Goal: Task Accomplishment & Management: Use online tool/utility

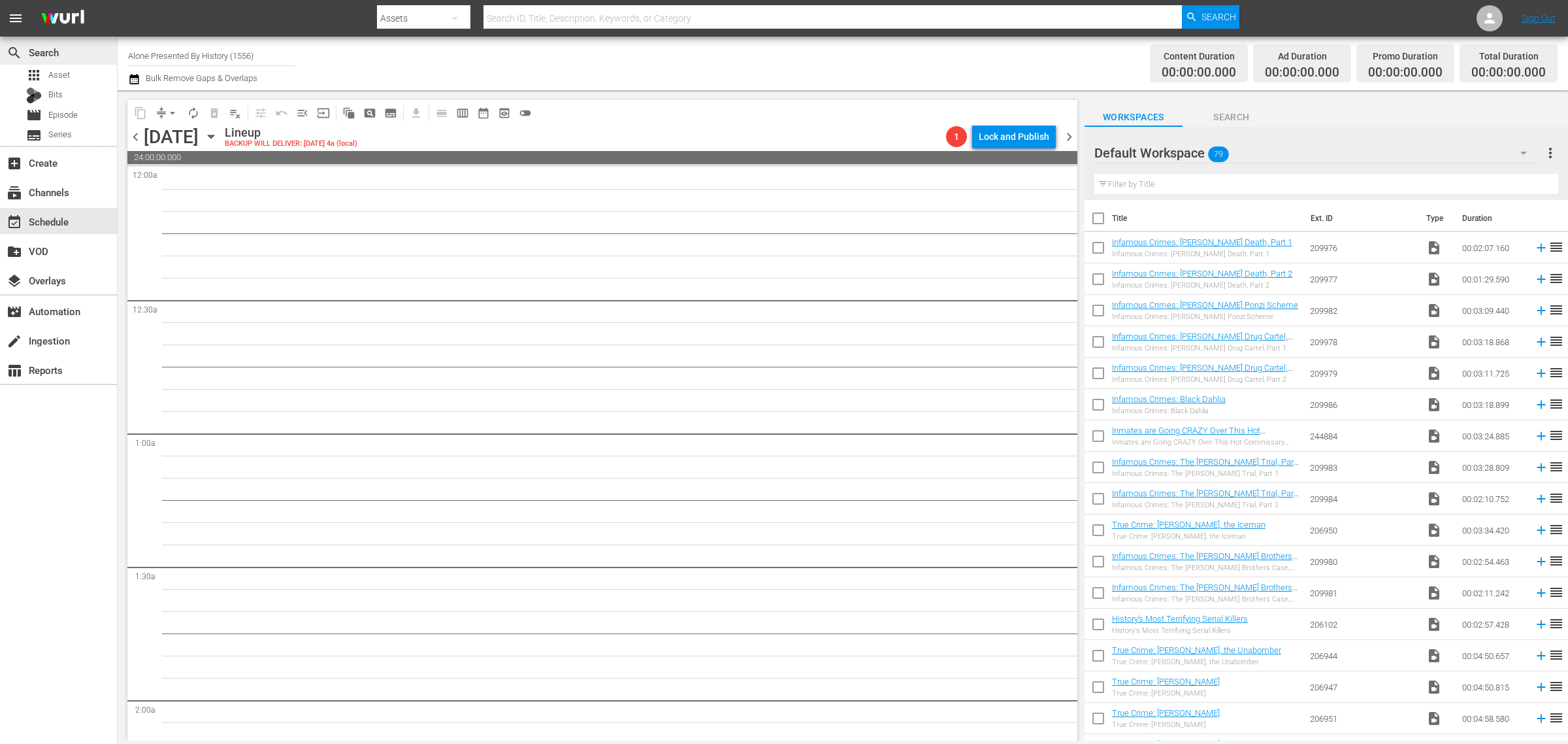
click at [56, 56] on div "search Search" at bounding box center [36, 50] width 73 height 12
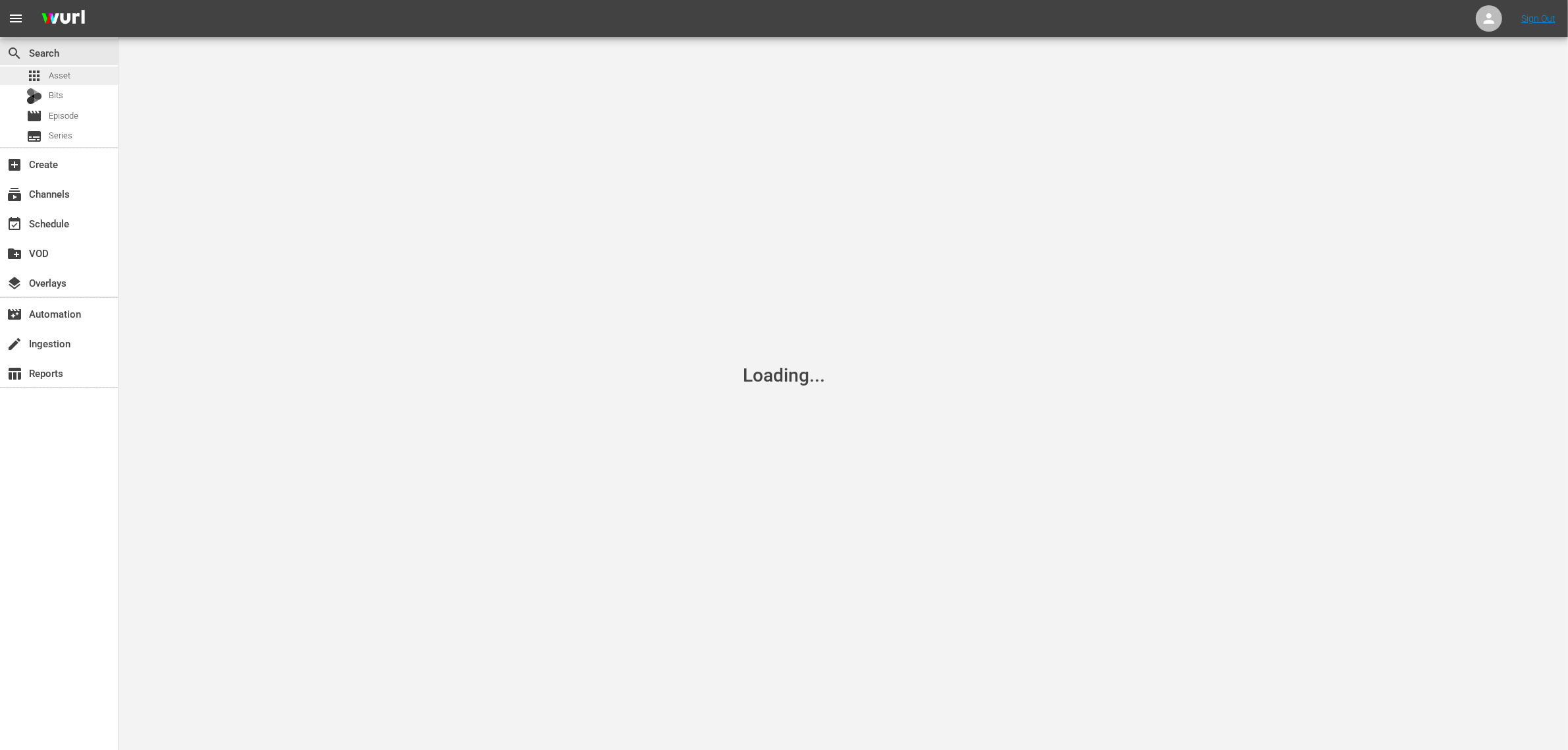
click at [56, 77] on span "Asset" at bounding box center [60, 75] width 21 height 13
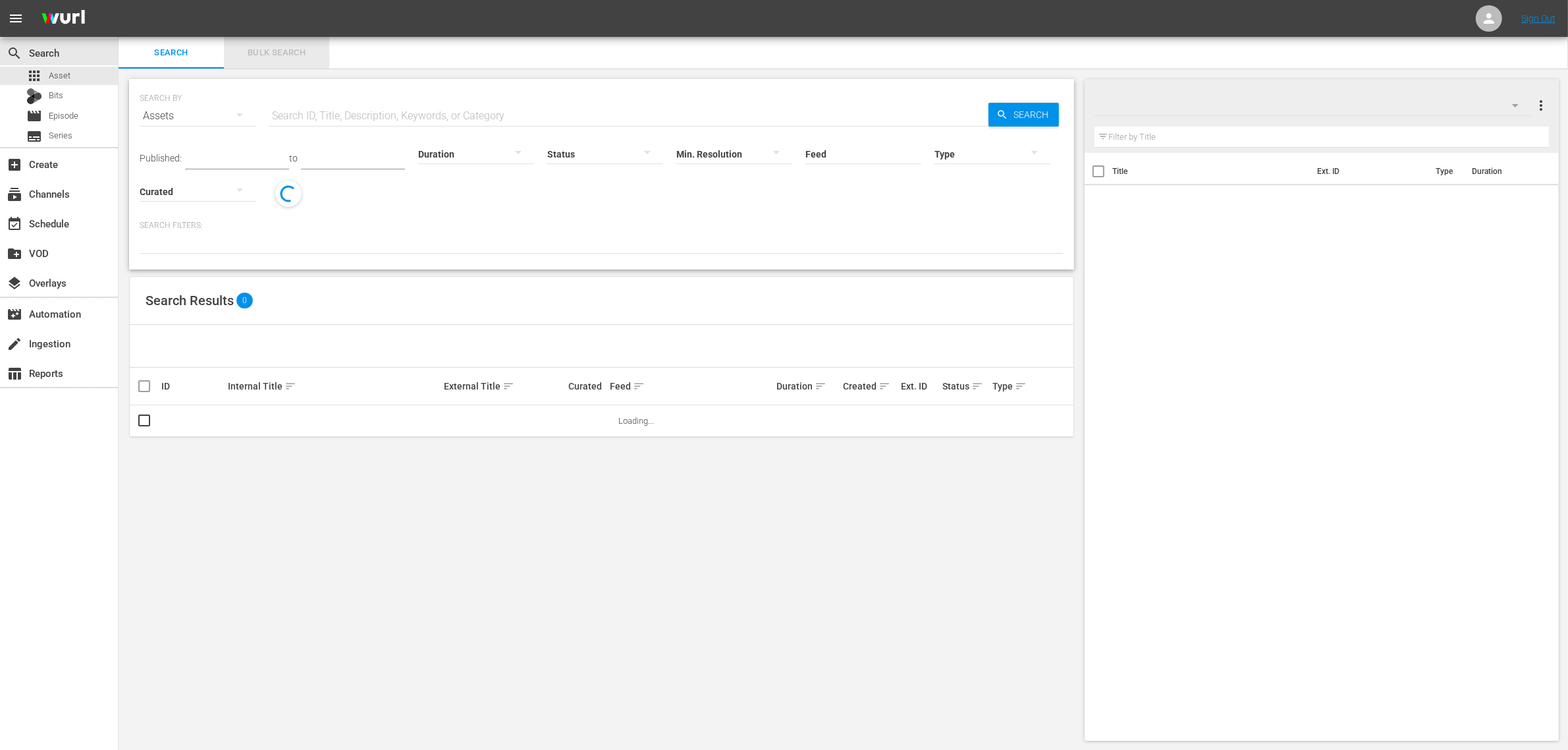
click at [292, 50] on span "Bulk Search" at bounding box center [277, 53] width 89 height 15
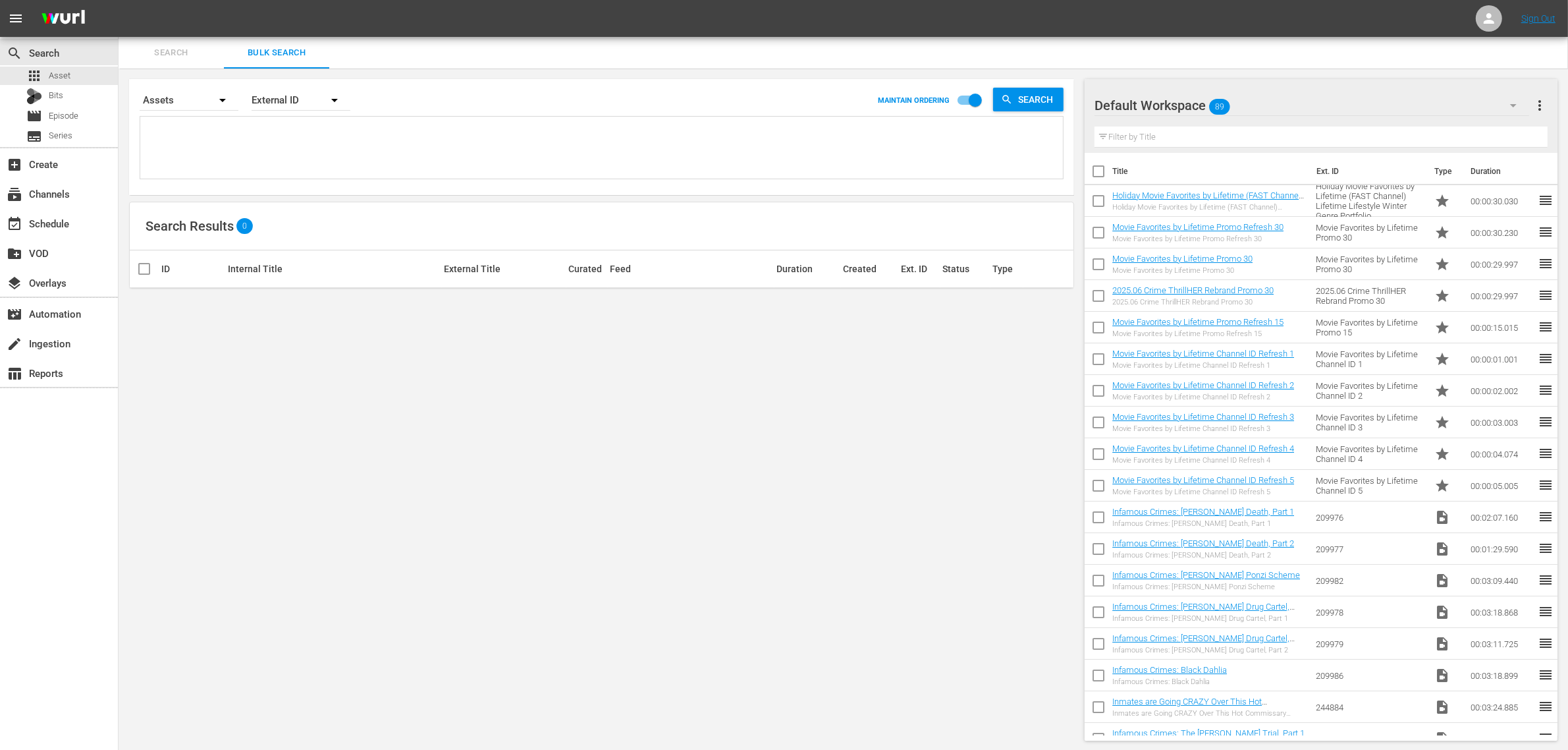
click at [311, 138] on textarea at bounding box center [603, 149] width 919 height 60
paste textarea "293130 291641 293128 291647 291650 291651 257699 257704 257713"
type textarea "293130 291641 293128 291647 291650 291651 257699 257704 257713"
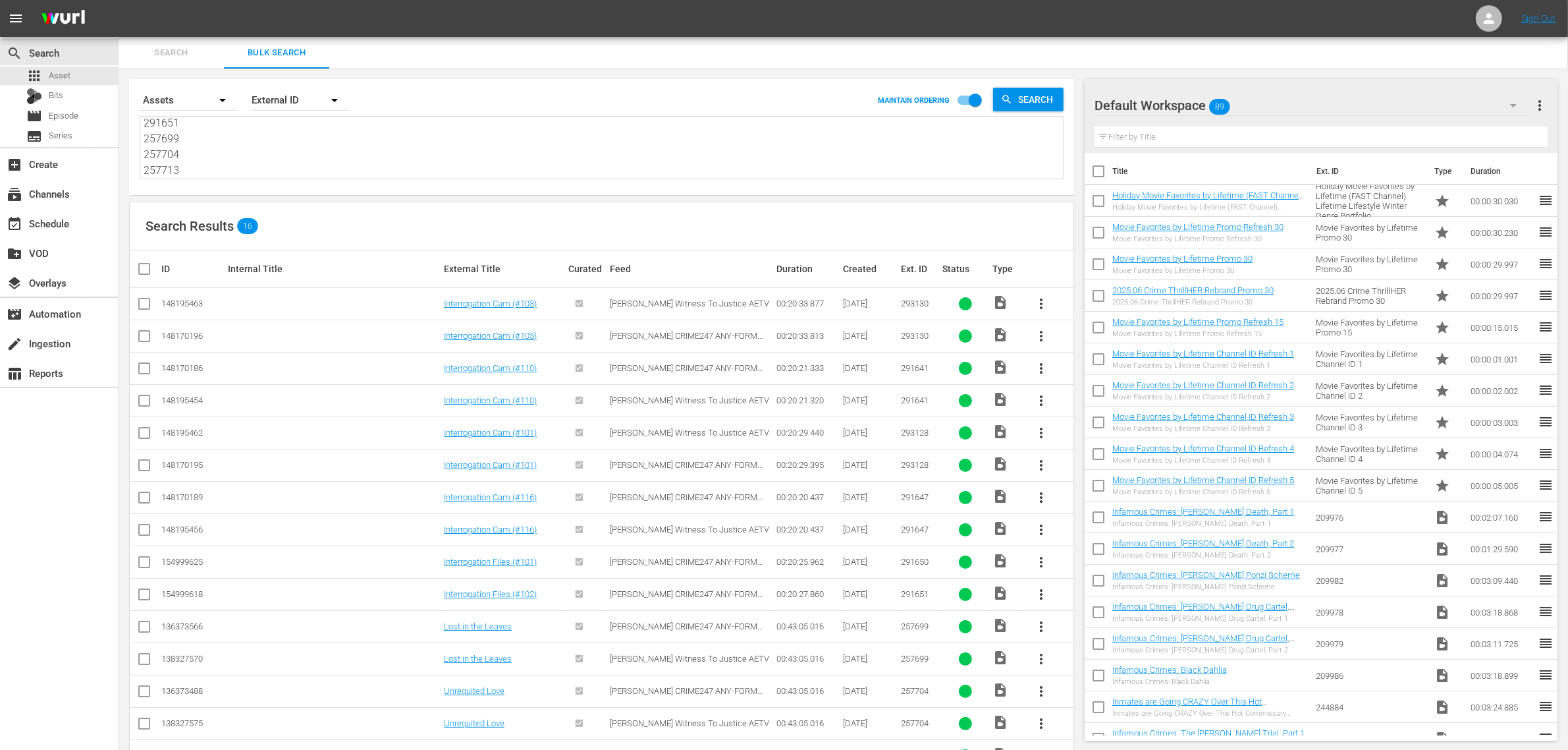
type textarea "293130 291641 293128 291647 291650 291651 257699 257704 257713"
click at [1288, 102] on div "Default Workspace 89" at bounding box center [1312, 104] width 435 height 37
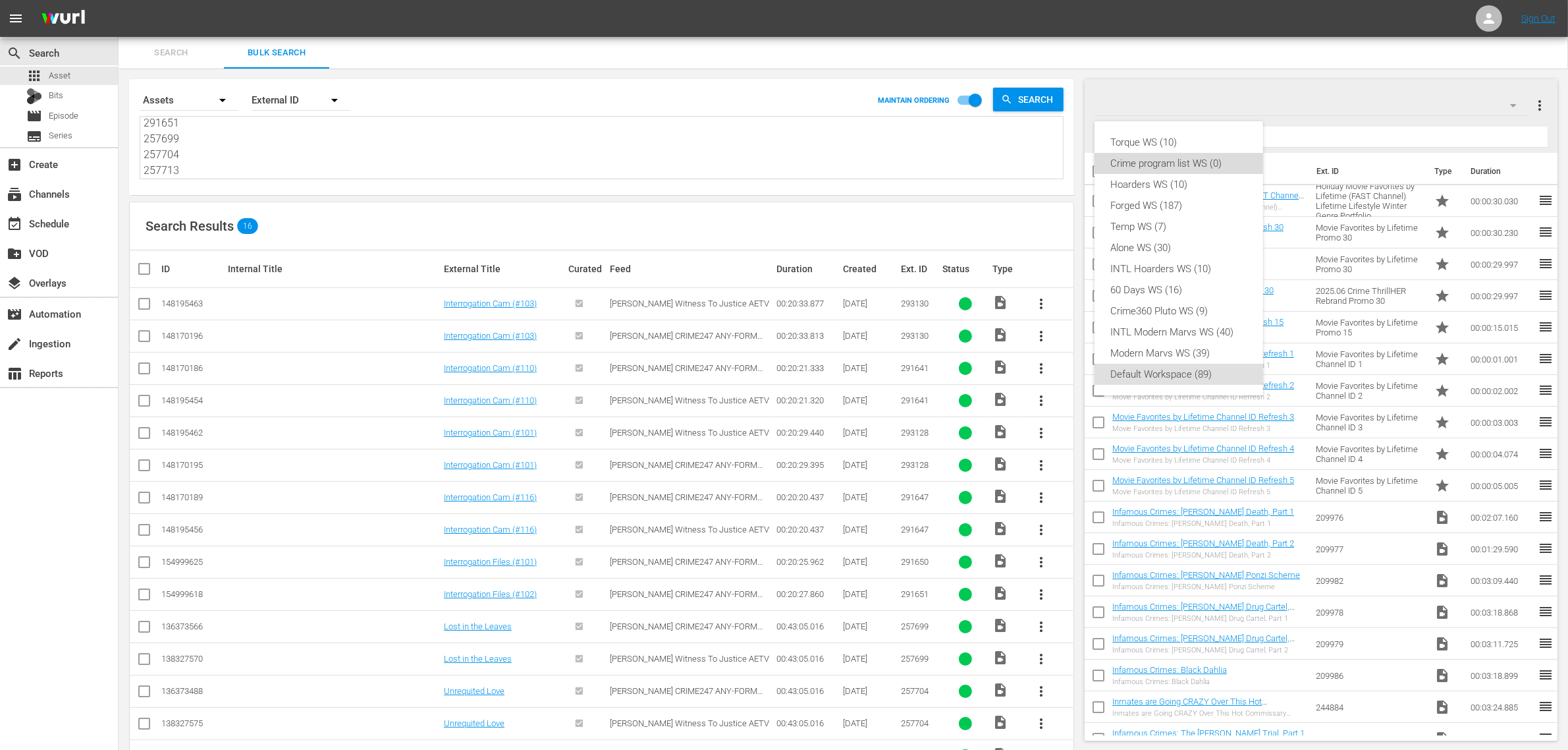
click at [1203, 162] on div "Crime program list WS (0)" at bounding box center [1179, 163] width 137 height 21
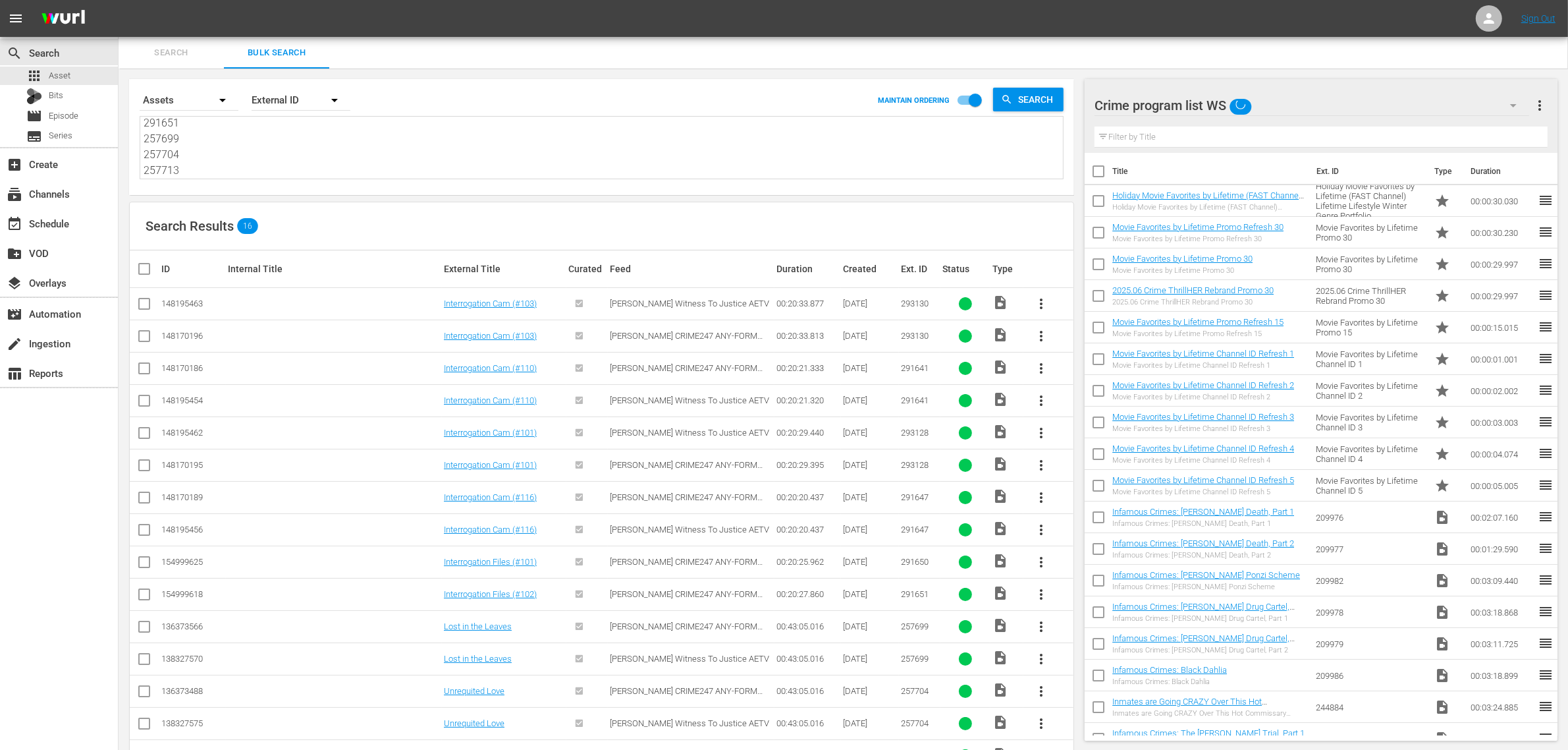
click at [818, 215] on div "Search Results 16" at bounding box center [601, 227] width 944 height 48
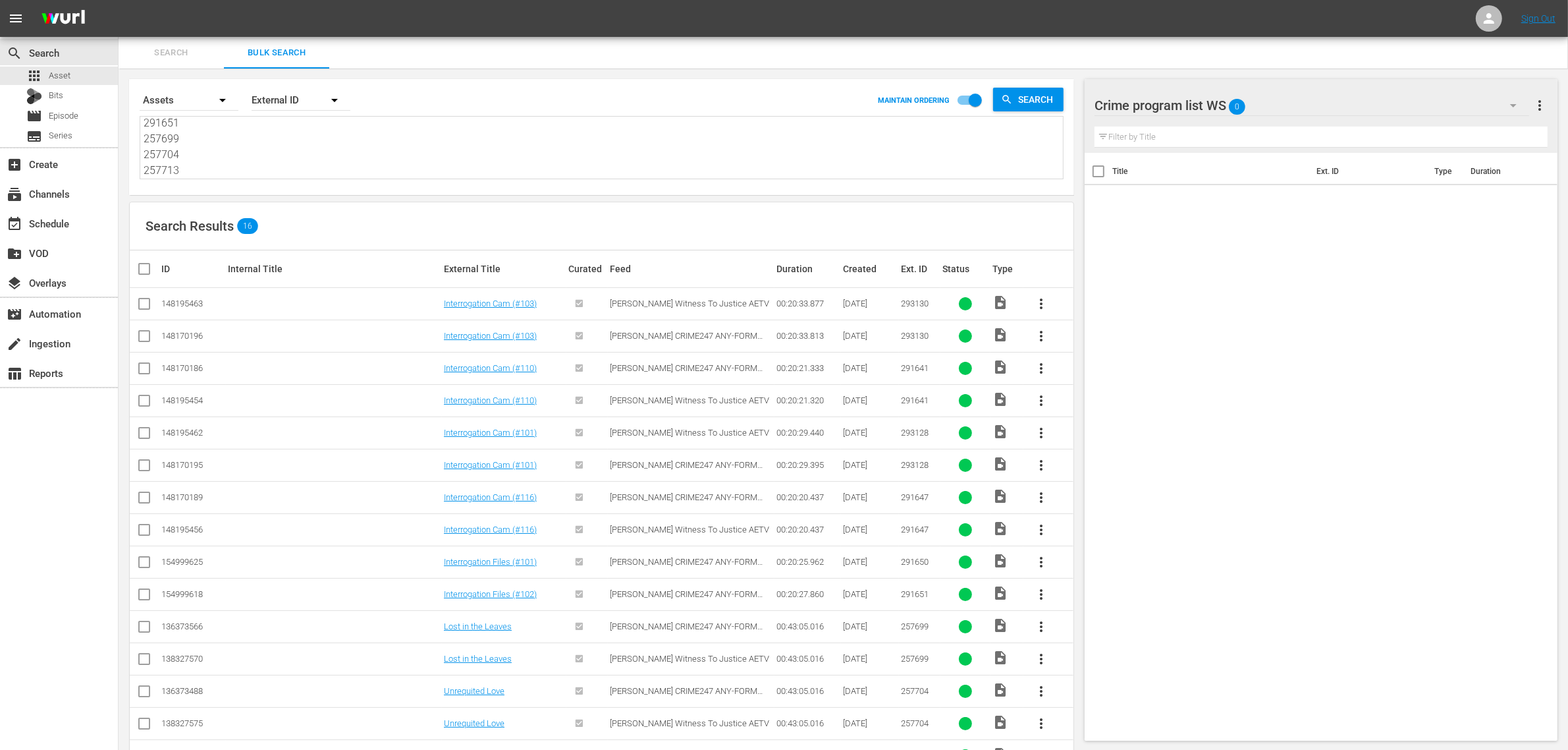
click at [149, 340] on input "checkbox" at bounding box center [145, 338] width 16 height 16
checkbox input "true"
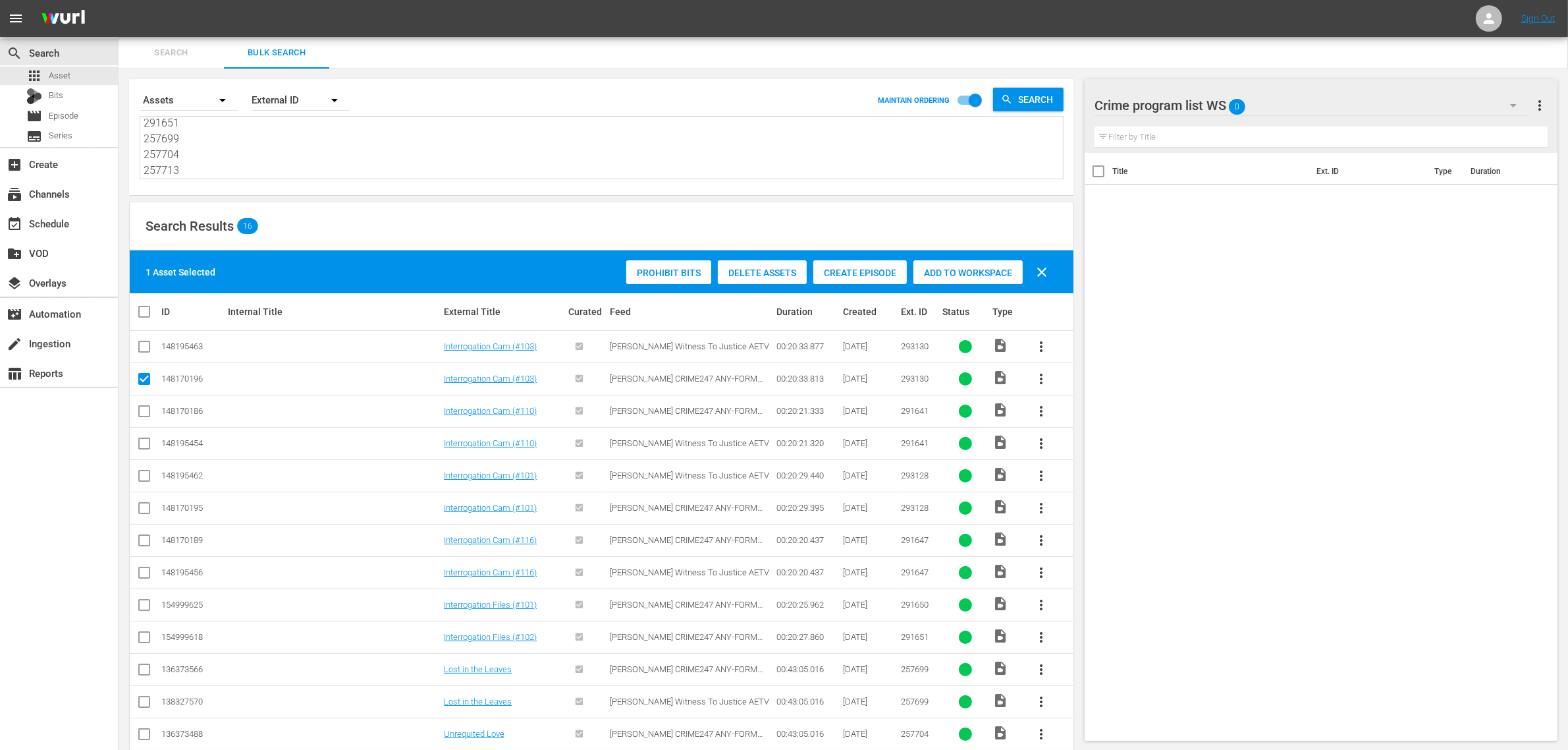
click at [142, 410] on input "checkbox" at bounding box center [145, 414] width 16 height 16
checkbox input "true"
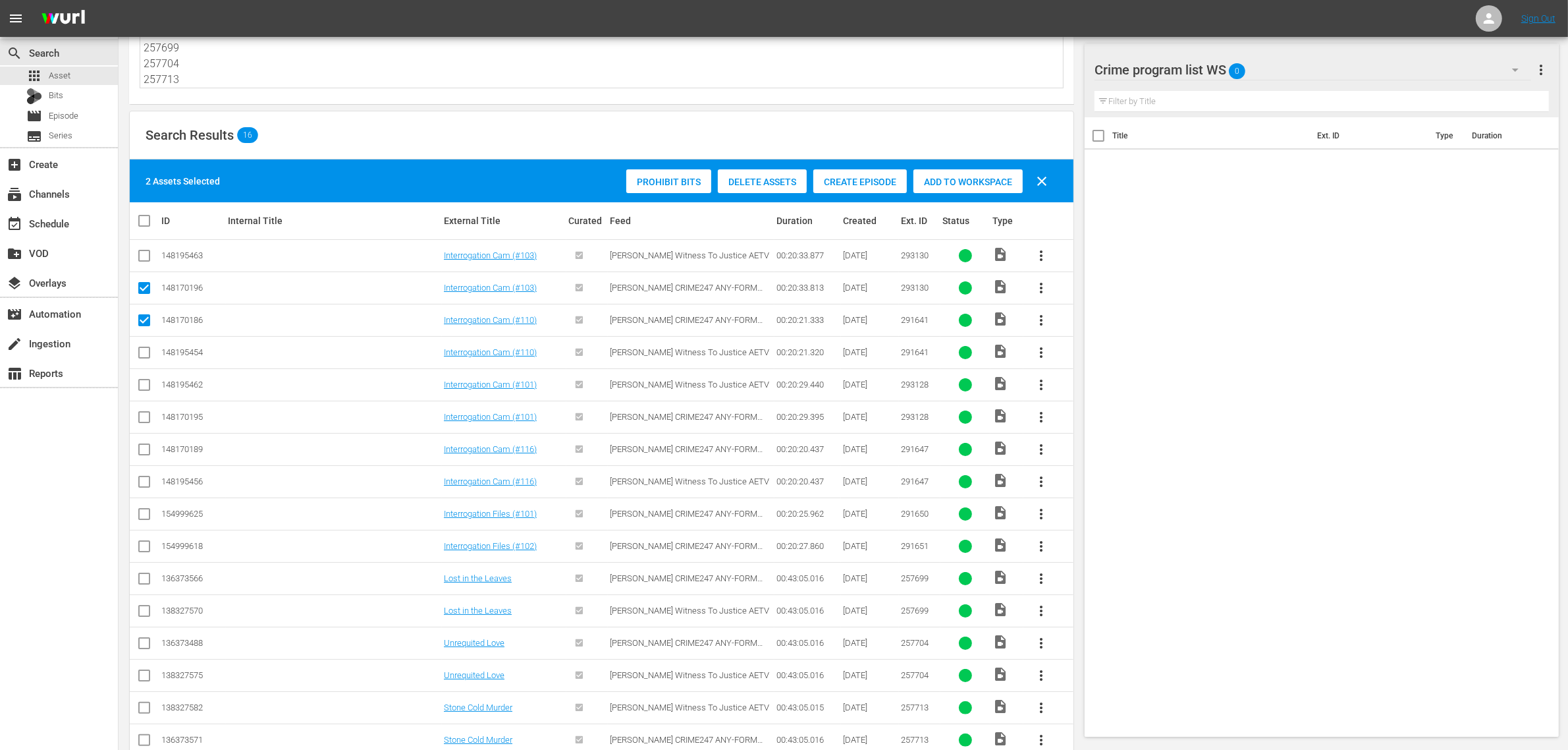
scroll to position [124, 0]
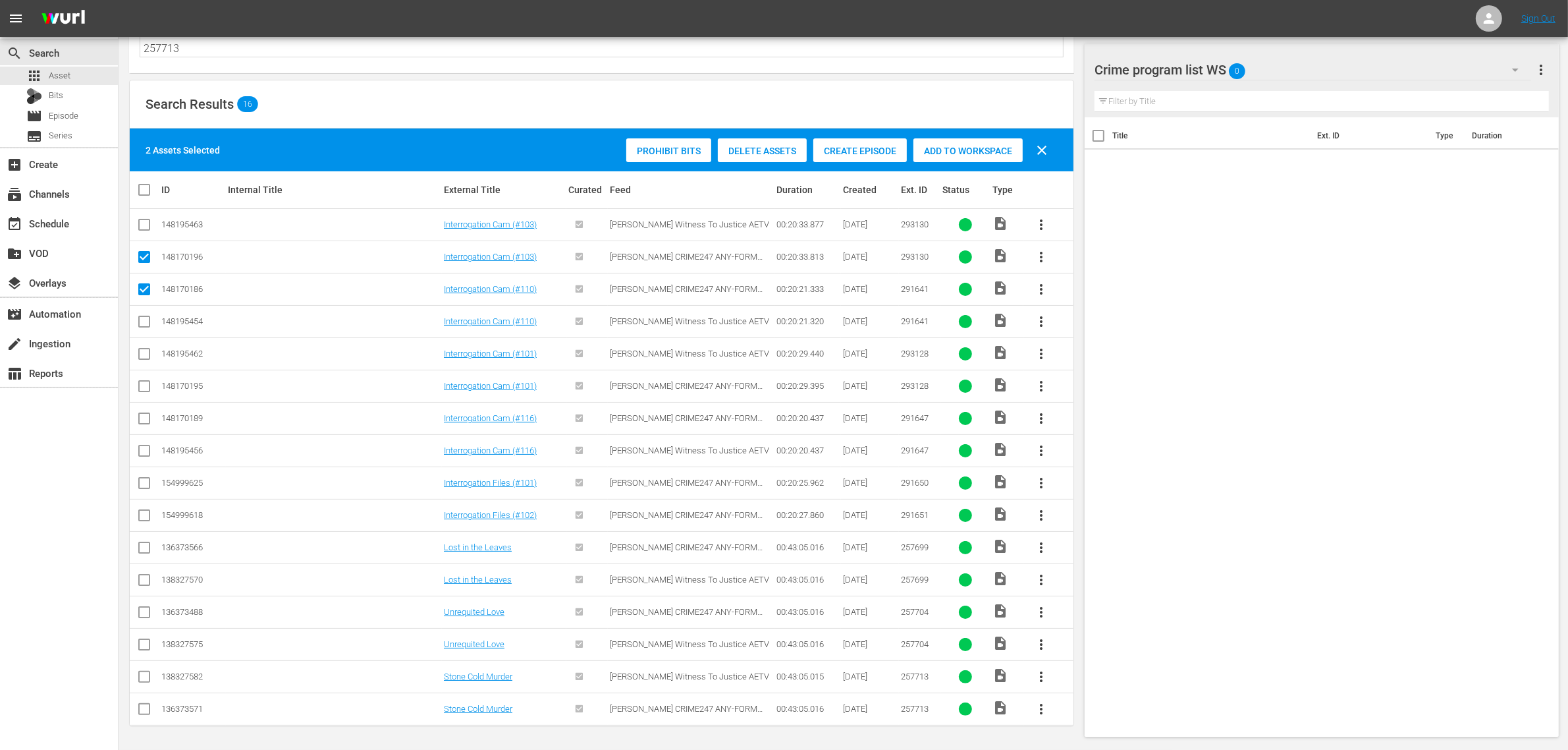
click at [145, 386] on input "checkbox" at bounding box center [145, 389] width 16 height 16
checkbox input "true"
click at [144, 417] on input "checkbox" at bounding box center [145, 421] width 16 height 16
checkbox input "true"
click at [142, 481] on input "checkbox" at bounding box center [145, 486] width 16 height 16
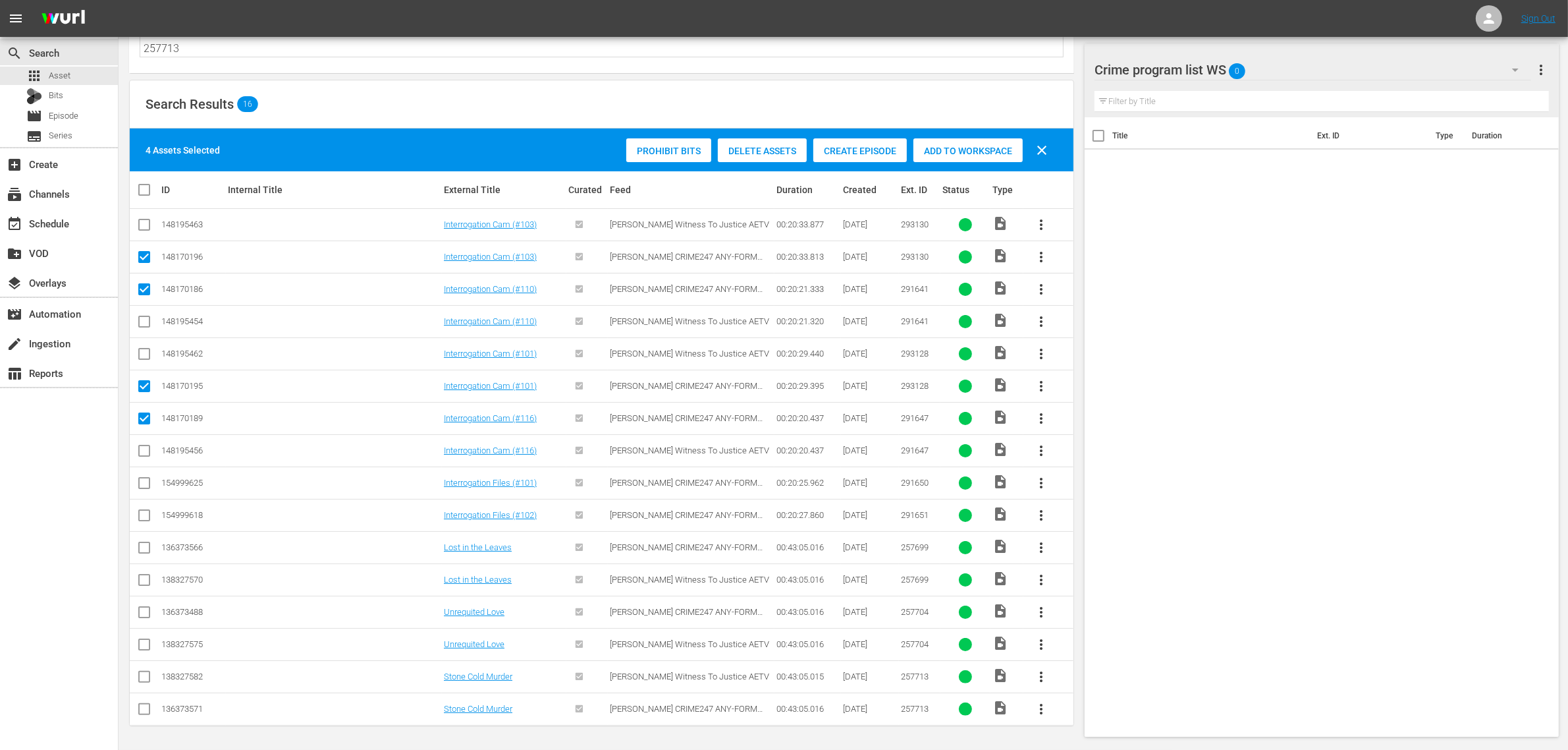
checkbox input "true"
click at [145, 512] on input "checkbox" at bounding box center [145, 518] width 16 height 16
checkbox input "true"
click at [144, 547] on input "checkbox" at bounding box center [145, 550] width 16 height 16
checkbox input "true"
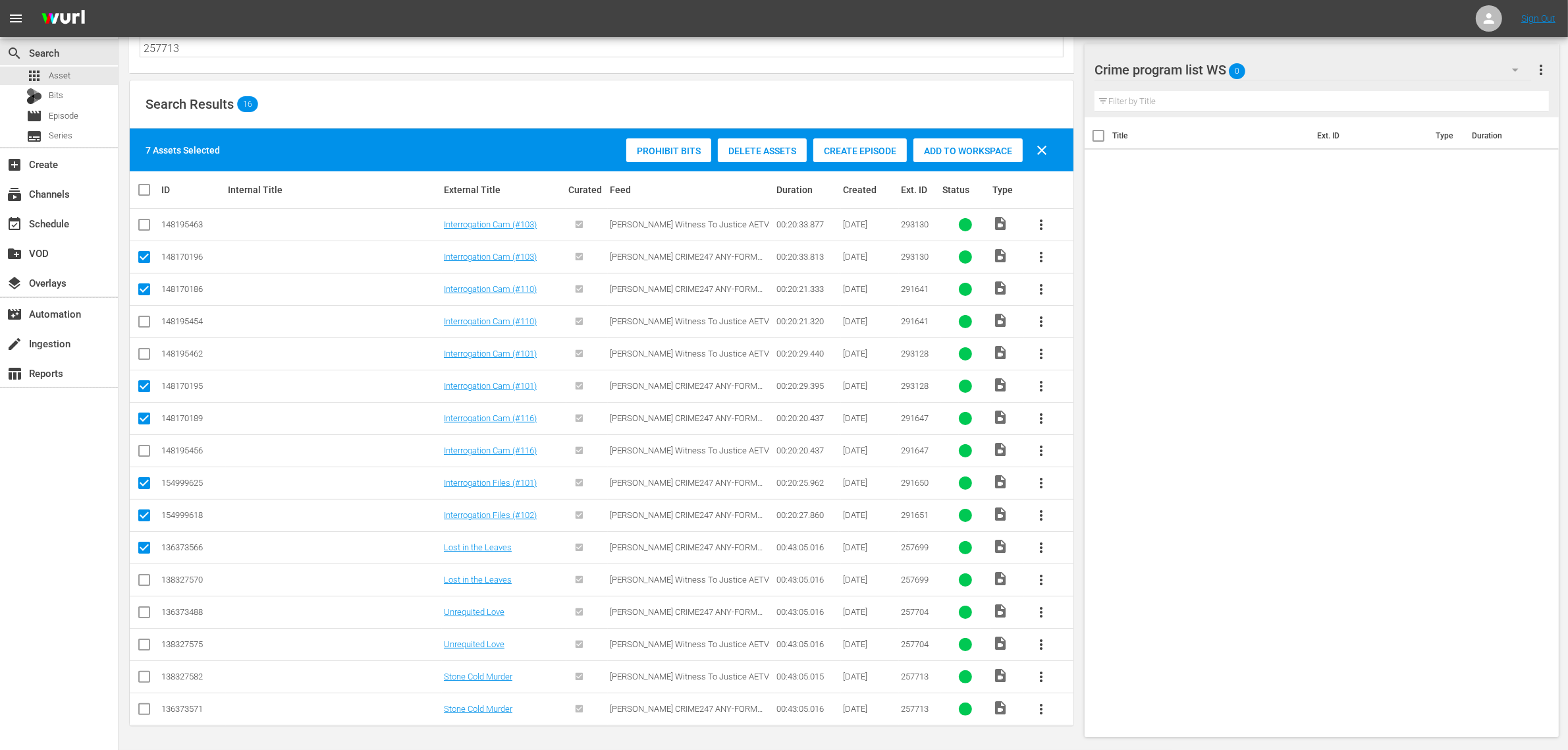
click at [142, 611] on input "checkbox" at bounding box center [145, 615] width 16 height 16
checkbox input "true"
click at [138, 706] on input "checkbox" at bounding box center [145, 712] width 16 height 16
checkbox input "true"
click at [947, 138] on div "Add to Workspace" at bounding box center [968, 151] width 110 height 25
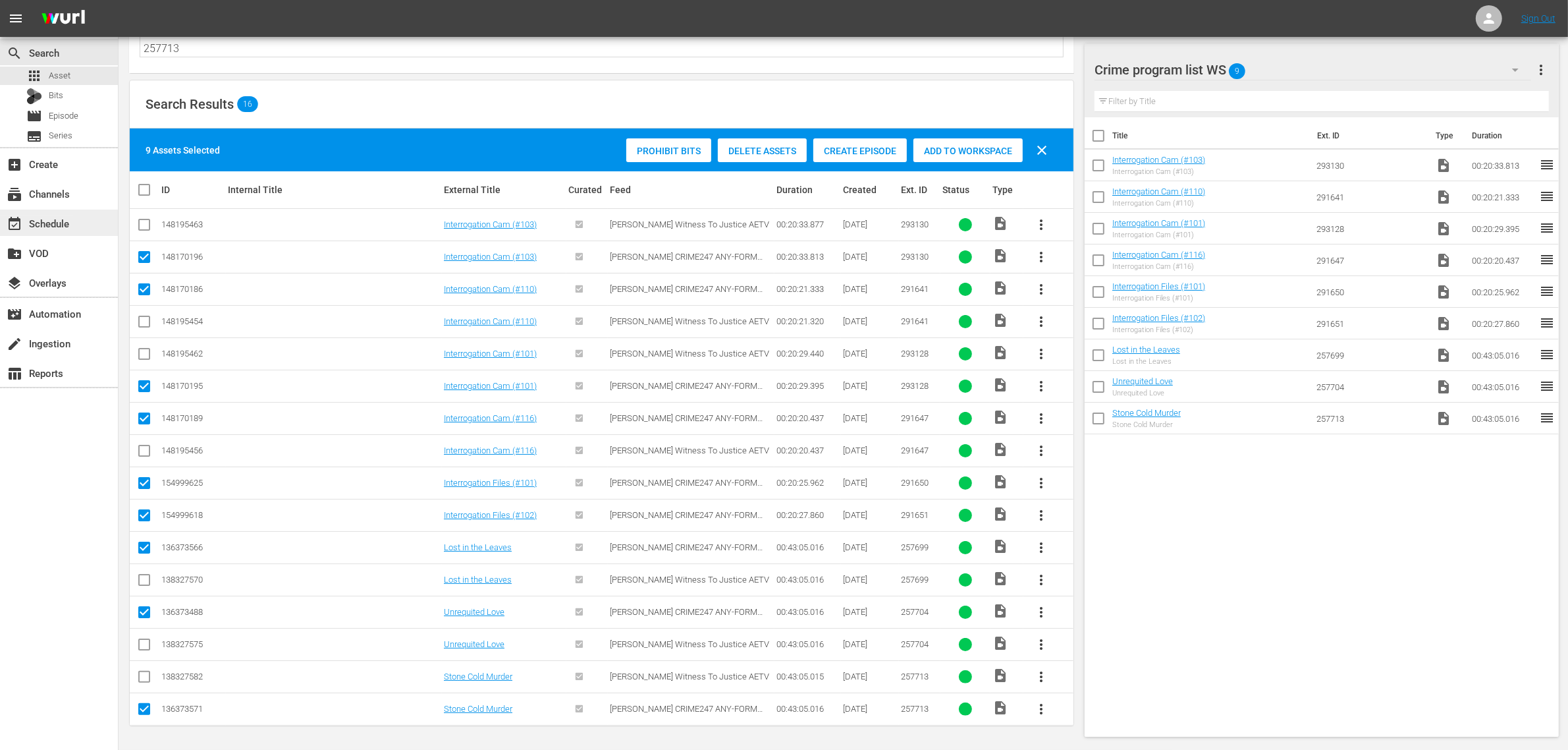
click at [70, 225] on div "event_available Schedule" at bounding box center [37, 221] width 74 height 12
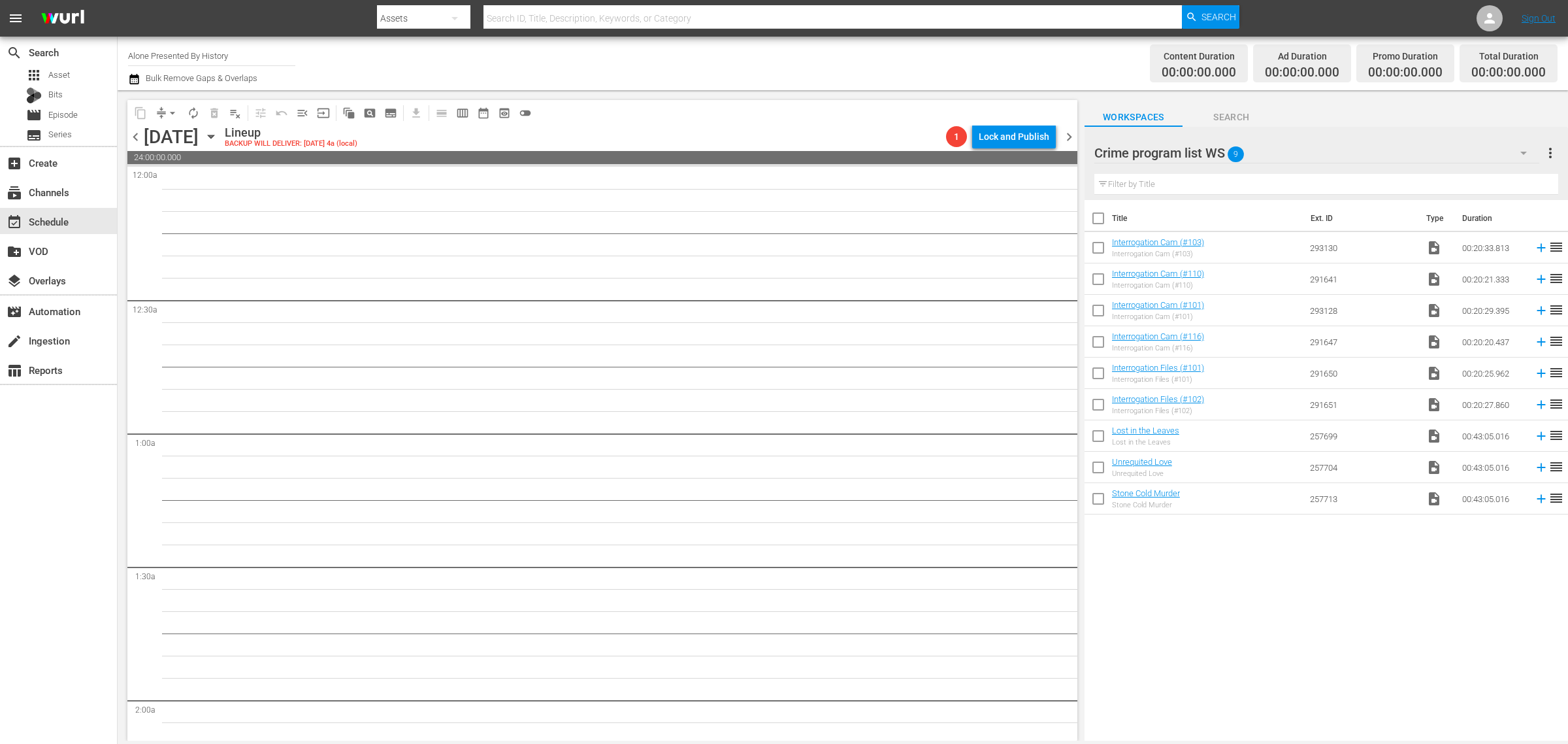
click at [219, 133] on icon "button" at bounding box center [211, 136] width 14 height 14
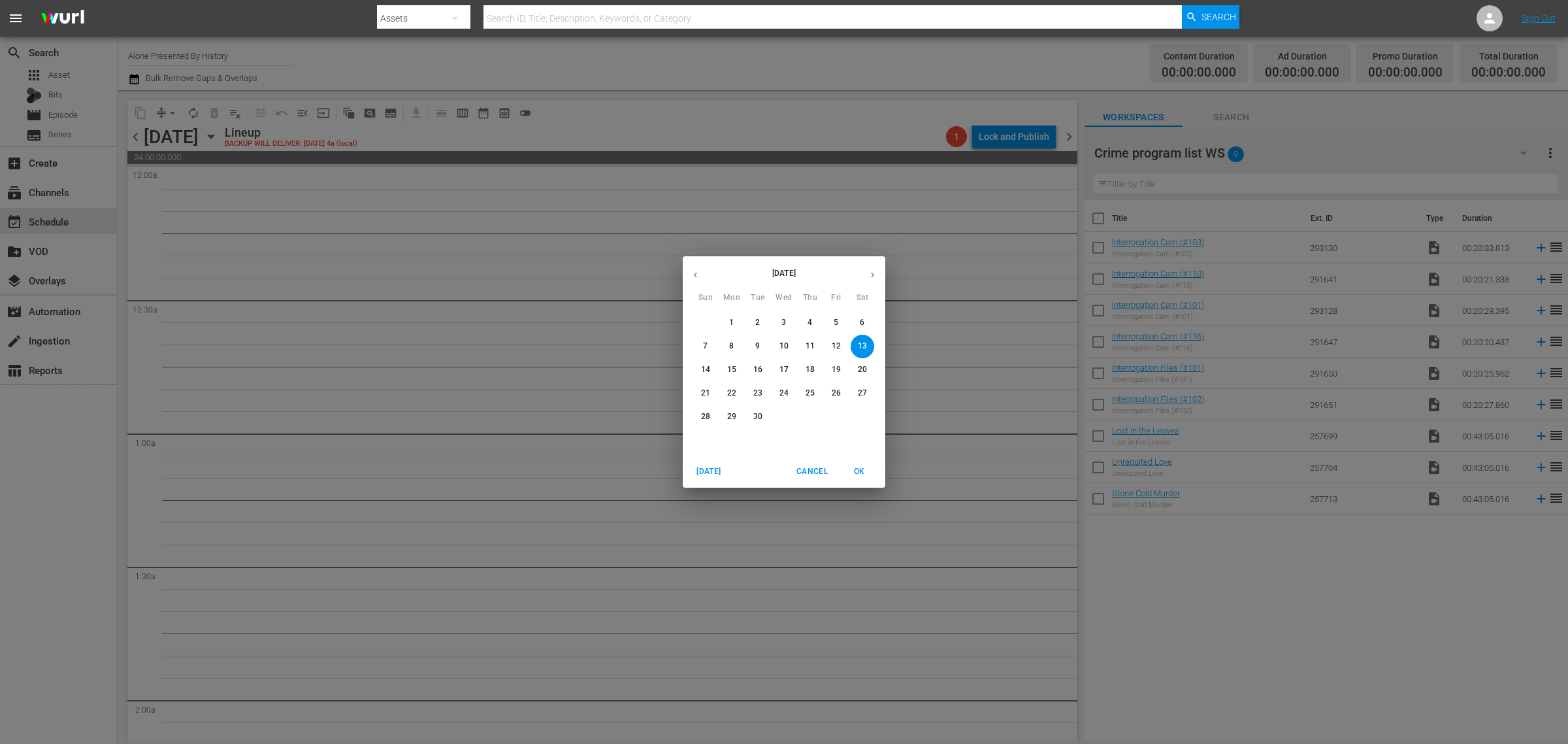
click at [732, 351] on p "8" at bounding box center [731, 346] width 4 height 12
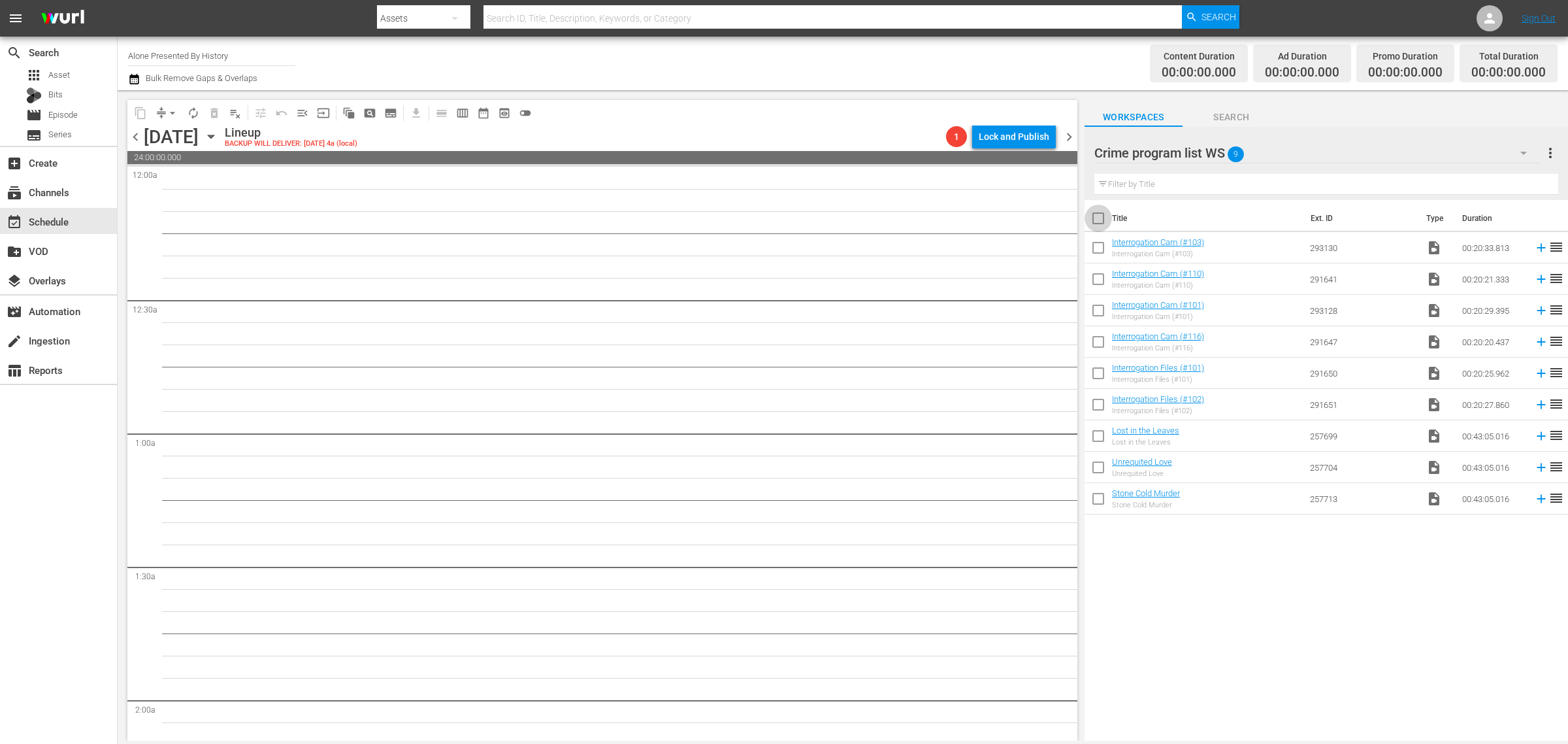
click at [1093, 213] on input "checkbox" at bounding box center [1098, 221] width 27 height 27
checkbox input "true"
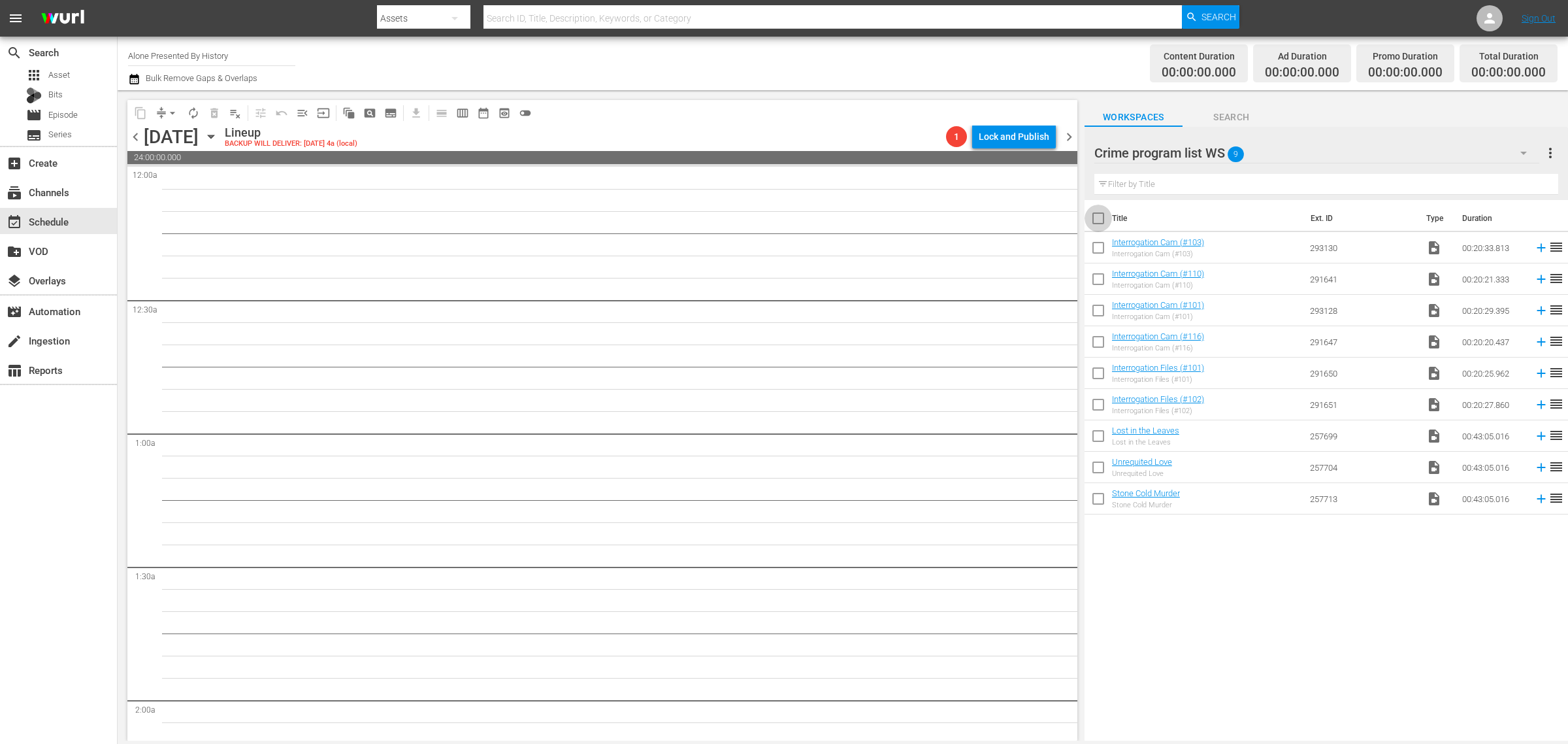
checkbox input "true"
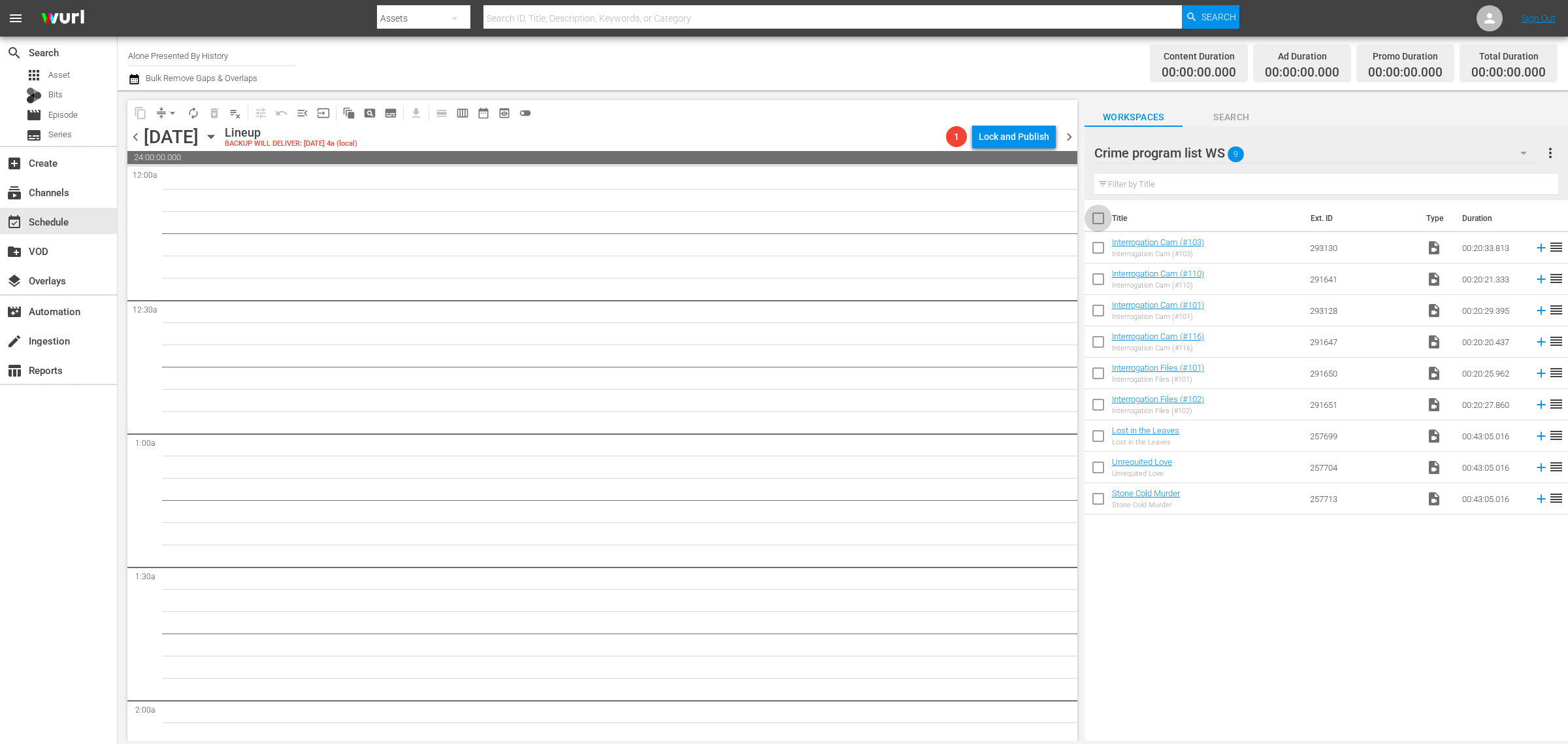
checkbox input "true"
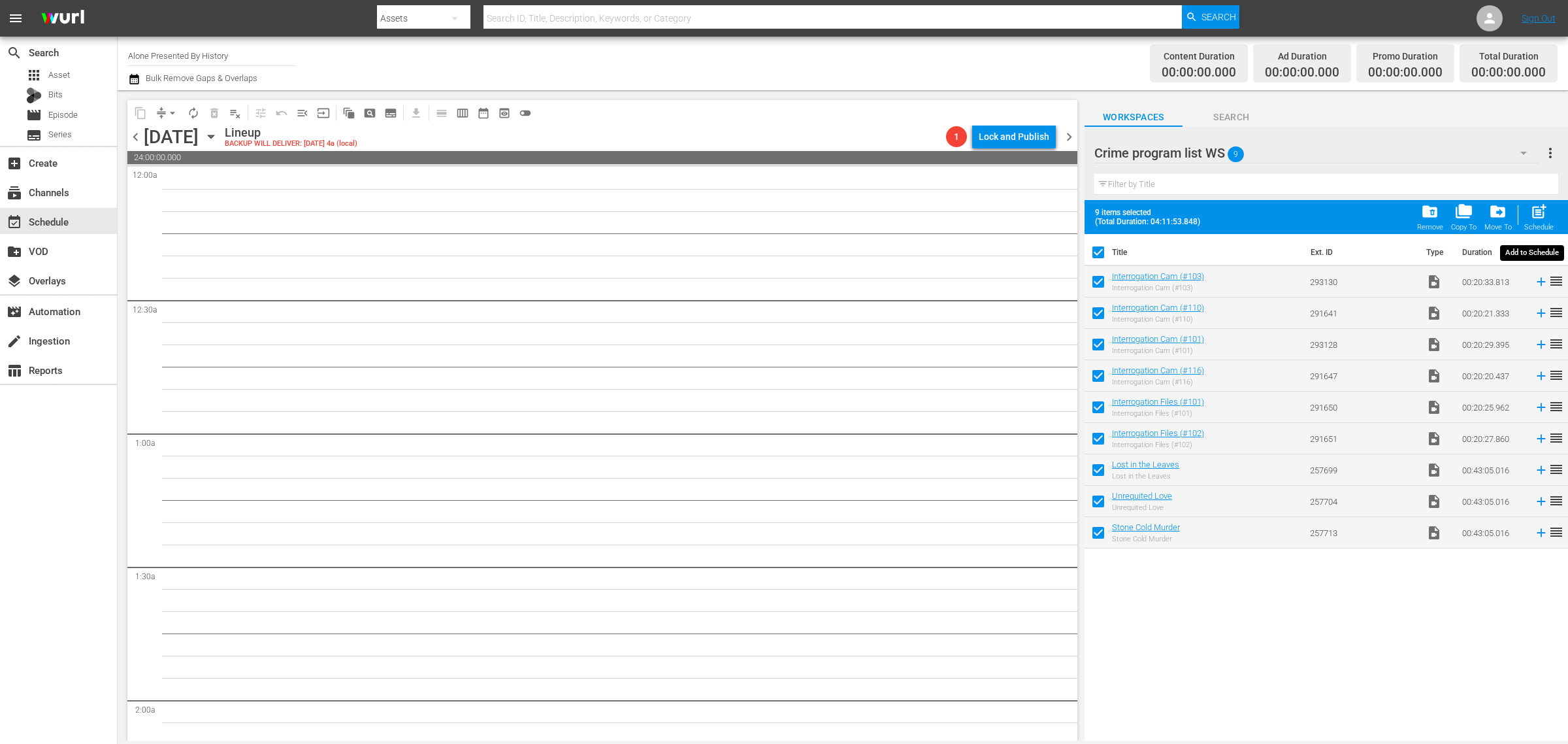
click at [1541, 210] on span "post_add" at bounding box center [1539, 212] width 18 height 18
checkbox input "false"
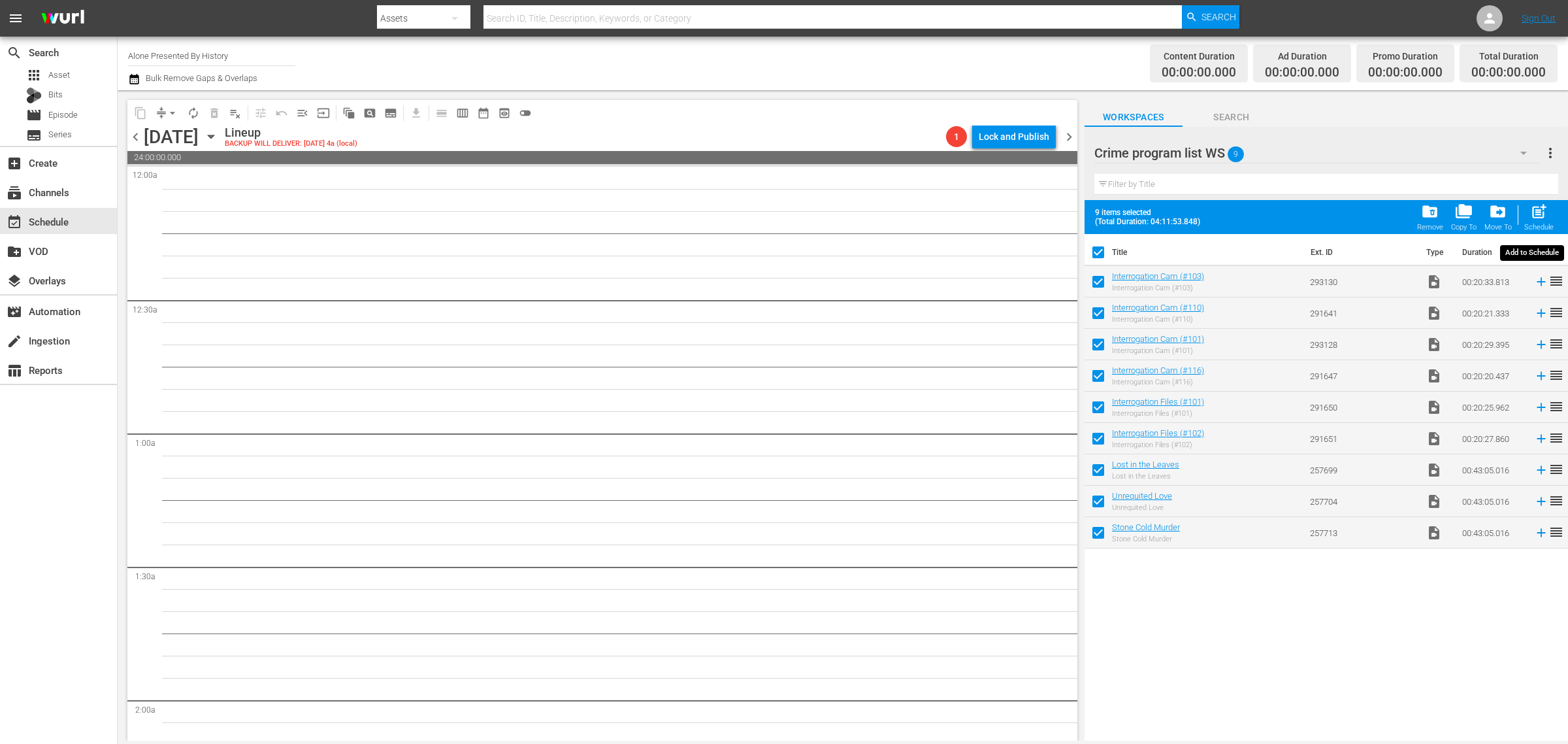
checkbox input "false"
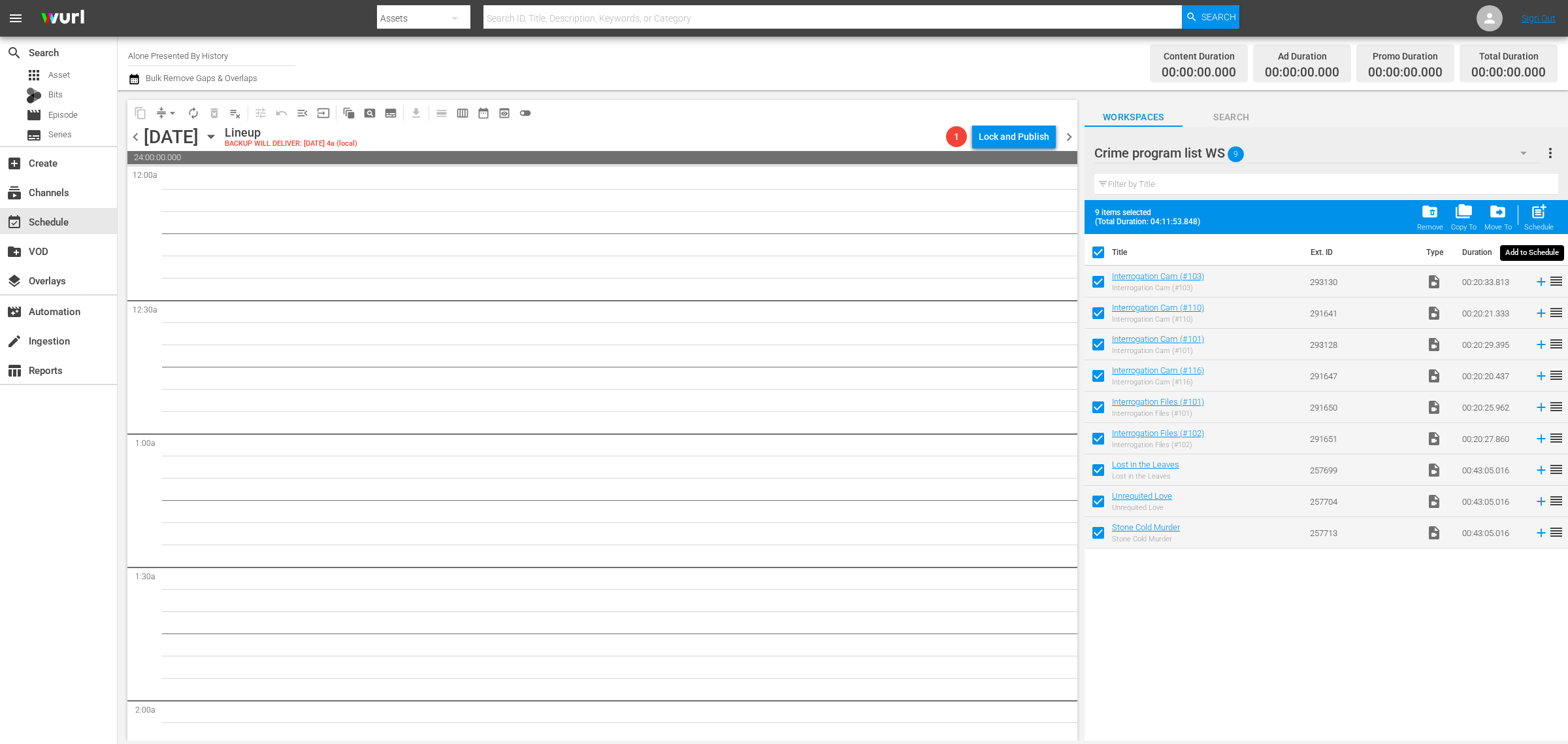
checkbox input "false"
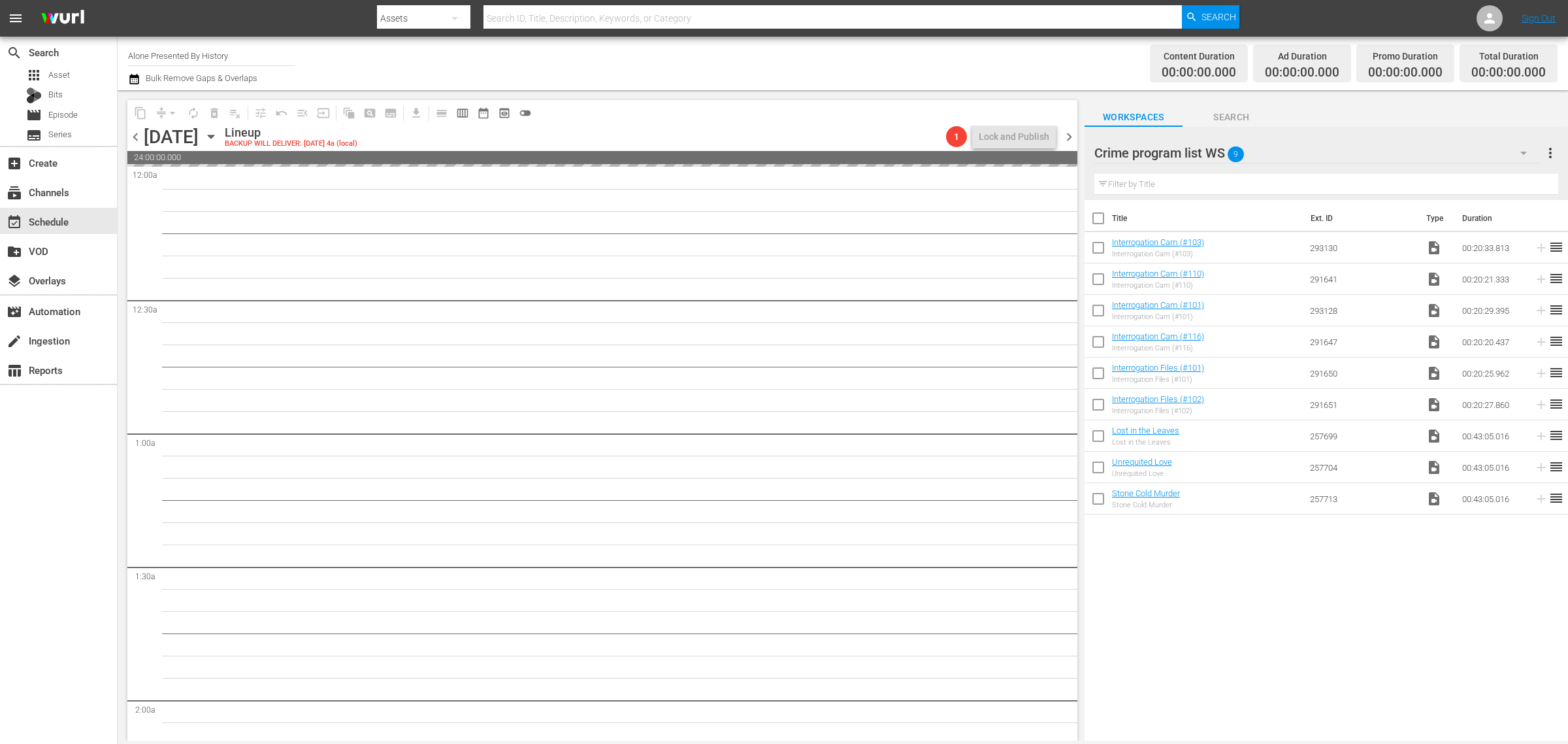
click at [829, 59] on div "Channel Title Alone Presented By History Bulk Remove Gaps & Overlaps" at bounding box center [518, 63] width 779 height 47
click at [863, 62] on div "Channel Title Alone Presented By History Bulk Remove Gaps & Overlaps" at bounding box center [518, 63] width 779 height 47
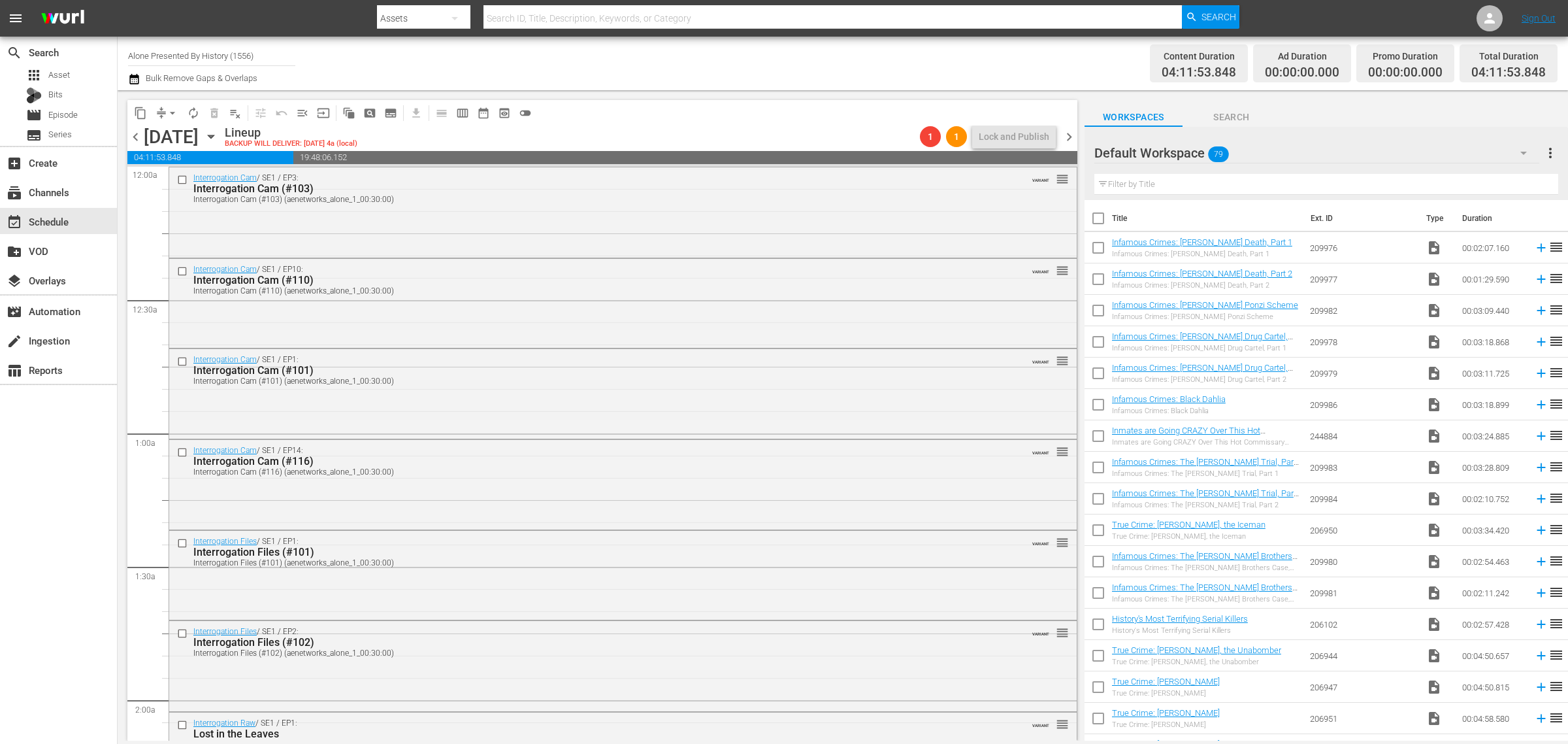
click at [864, 62] on div "Channel Title Alone Presented By History (1556) Bulk Remove Gaps & Overlaps" at bounding box center [518, 63] width 779 height 47
click at [1071, 132] on span "chevron_right" at bounding box center [1070, 136] width 16 height 16
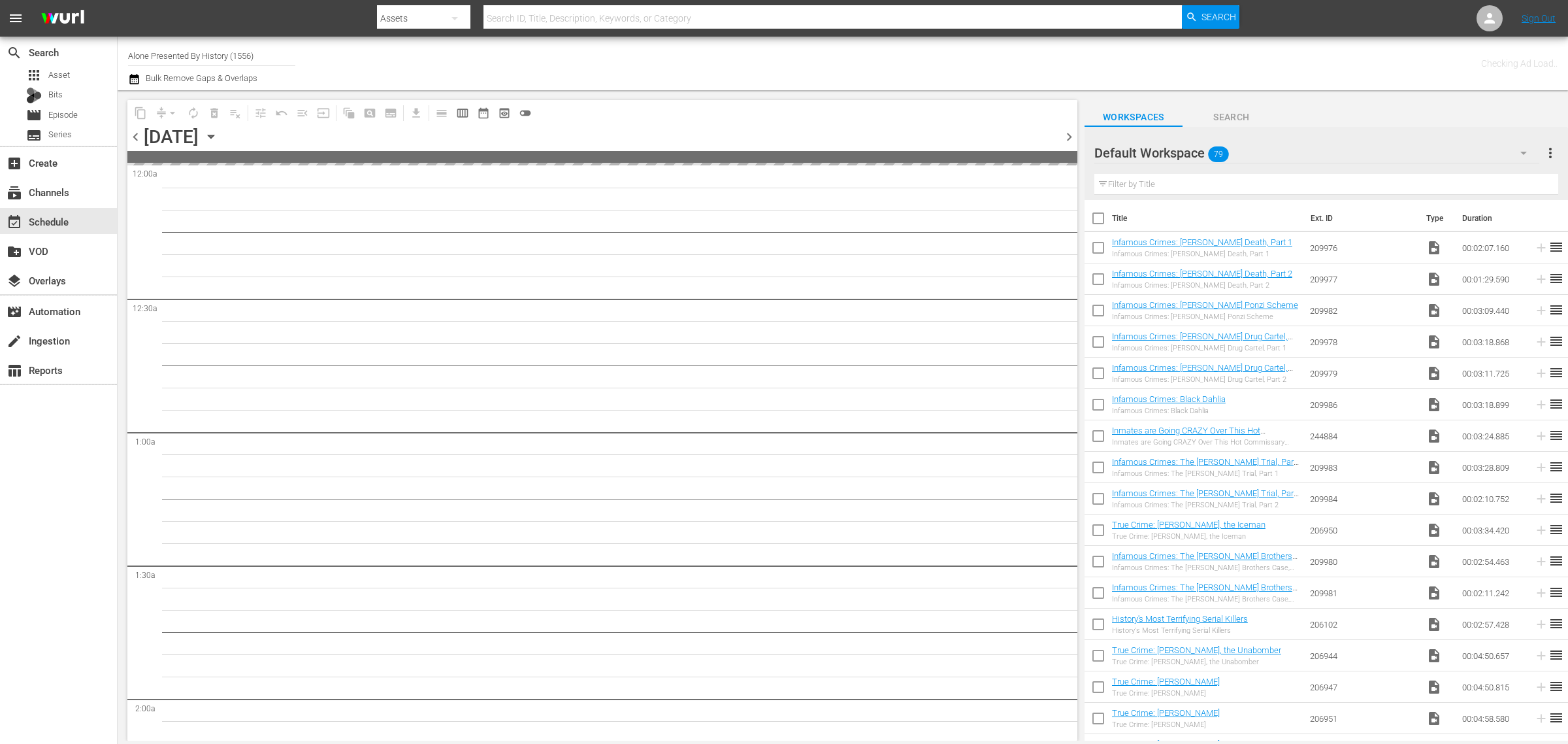
click at [788, 58] on div "Channel Title Alone Presented By History (1556) Bulk Remove Gaps & Overlaps" at bounding box center [518, 63] width 779 height 47
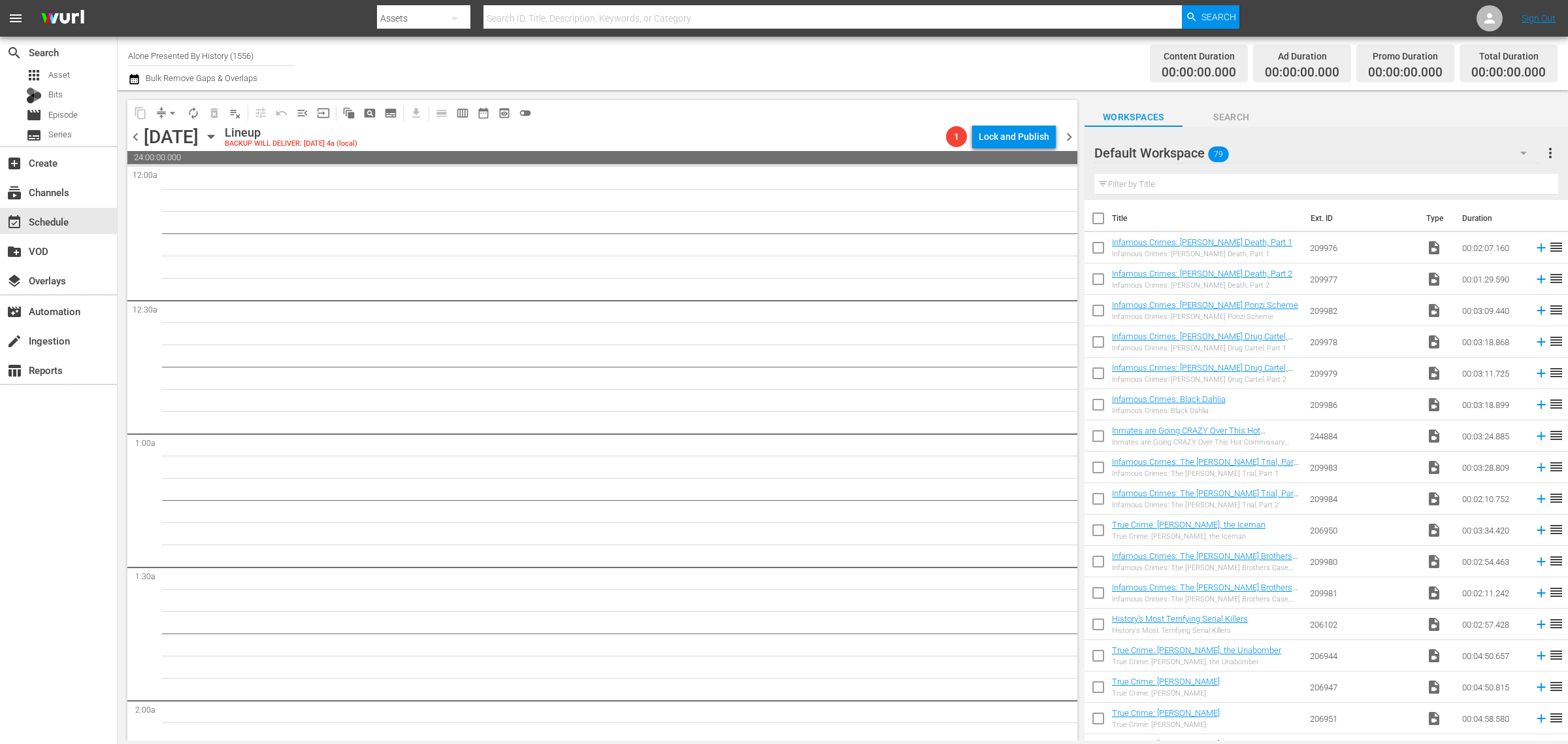
click at [133, 137] on span "chevron_left" at bounding box center [135, 136] width 16 height 16
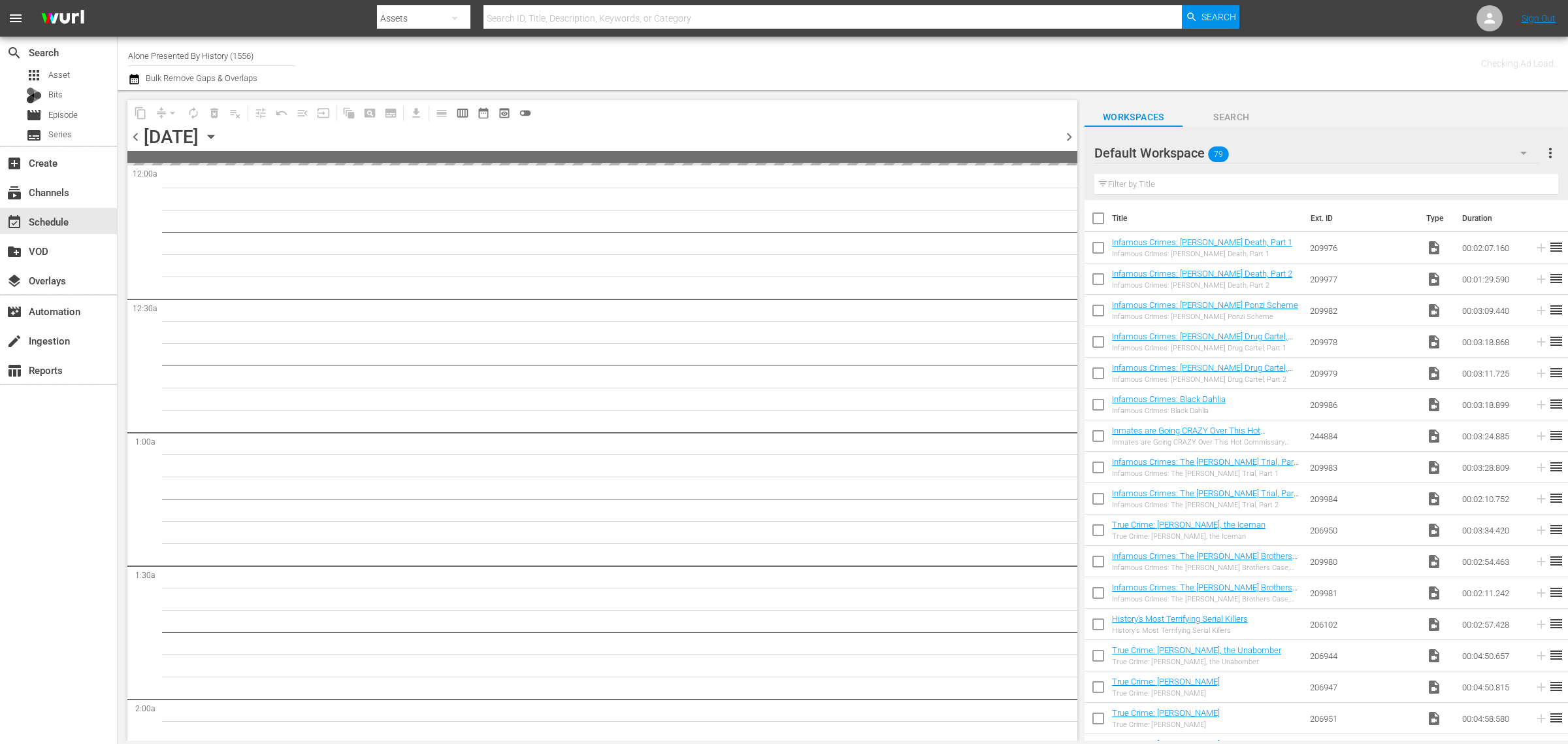
click at [701, 66] on div "Channel Title Alone Presented By History (1556) Bulk Remove Gaps & Overlaps" at bounding box center [518, 63] width 779 height 47
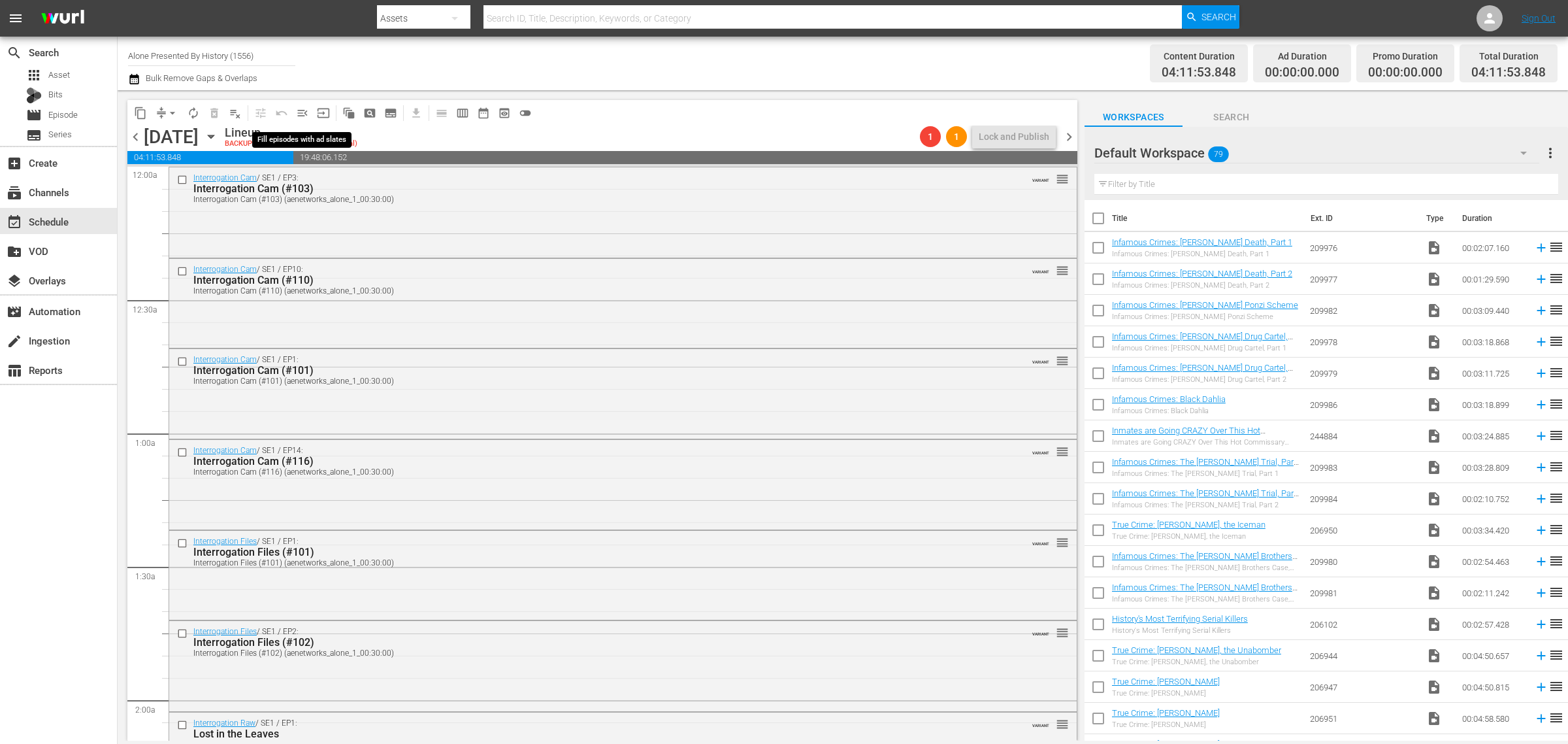
click at [300, 112] on span "menu_open" at bounding box center [302, 112] width 13 height 13
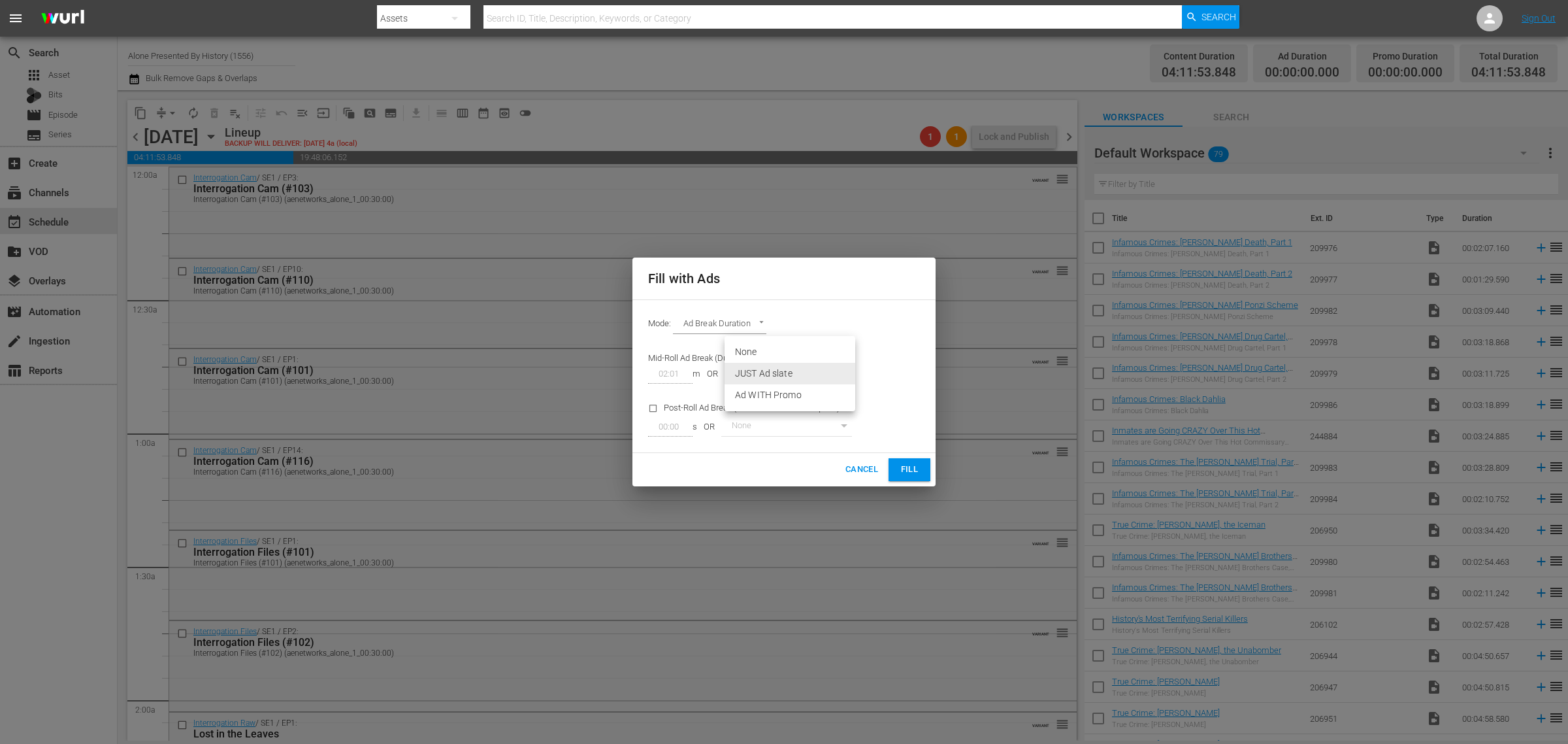
click at [788, 369] on body "menu Search By Assets Search ID, Title, Description, Keywords, or Category Sear…" at bounding box center [784, 372] width 1568 height 744
click at [844, 303] on div at bounding box center [784, 372] width 1568 height 744
click at [860, 472] on span "Cancel" at bounding box center [861, 469] width 33 height 15
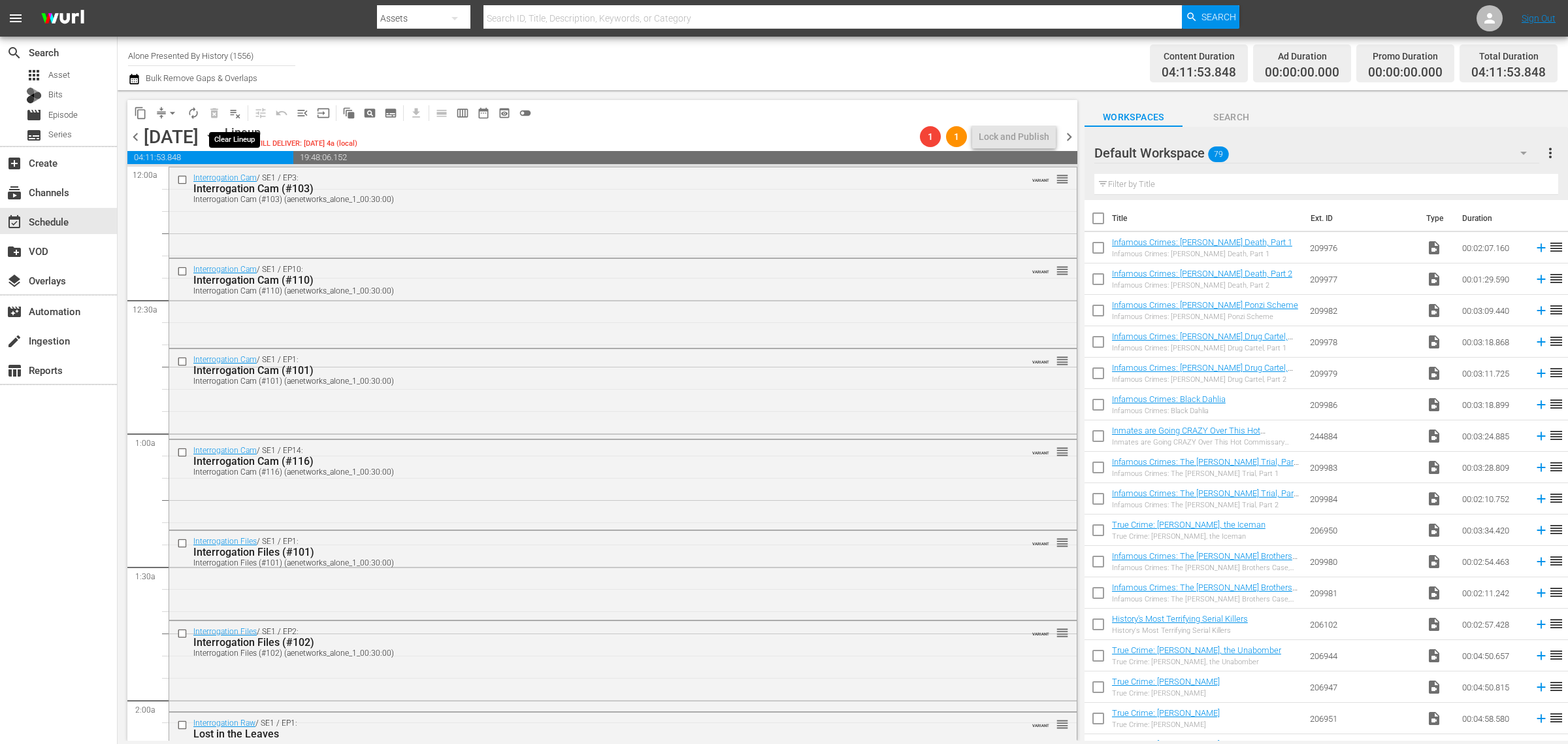
click at [237, 116] on span "playlist_remove_outlined" at bounding box center [235, 112] width 13 height 13
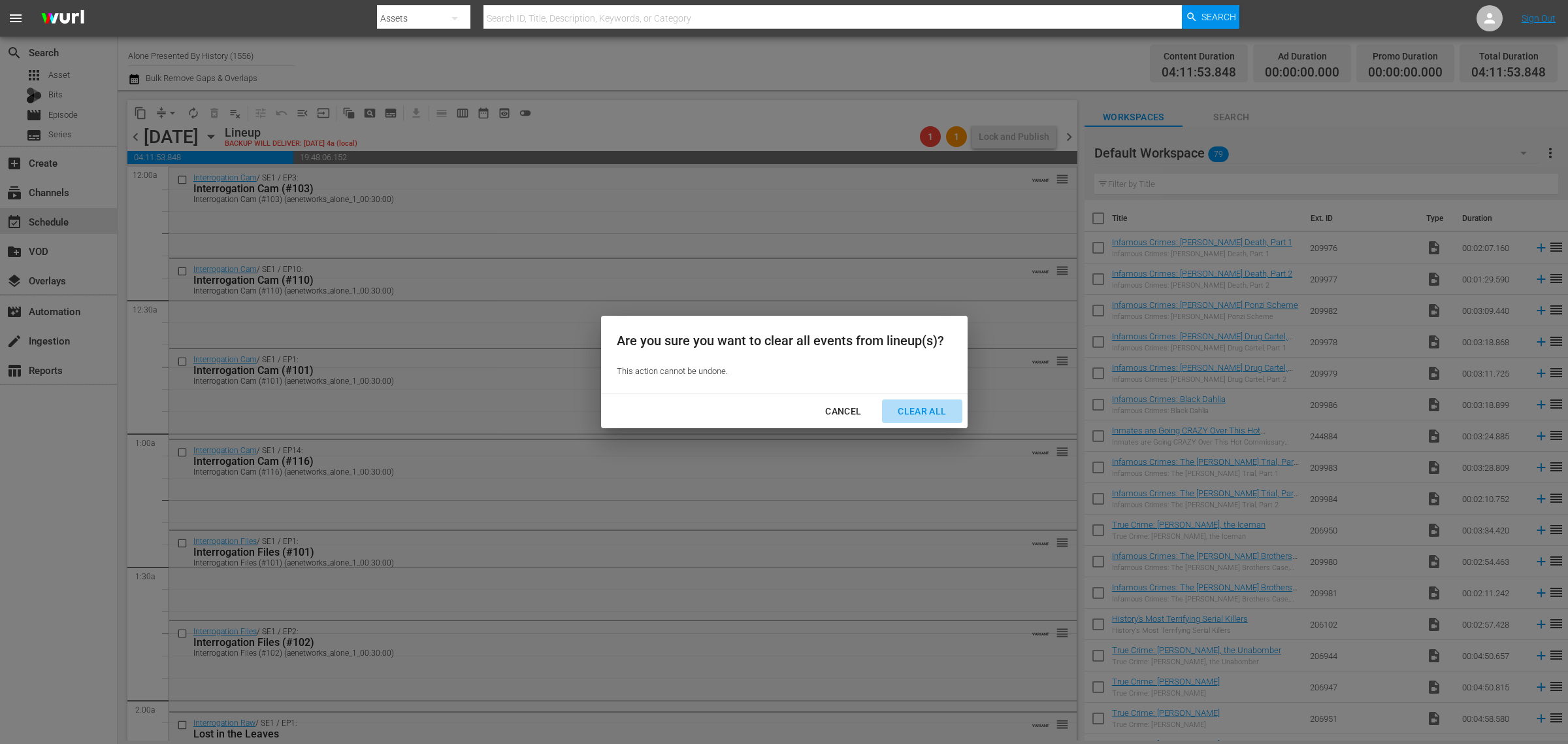
click at [919, 410] on div "Clear All" at bounding box center [922, 411] width 69 height 16
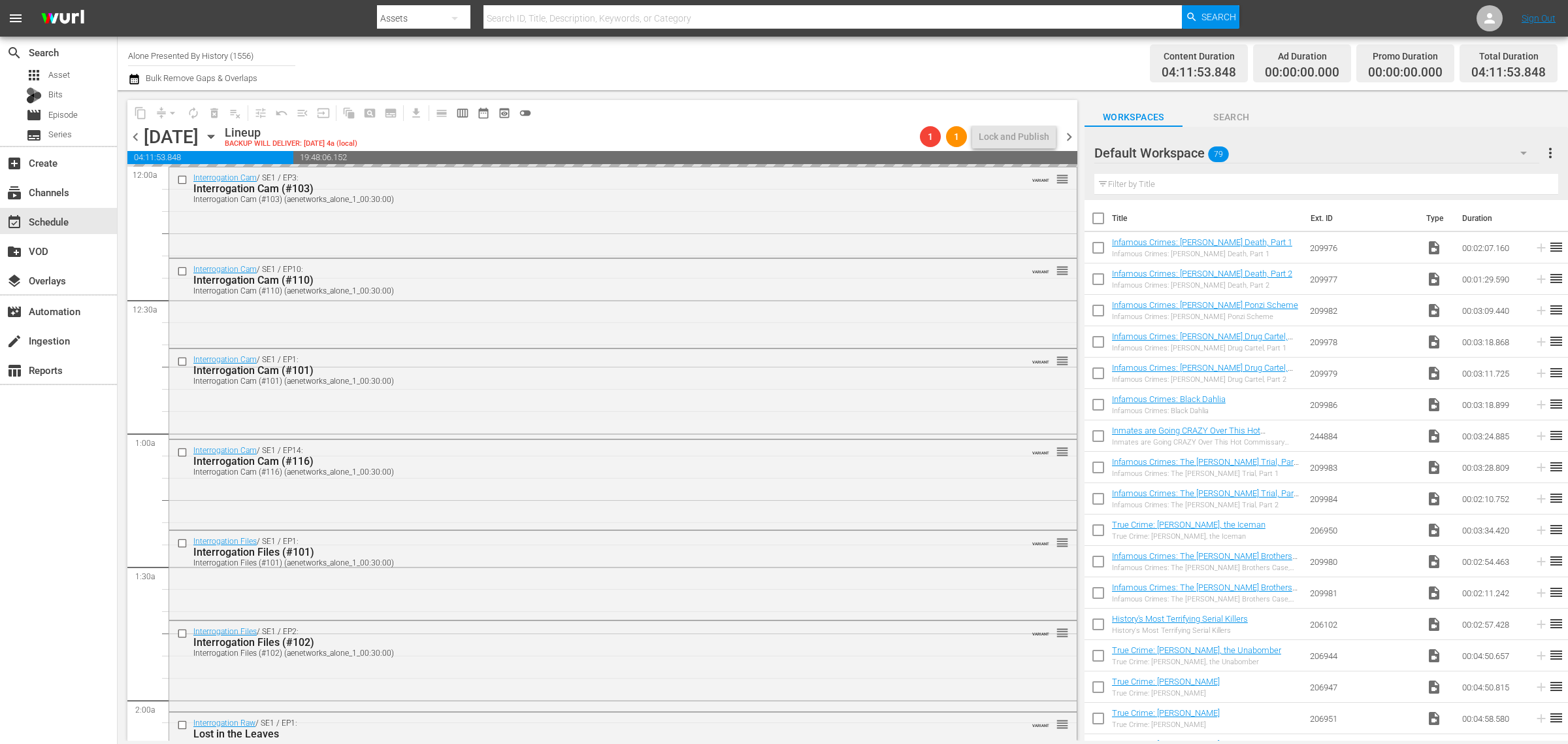
click at [804, 66] on div "Channel Title Alone Presented By History (1556) Bulk Remove Gaps & Overlaps" at bounding box center [518, 63] width 779 height 47
drag, startPoint x: 266, startPoint y: 50, endPoint x: -109, endPoint y: 4, distance: 377.8
click at [0, 4] on html "menu Search By Assets Search ID, Title, Description, Keywords, or Category Sear…" at bounding box center [784, 372] width 1568 height 744
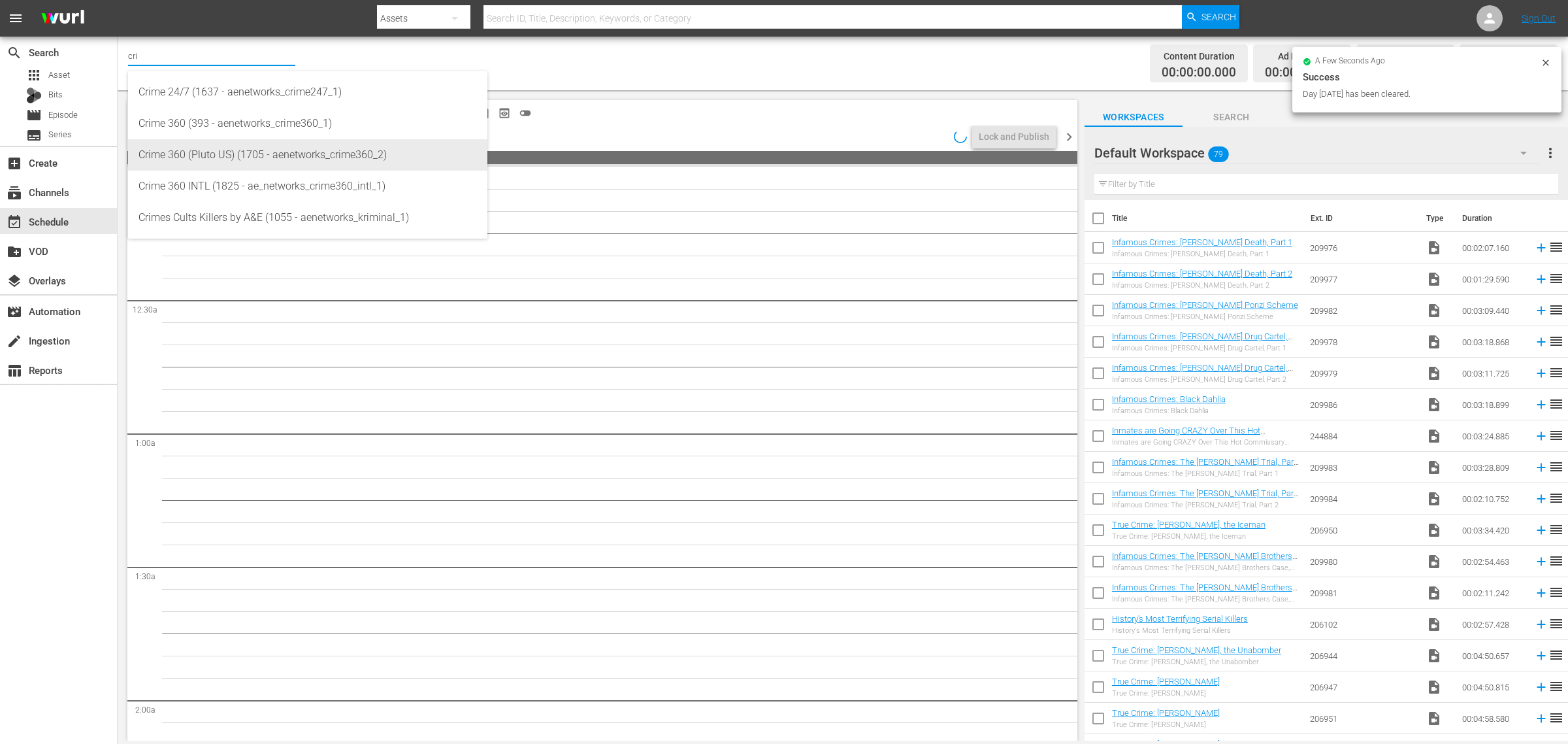
click at [330, 161] on div "Crime 360 (Pluto US) (1705 - aenetworks_crime360_2)" at bounding box center [307, 154] width 338 height 31
type input "Crime 360 (Pluto US) (1705 - aenetworks_crime360_2)"
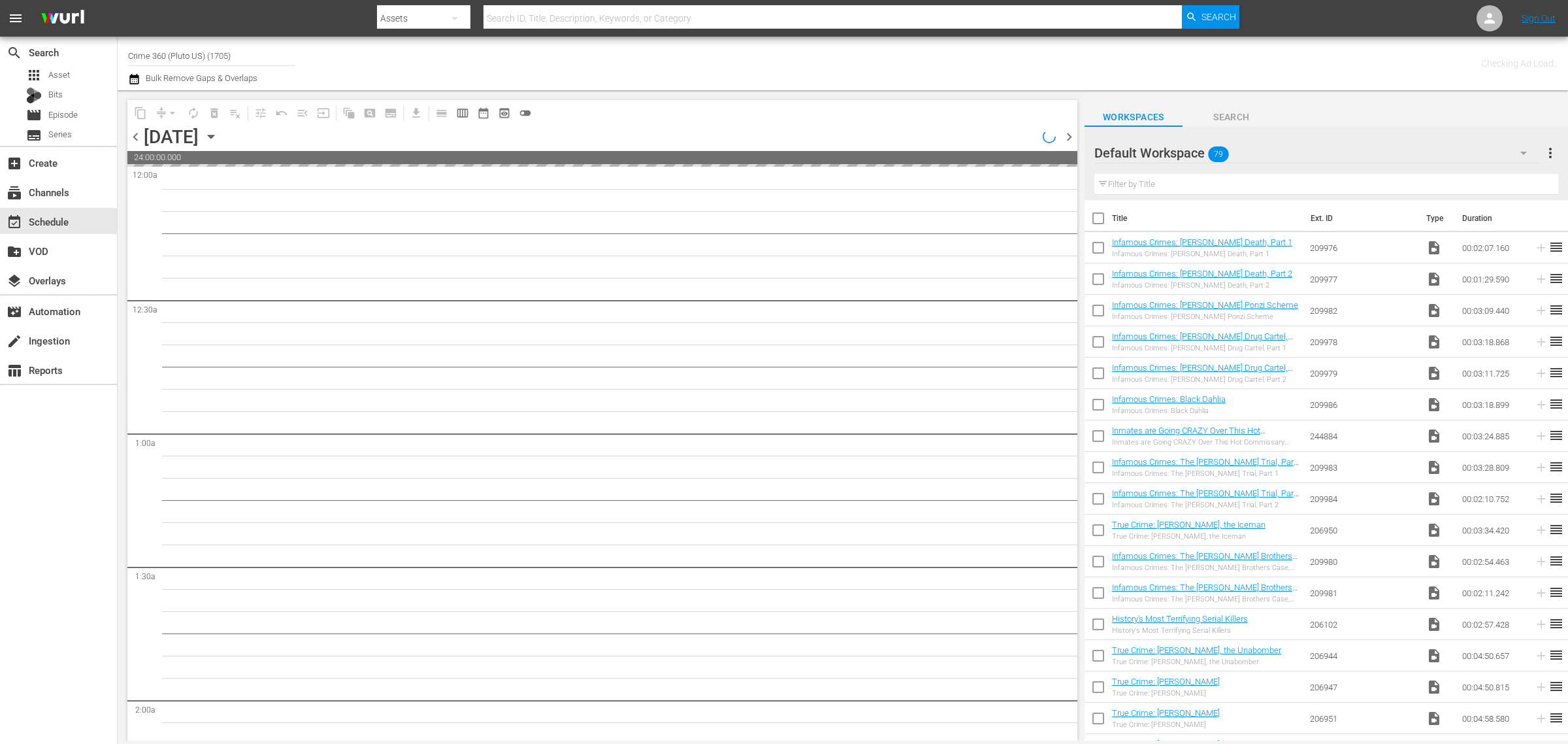
click at [1272, 149] on div "Default Workspace 79" at bounding box center [1317, 152] width 445 height 36
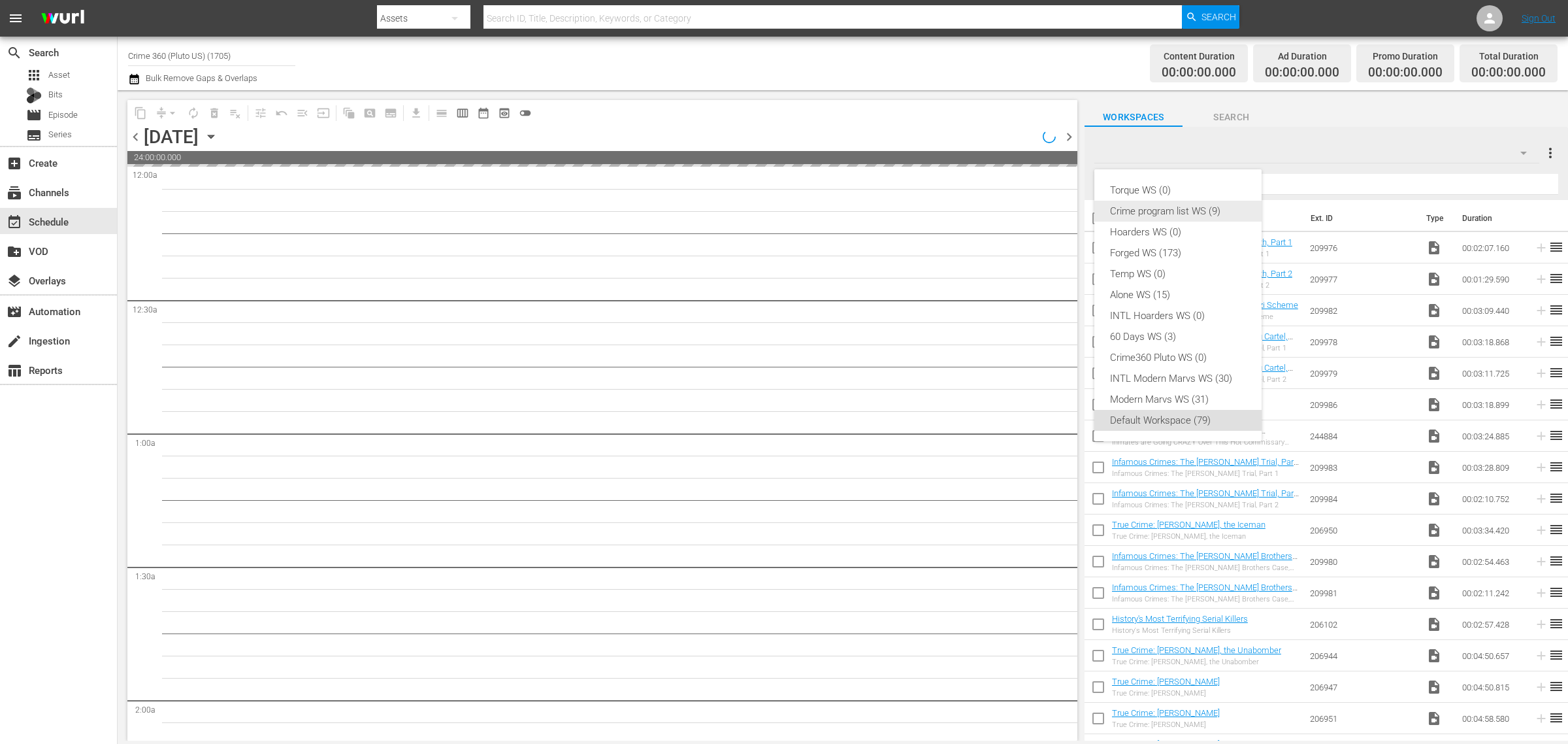
click at [1189, 205] on div "Crime program list WS (9)" at bounding box center [1178, 212] width 136 height 21
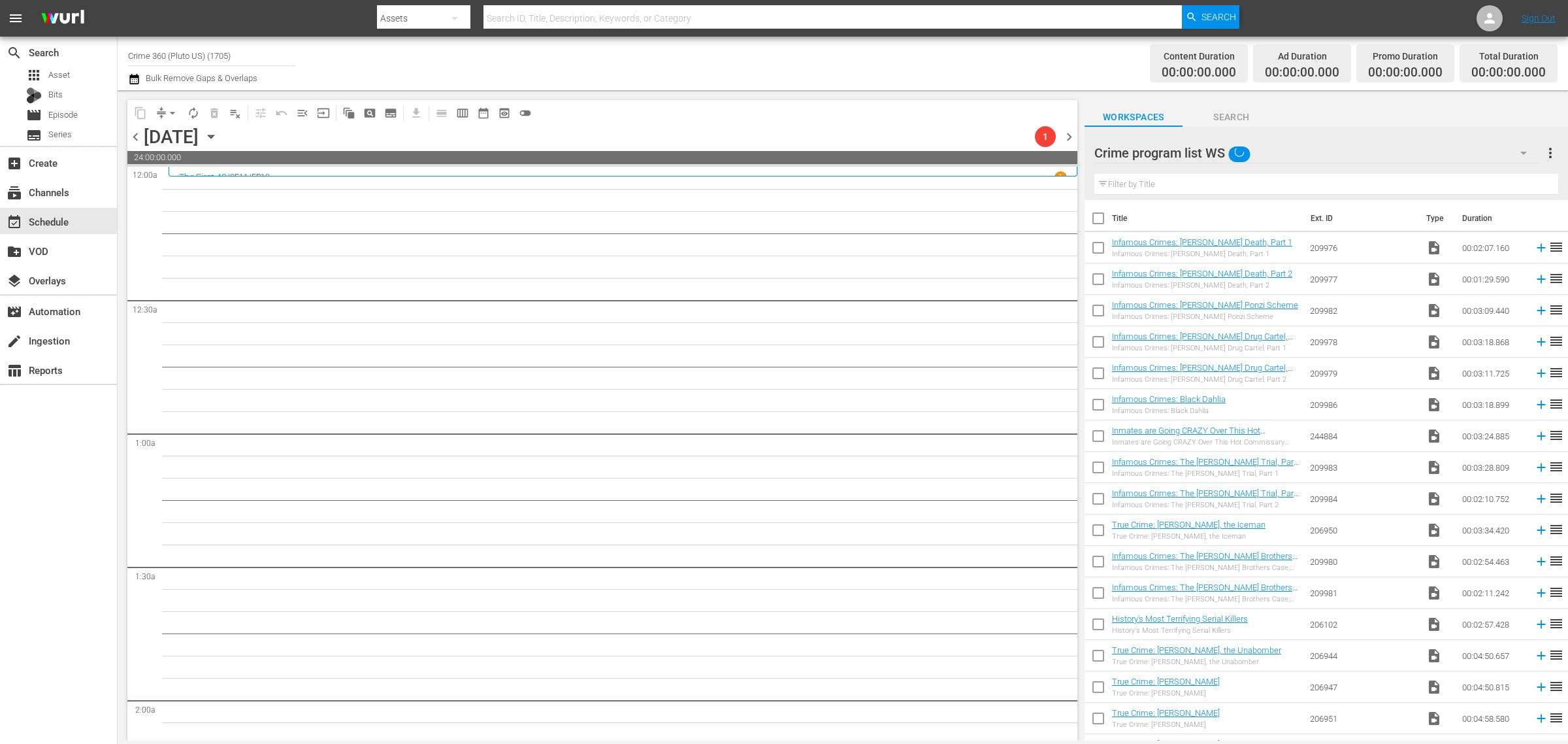
click at [858, 58] on div "Channel Title Crime 360 (Pluto US) (1705) Bulk Remove Gaps & Overlaps" at bounding box center [518, 63] width 779 height 47
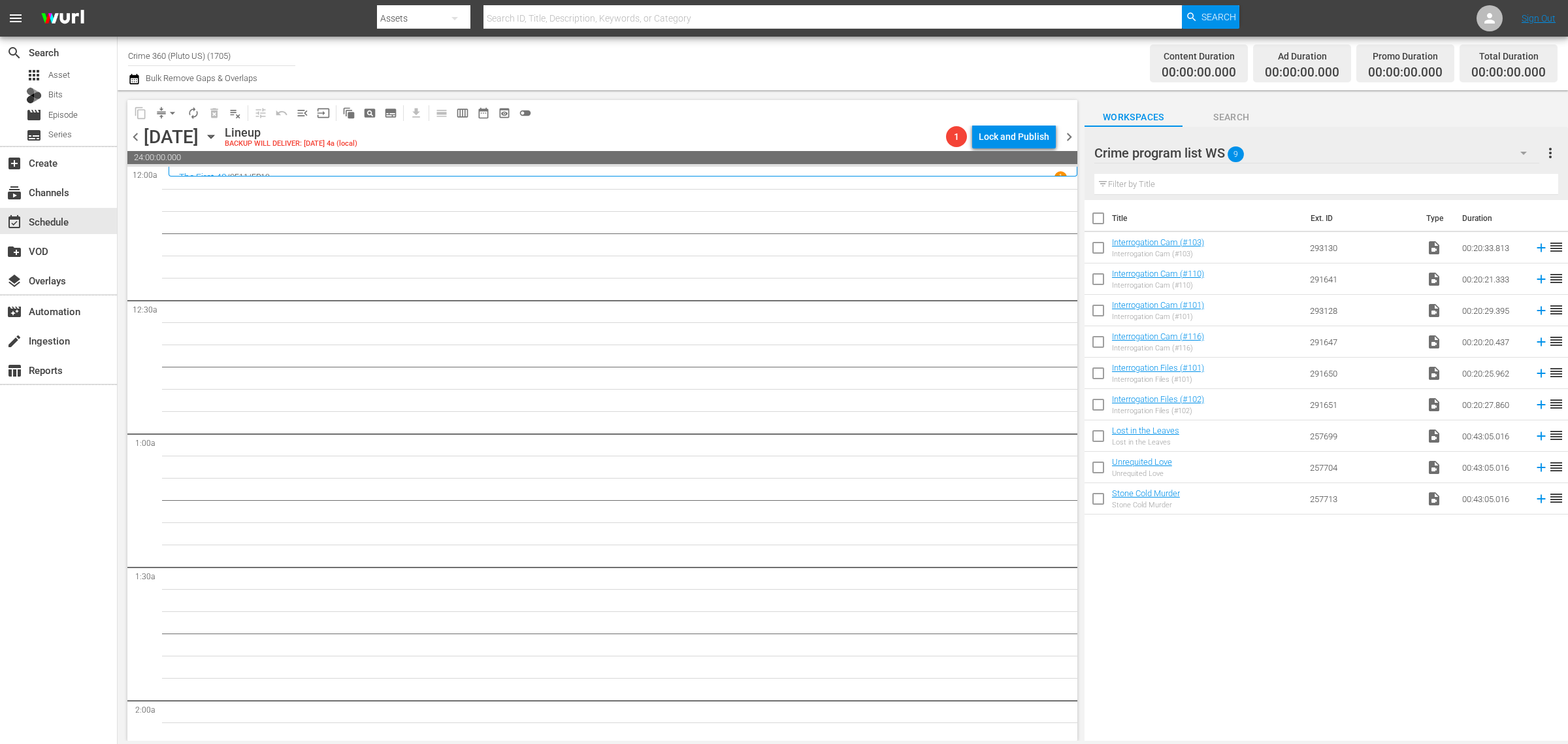
click at [1108, 219] on input "checkbox" at bounding box center [1098, 221] width 27 height 27
checkbox input "true"
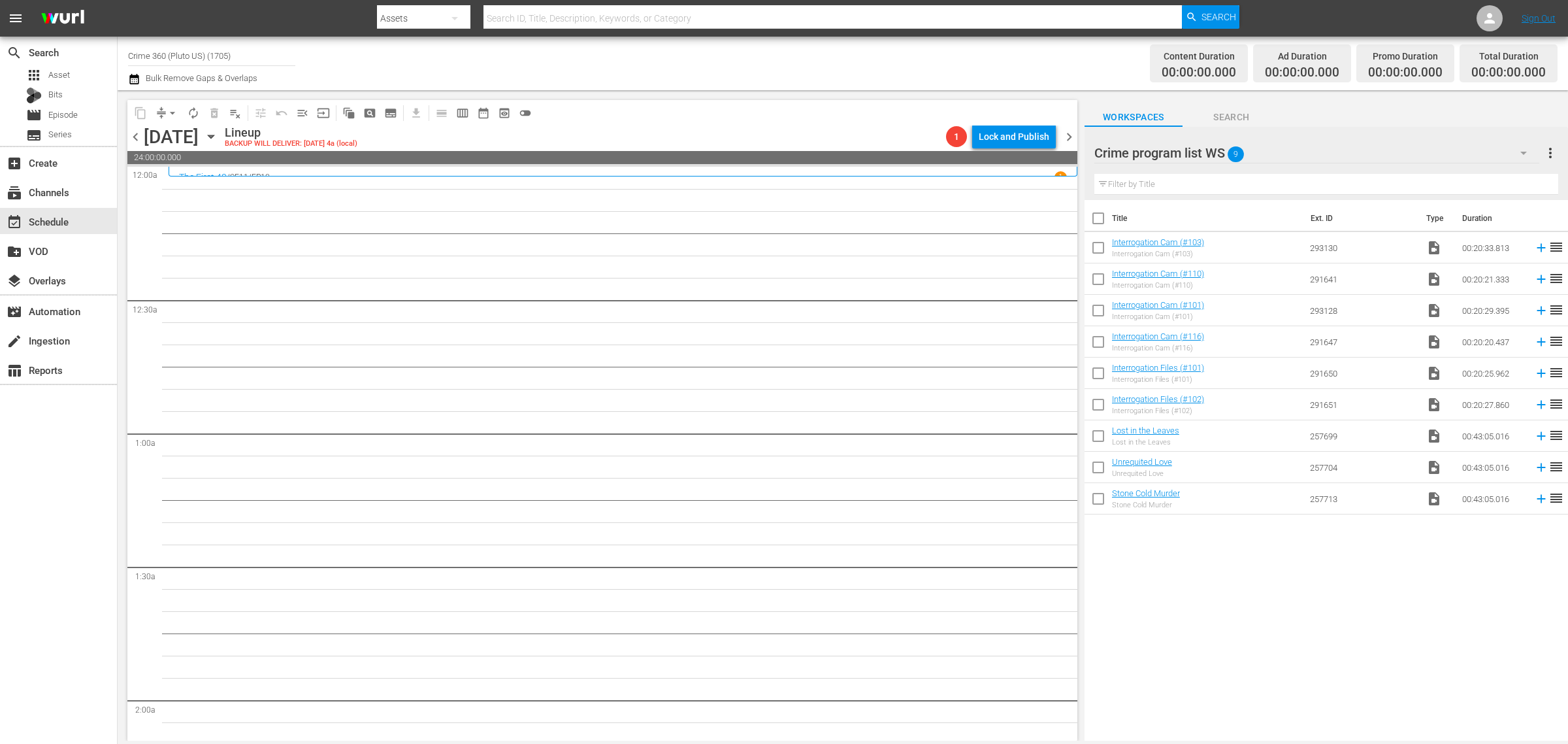
checkbox input "true"
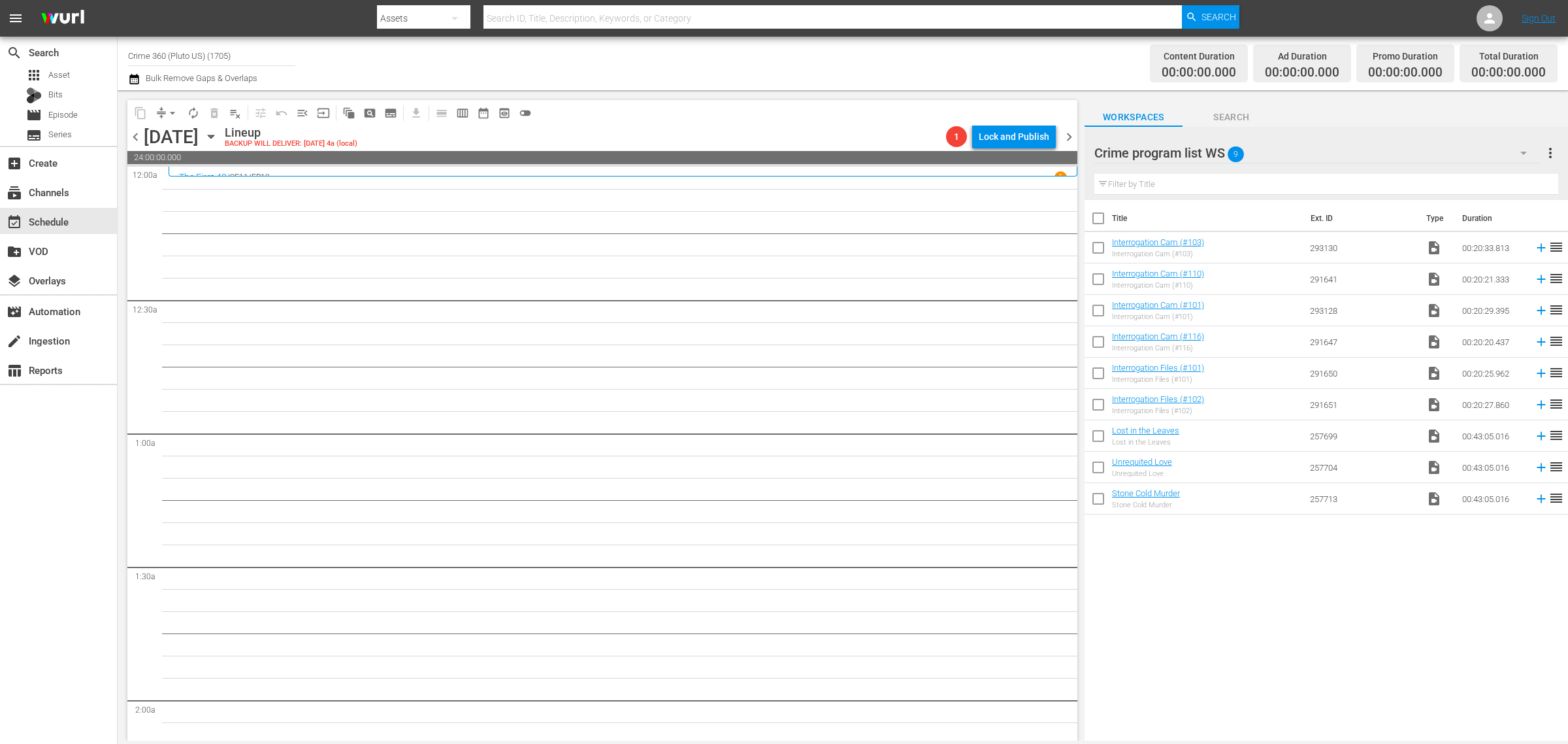
checkbox input "true"
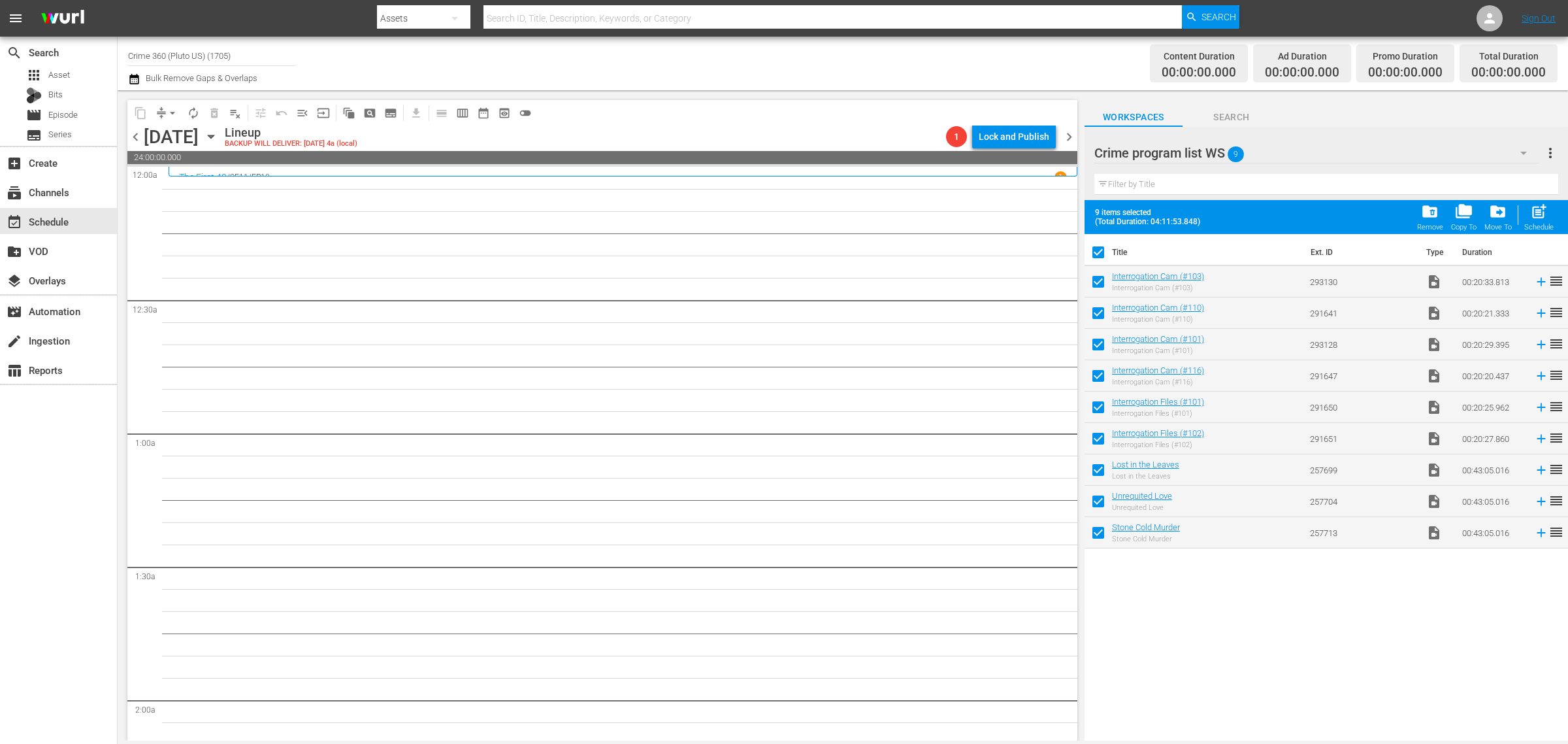
click at [1540, 211] on span "post_add" at bounding box center [1539, 212] width 18 height 18
checkbox input "false"
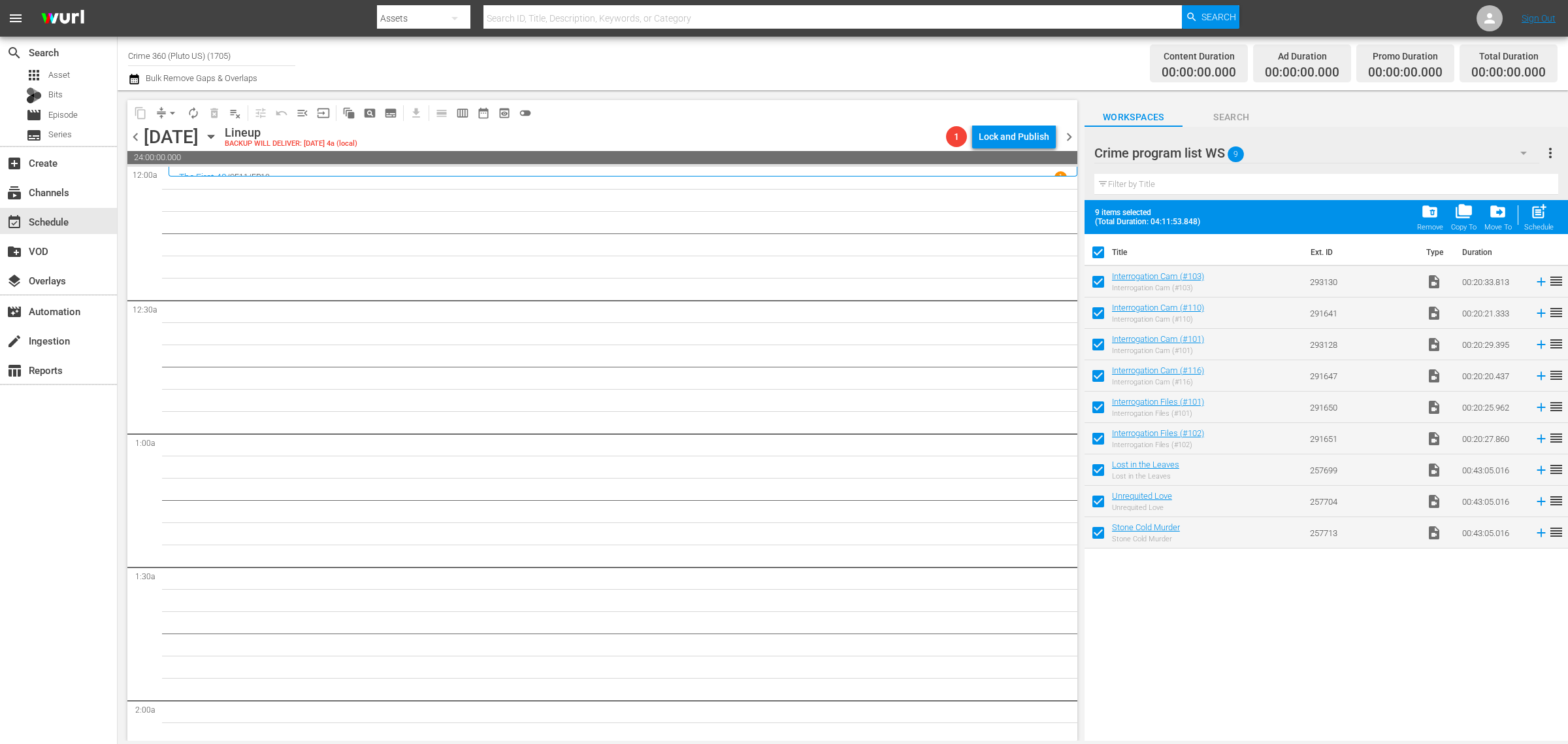
checkbox input "false"
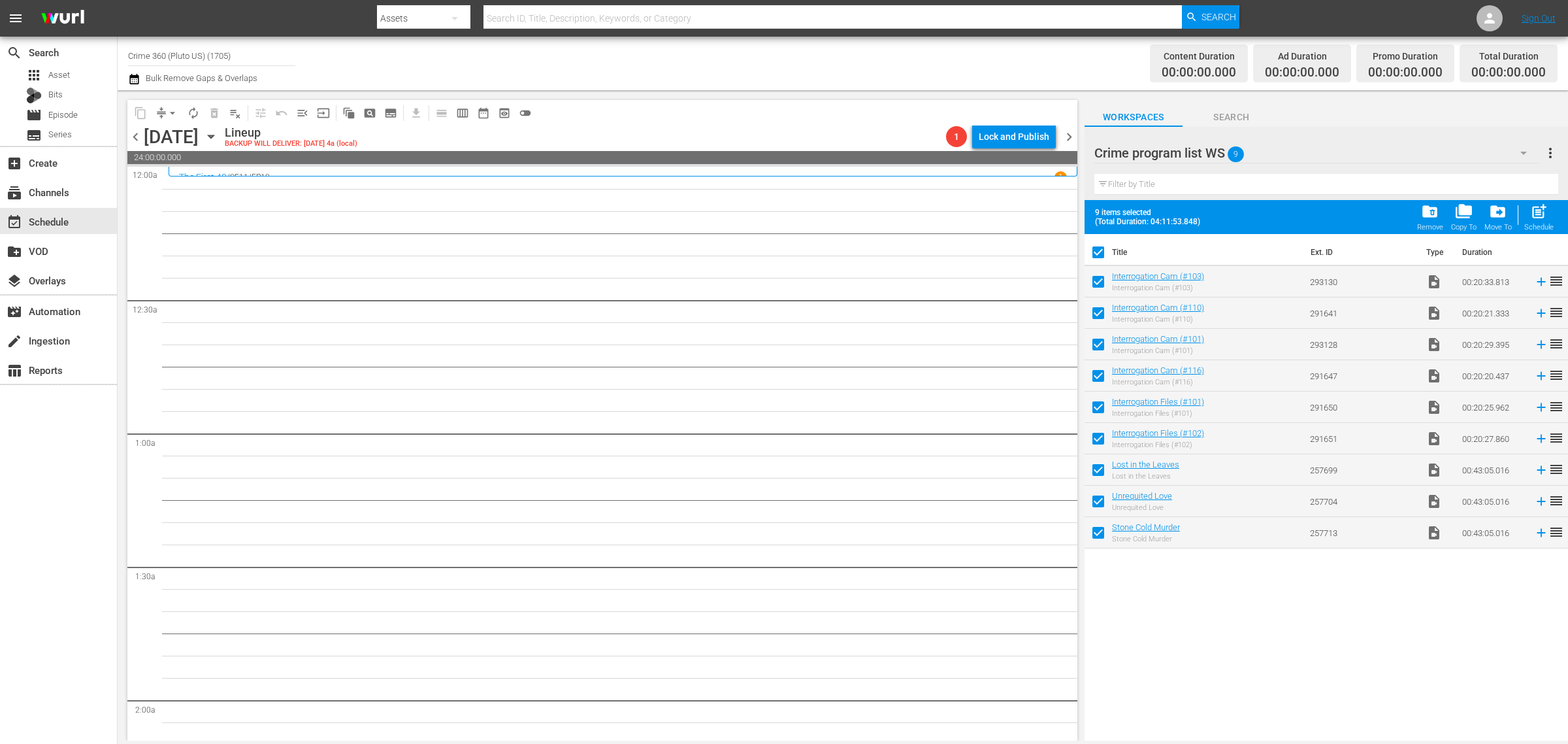
checkbox input "false"
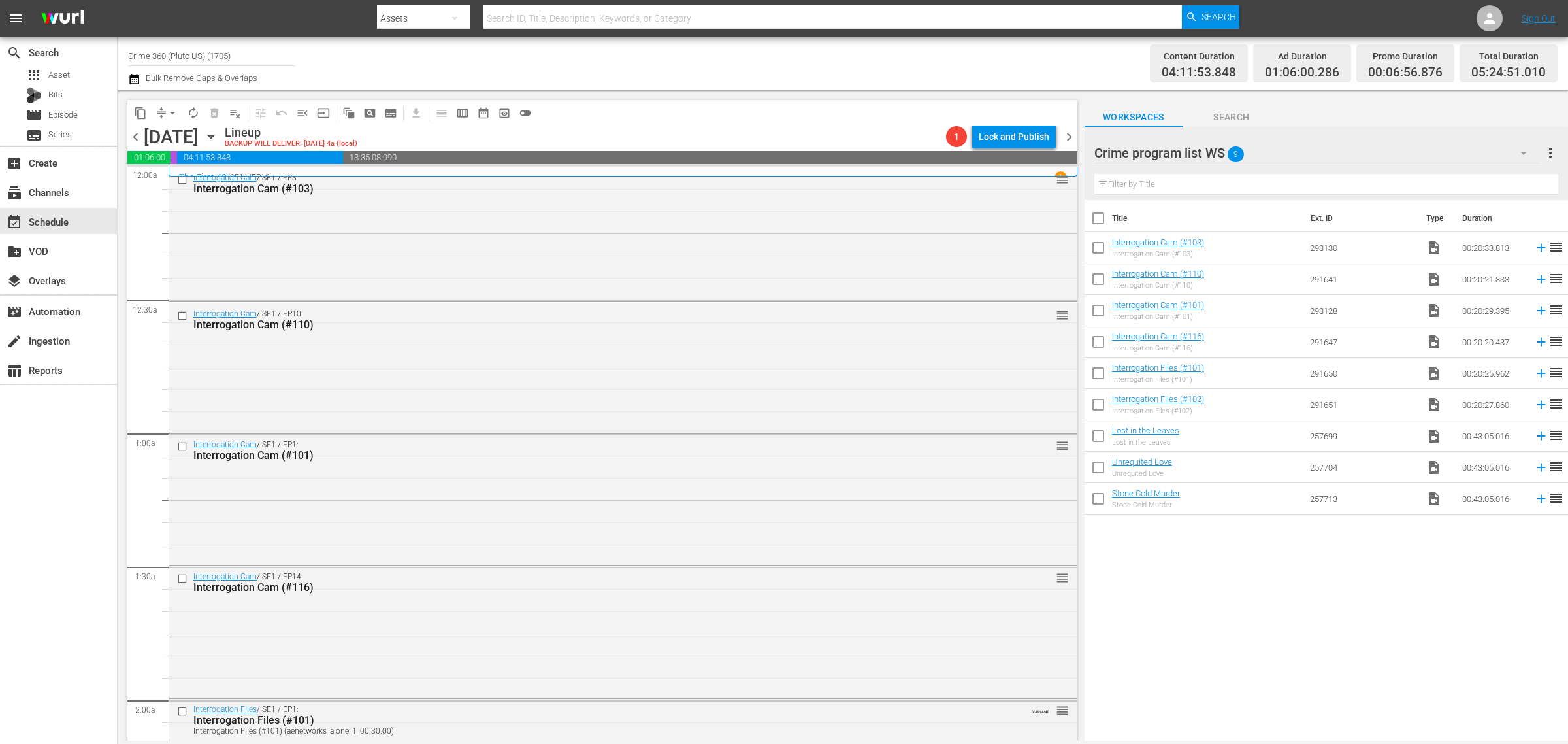
click at [743, 66] on div "Channel Title Crime 360 (Pluto US) (1705) Bulk Remove Gaps & Overlaps" at bounding box center [518, 63] width 779 height 47
click at [1550, 147] on span "more_vert" at bounding box center [1550, 153] width 16 height 16
click at [1483, 178] on div "Clear All Workspace Items" at bounding box center [1465, 178] width 153 height 24
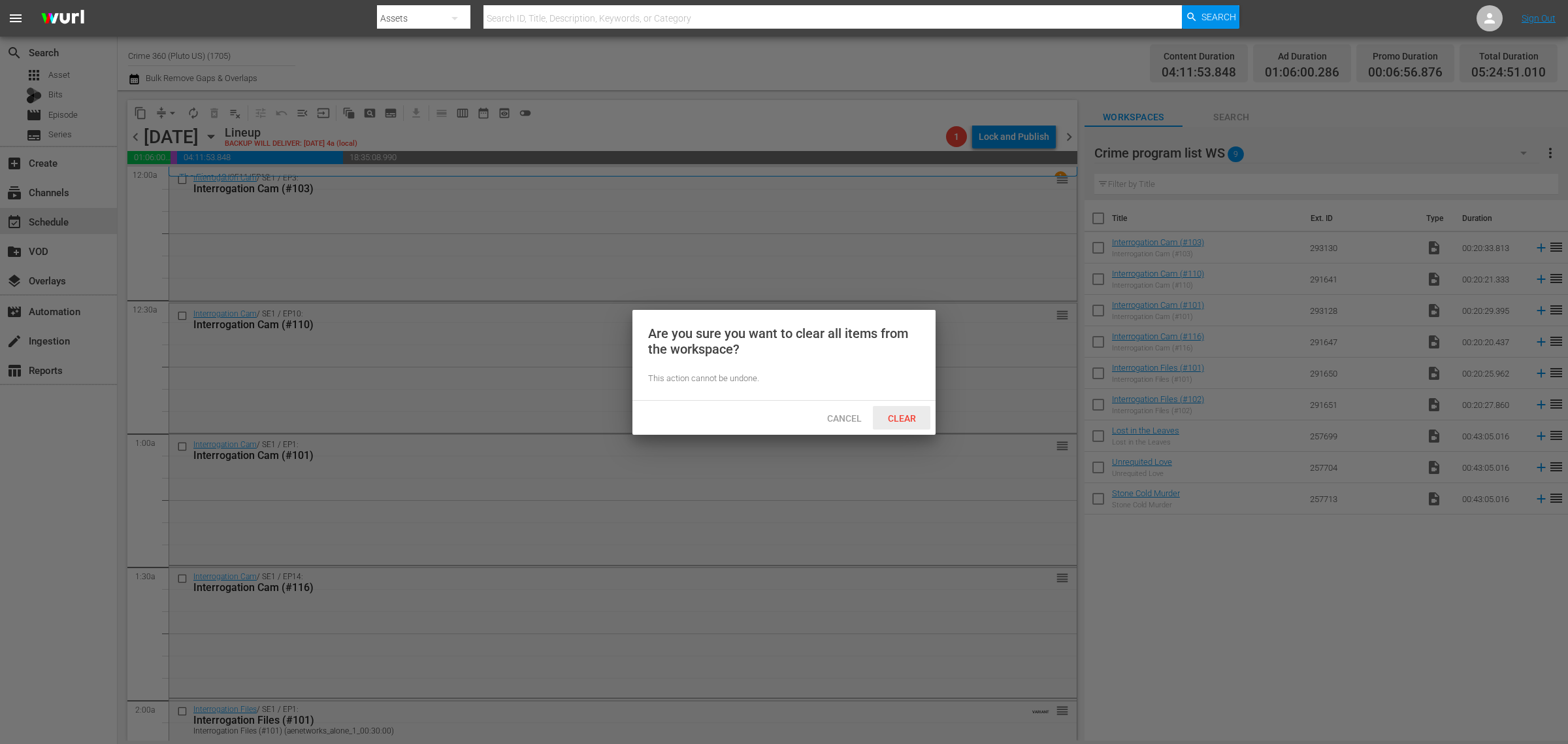
click at [914, 413] on span "Clear" at bounding box center [901, 418] width 49 height 11
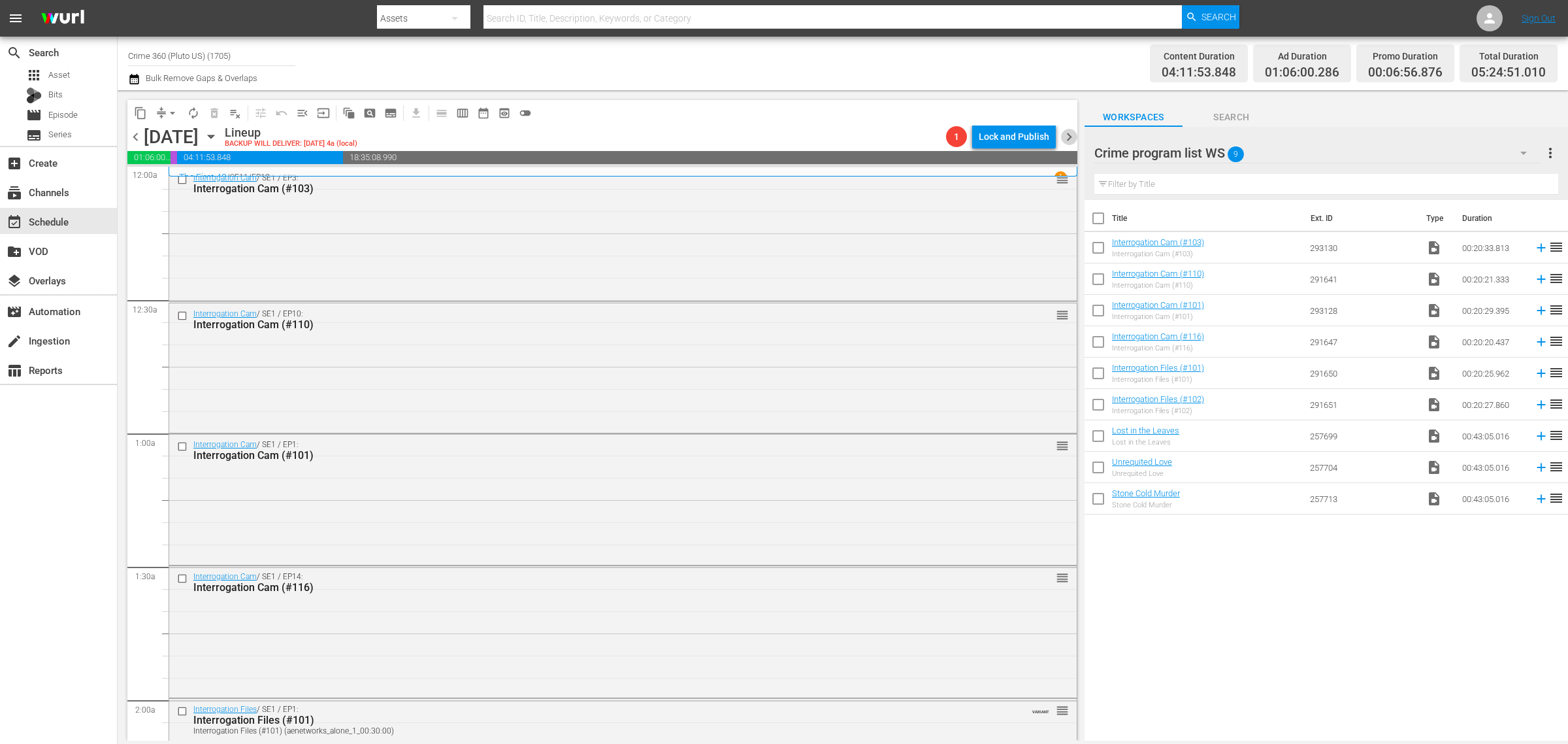
click at [1070, 143] on span "chevron_right" at bounding box center [1070, 136] width 16 height 16
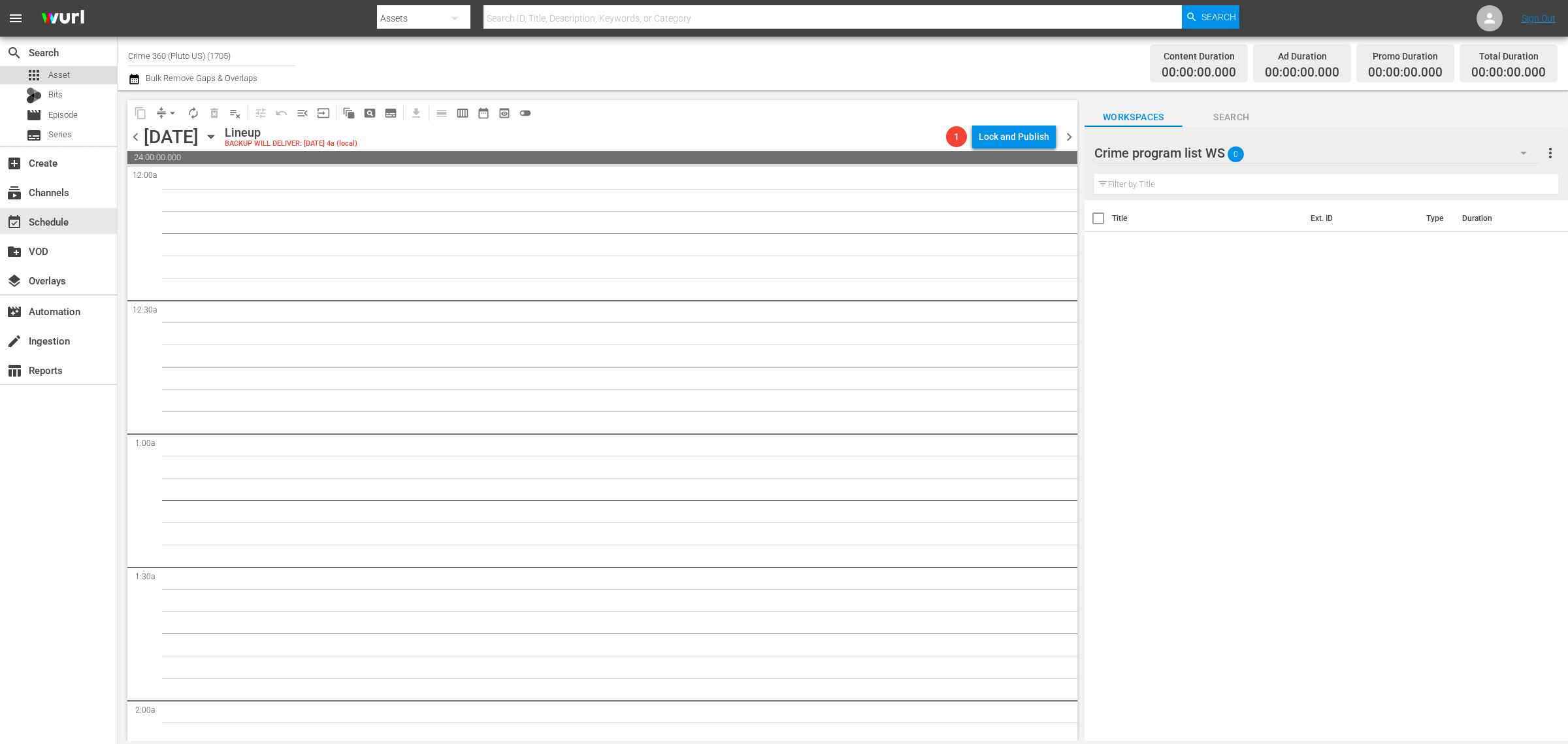
click at [89, 77] on div "apps Asset" at bounding box center [58, 75] width 117 height 19
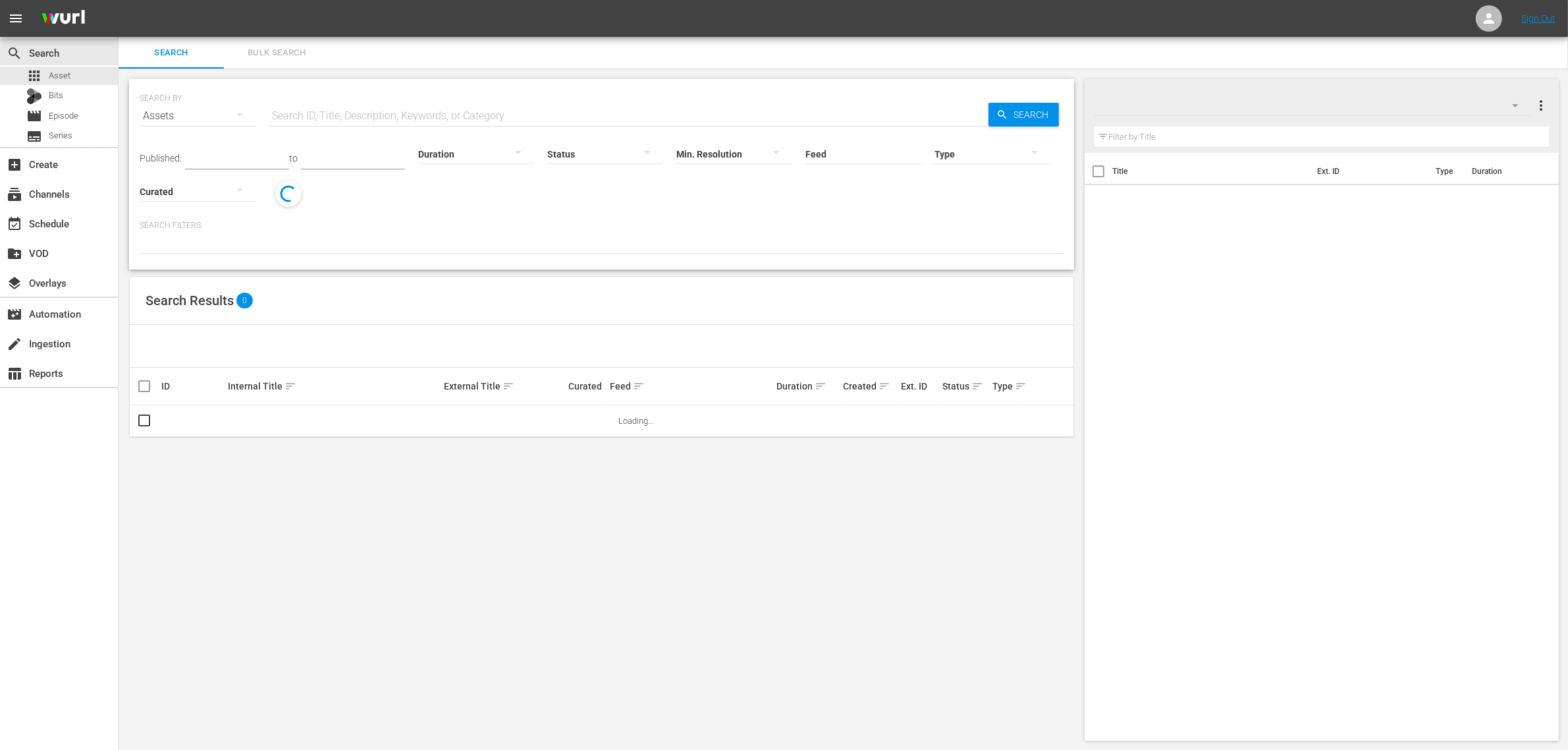
click at [316, 50] on span "Bulk Search" at bounding box center [277, 53] width 89 height 15
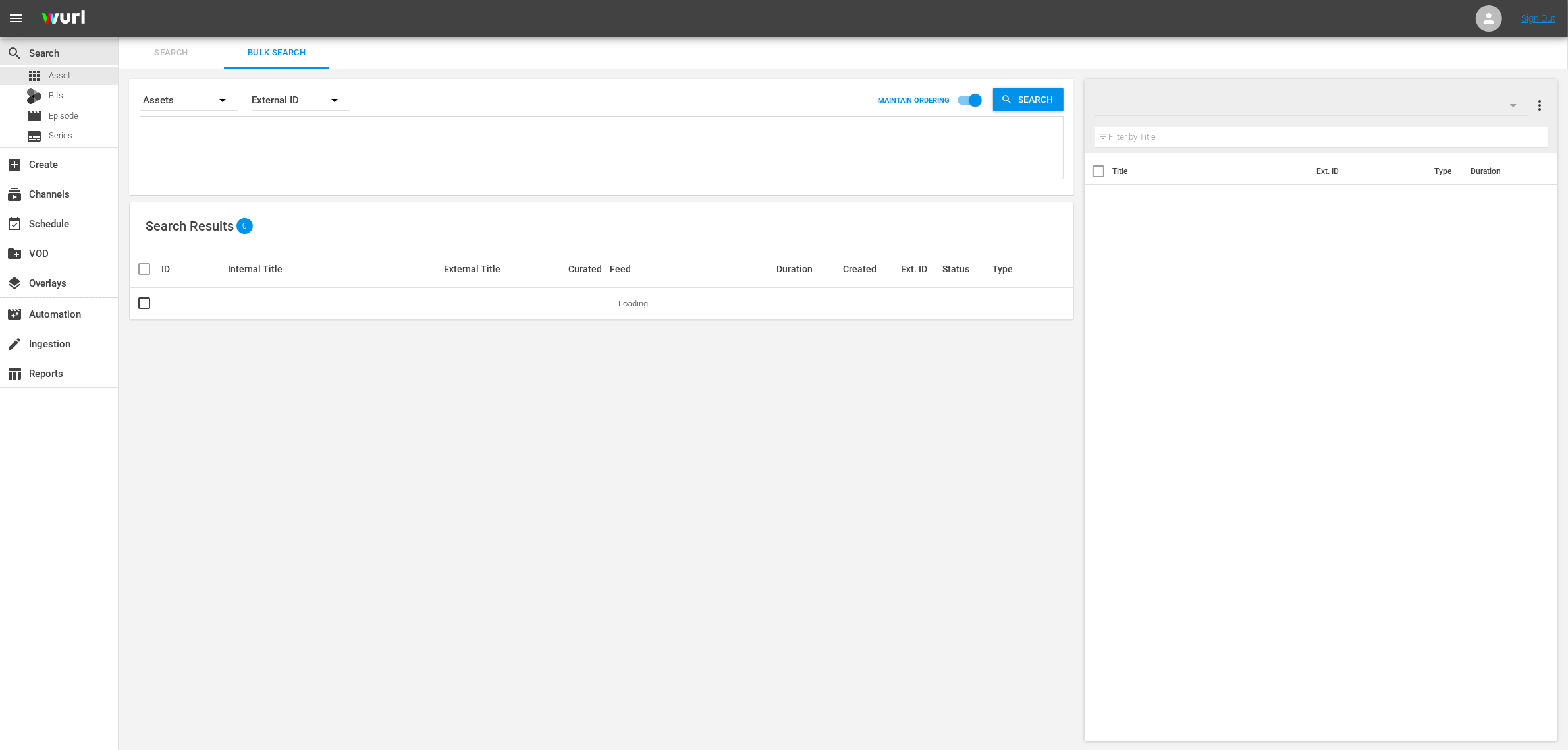
click at [192, 138] on textarea at bounding box center [603, 149] width 919 height 60
paste textarea "185758 167010 185755 185749 166609 166619"
type textarea "185758 167010 185755 185749 166609 166619"
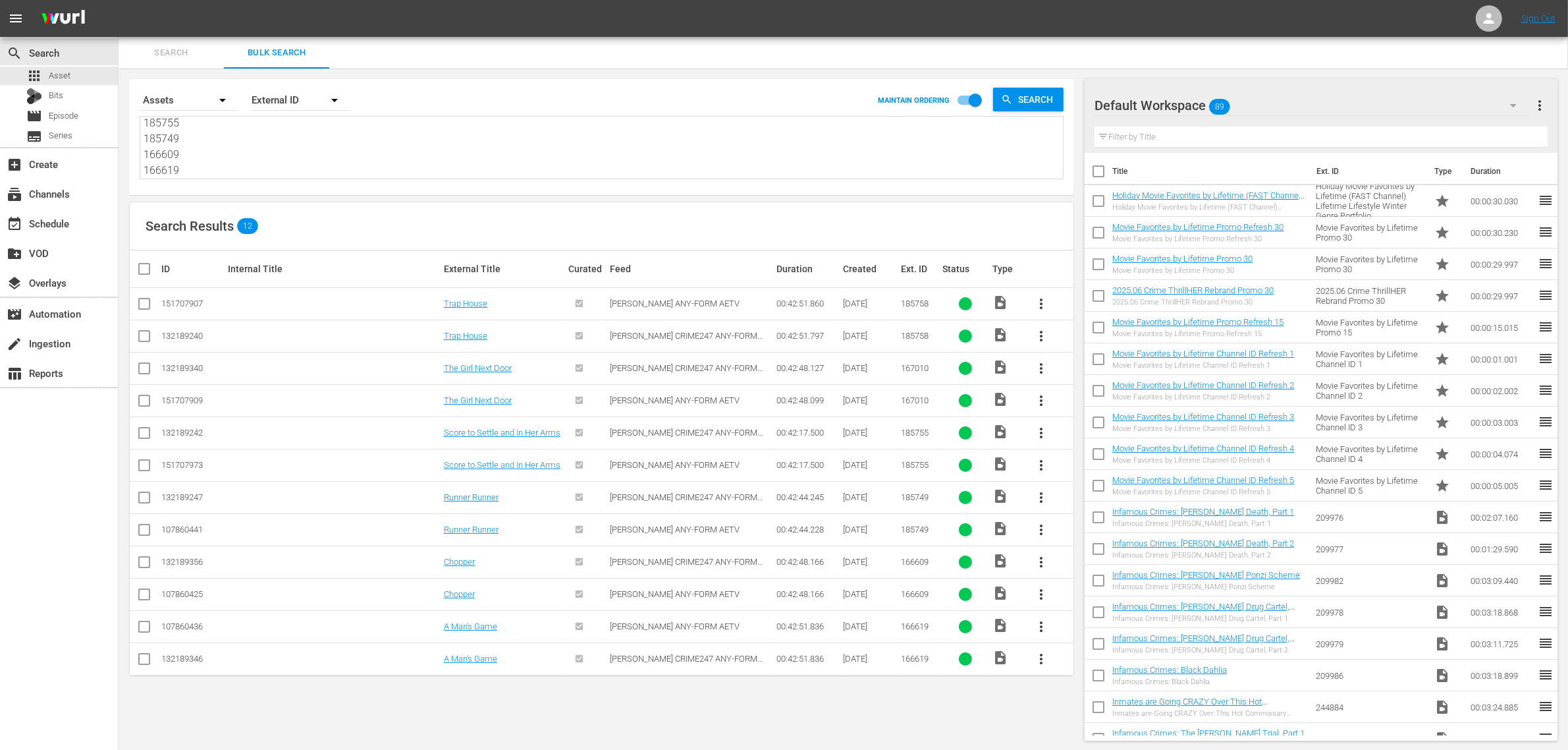
type textarea "185758 167010 185755 185749 166609 166619"
click at [1292, 104] on div "Default Workspace 89" at bounding box center [1312, 104] width 435 height 37
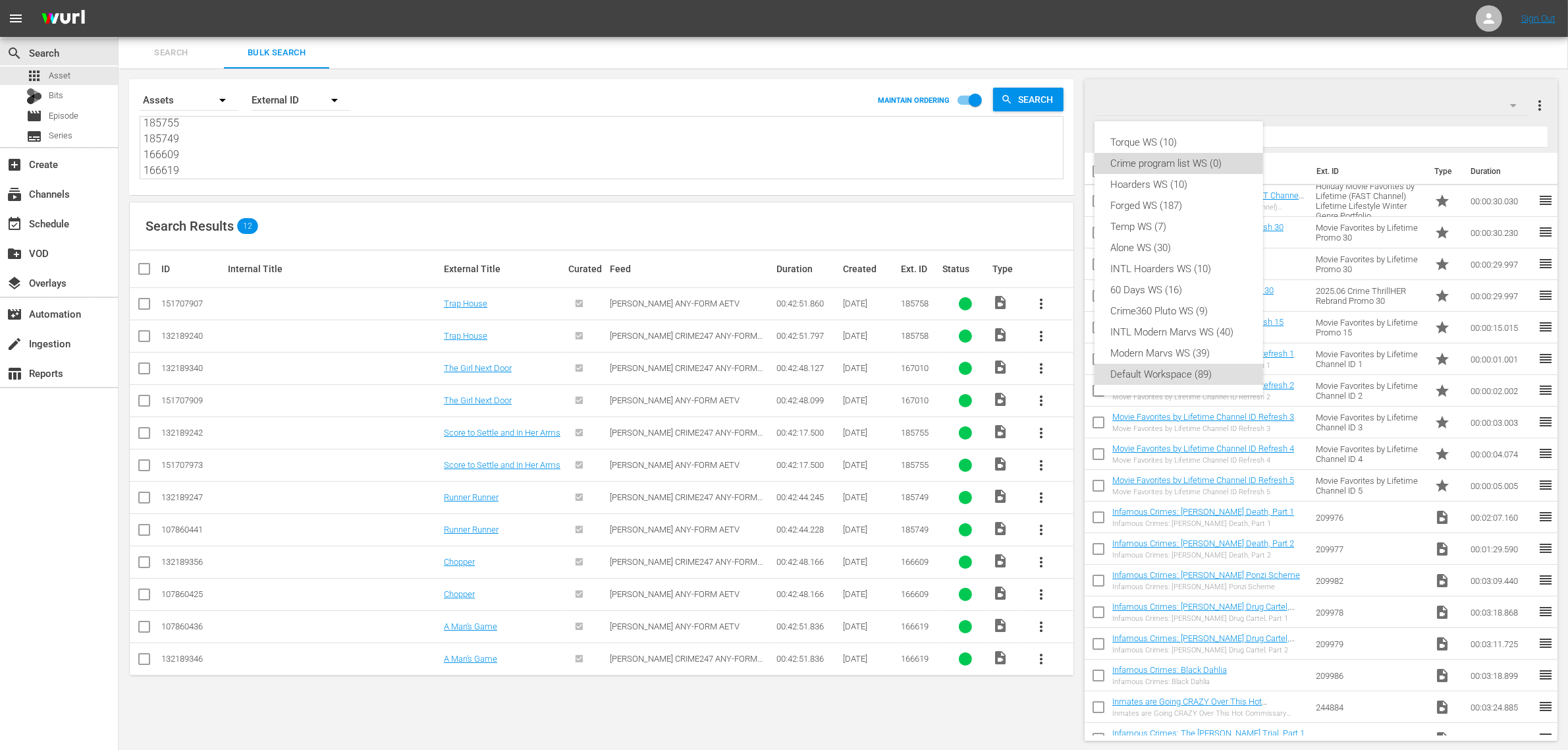
click at [1215, 168] on div "Crime program list WS (0)" at bounding box center [1179, 163] width 137 height 21
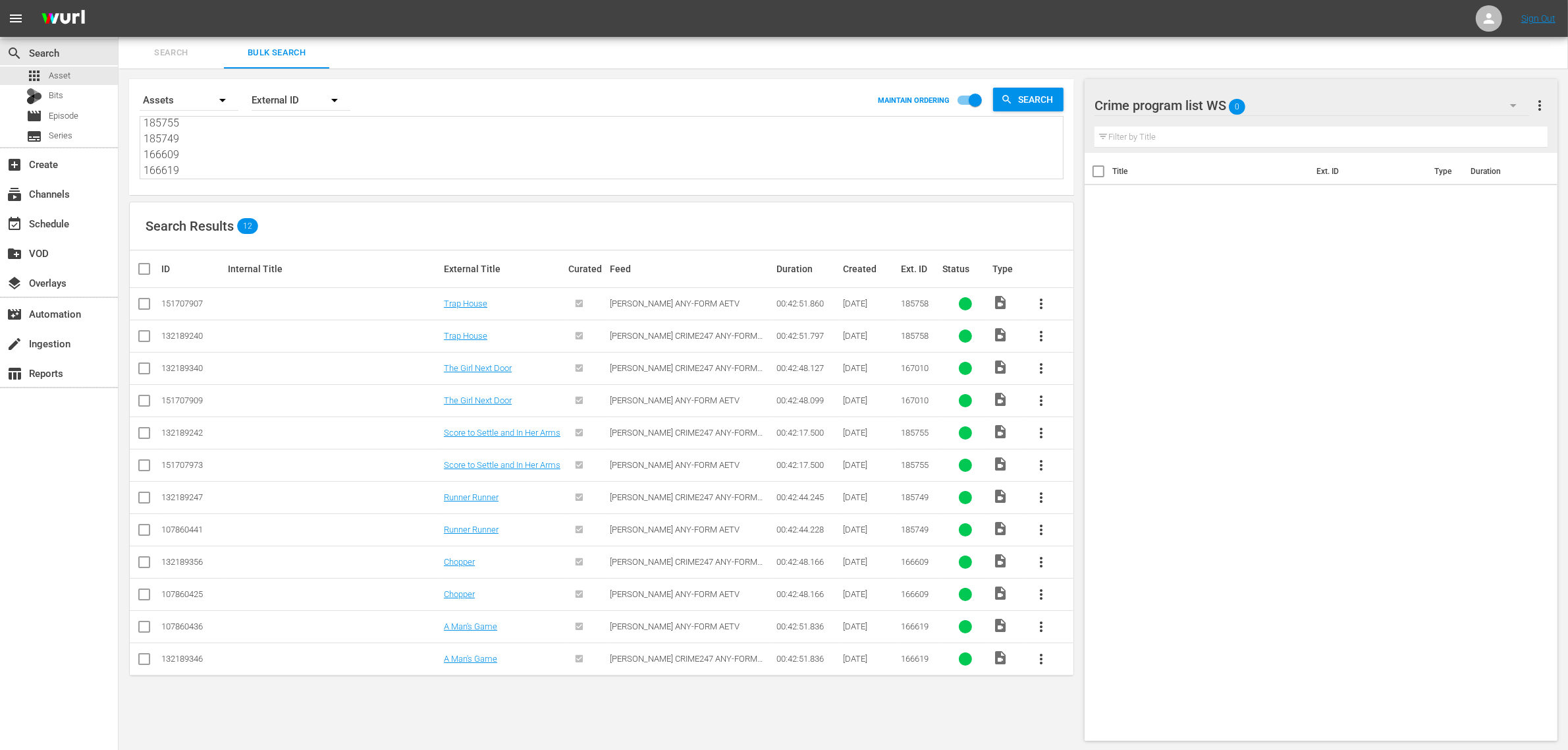
click at [138, 311] on input "checkbox" at bounding box center [145, 306] width 16 height 16
checkbox input "true"
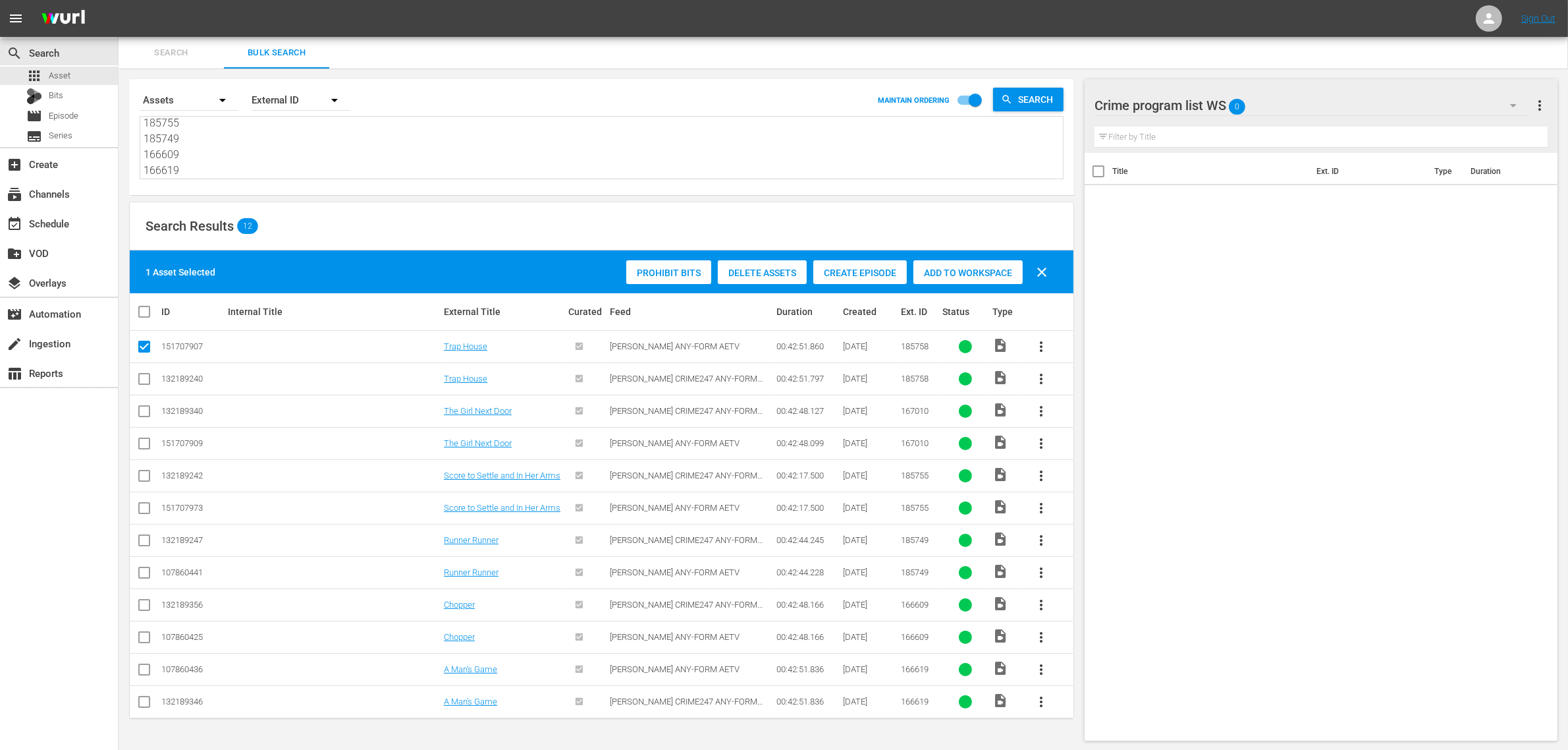
click at [137, 443] on input "checkbox" at bounding box center [145, 446] width 16 height 16
checkbox input "true"
click at [148, 504] on input "checkbox" at bounding box center [145, 511] width 16 height 16
checkbox input "true"
click at [145, 578] on input "checkbox" at bounding box center [145, 575] width 16 height 16
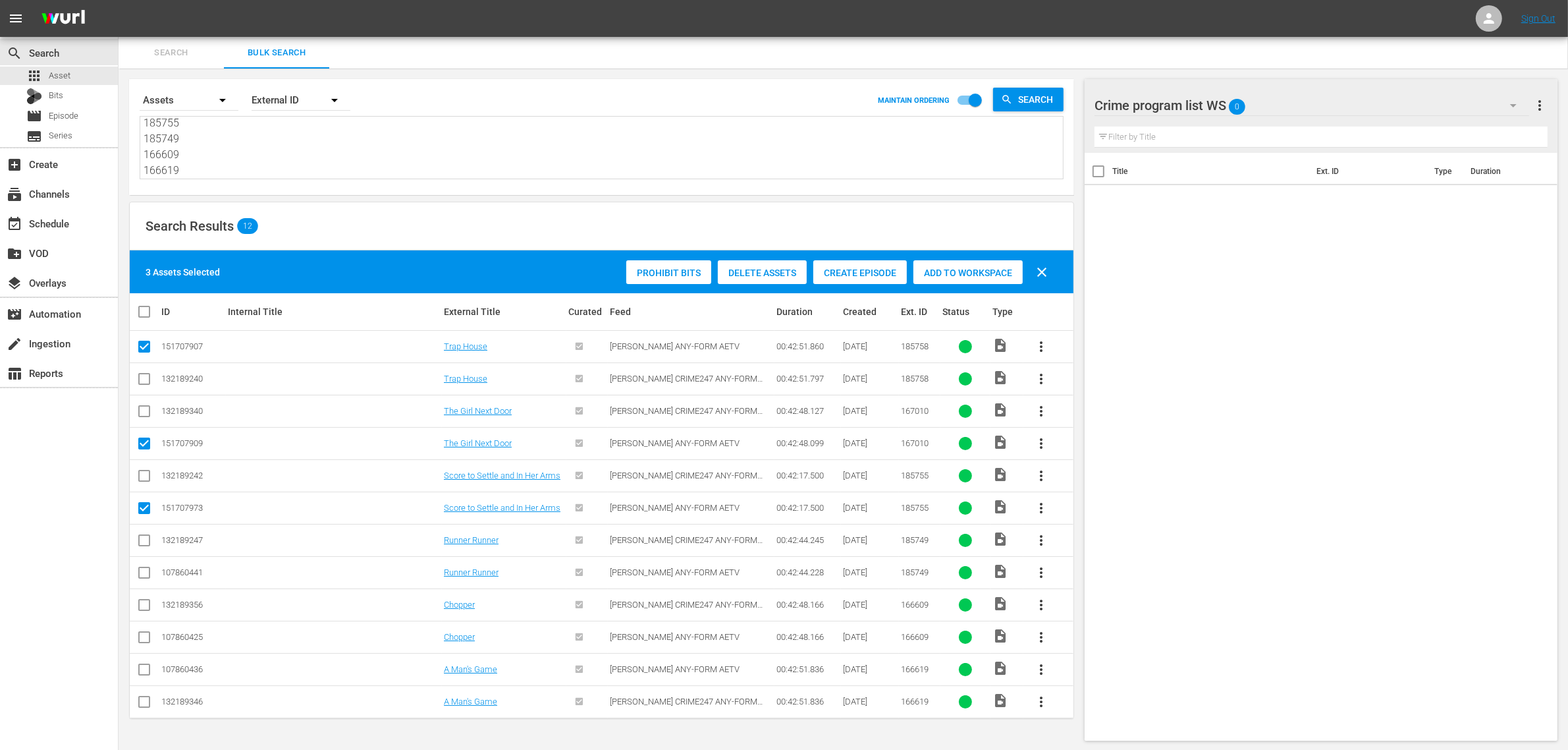
checkbox input "true"
click at [139, 637] on input "checkbox" at bounding box center [145, 639] width 16 height 16
checkbox input "true"
click at [142, 668] on input "checkbox" at bounding box center [145, 671] width 16 height 16
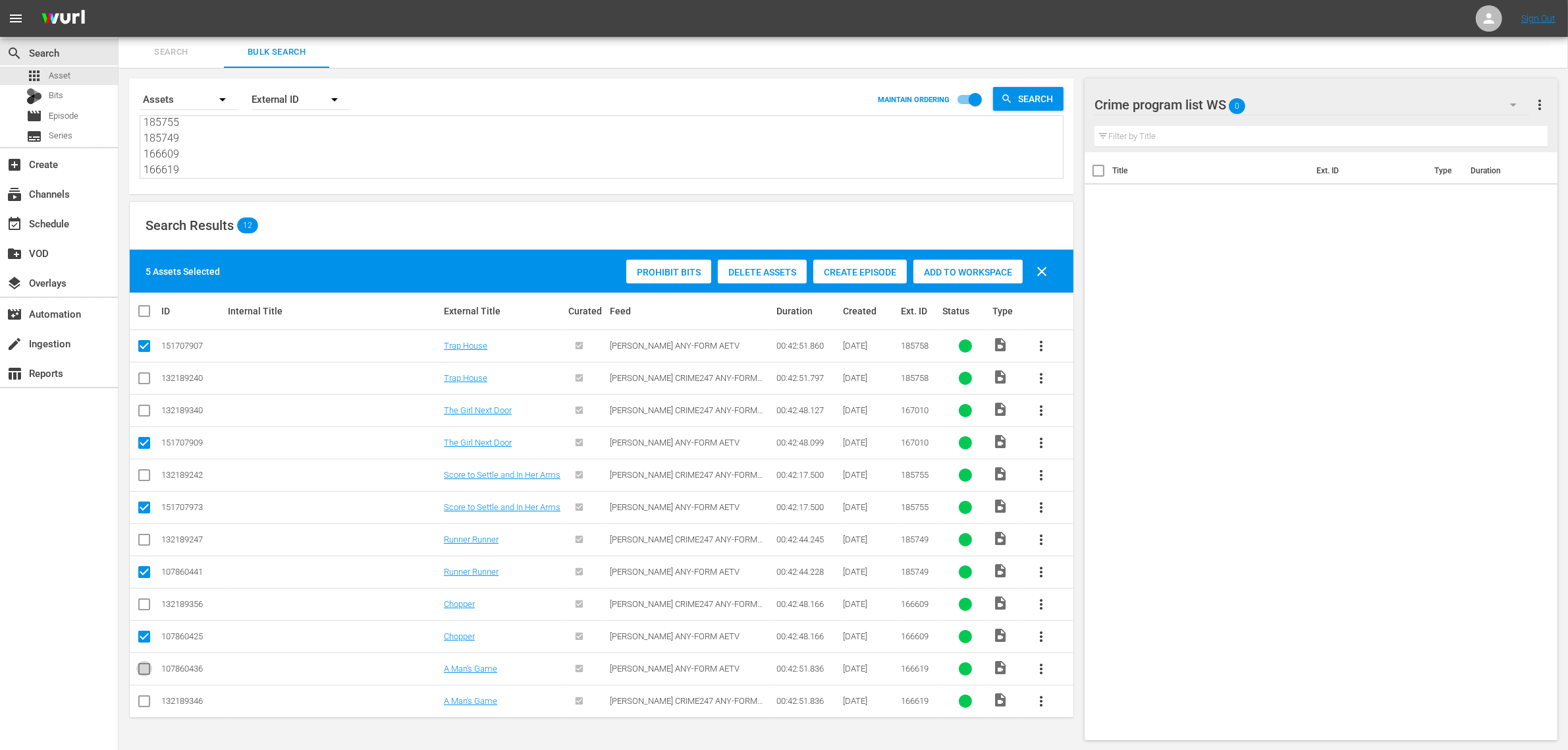
checkbox input "true"
click at [943, 275] on span "Add to Workspace" at bounding box center [968, 272] width 110 height 11
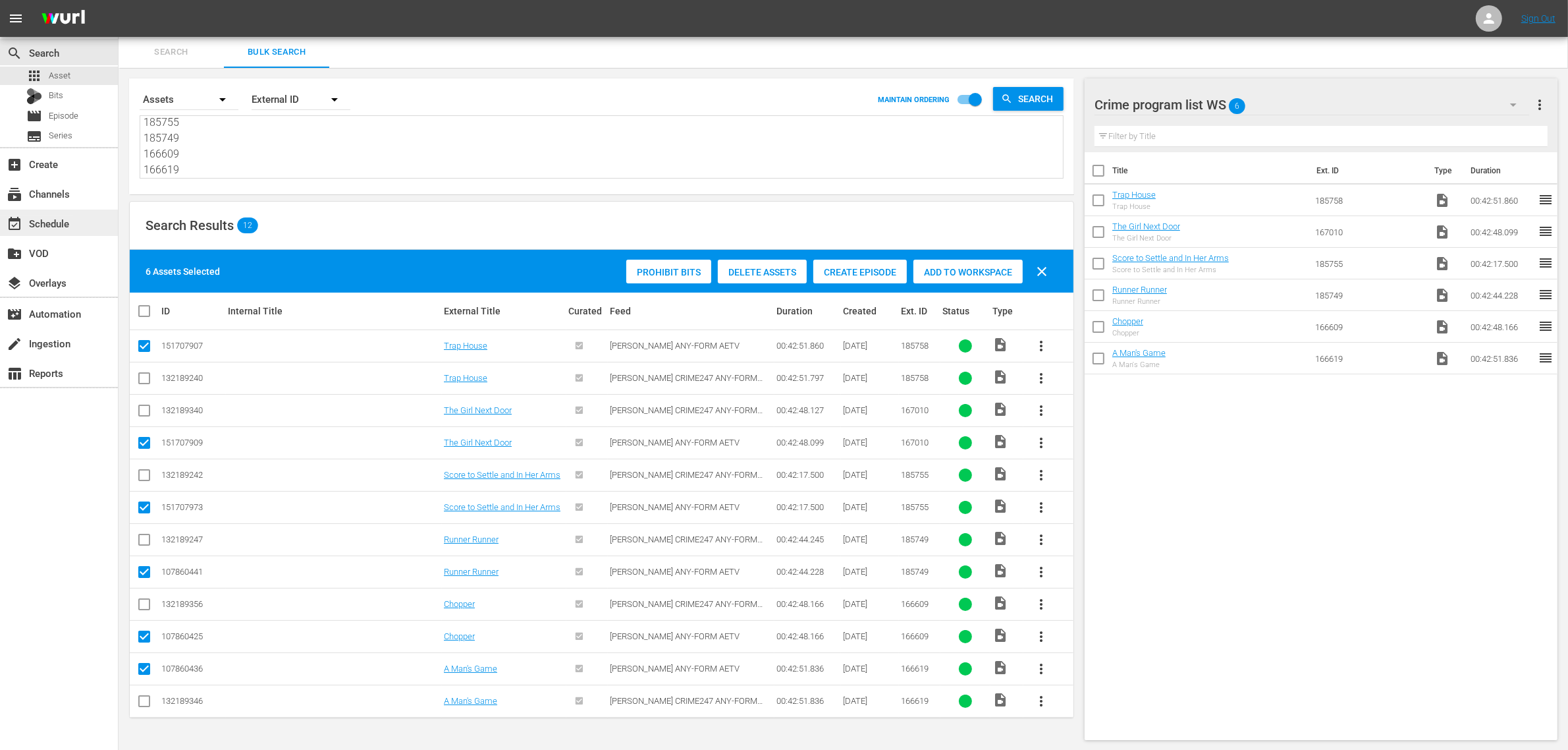
click at [72, 222] on div "event_available Schedule" at bounding box center [37, 221] width 74 height 12
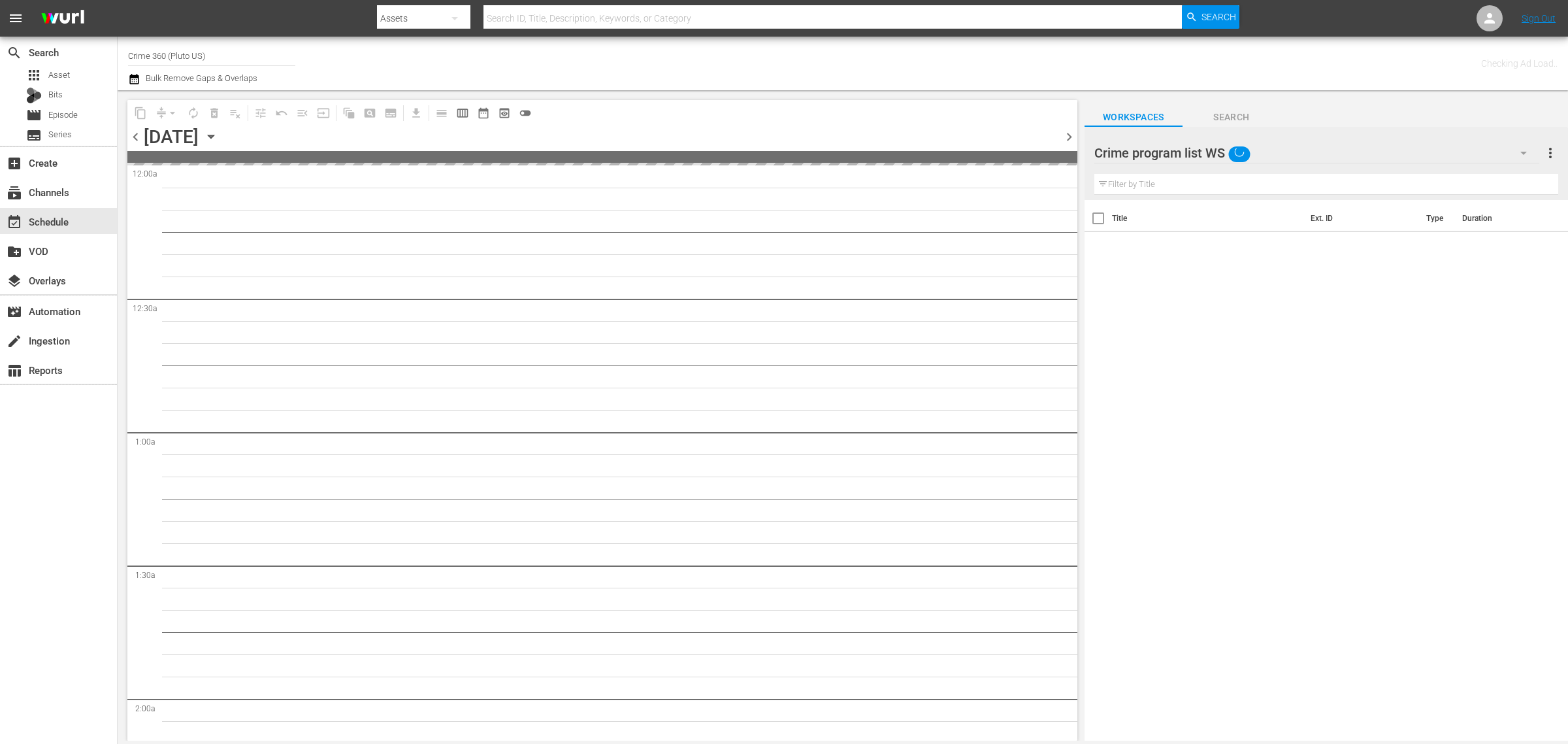
click at [684, 60] on div "Channel Title Crime 360 (Pluto US) Bulk Remove Gaps & Overlaps" at bounding box center [518, 63] width 779 height 47
click at [932, 64] on div "Content Duration 00:00:00.000 Ad Duration 00:00:00.000 Promo Duration 00:00:00.…" at bounding box center [1232, 63] width 650 height 47
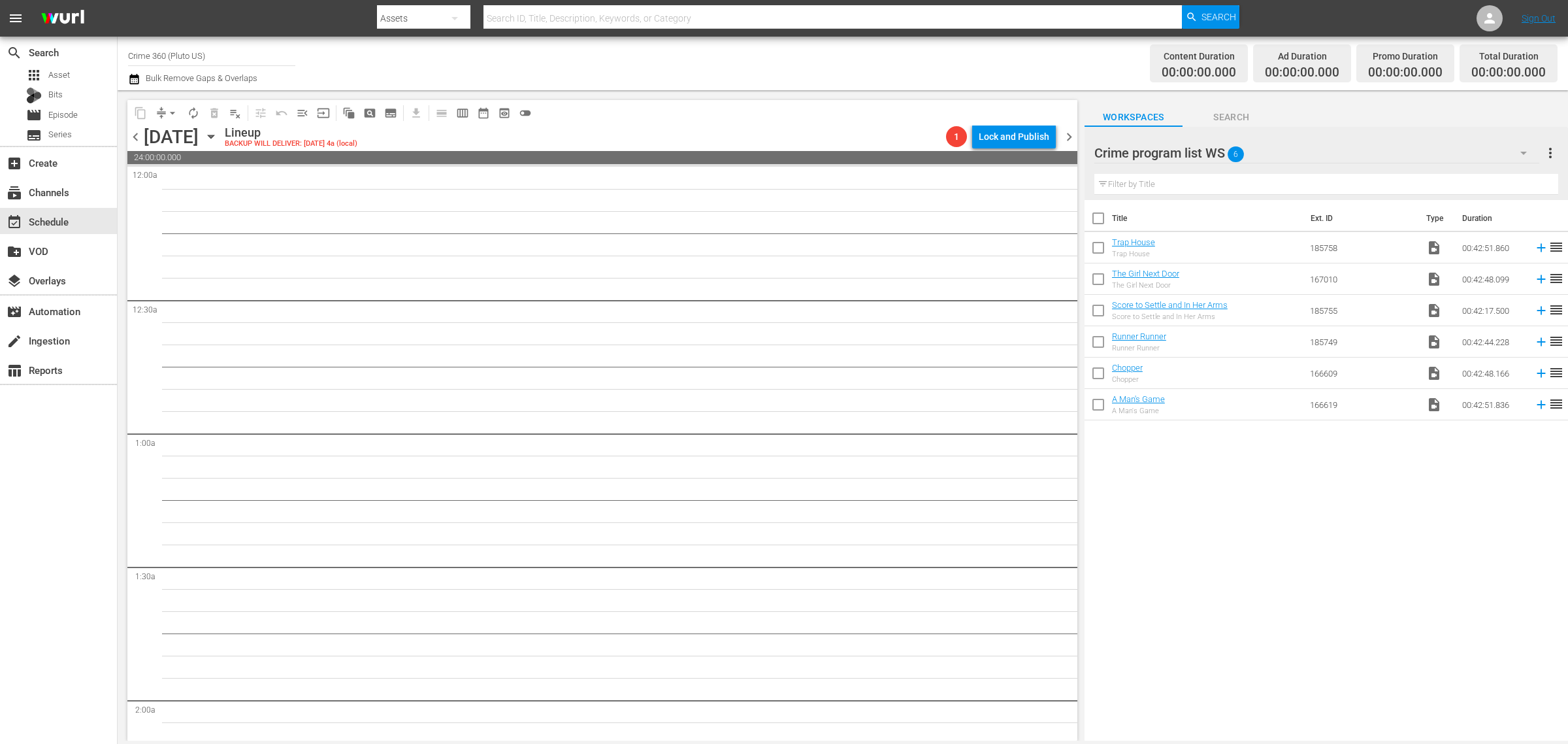
click at [782, 56] on div "Channel Title Crime 360 (Pluto US) Bulk Remove Gaps & Overlaps" at bounding box center [518, 63] width 779 height 47
click at [1103, 219] on input "checkbox" at bounding box center [1098, 221] width 27 height 27
checkbox input "true"
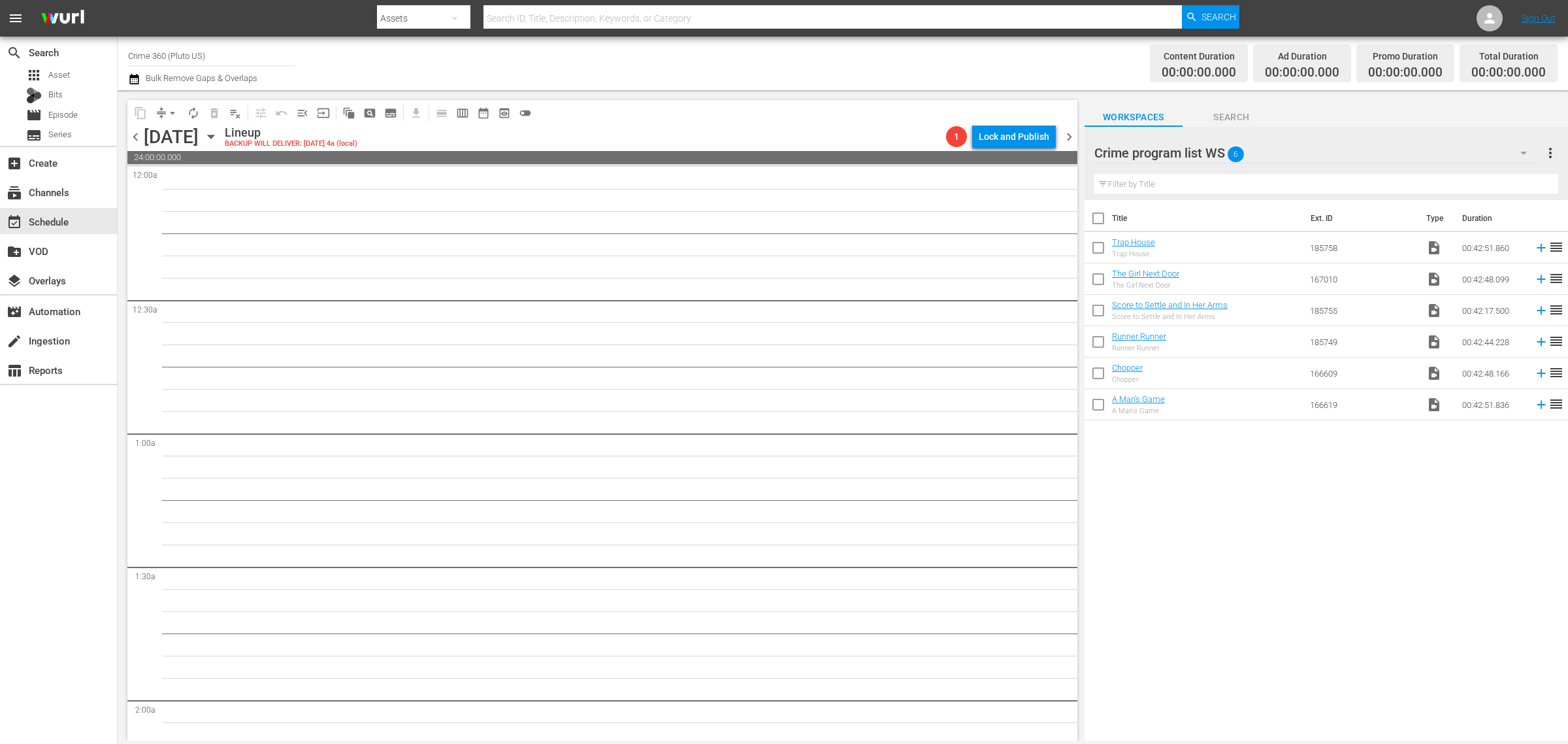
checkbox input "true"
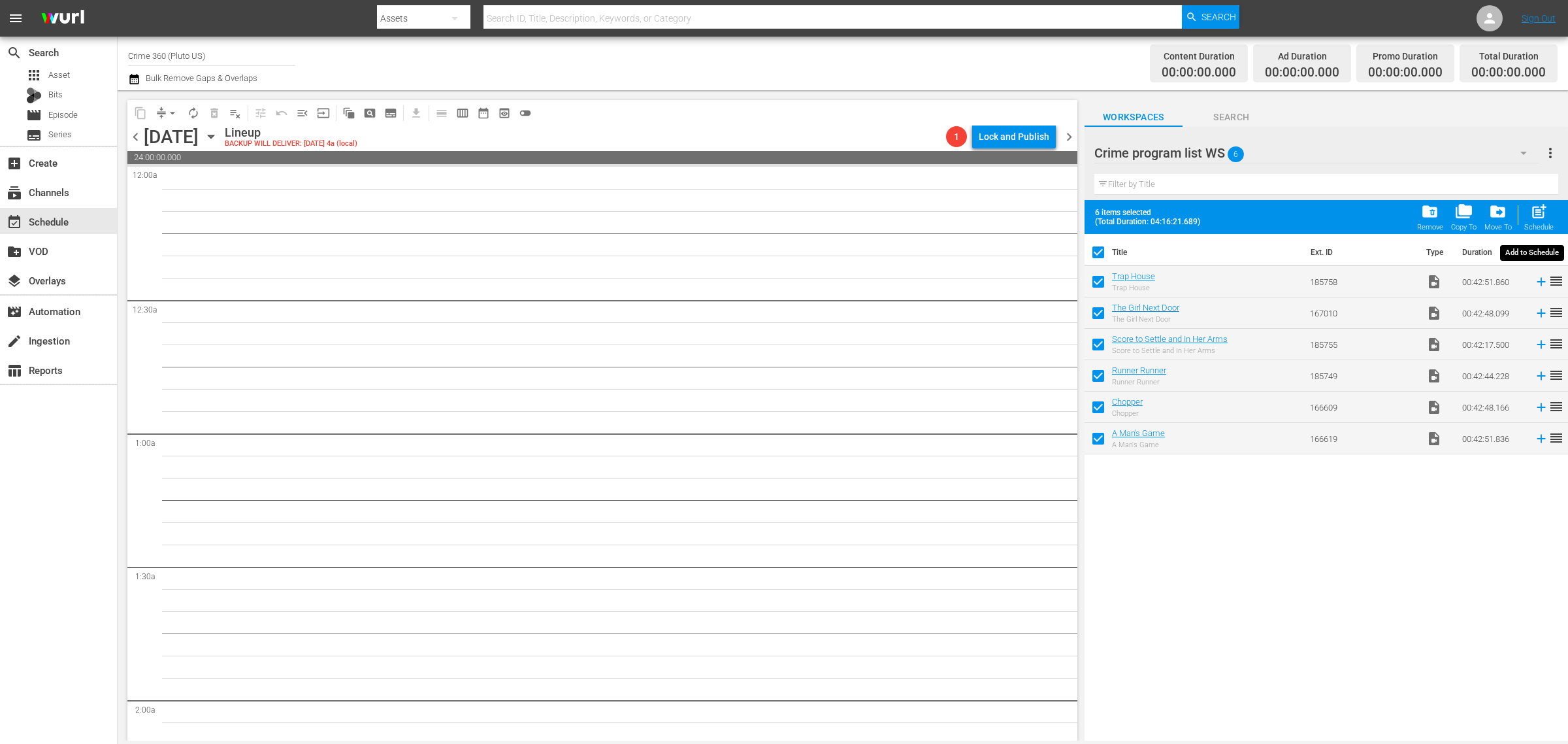
click at [1539, 216] on span "post_add" at bounding box center [1539, 212] width 18 height 18
checkbox input "false"
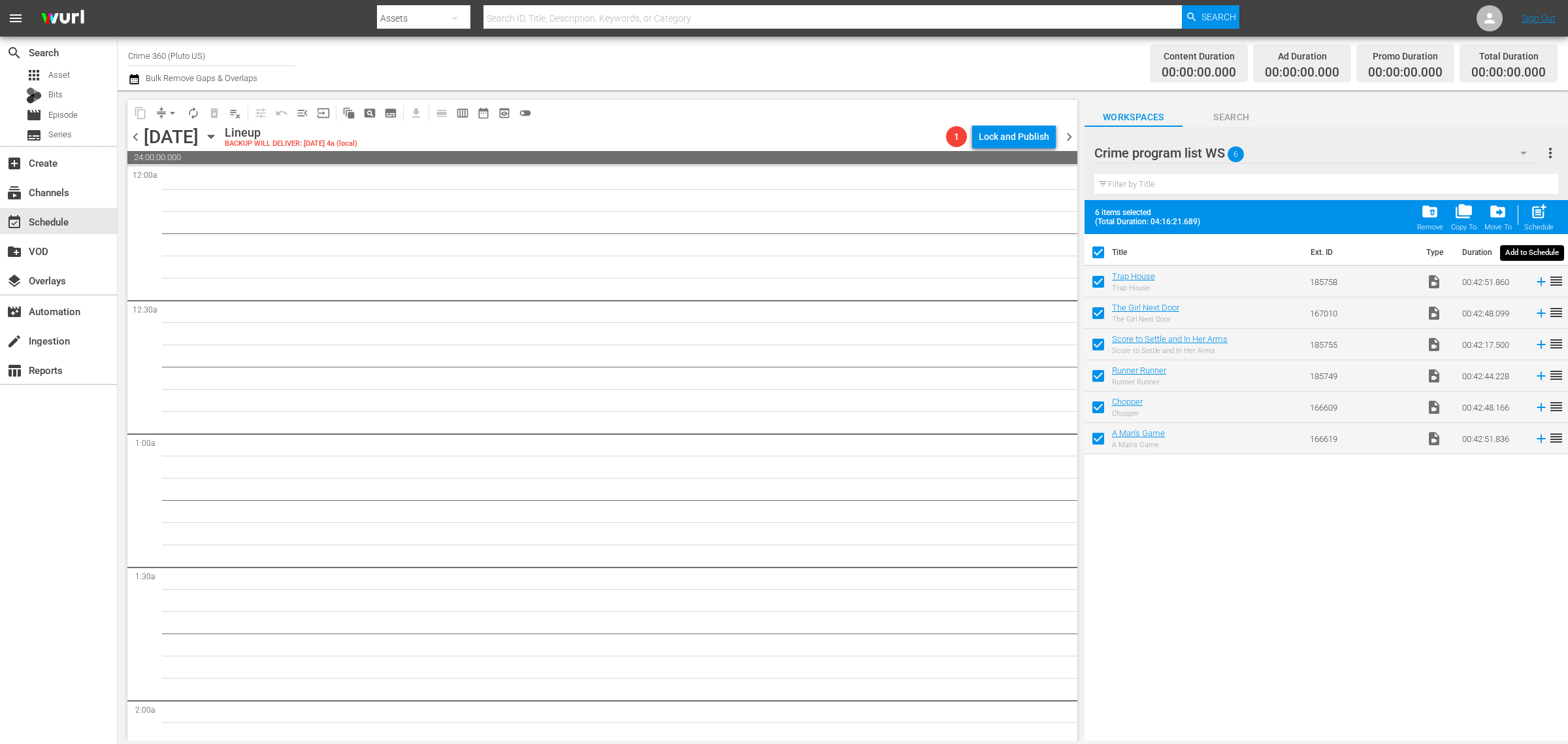
checkbox input "false"
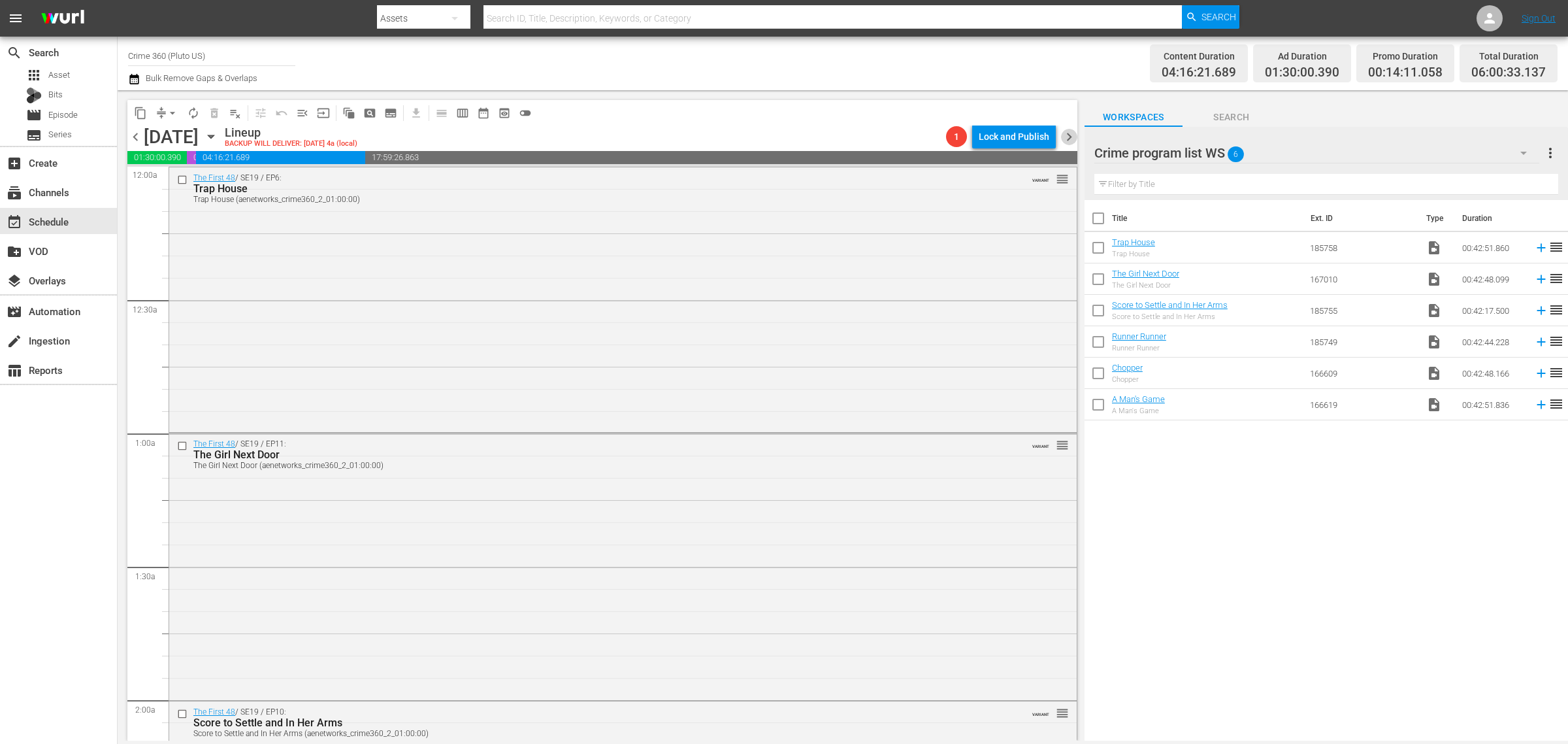
click at [1065, 136] on span "chevron_right" at bounding box center [1070, 136] width 16 height 16
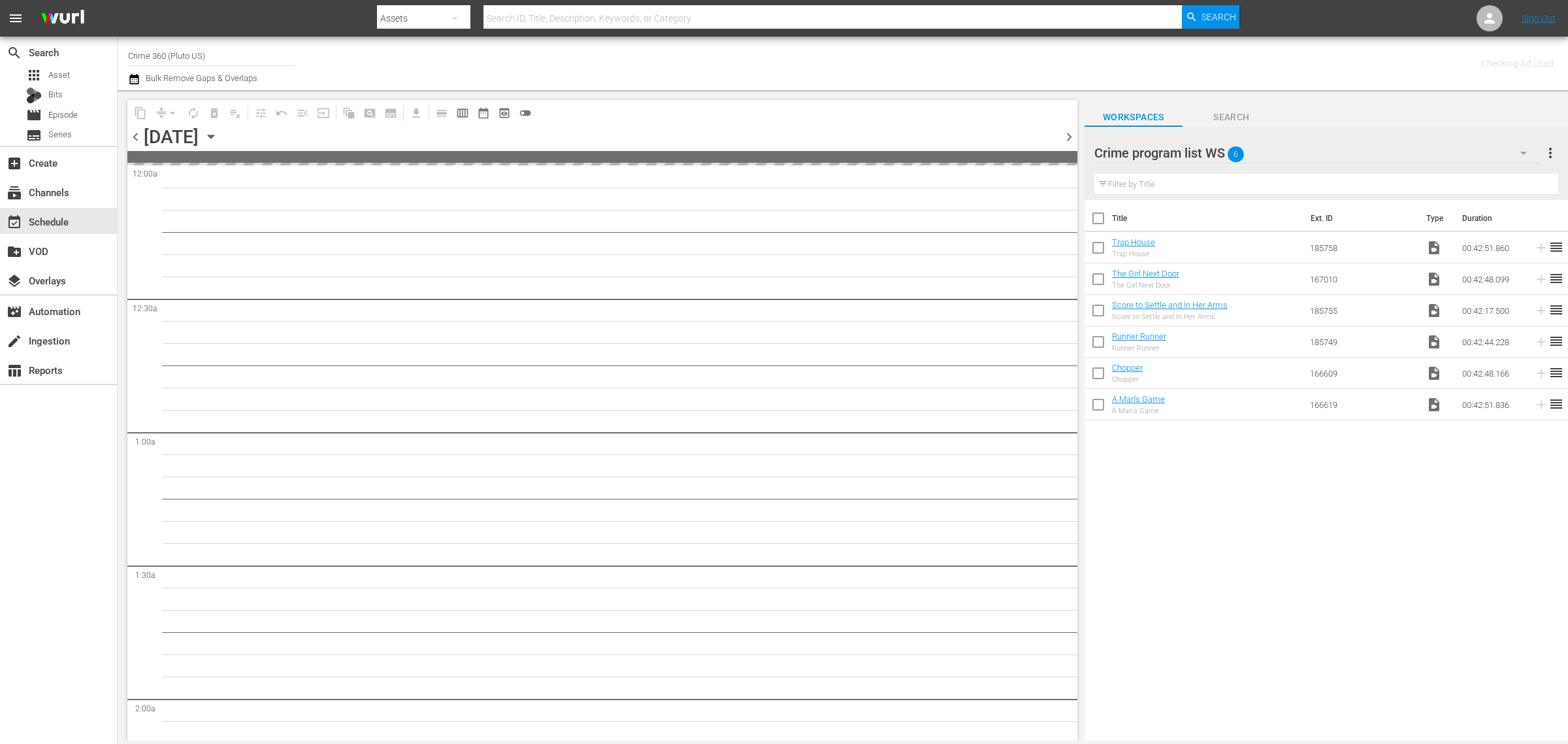
click at [1546, 146] on span "more_vert" at bounding box center [1550, 153] width 16 height 16
click at [1456, 170] on div "Clear All Workspace Items" at bounding box center [1465, 178] width 153 height 24
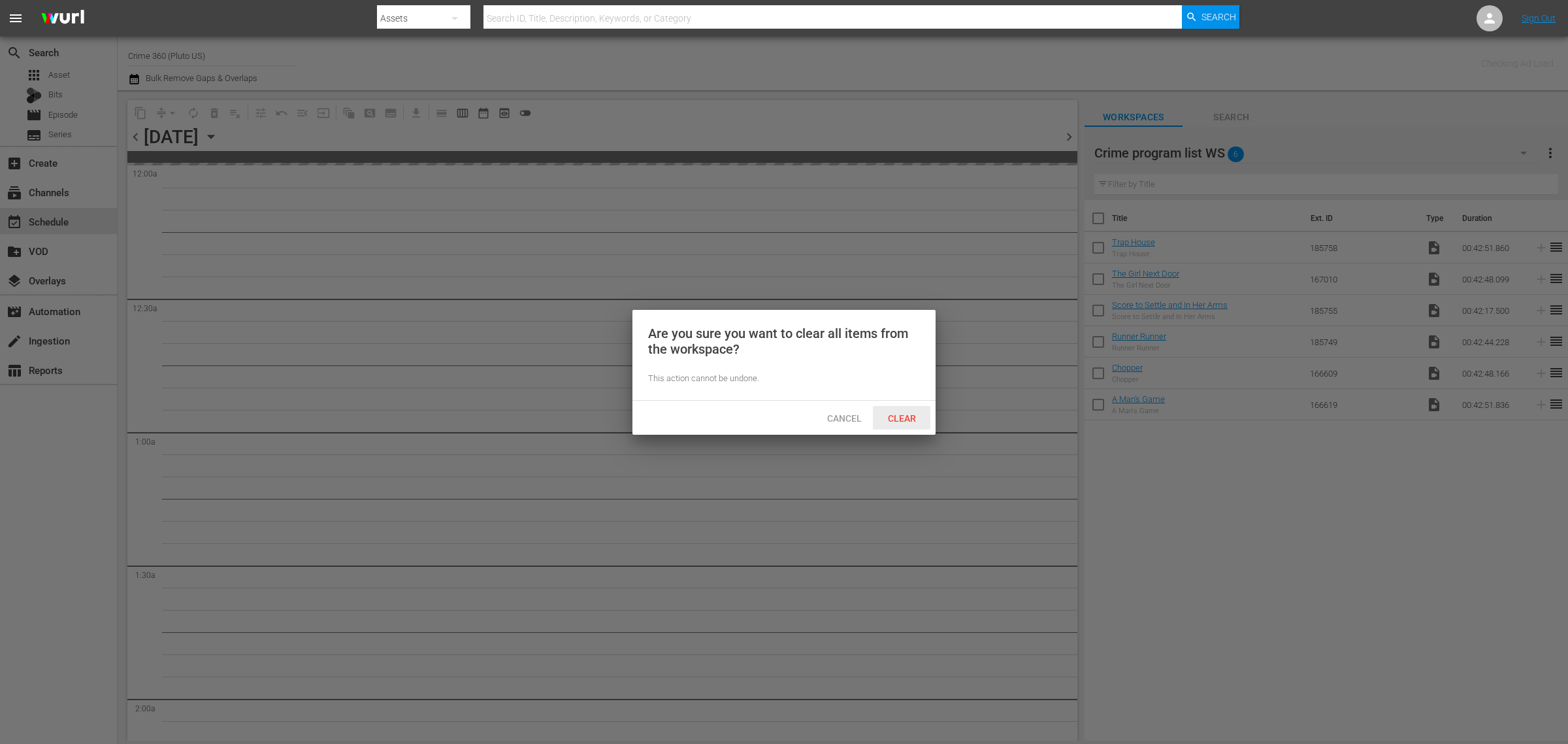
drag, startPoint x: 900, startPoint y: 422, endPoint x: 904, endPoint y: 413, distance: 9.8
click at [900, 422] on span "Clear" at bounding box center [901, 418] width 49 height 11
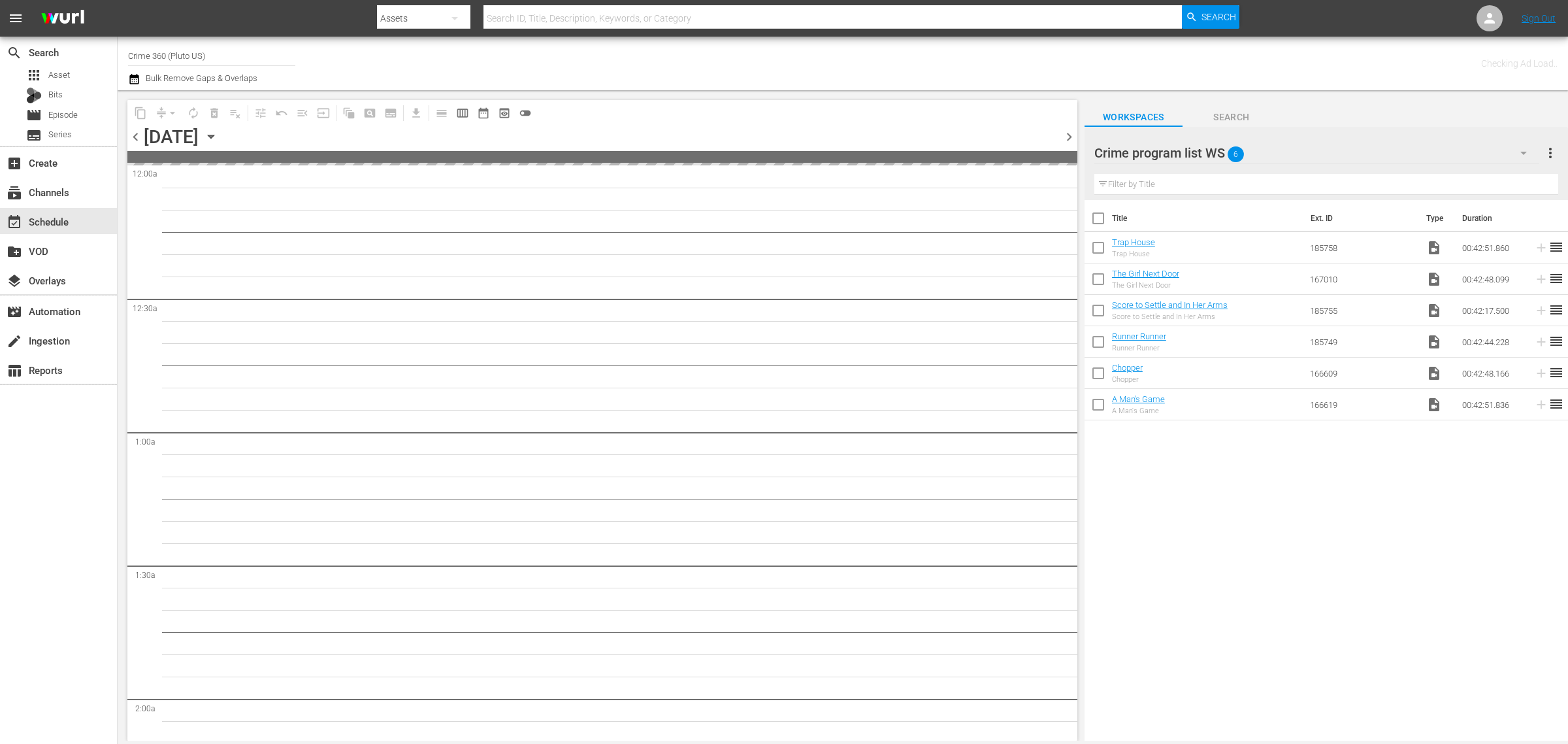
click at [832, 50] on div "Channel Title Crime 360 (Pluto US) Bulk Remove Gaps & Overlaps" at bounding box center [518, 63] width 779 height 47
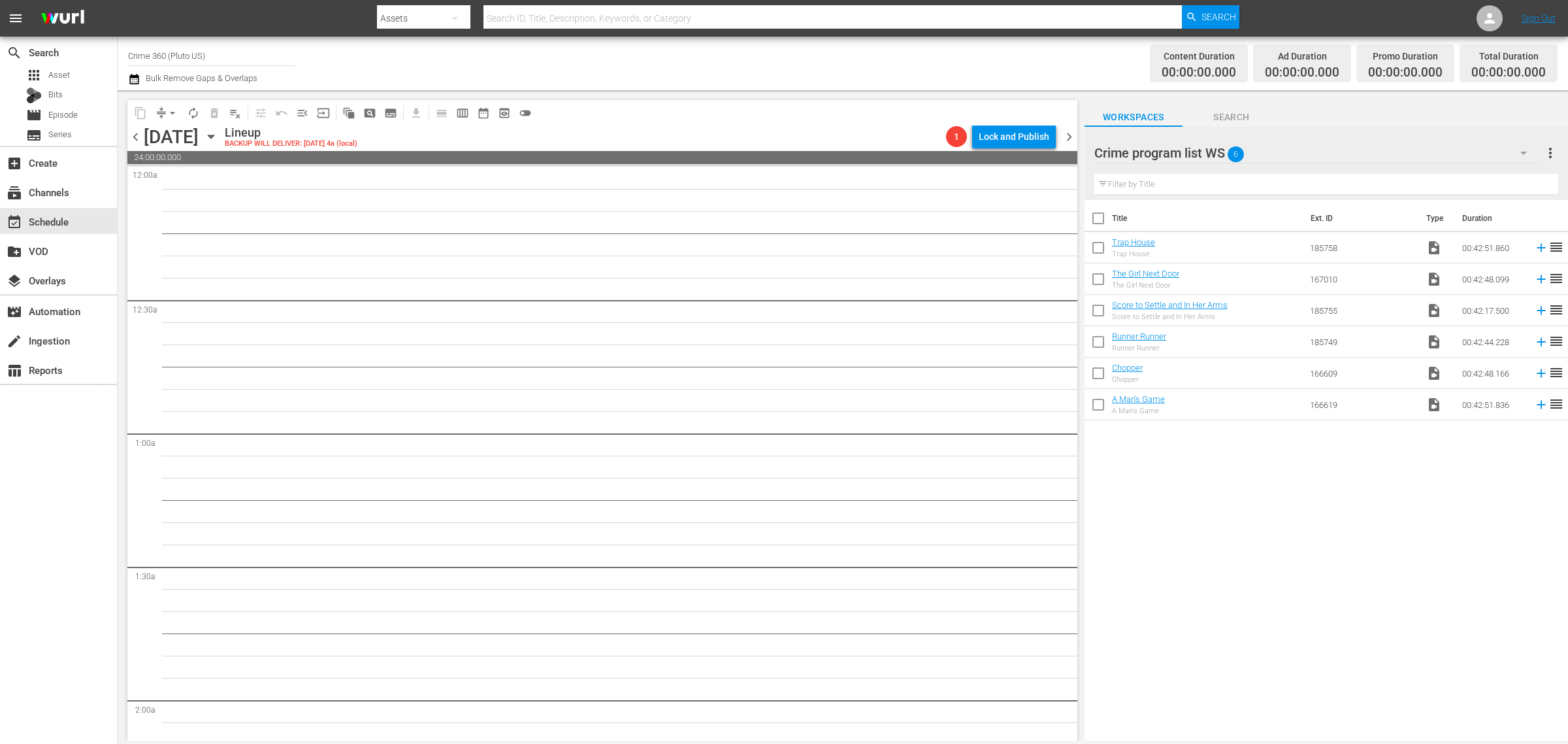
click at [845, 61] on div "Channel Title Crime 360 (Pluto US) Bulk Remove Gaps & Overlaps" at bounding box center [518, 63] width 779 height 47
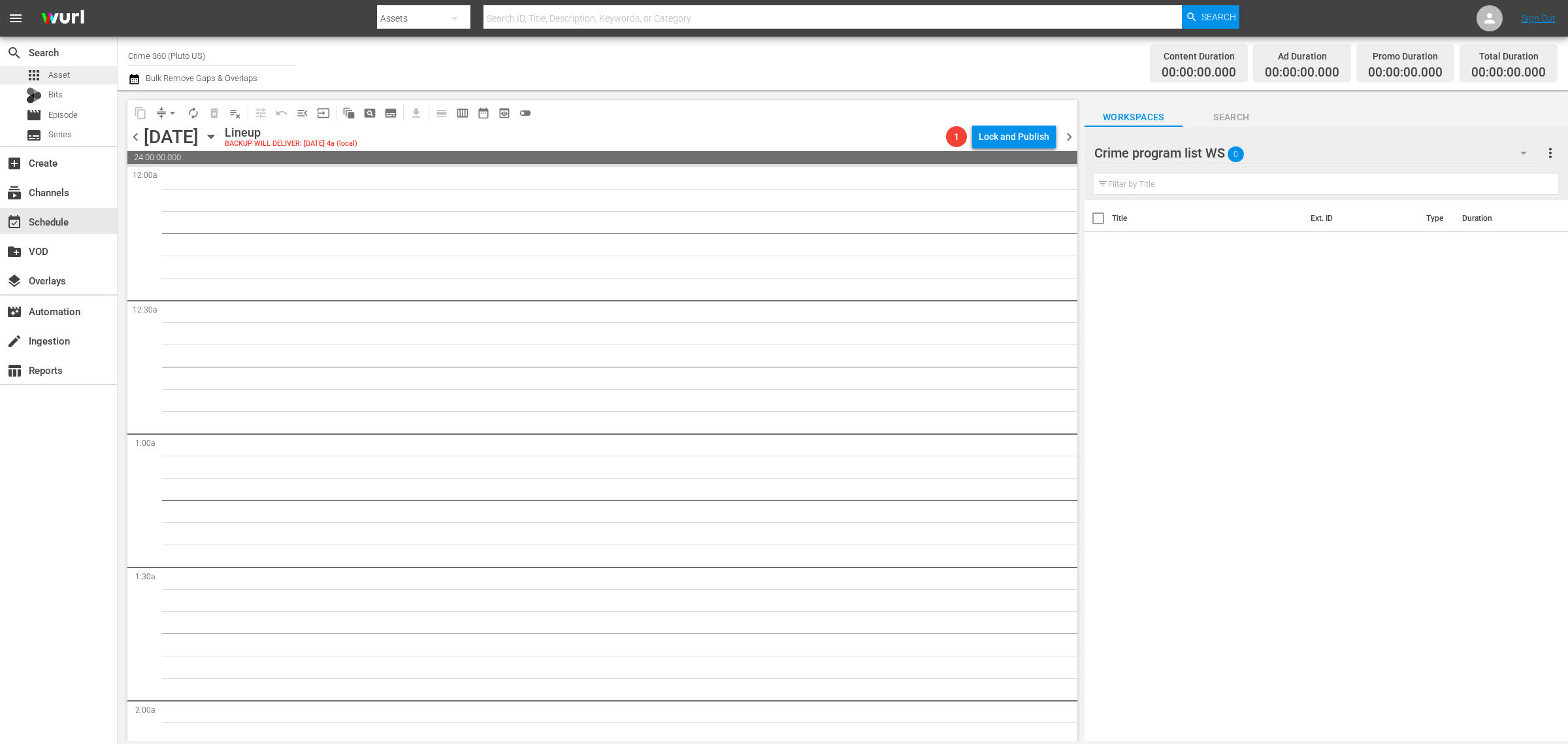
click at [66, 74] on span "Asset" at bounding box center [59, 74] width 21 height 13
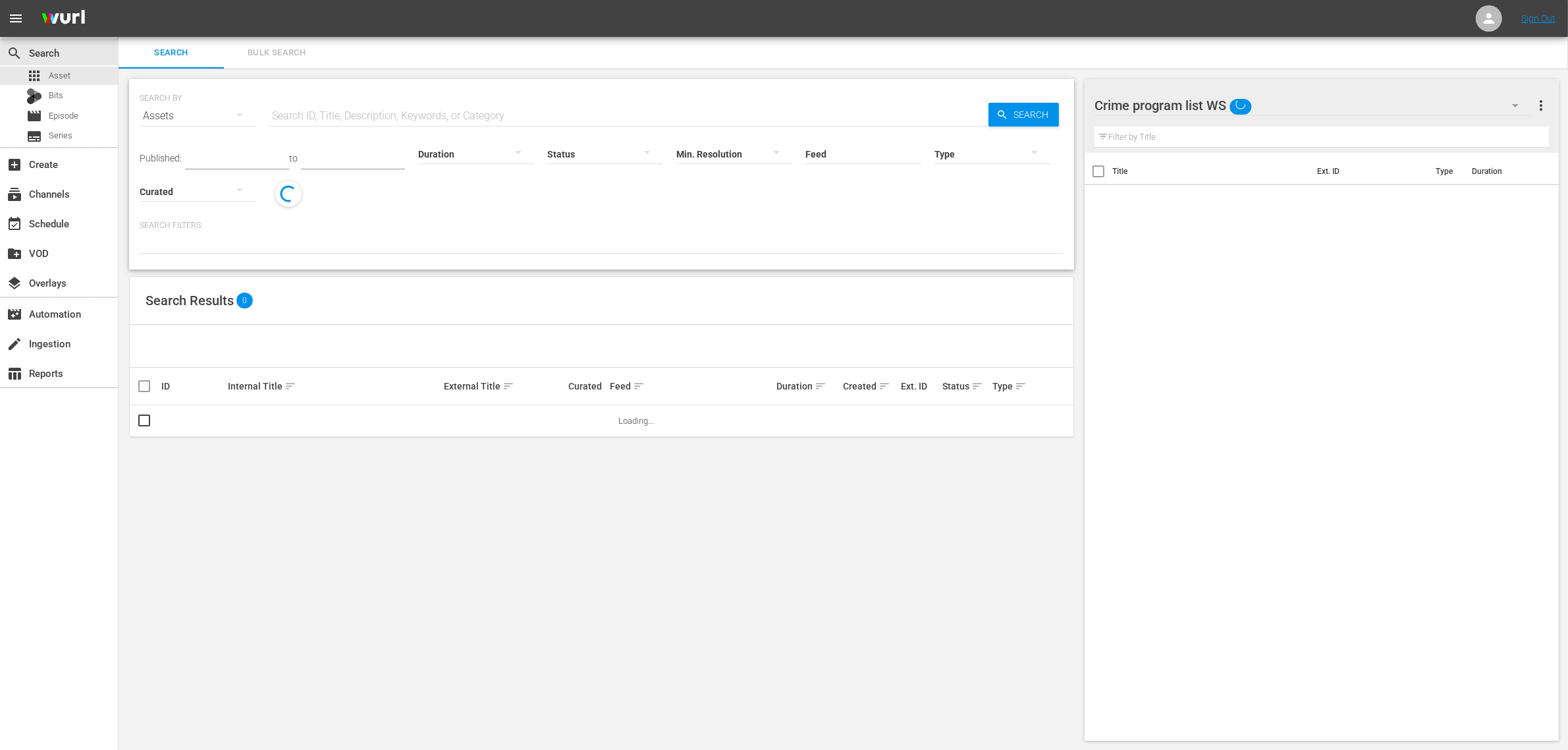
click at [268, 56] on span "Bulk Search" at bounding box center [277, 53] width 89 height 15
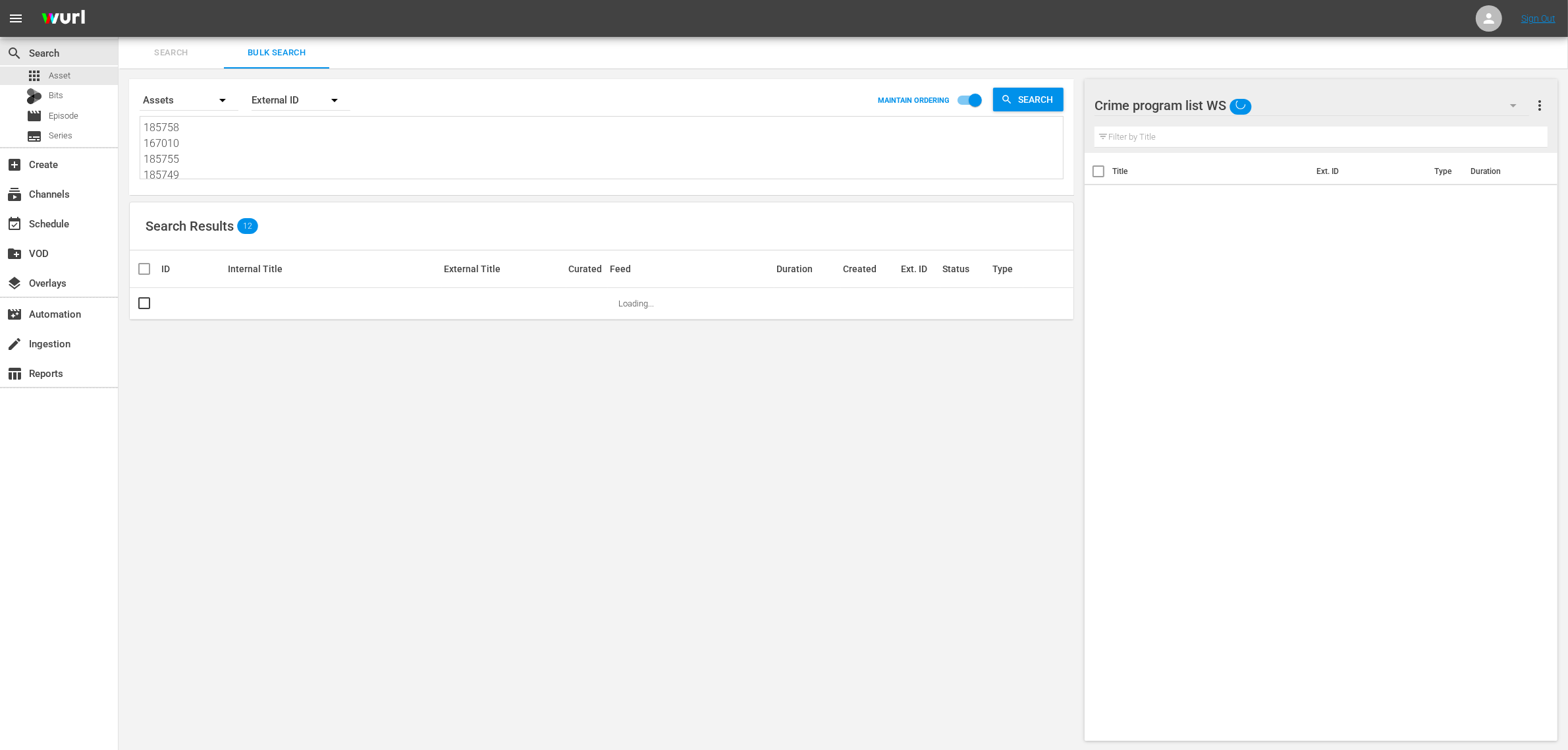
click at [234, 132] on textarea "185758 167010 185755 185749 166609 166619" at bounding box center [603, 149] width 919 height 60
paste textarea "6428 180609 180610 180611 180612 180613"
type textarea "186428 180609 180610 180611 180612 180613"
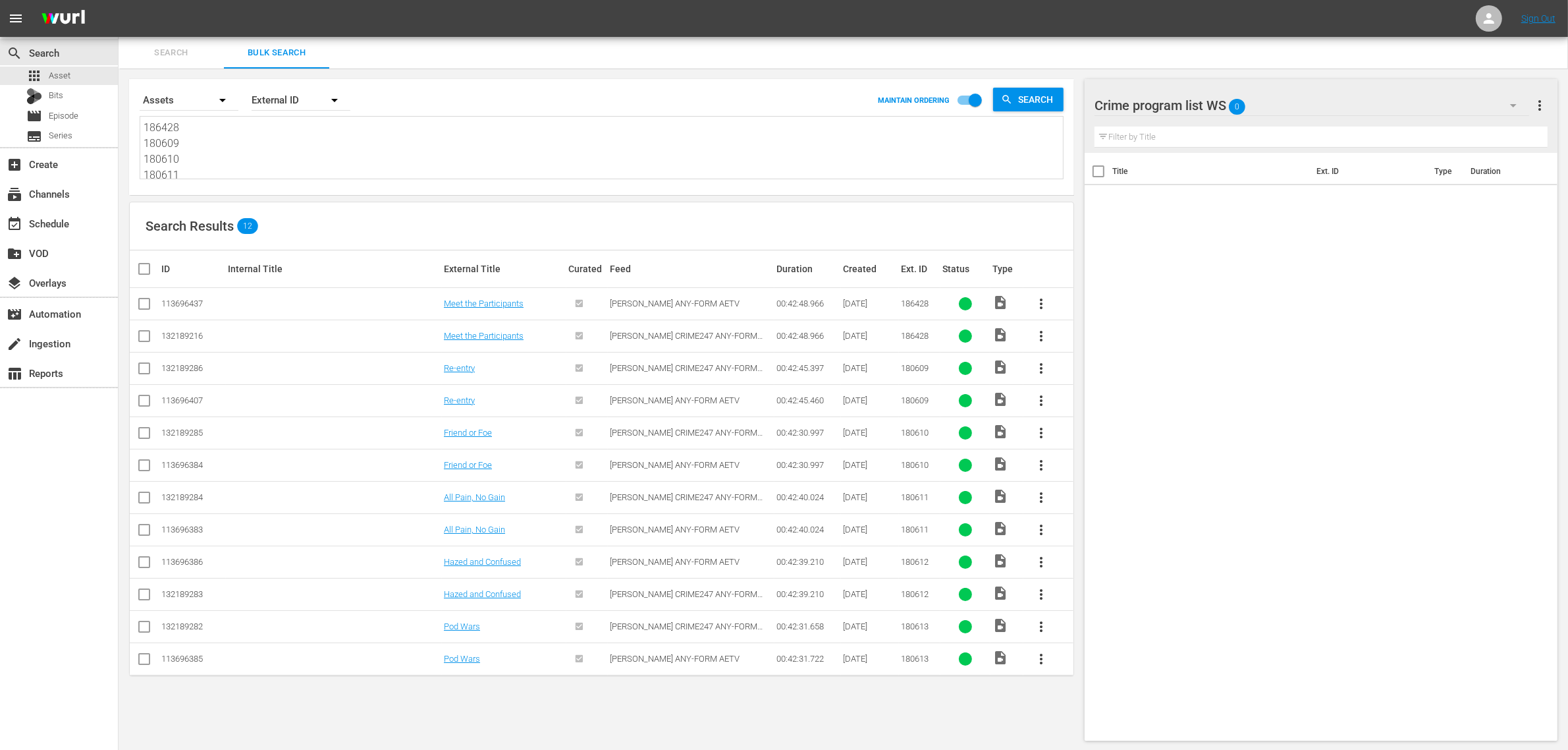
click at [142, 303] on input "checkbox" at bounding box center [145, 306] width 16 height 16
checkbox input "true"
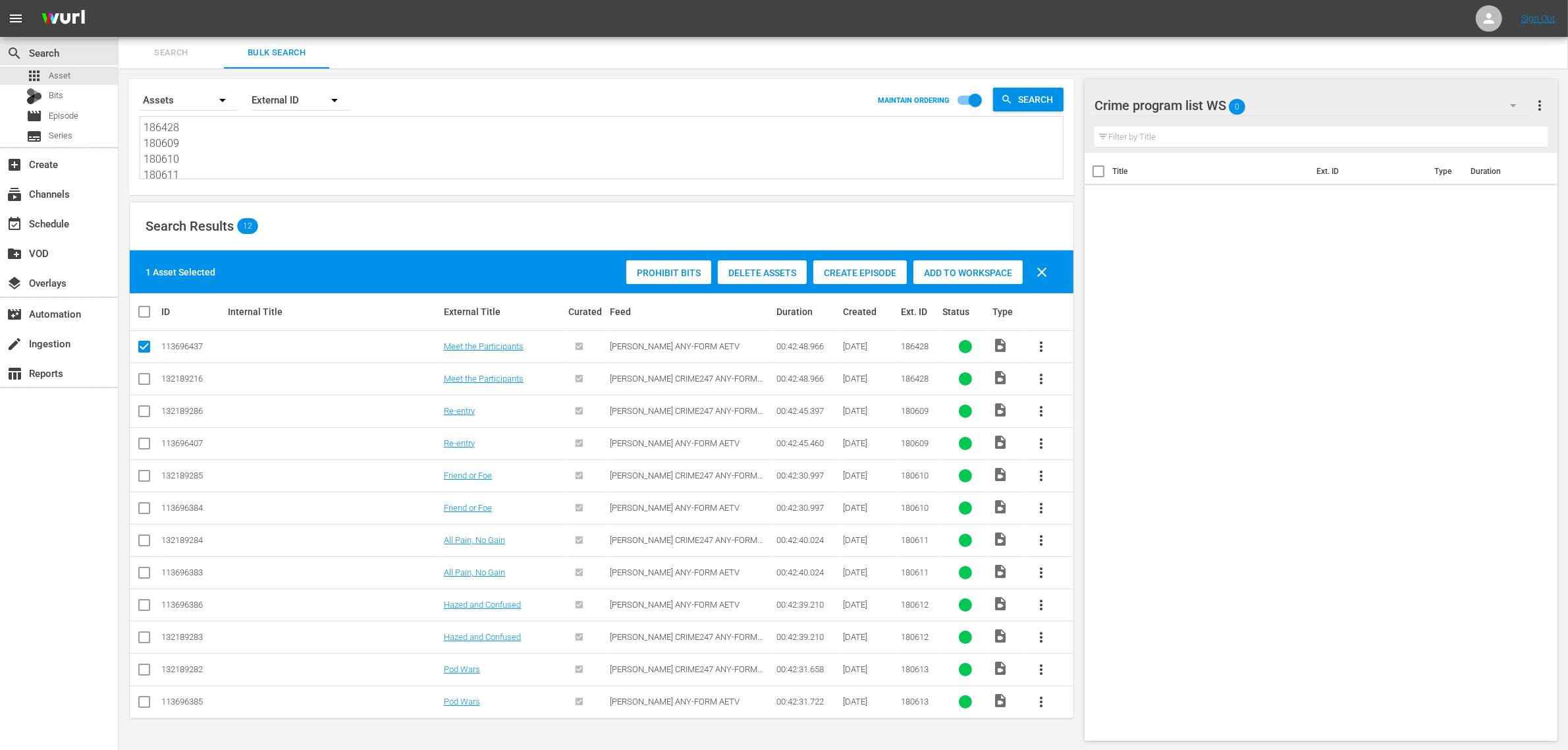
click at [139, 446] on input "checkbox" at bounding box center [145, 446] width 16 height 16
checkbox input "true"
click at [143, 509] on input "checkbox" at bounding box center [145, 511] width 16 height 16
checkbox input "true"
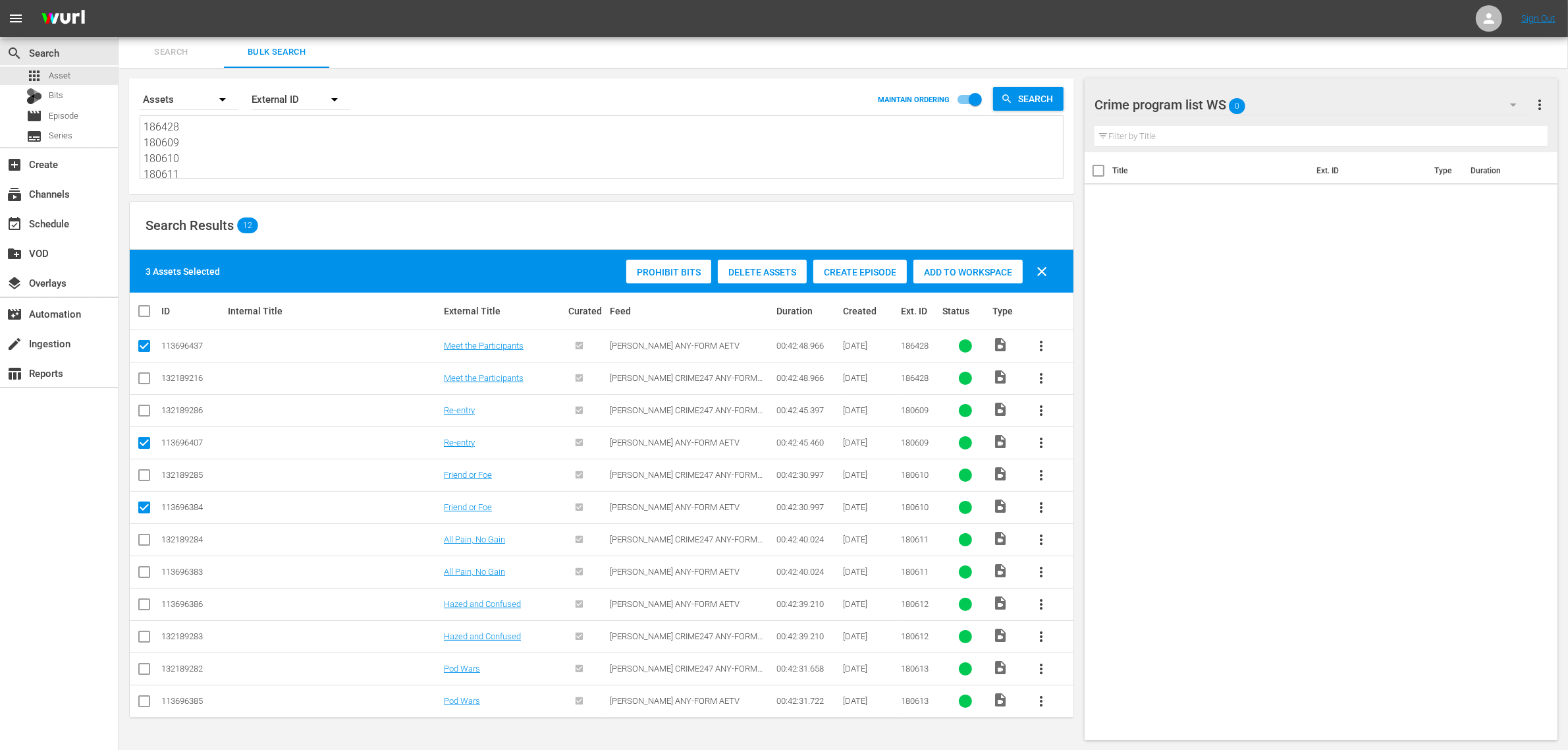
click at [147, 577] on input "checkbox" at bounding box center [145, 575] width 16 height 16
checkbox input "true"
click at [137, 610] on input "checkbox" at bounding box center [145, 607] width 16 height 16
checkbox input "true"
click at [150, 703] on input "checkbox" at bounding box center [145, 704] width 16 height 16
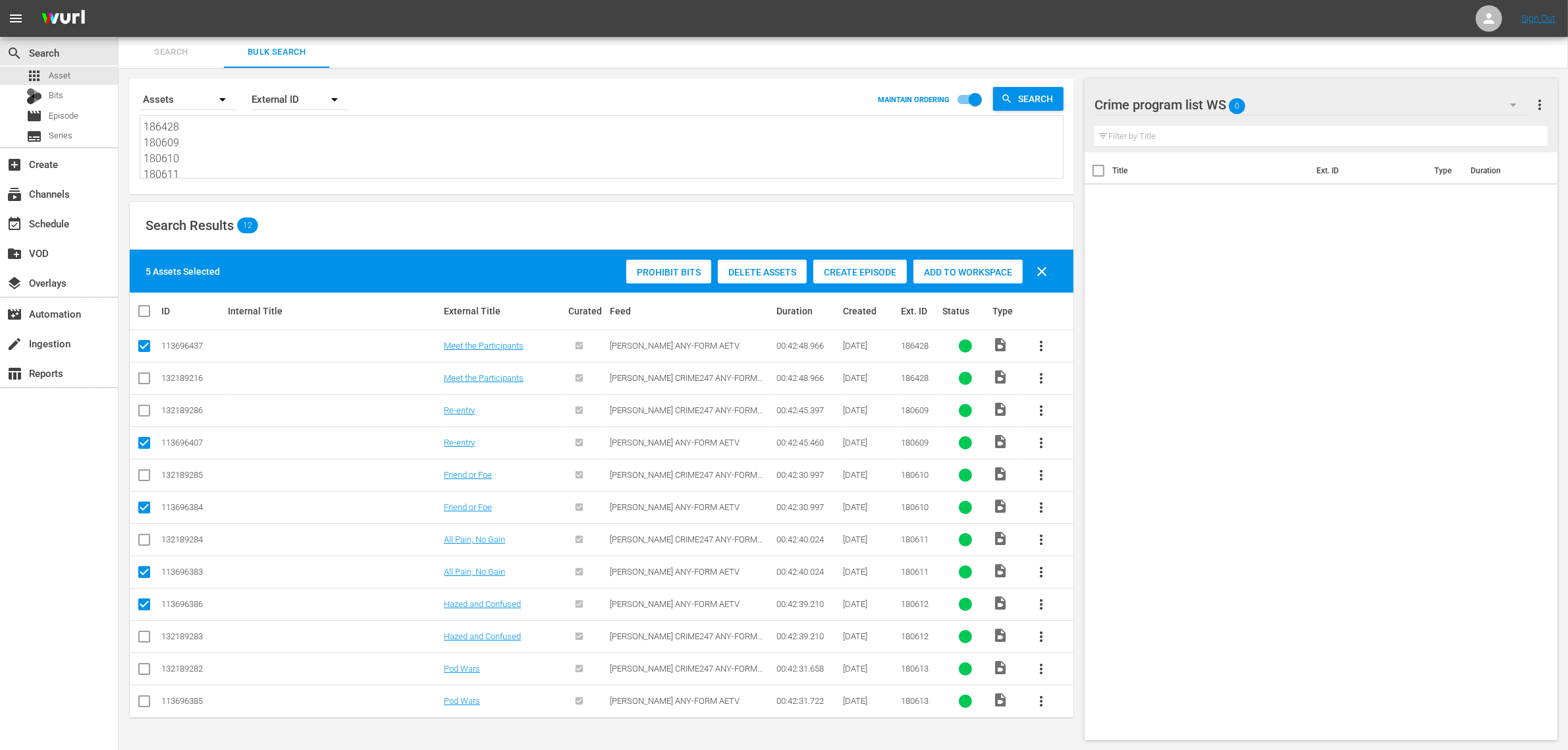
checkbox input "true"
click at [969, 267] on span "Add to Workspace" at bounding box center [968, 272] width 110 height 11
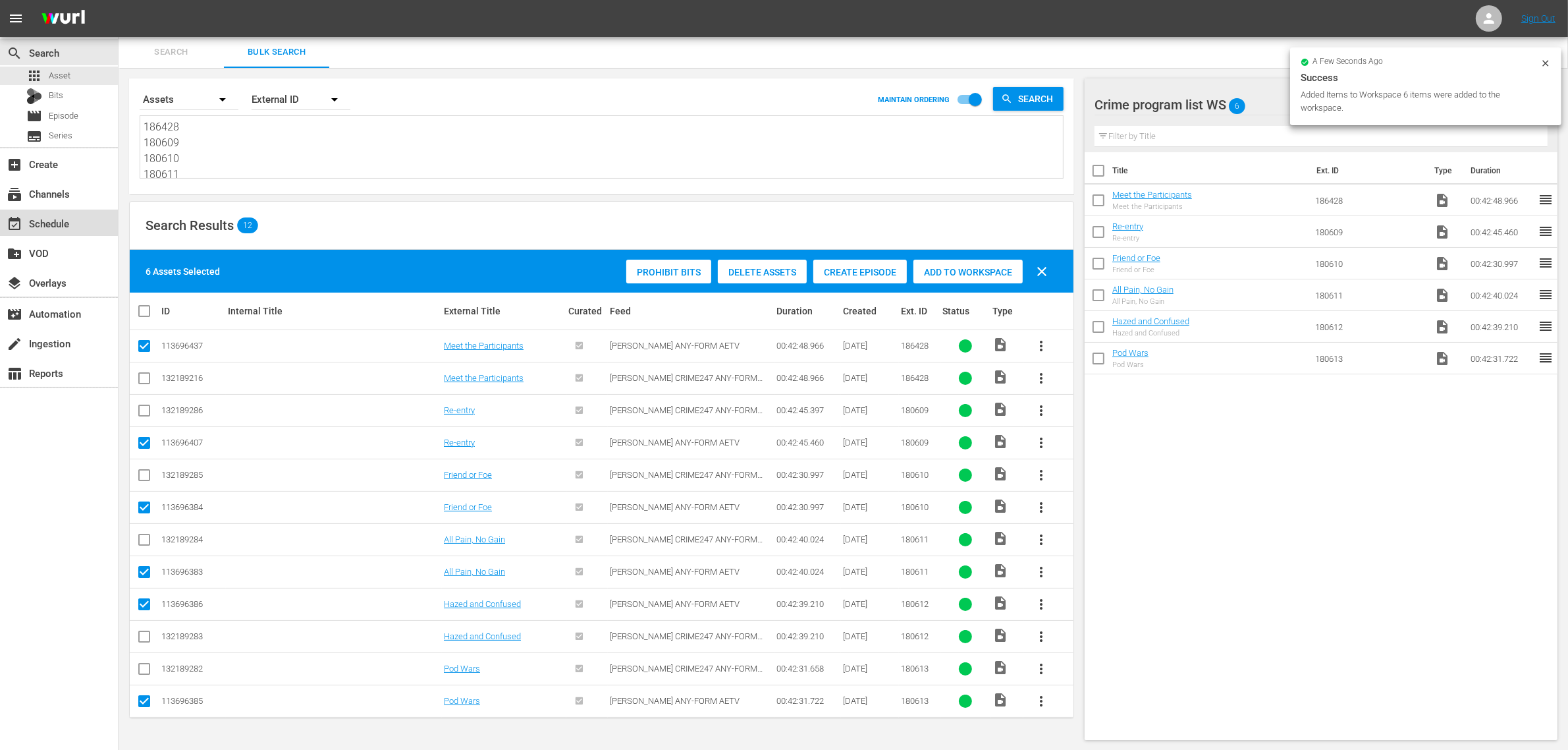
click at [67, 224] on div "event_available Schedule" at bounding box center [37, 221] width 74 height 12
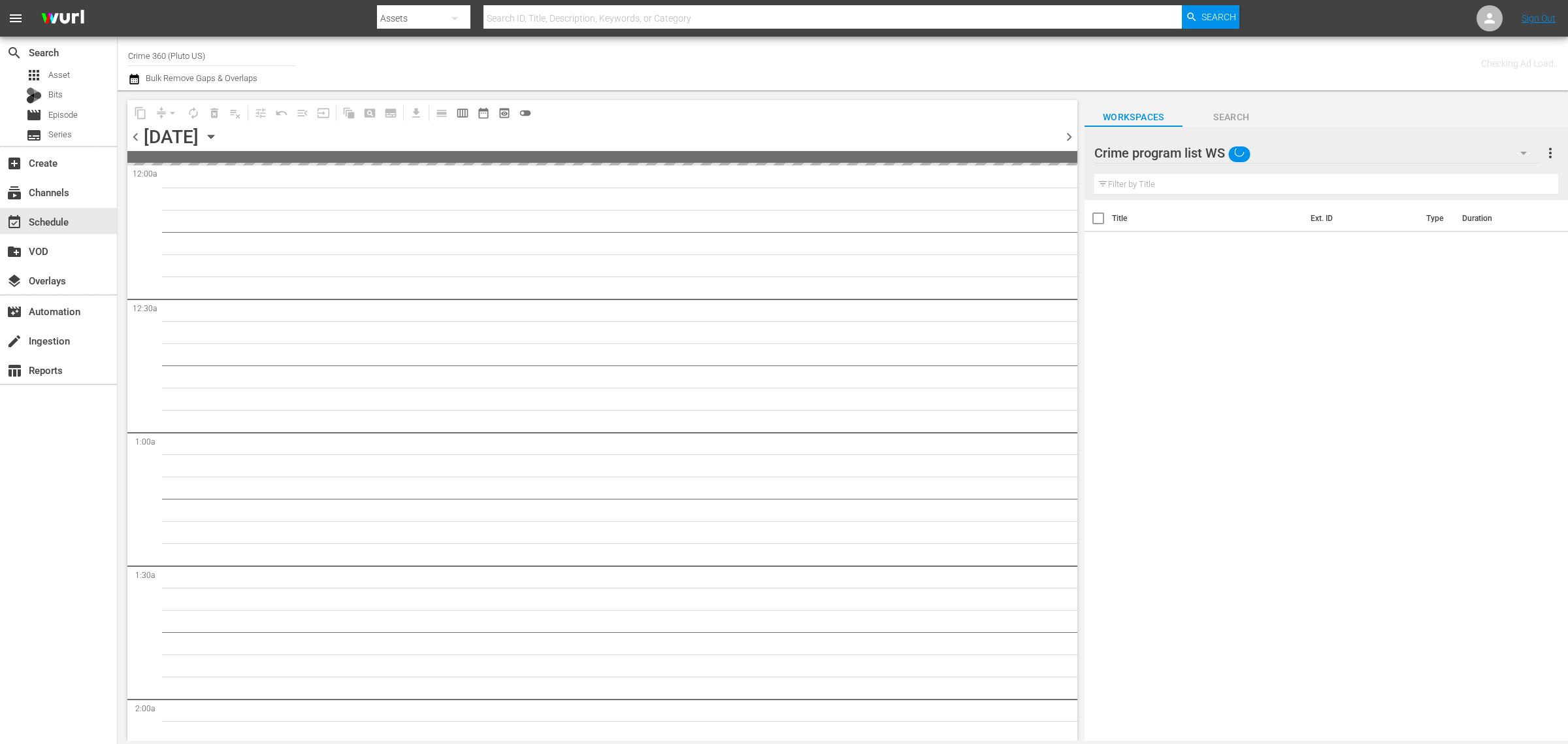
click at [727, 66] on div "Channel Title Crime 360 (Pluto US) Bulk Remove Gaps & Overlaps" at bounding box center [518, 63] width 779 height 47
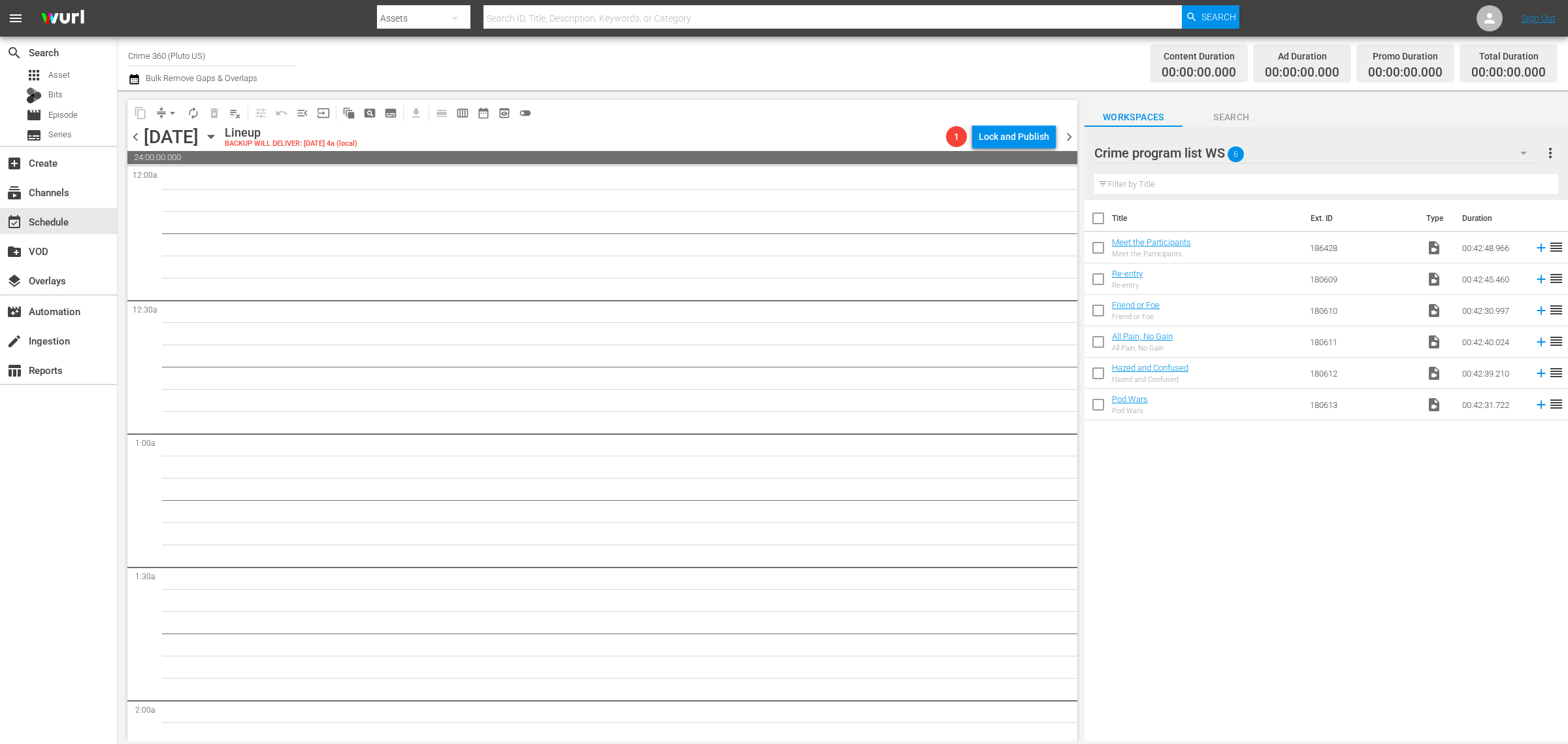
click at [1099, 223] on input "checkbox" at bounding box center [1098, 221] width 27 height 27
checkbox input "true"
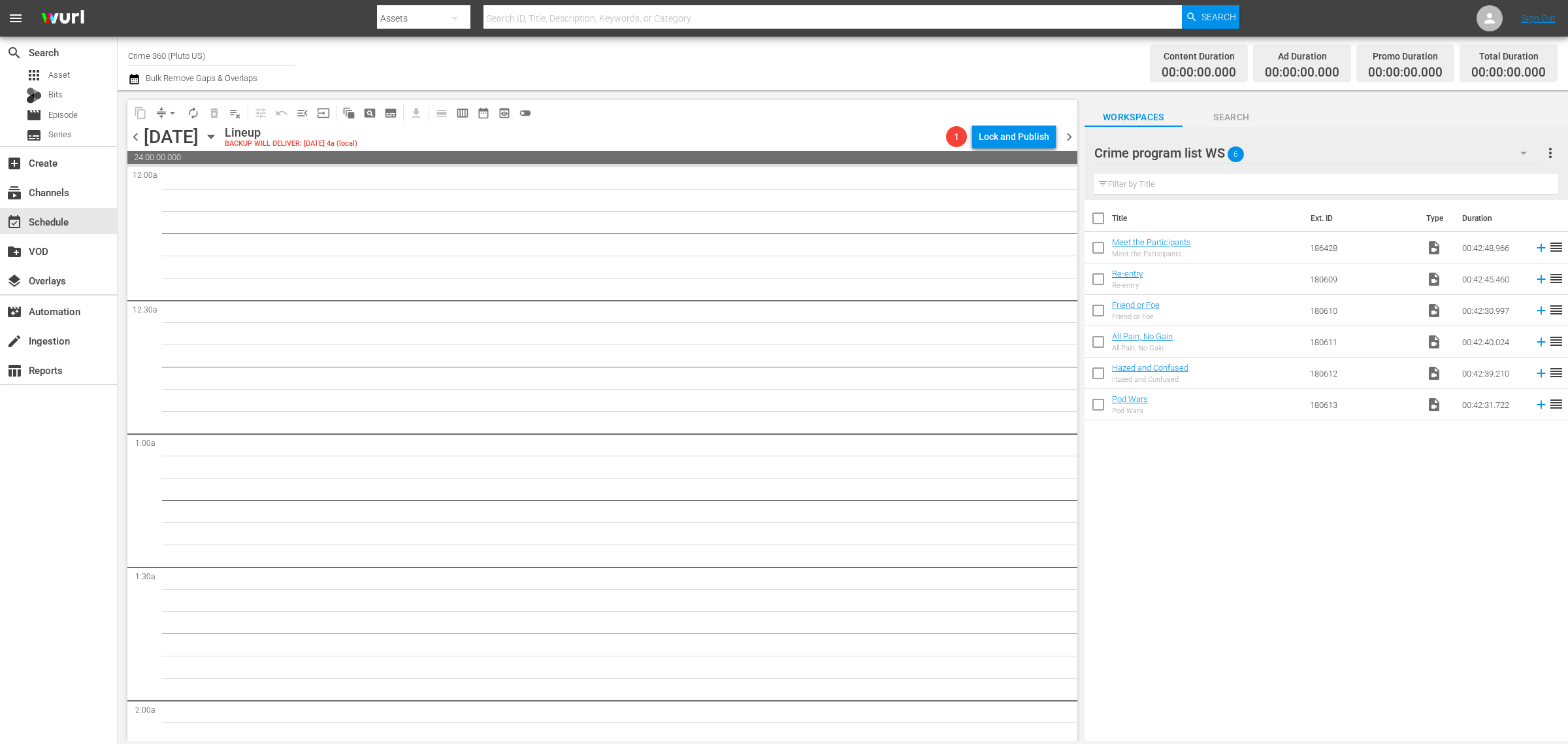
checkbox input "true"
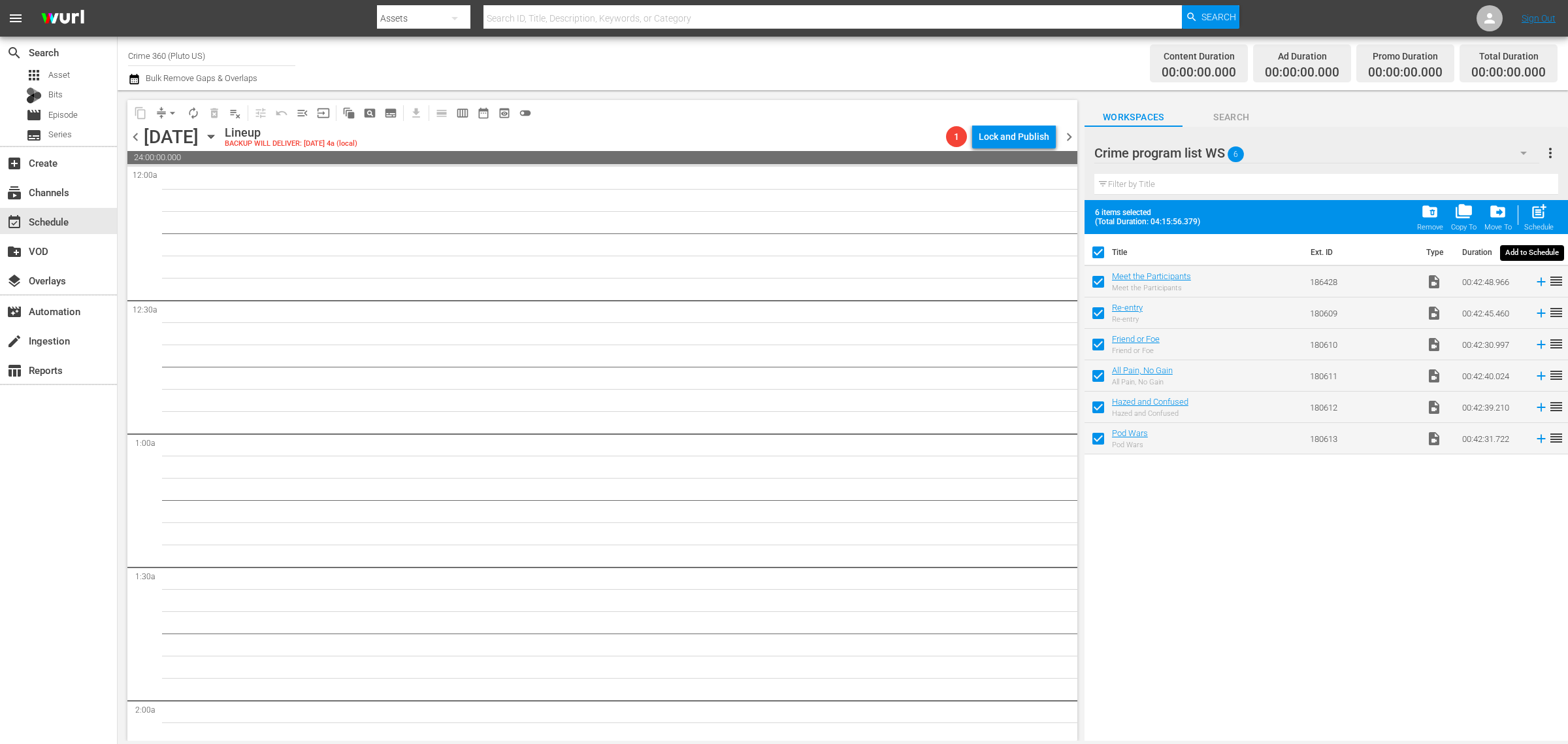
click at [1536, 214] on span "post_add" at bounding box center [1539, 212] width 18 height 18
checkbox input "false"
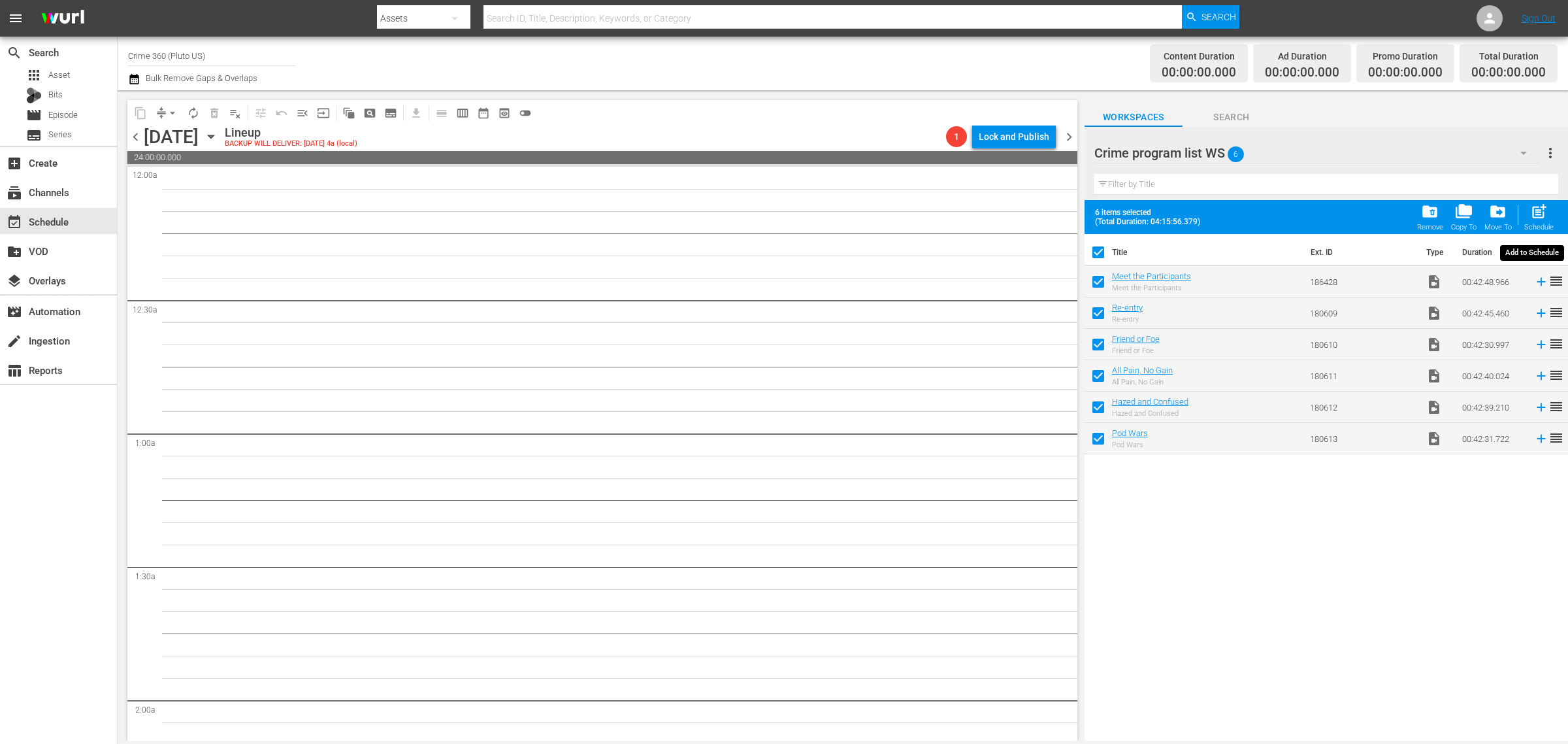
checkbox input "false"
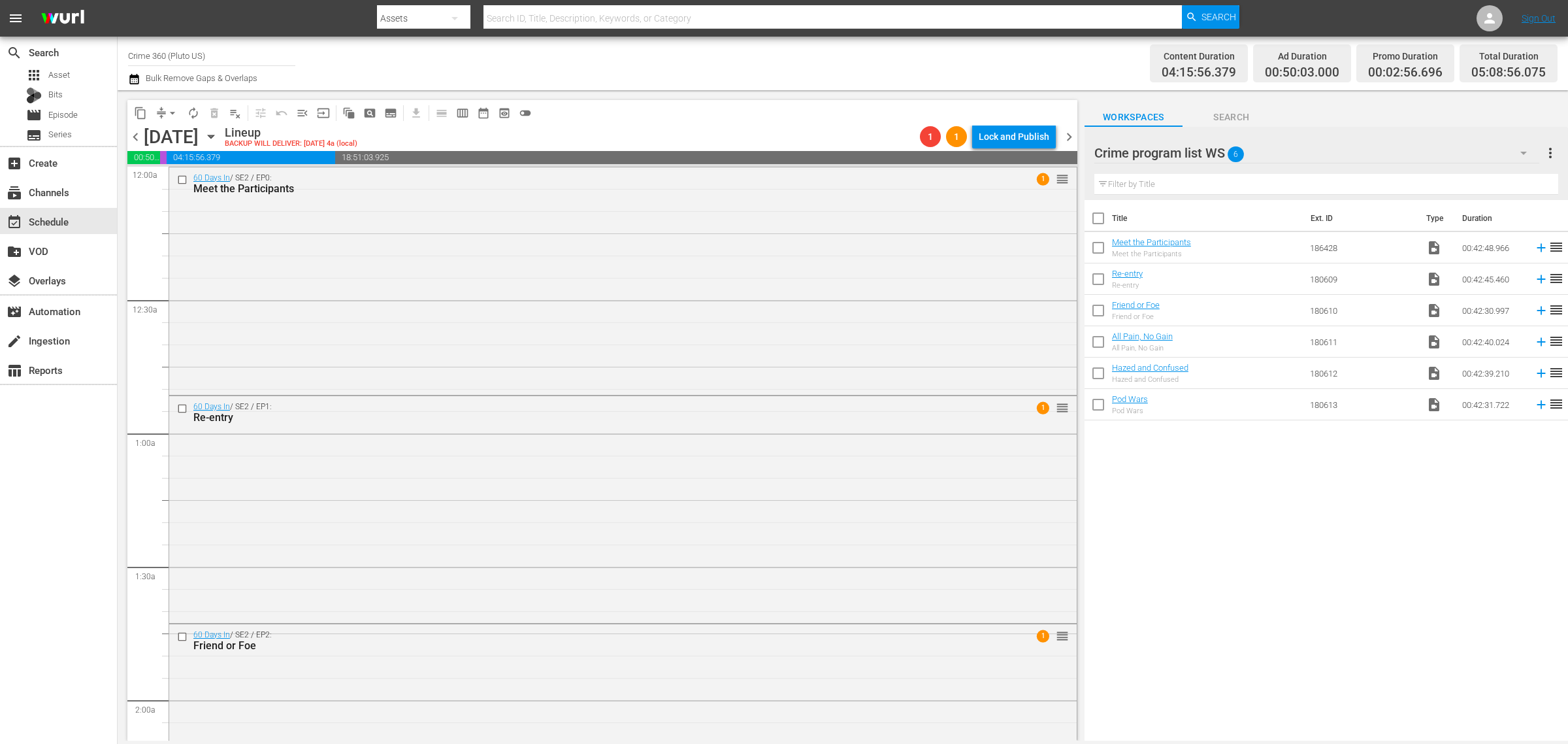
click at [794, 61] on div "Channel Title Crime 360 (Pluto US) Bulk Remove Gaps & Overlaps" at bounding box center [518, 63] width 779 height 47
click at [1070, 137] on span "chevron_right" at bounding box center [1070, 136] width 16 height 16
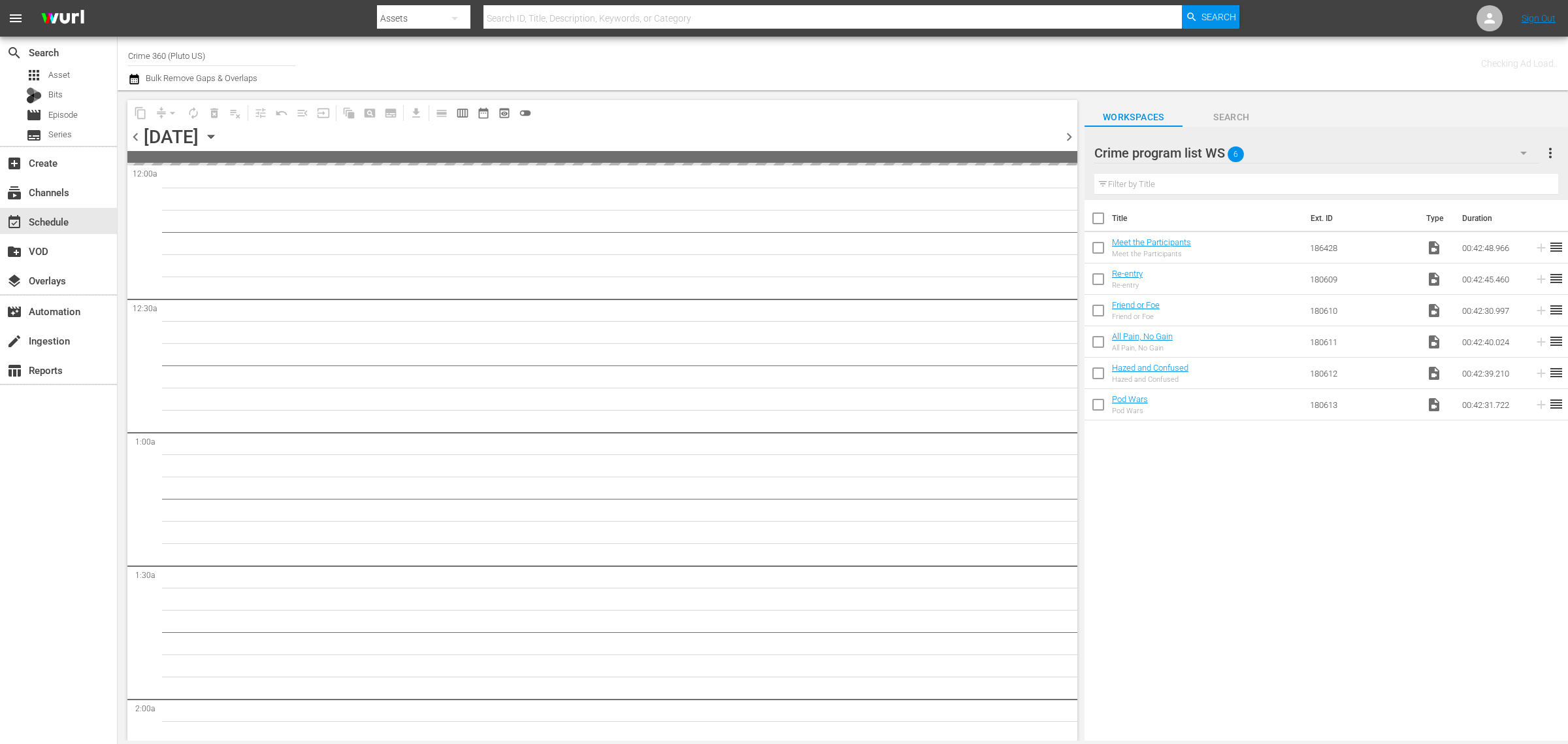
click at [933, 73] on div "Checking Ad Load.." at bounding box center [1232, 63] width 650 height 47
click at [1552, 157] on span "more_vert" at bounding box center [1550, 153] width 16 height 16
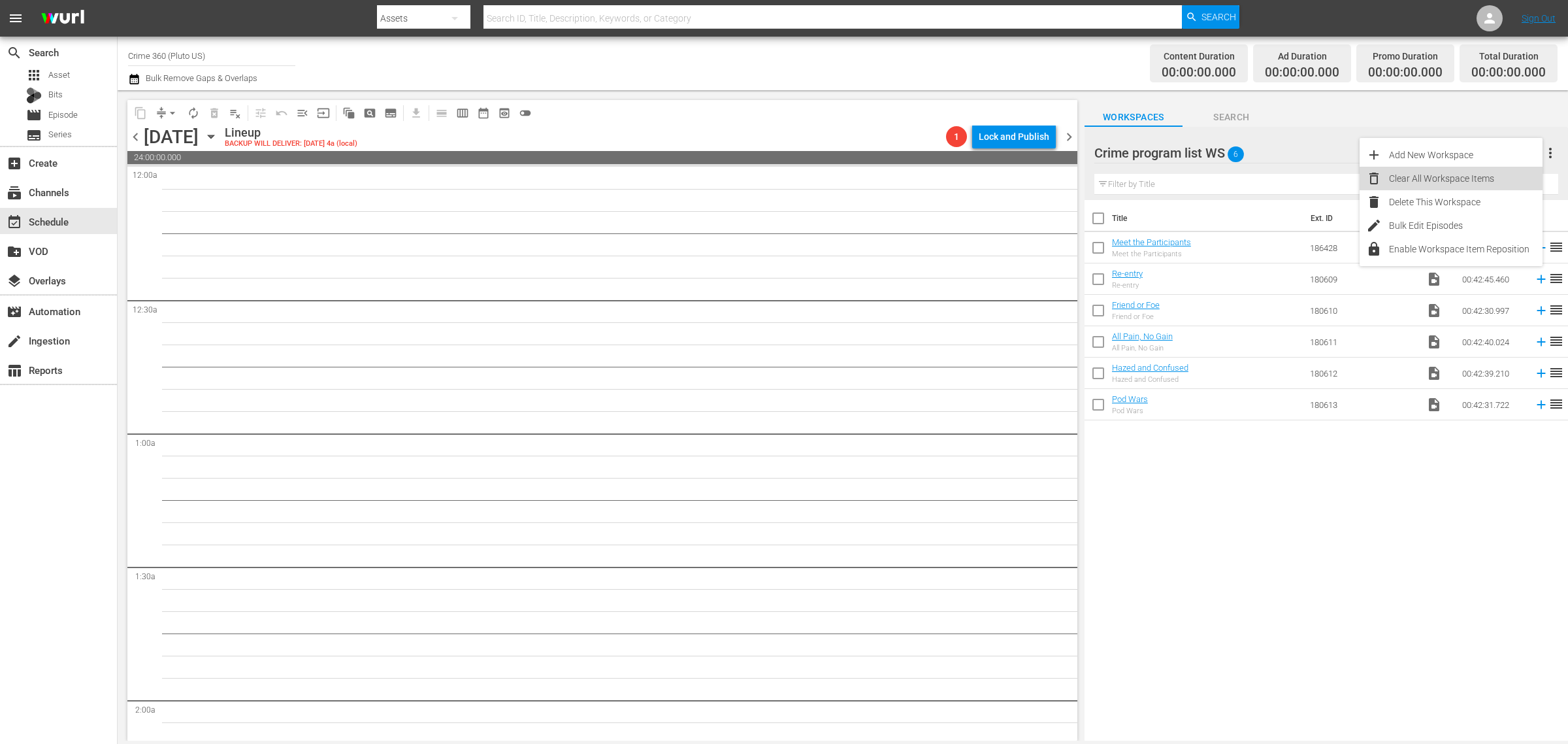
click at [1482, 181] on div "Clear All Workspace Items" at bounding box center [1465, 178] width 153 height 24
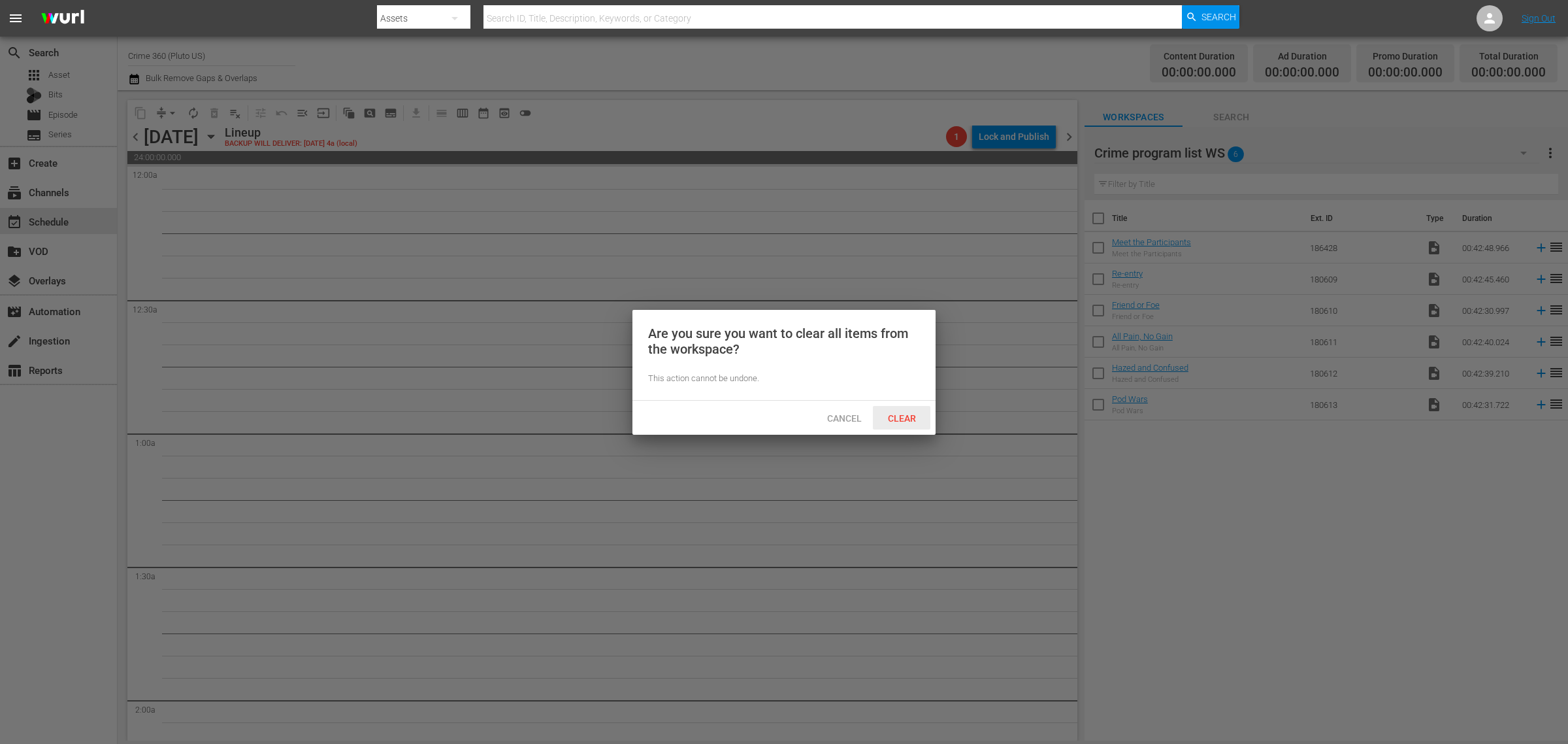
click at [905, 414] on span "Clear" at bounding box center [901, 418] width 49 height 11
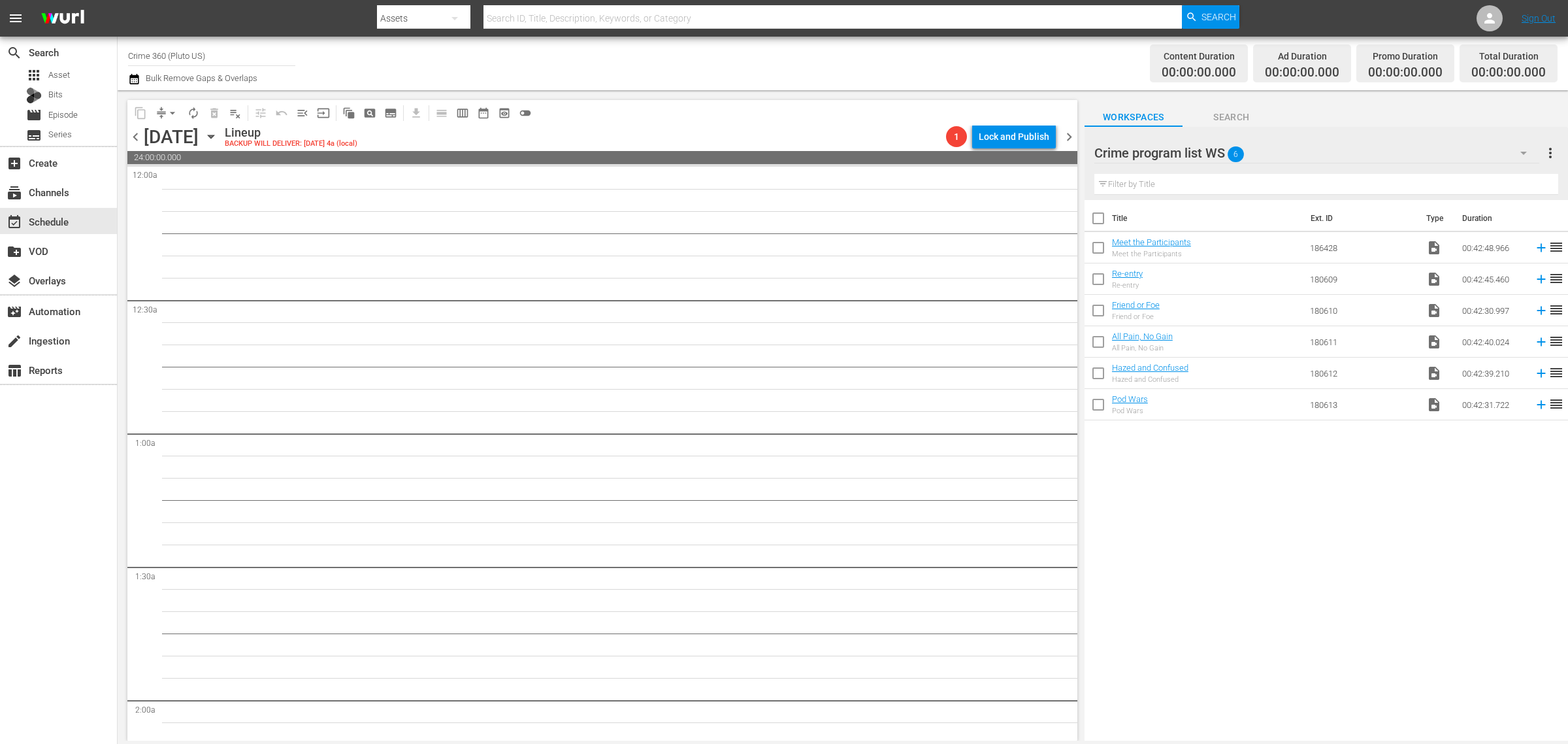
click at [818, 77] on div "Channel Title Crime 360 (Pluto US) Bulk Remove Gaps & Overlaps" at bounding box center [518, 63] width 779 height 47
click at [691, 54] on div "Channel Title Crime 360 (Pluto US) Bulk Remove Gaps & Overlaps" at bounding box center [518, 63] width 779 height 47
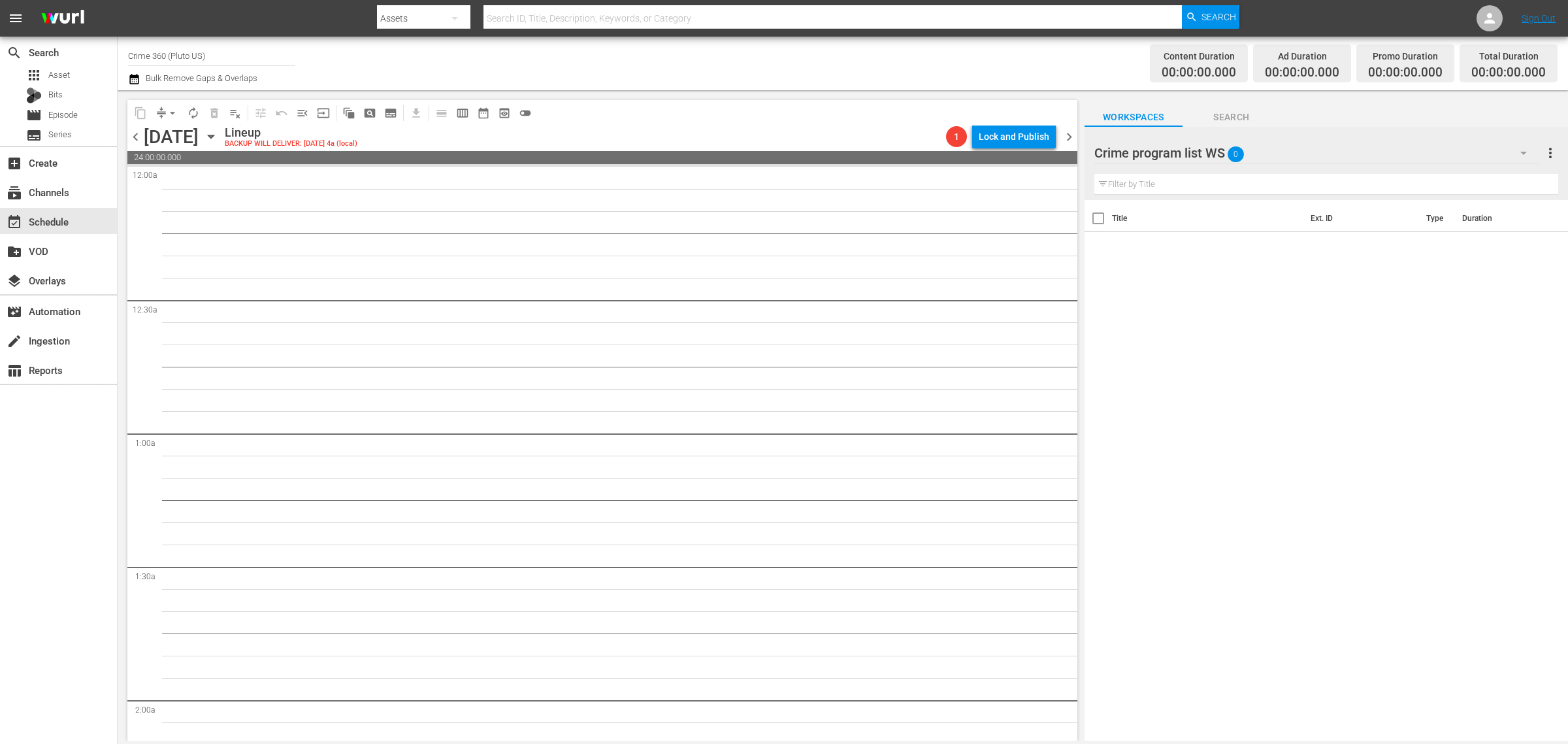
click at [696, 63] on div "Channel Title Crime 360 (Pluto US) Bulk Remove Gaps & Overlaps" at bounding box center [518, 63] width 779 height 47
click at [800, 58] on div "Channel Title Crime 360 (Pluto US) Bulk Remove Gaps & Overlaps" at bounding box center [518, 63] width 779 height 47
click at [744, 53] on div "Channel Title Crime 360 (Pluto US) Bulk Remove Gaps & Overlaps" at bounding box center [518, 63] width 779 height 47
click at [843, 54] on div "Channel Title Crime 360 (Pluto US) Bulk Remove Gaps & Overlaps" at bounding box center [518, 63] width 779 height 47
click at [716, 54] on div "Channel Title Crime 360 (Pluto US) Bulk Remove Gaps & Overlaps" at bounding box center [518, 63] width 779 height 47
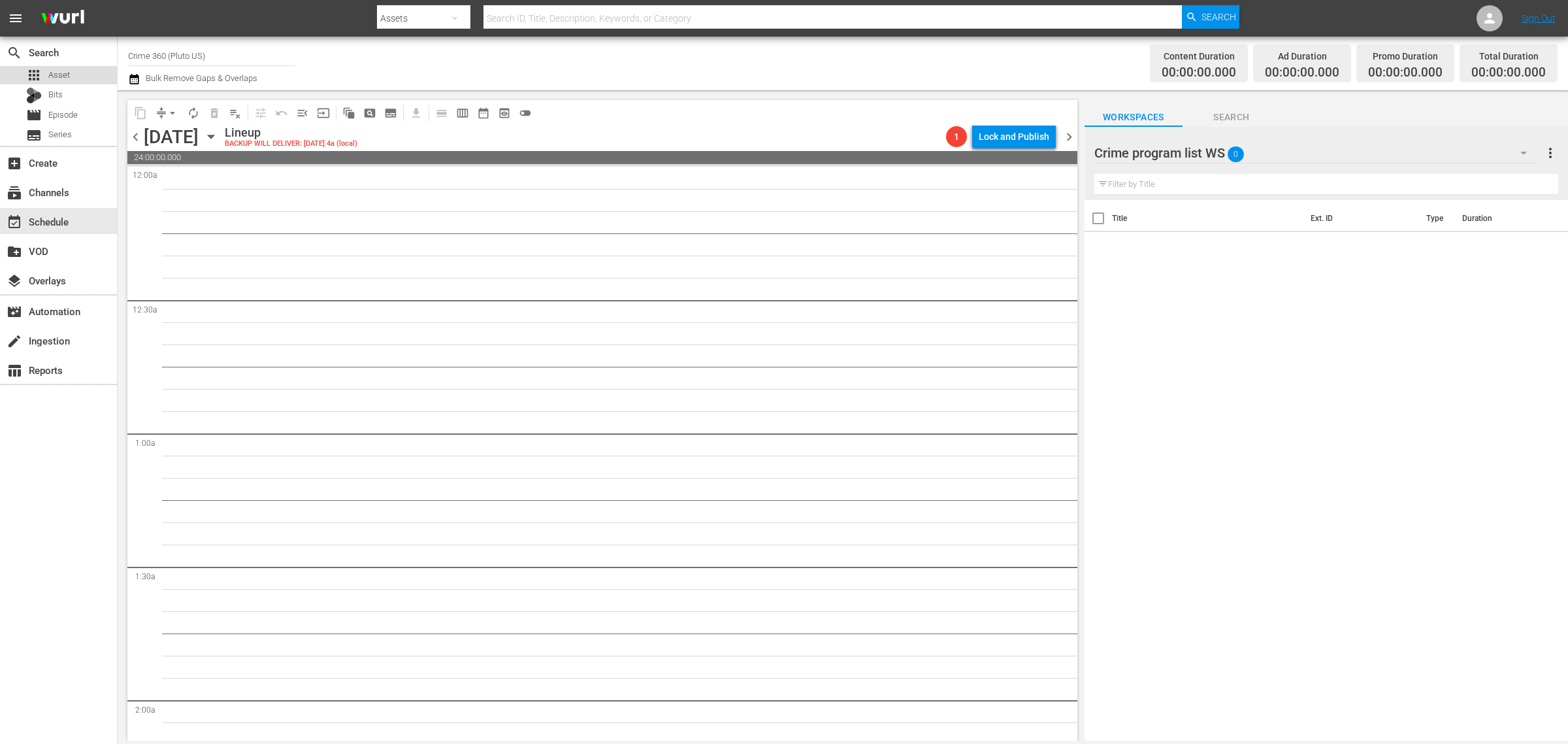
click at [47, 74] on div "apps Asset" at bounding box center [48, 75] width 43 height 19
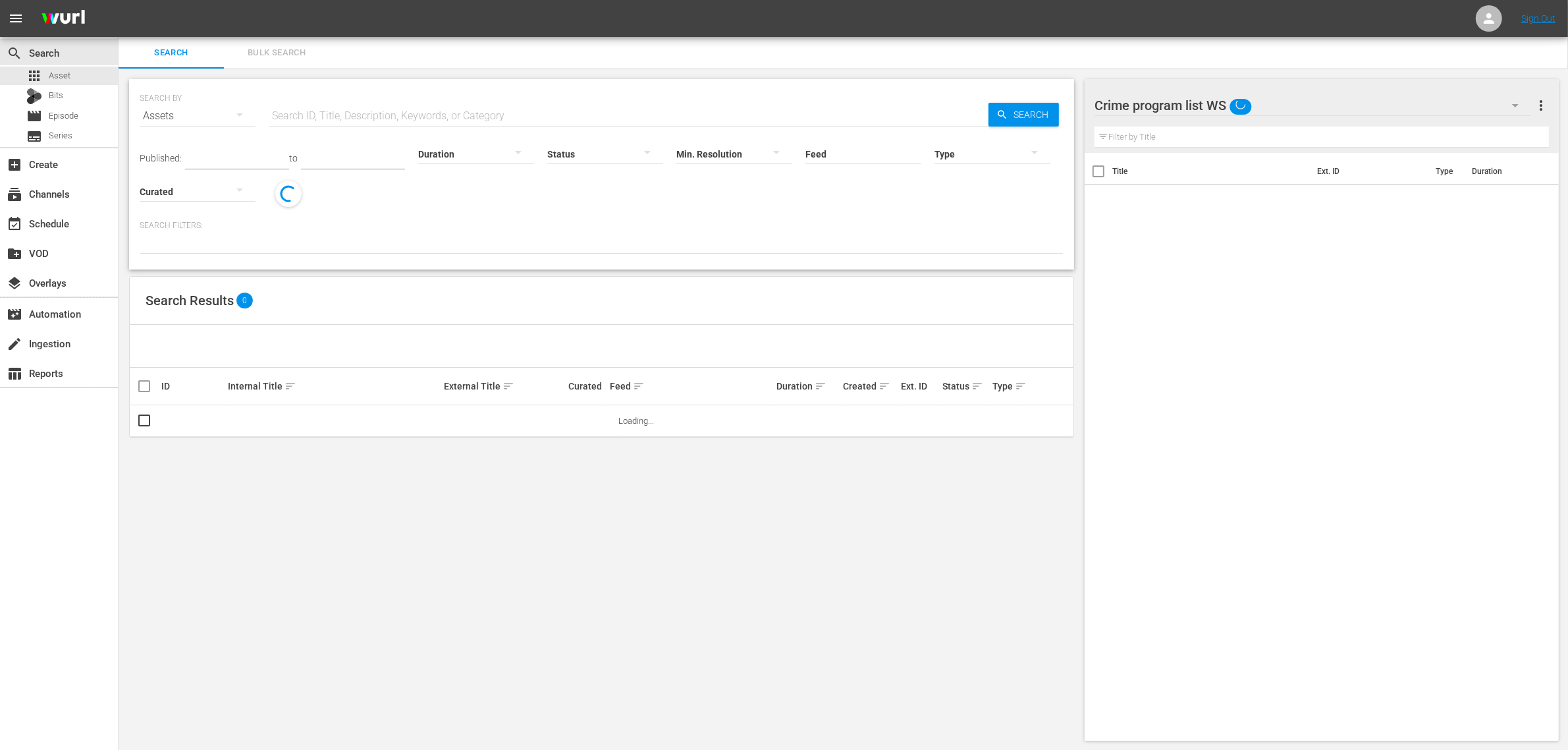
click at [268, 54] on span "Bulk Search" at bounding box center [277, 53] width 89 height 15
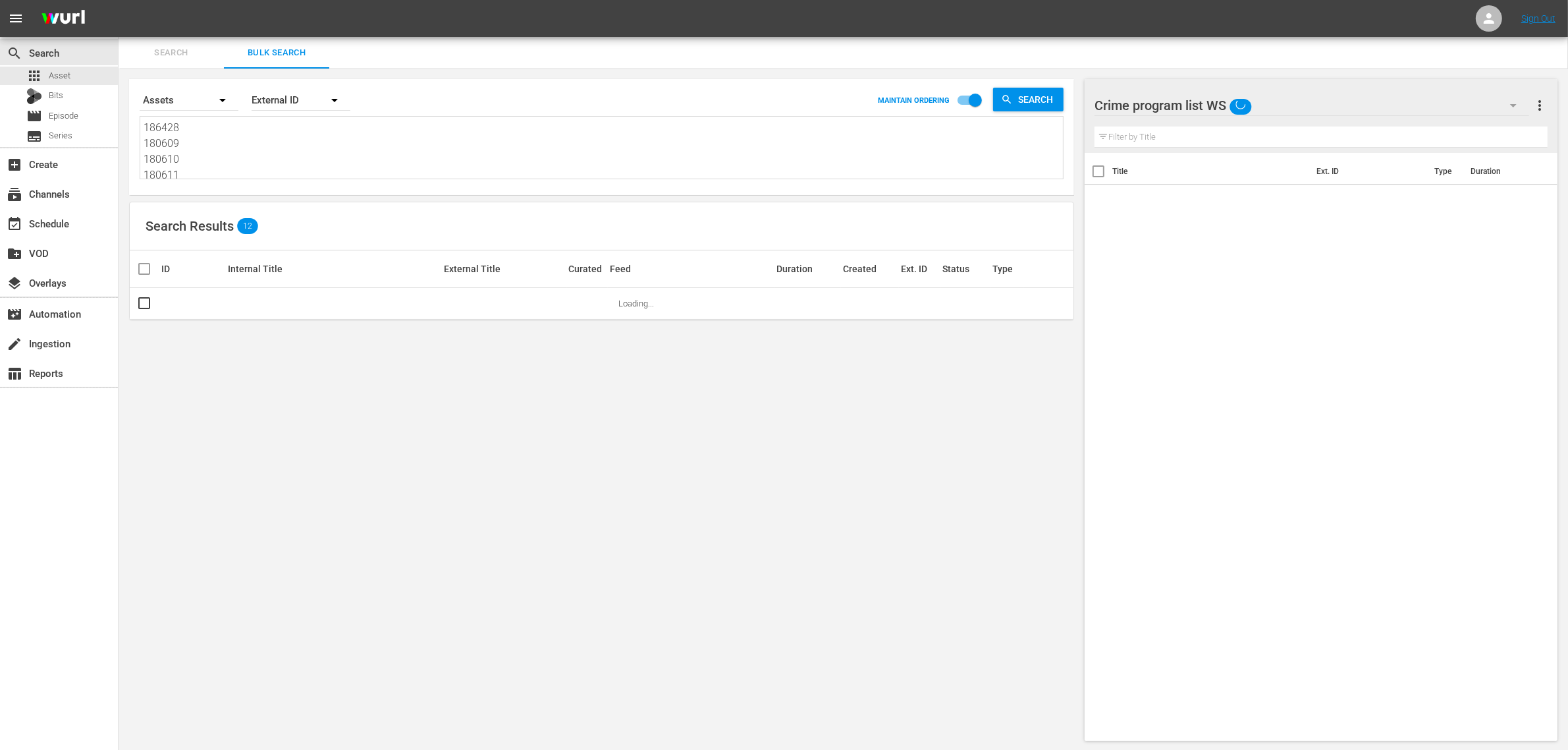
click at [253, 145] on textarea "186428 180609 180610 180611 180612 180613" at bounding box center [603, 149] width 919 height 60
paste textarea "214375 253182 253175 253173 253180 253178"
type textarea "214375 253182 253175 253173 253180 253178"
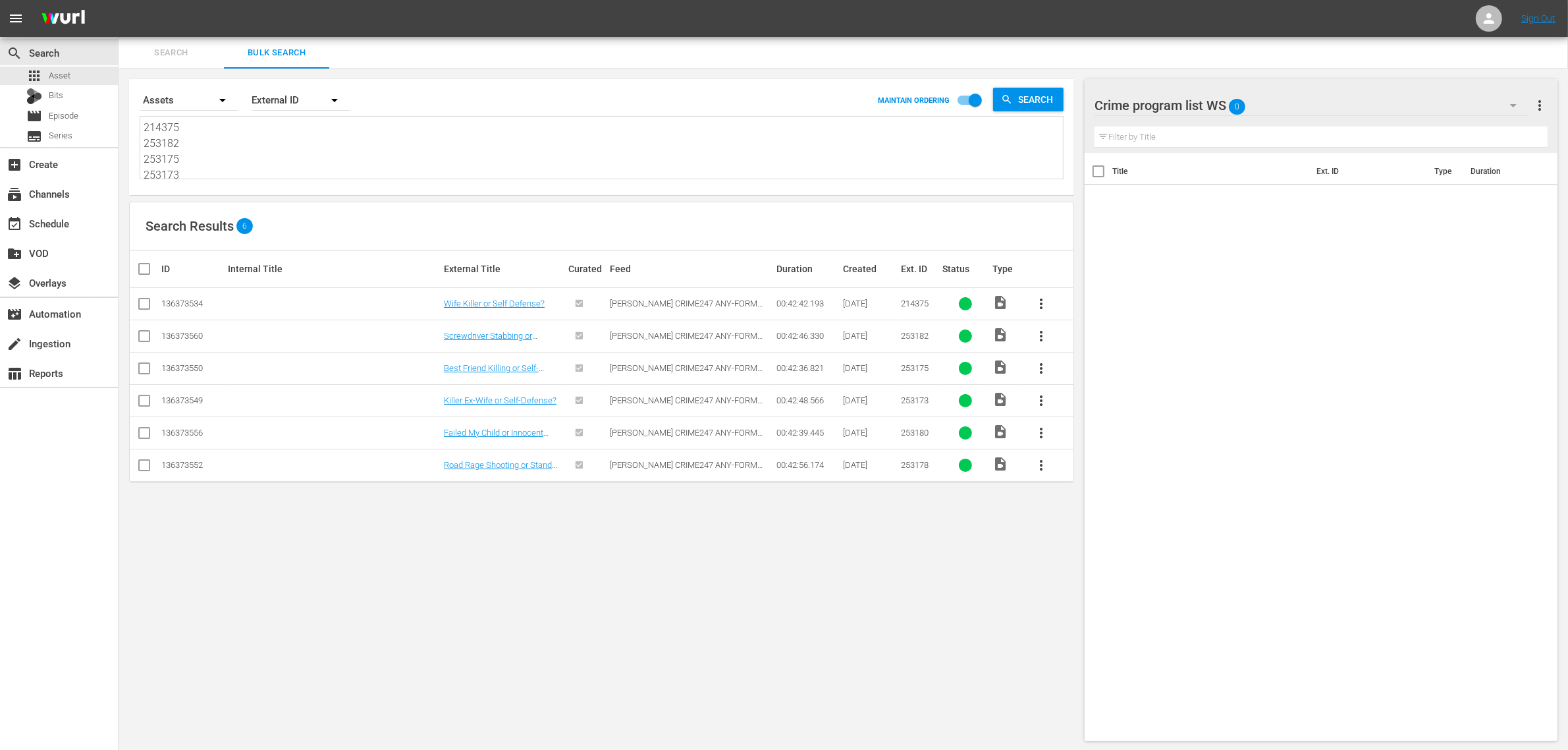
type textarea "214375 253182 253175 253173 253180 253178"
click at [149, 269] on input "checkbox" at bounding box center [150, 269] width 27 height 16
checkbox input "true"
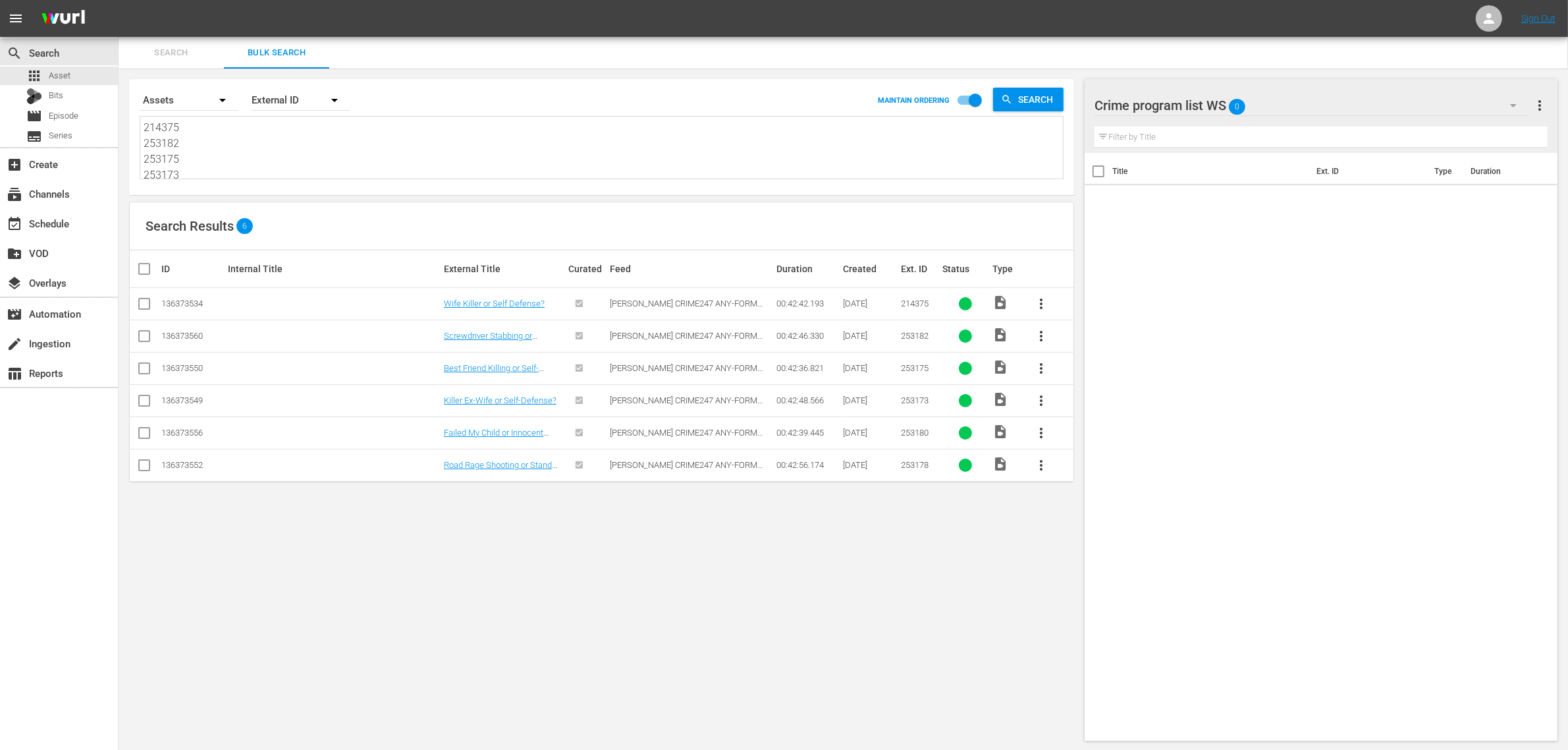
checkbox input "true"
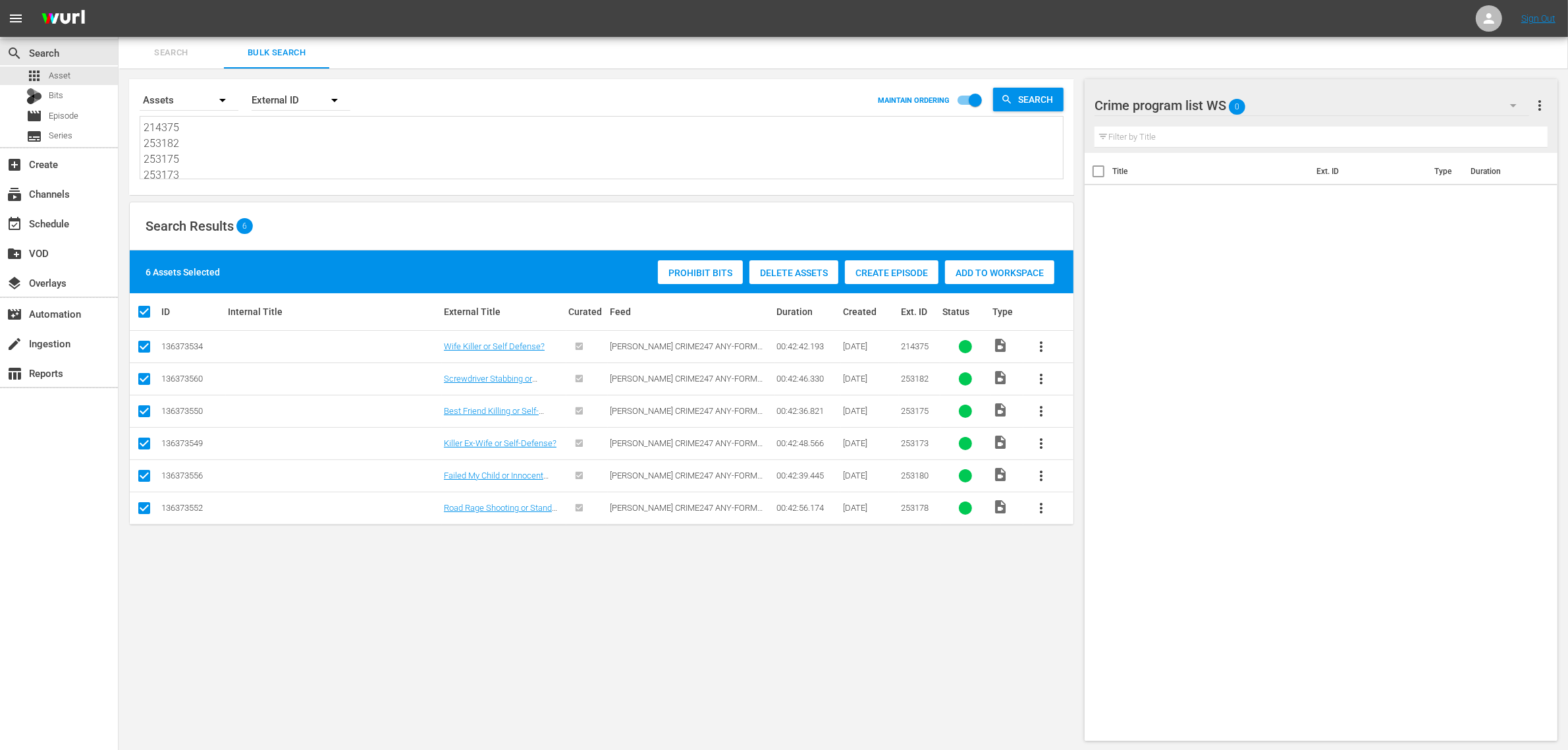
click at [976, 268] on span "Add to Workspace" at bounding box center [1000, 273] width 110 height 11
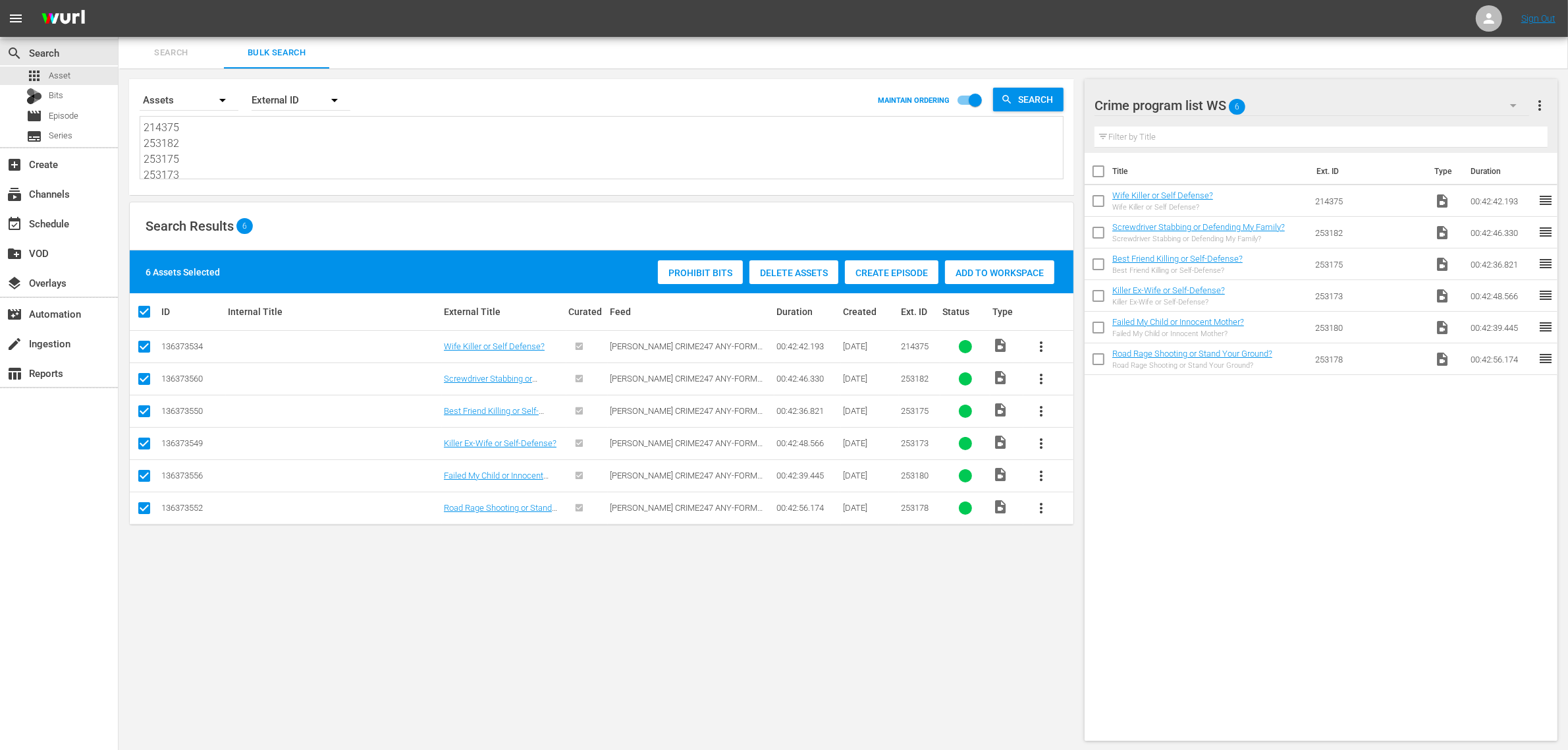
click at [63, 207] on div "event_available Schedule" at bounding box center [59, 221] width 118 height 29
click at [62, 226] on div "event_available Schedule" at bounding box center [37, 221] width 74 height 12
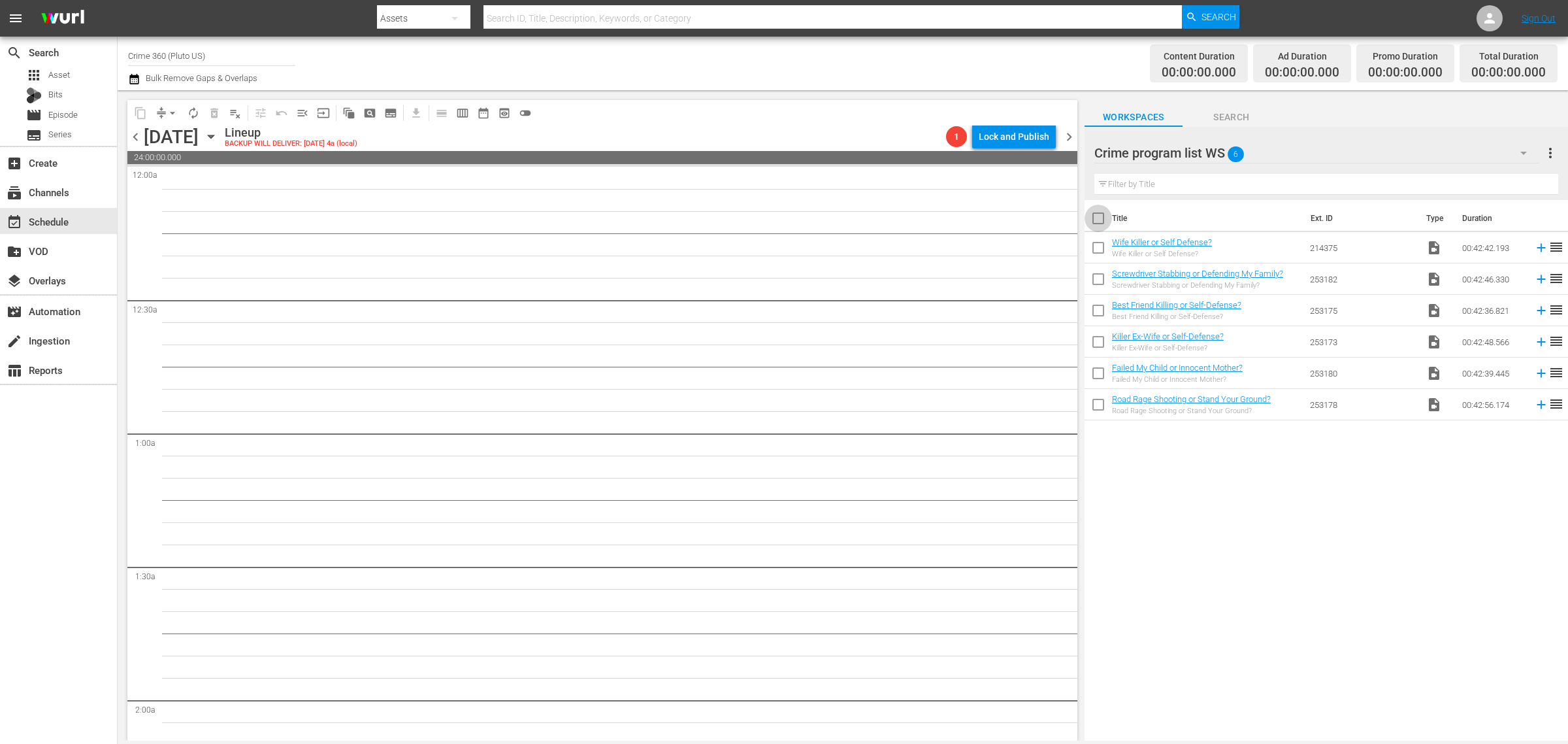
click at [1098, 221] on input "checkbox" at bounding box center [1098, 221] width 27 height 27
checkbox input "true"
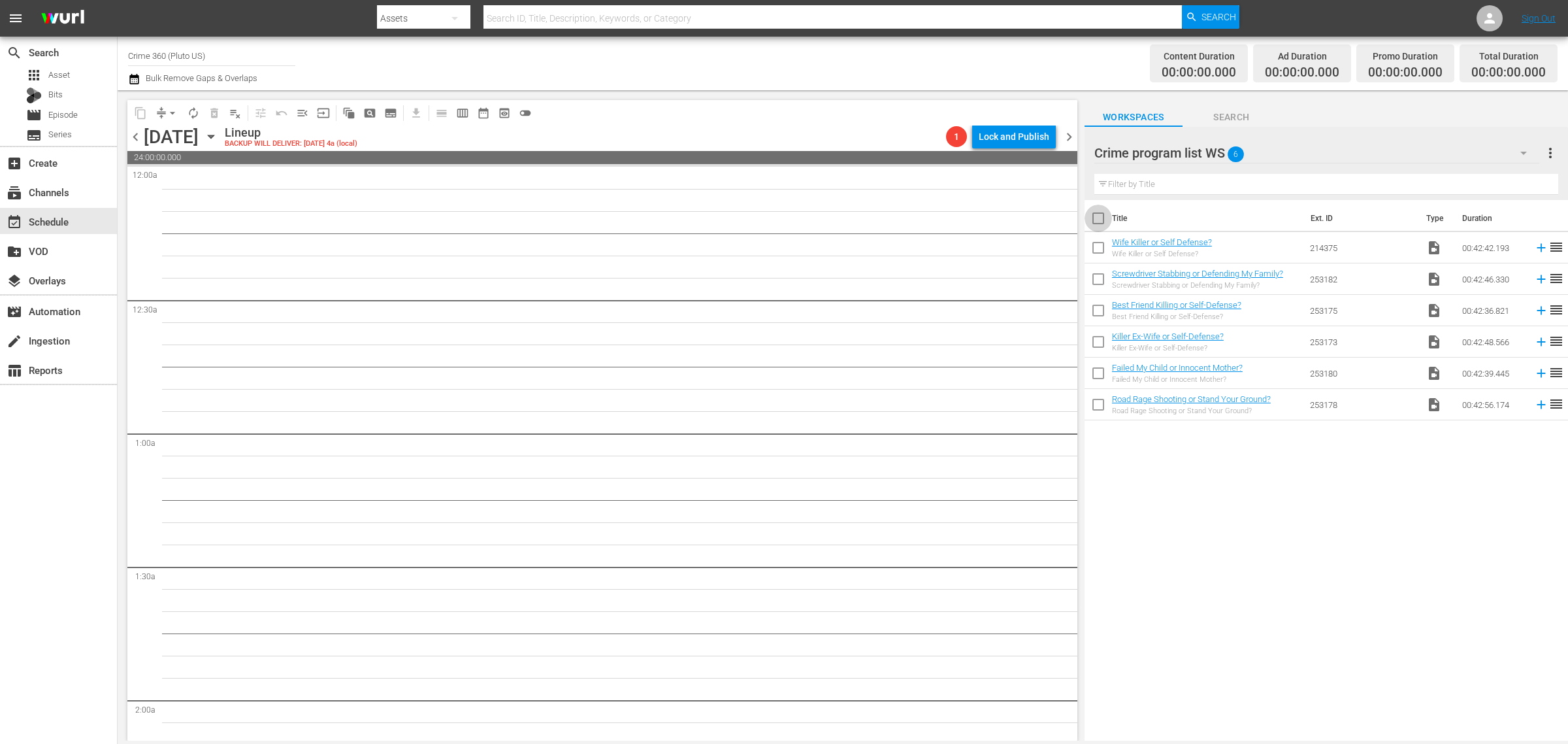
checkbox input "true"
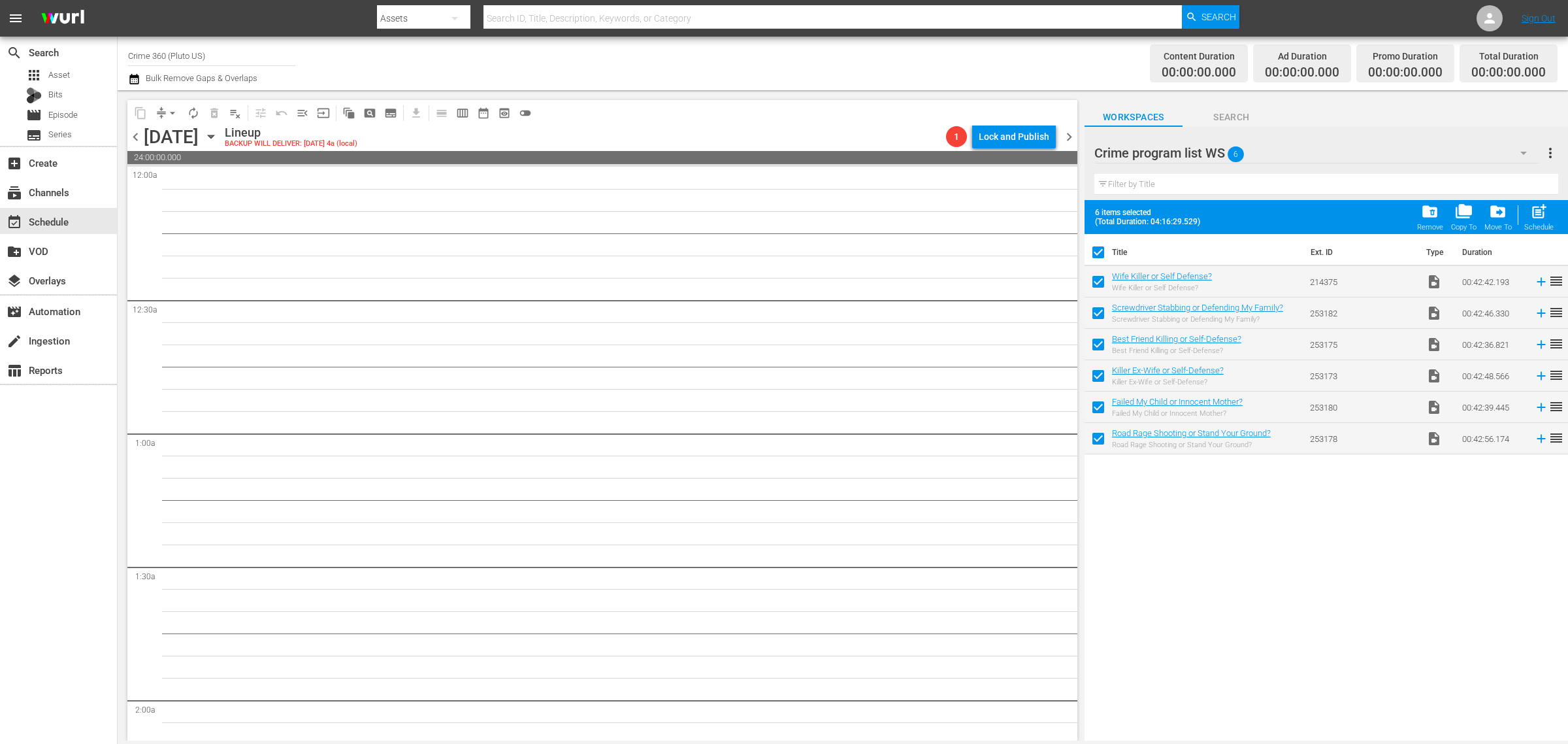
click at [1540, 210] on span "post_add" at bounding box center [1539, 212] width 18 height 18
checkbox input "false"
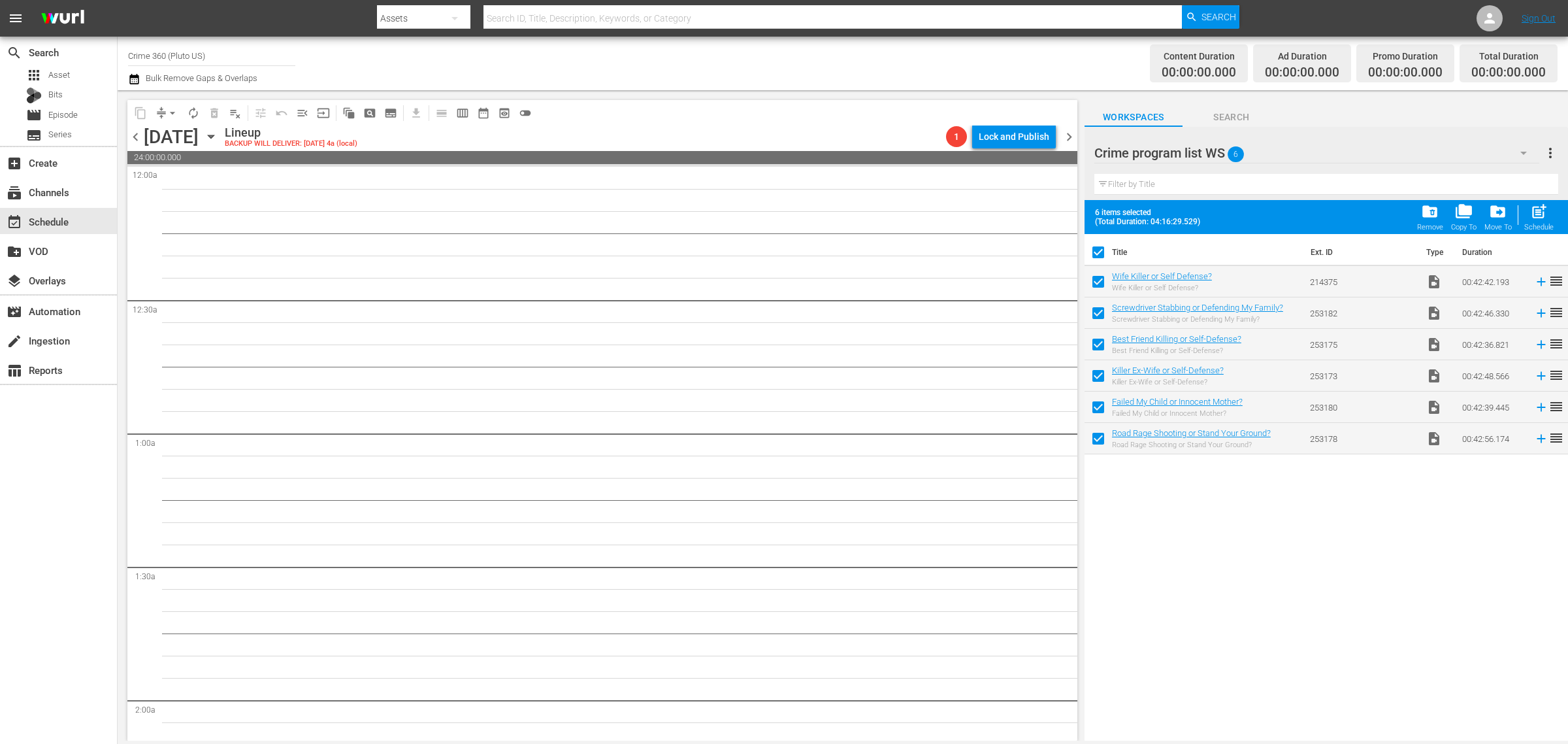
checkbox input "false"
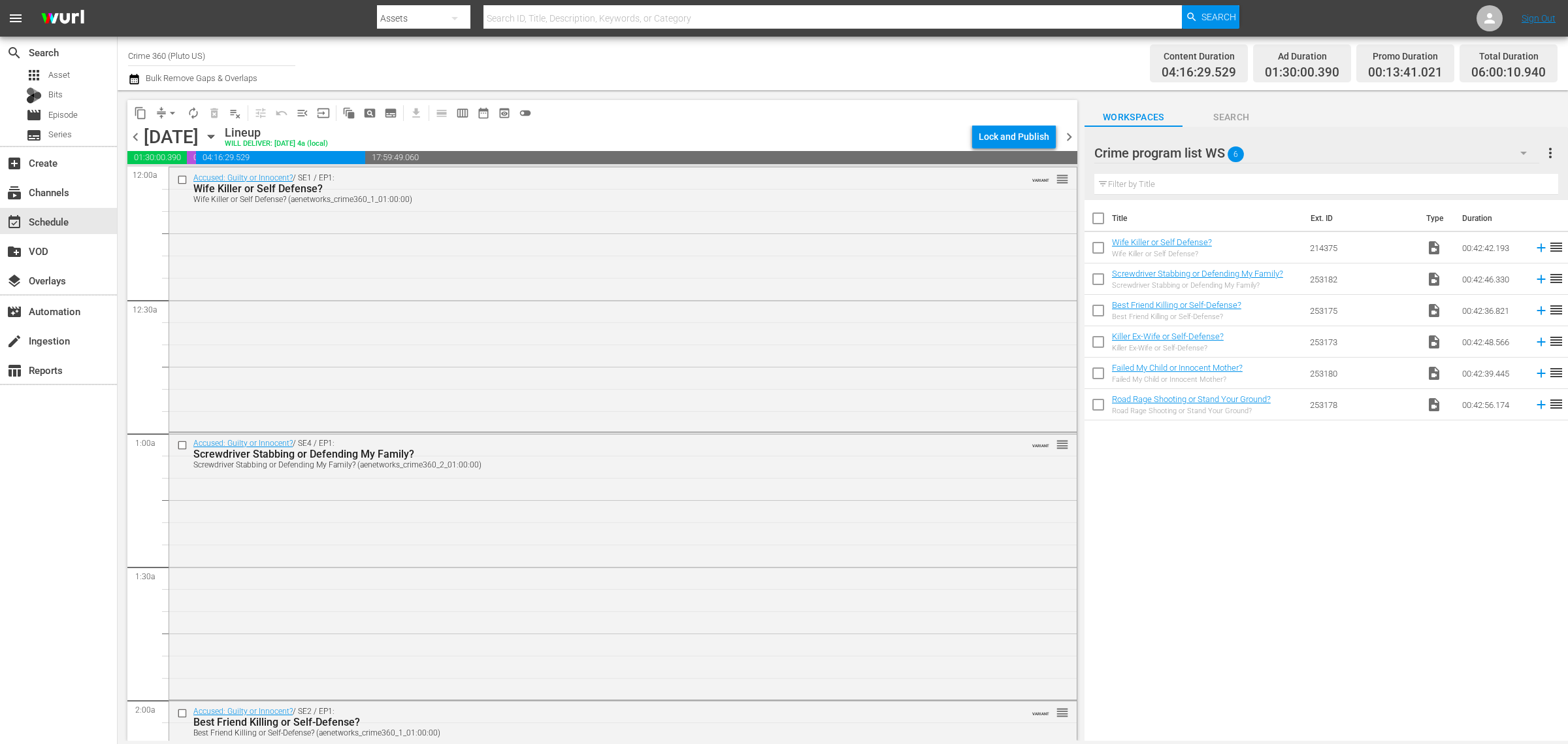
click at [1067, 132] on span "chevron_right" at bounding box center [1070, 136] width 16 height 16
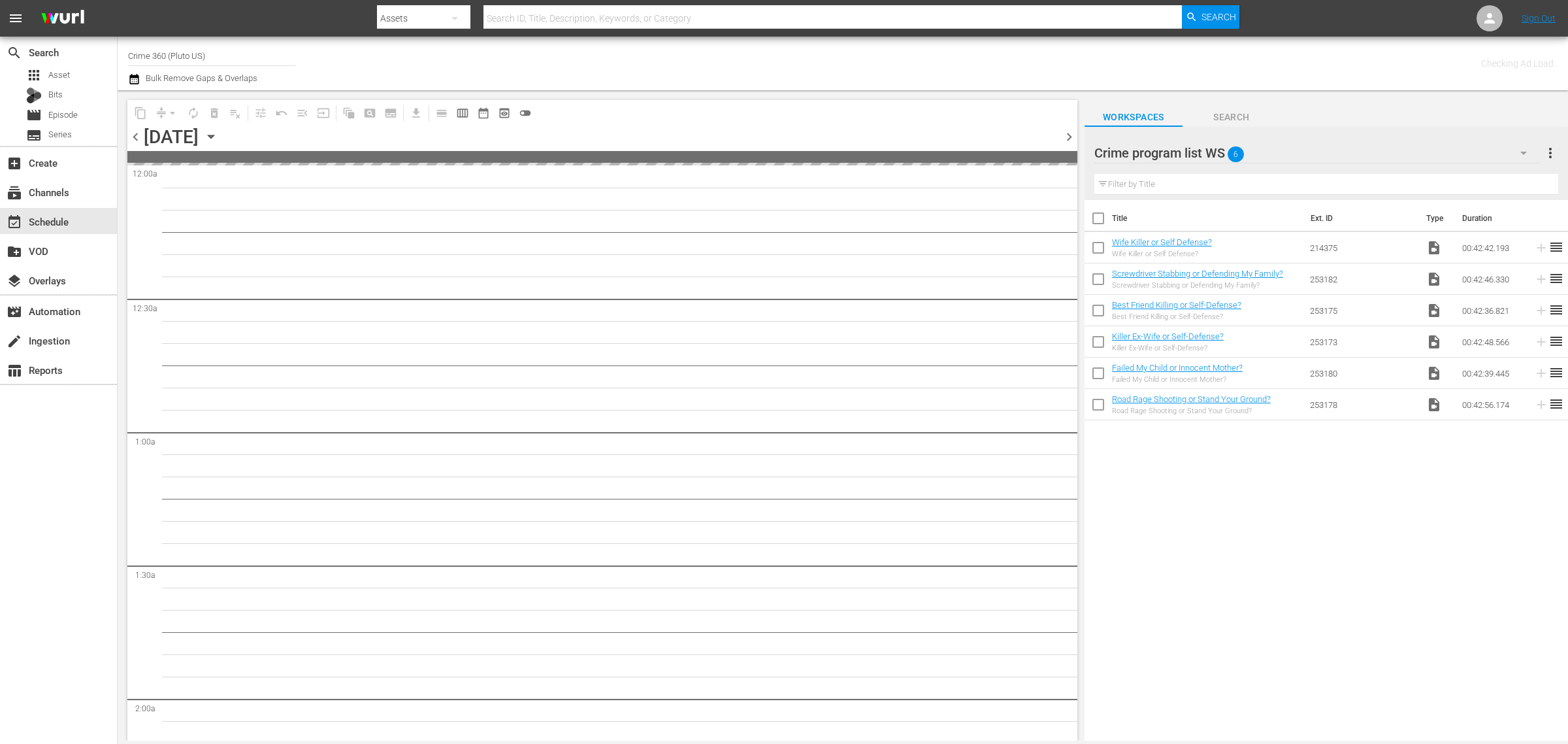
click at [599, 49] on div "Channel Title Crime 360 (Pluto US) Bulk Remove Gaps & Overlaps" at bounding box center [518, 63] width 779 height 47
click at [1550, 147] on span "more_vert" at bounding box center [1550, 153] width 16 height 16
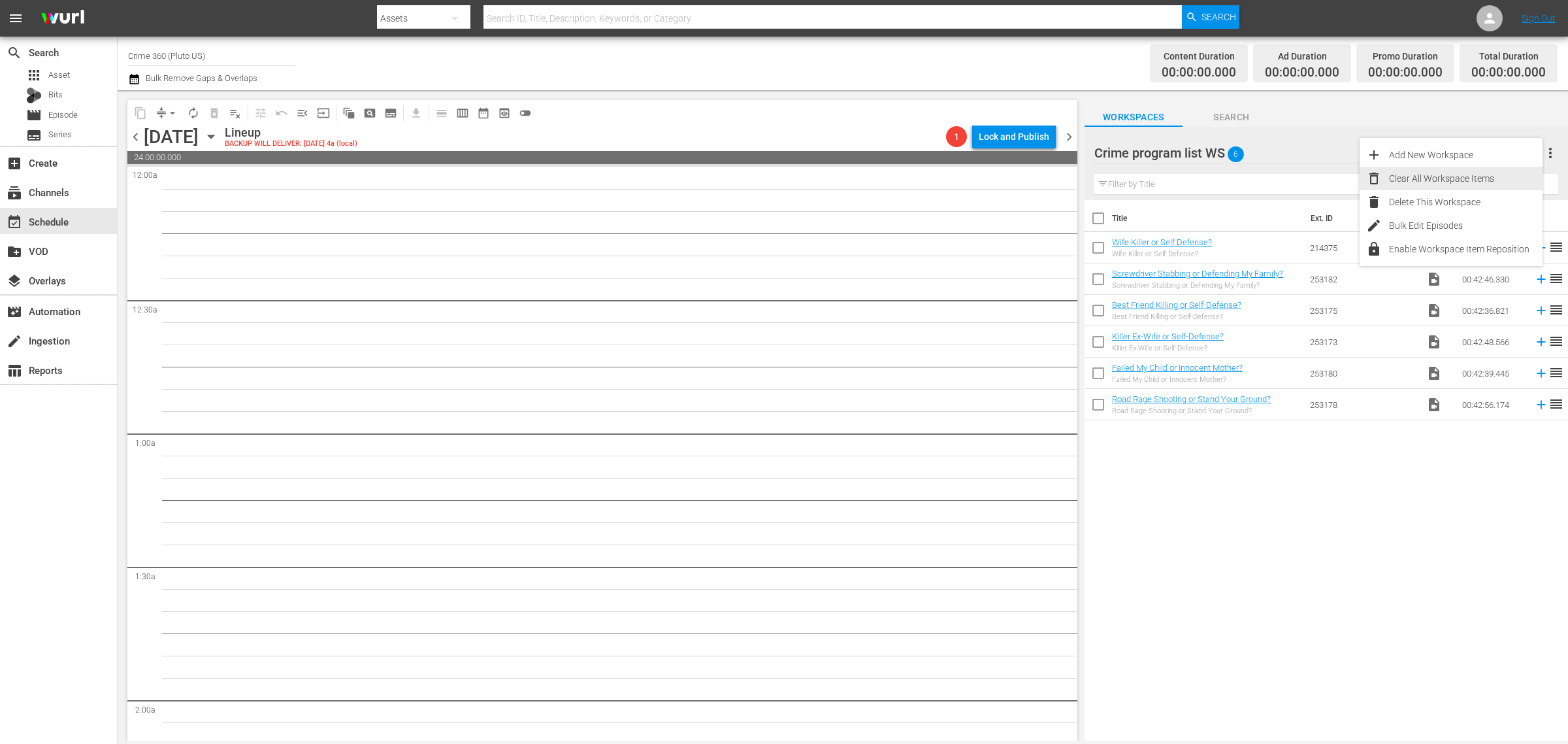
click at [1495, 177] on div "Clear All Workspace Items" at bounding box center [1465, 178] width 153 height 24
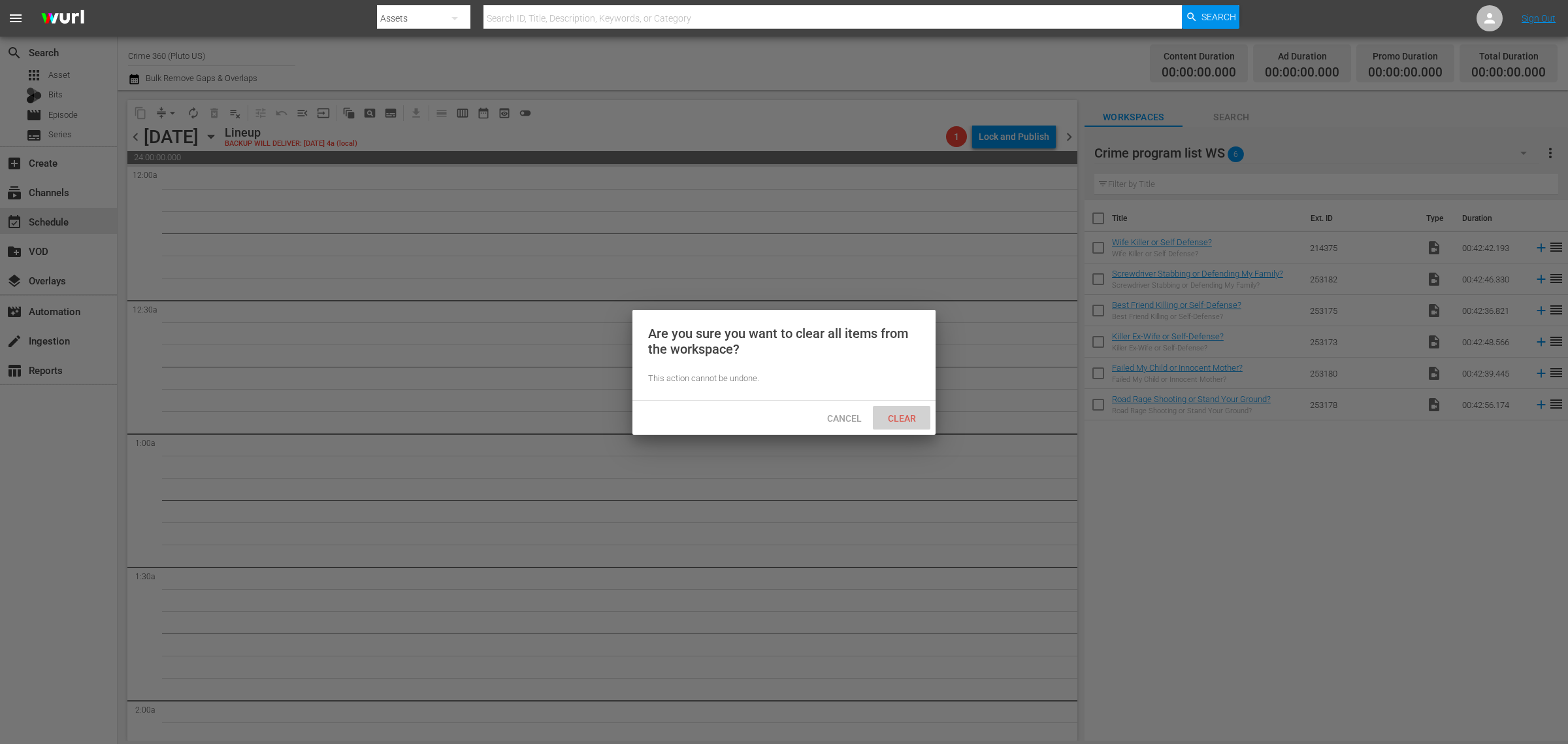
click at [918, 415] on span "Clear" at bounding box center [901, 418] width 49 height 11
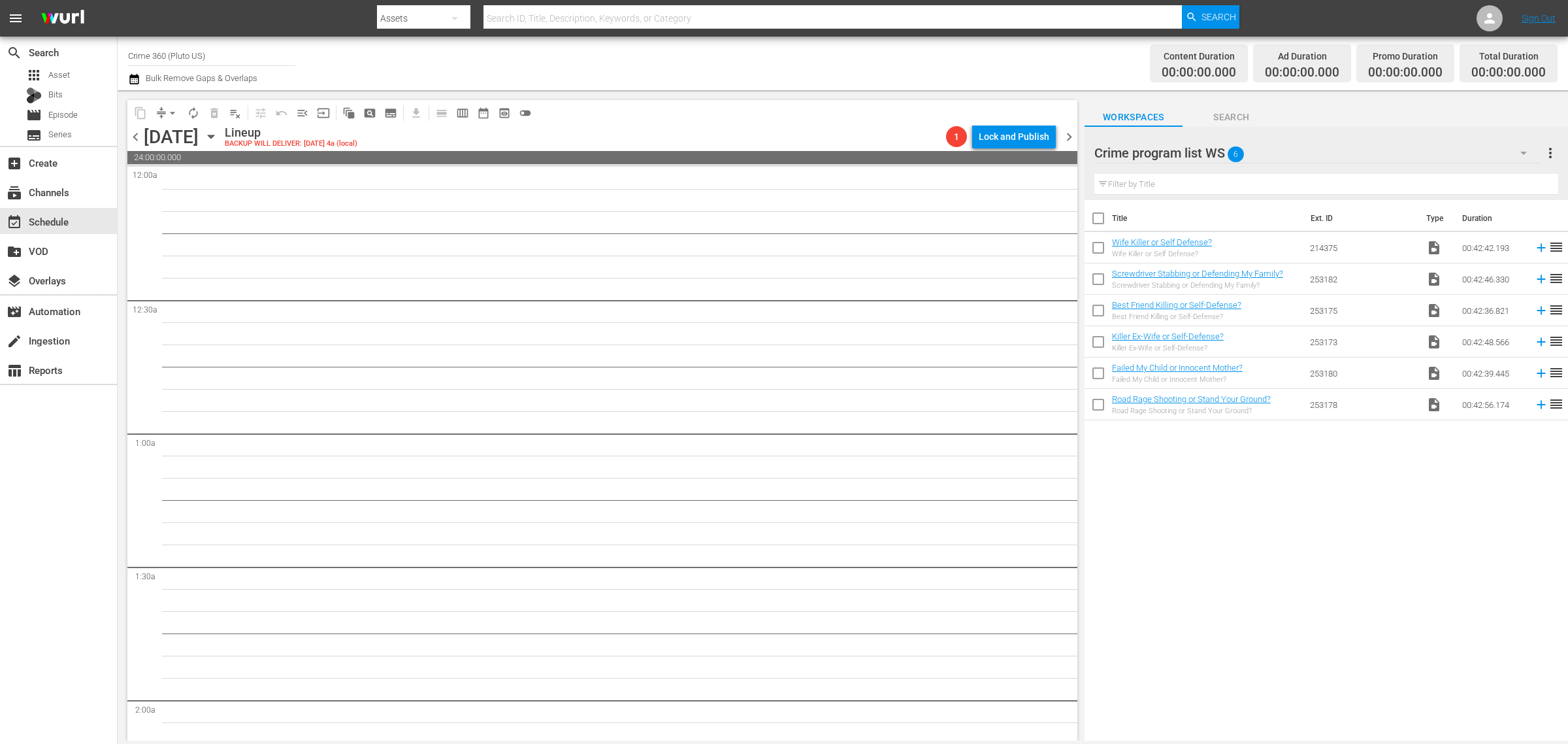
click at [781, 83] on div "Channel Title Crime 360 (Pluto US) Bulk Remove Gaps & Overlaps" at bounding box center [518, 63] width 779 height 47
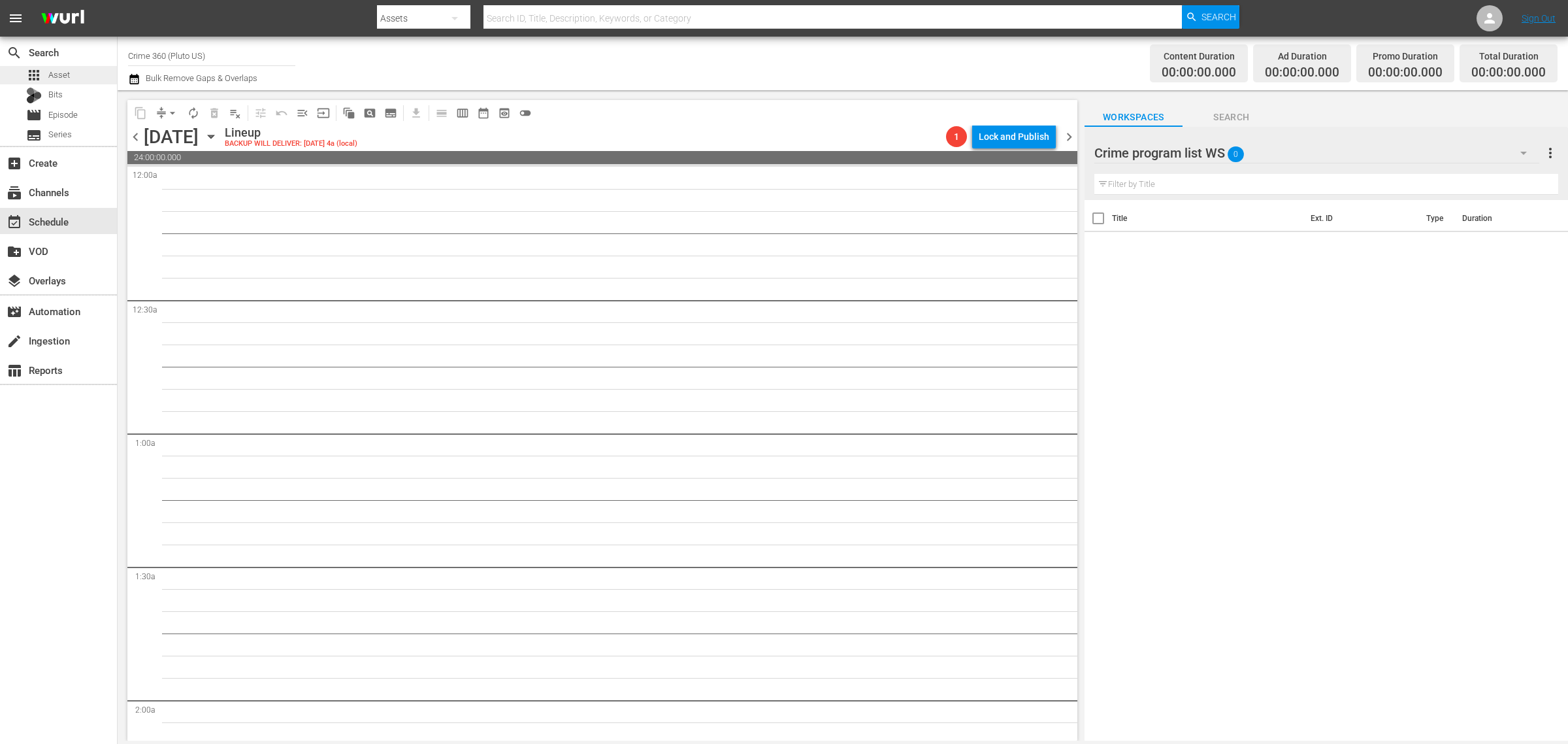
click at [70, 72] on div "apps Asset" at bounding box center [58, 75] width 117 height 19
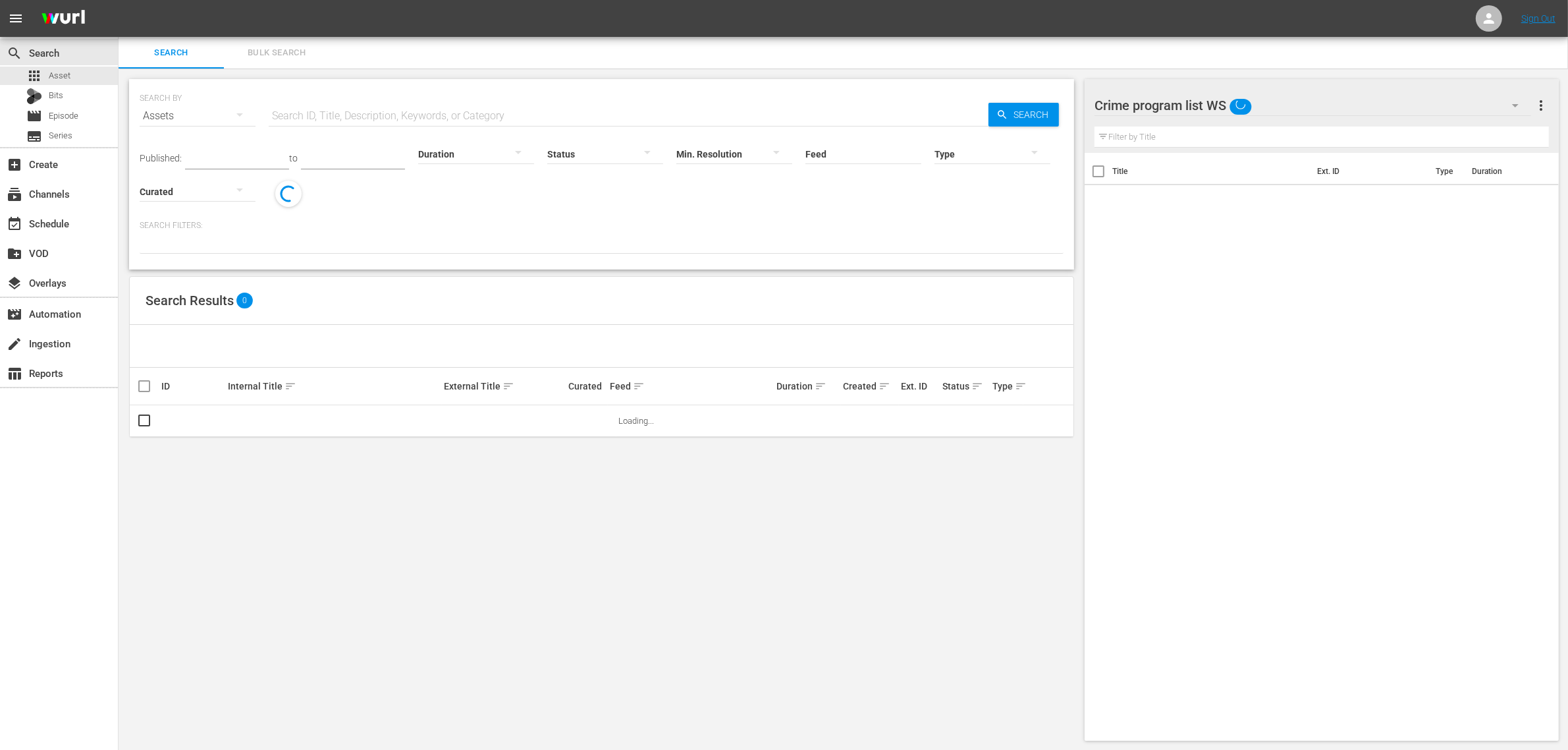
click at [261, 46] on span "Bulk Search" at bounding box center [277, 53] width 89 height 15
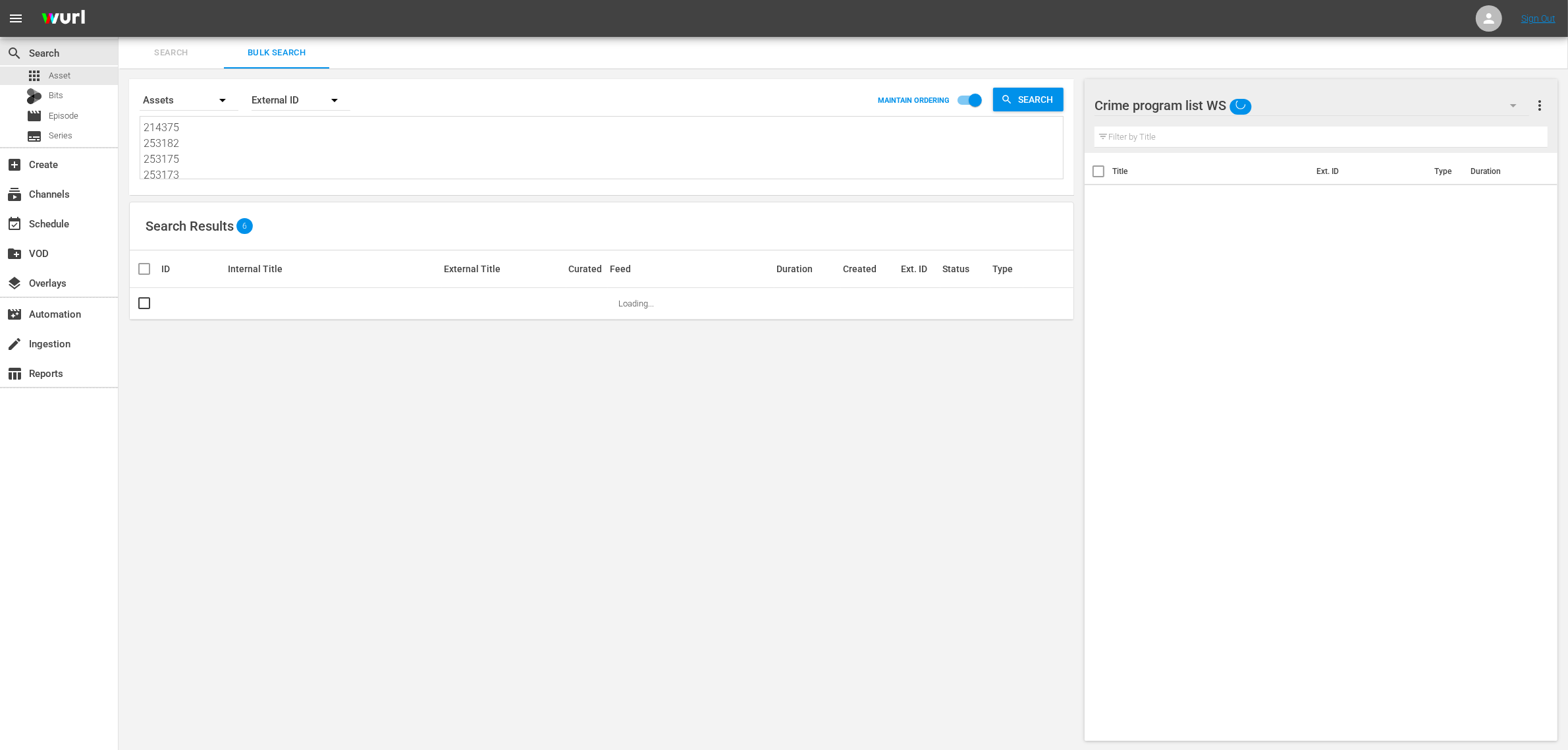
click at [249, 154] on textarea "214375 253182 253175 253173 253180 253178" at bounding box center [603, 149] width 919 height 60
paste textarea "88253 288254 288249 288251 275794 288250 288247 288248 288252 288274 275798 288…"
type textarea "288253 288254 288249 288251 275794 288250 288247 288248 288252 288274 275798 28…"
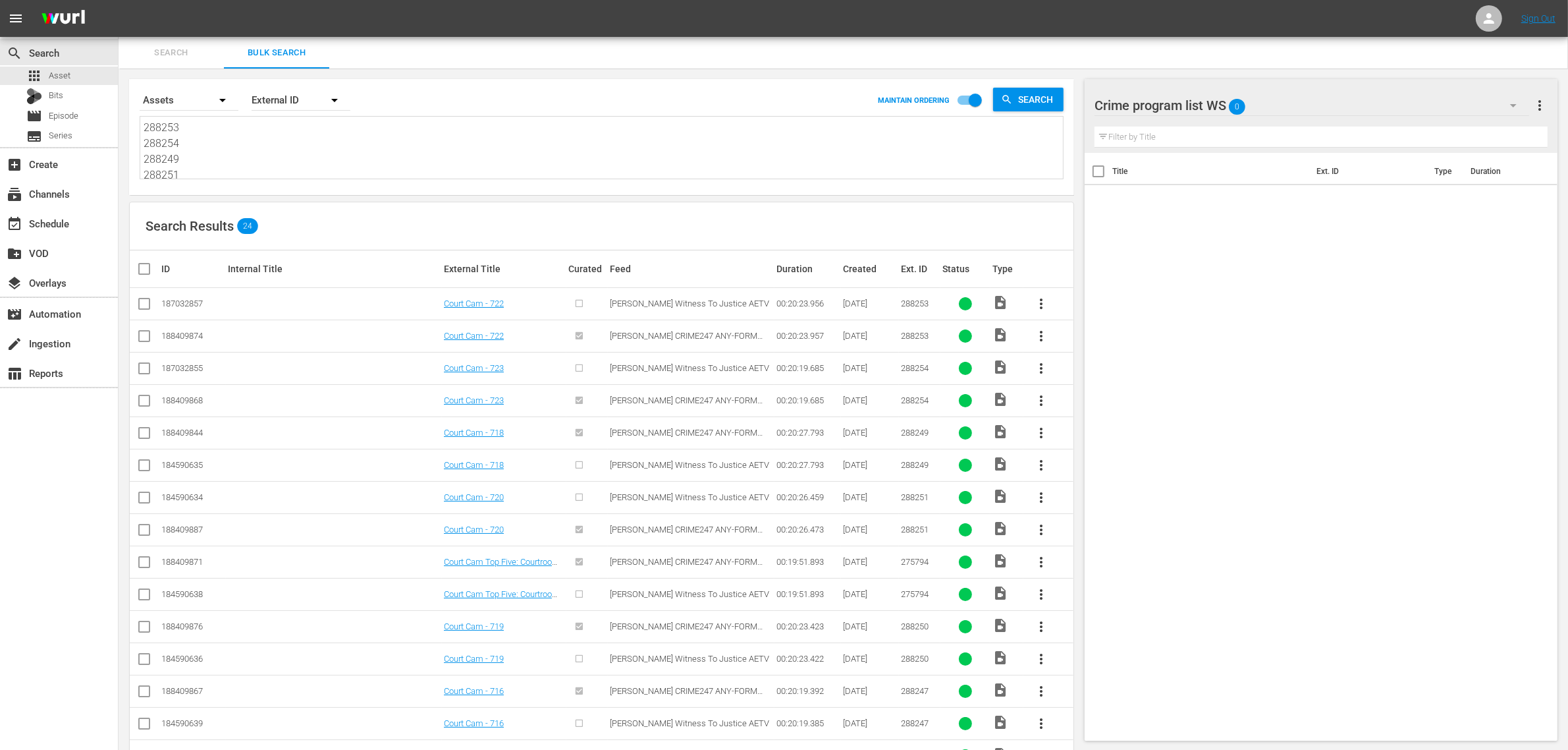
type textarea "288253 288254 288249 288251 275794 288250 288247 288248 288252 288274 275798 28…"
click at [148, 339] on input "checkbox" at bounding box center [145, 338] width 16 height 16
checkbox input "true"
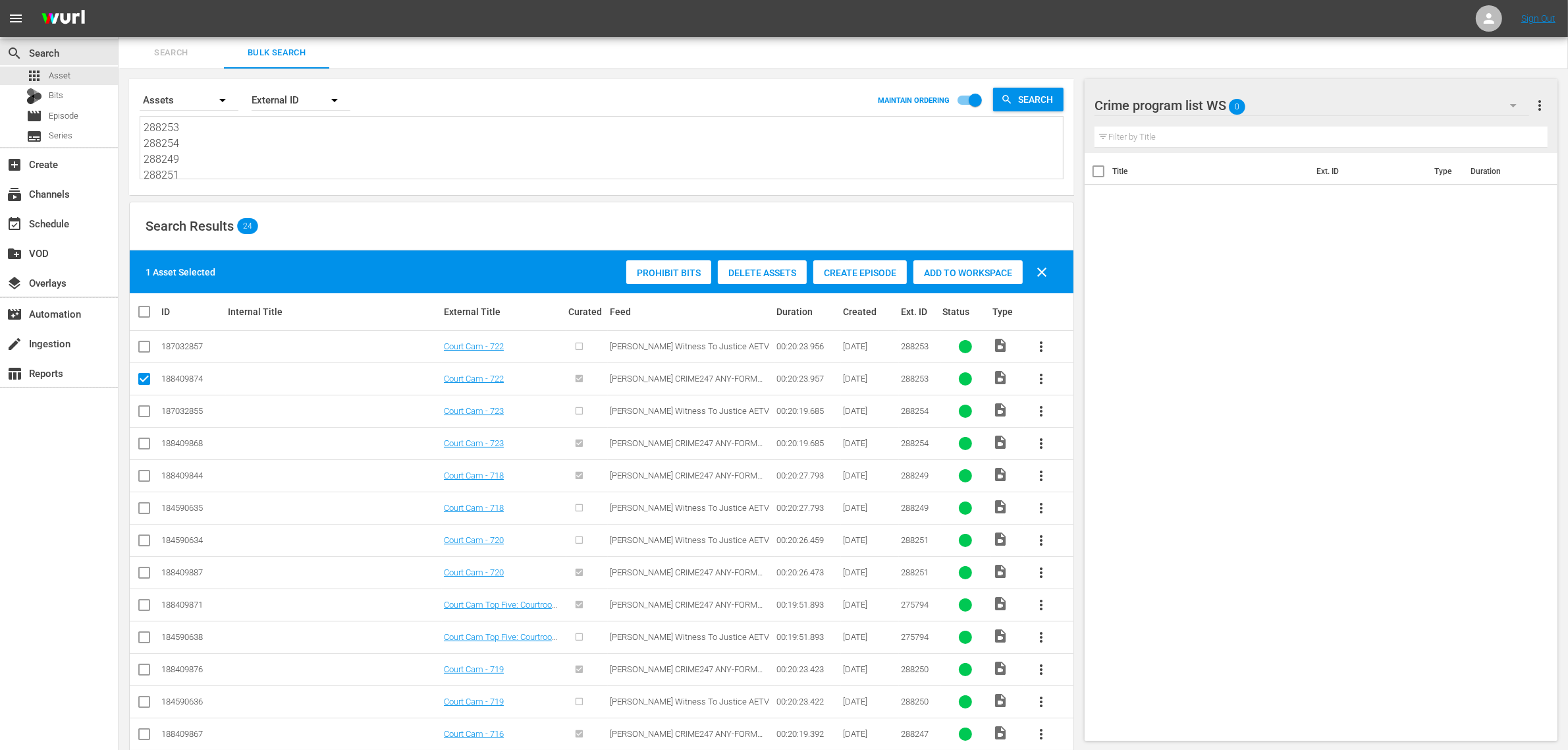
scroll to position [82, 0]
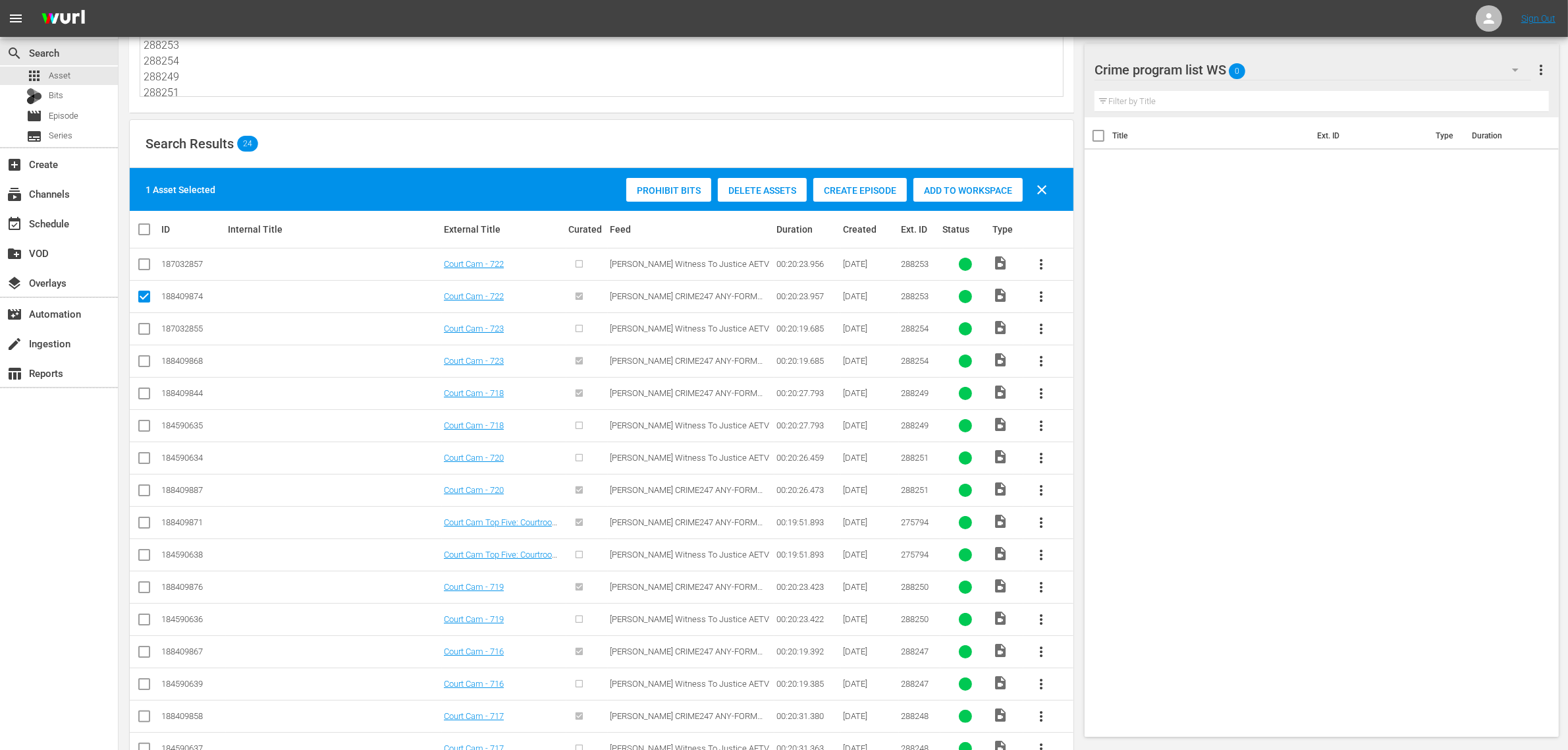
click at [142, 361] on input "checkbox" at bounding box center [145, 364] width 16 height 16
checkbox input "true"
click at [150, 394] on input "checkbox" at bounding box center [145, 396] width 16 height 16
checkbox input "true"
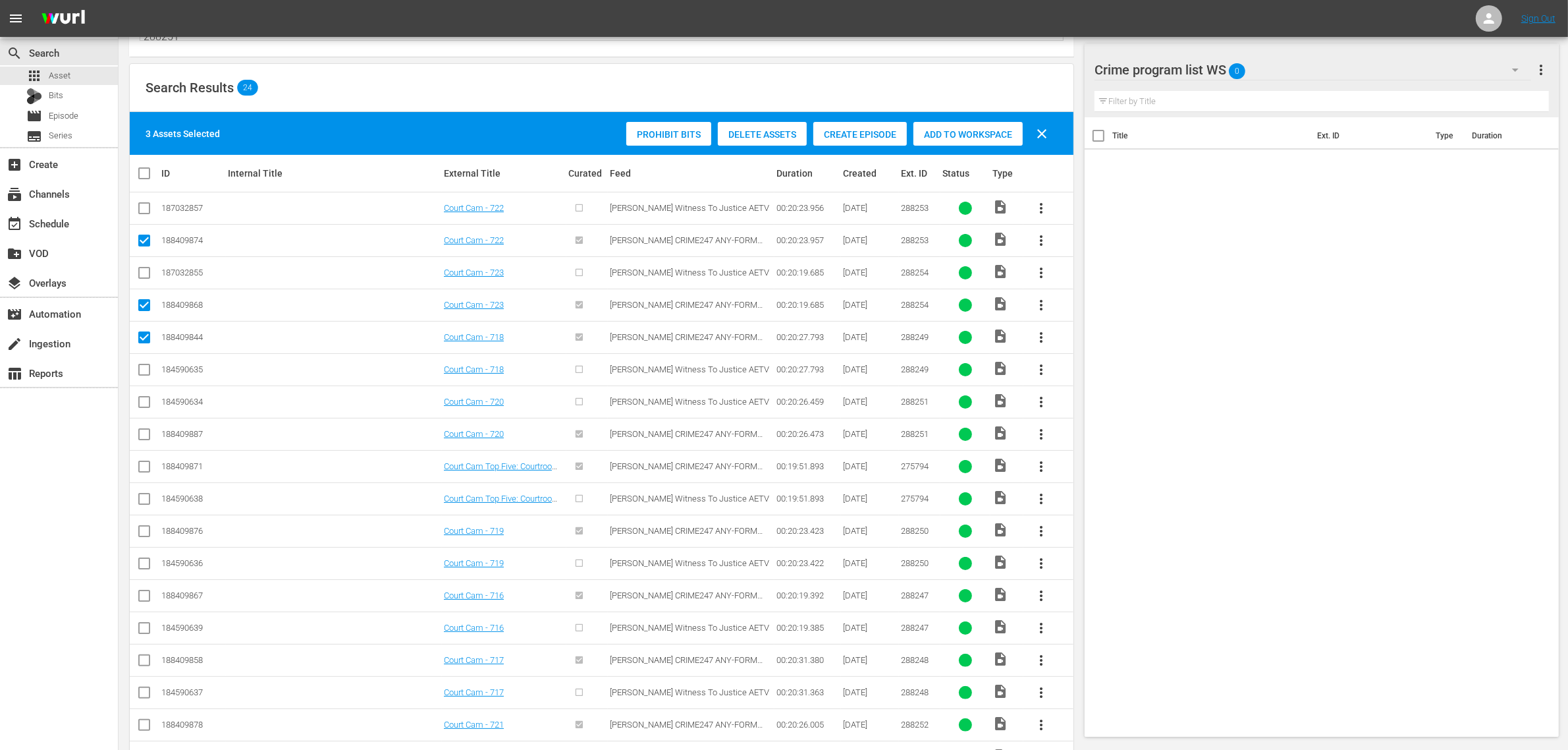
scroll to position [165, 0]
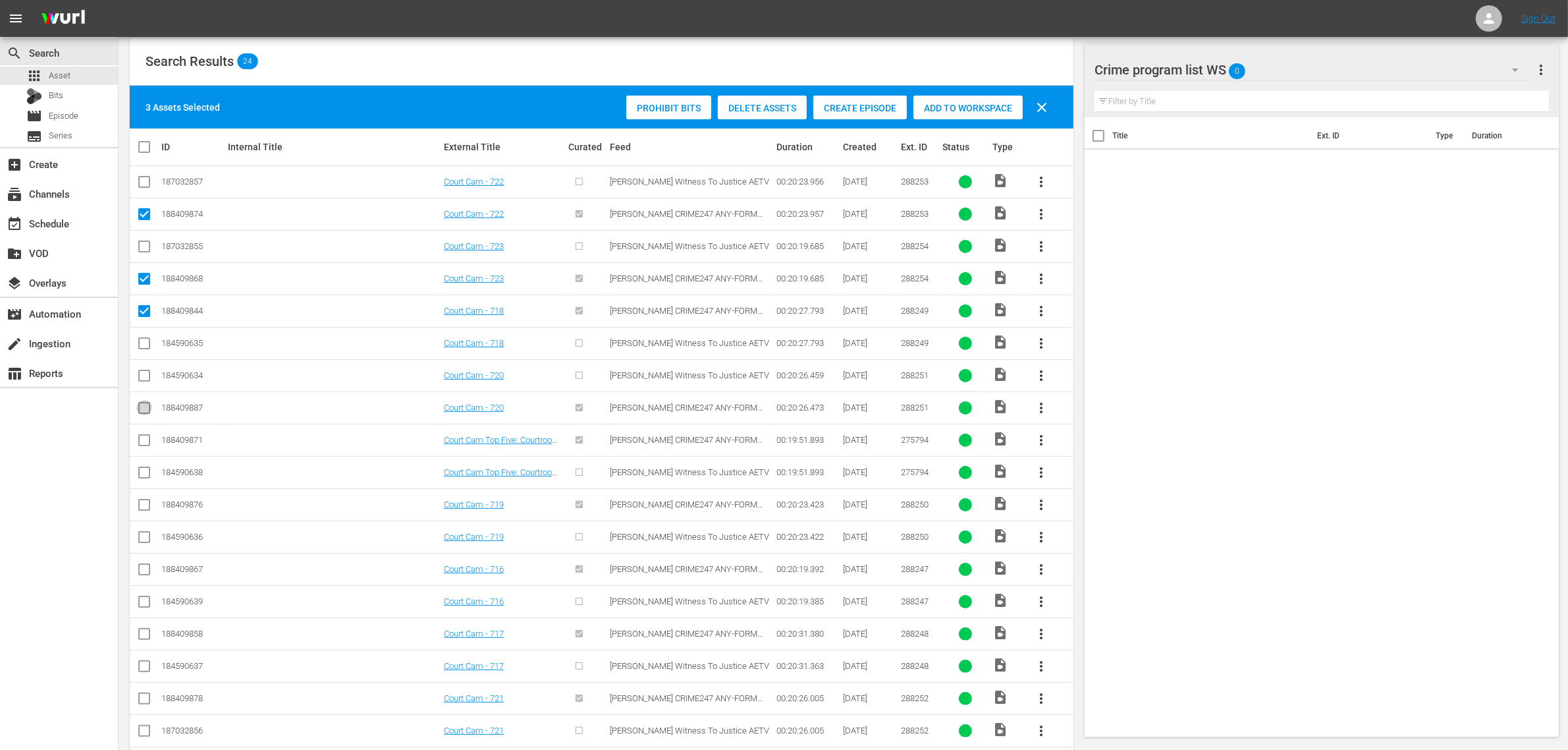
click at [149, 412] on input "checkbox" at bounding box center [145, 411] width 16 height 16
checkbox input "true"
click at [143, 438] on input "checkbox" at bounding box center [145, 443] width 16 height 16
checkbox input "true"
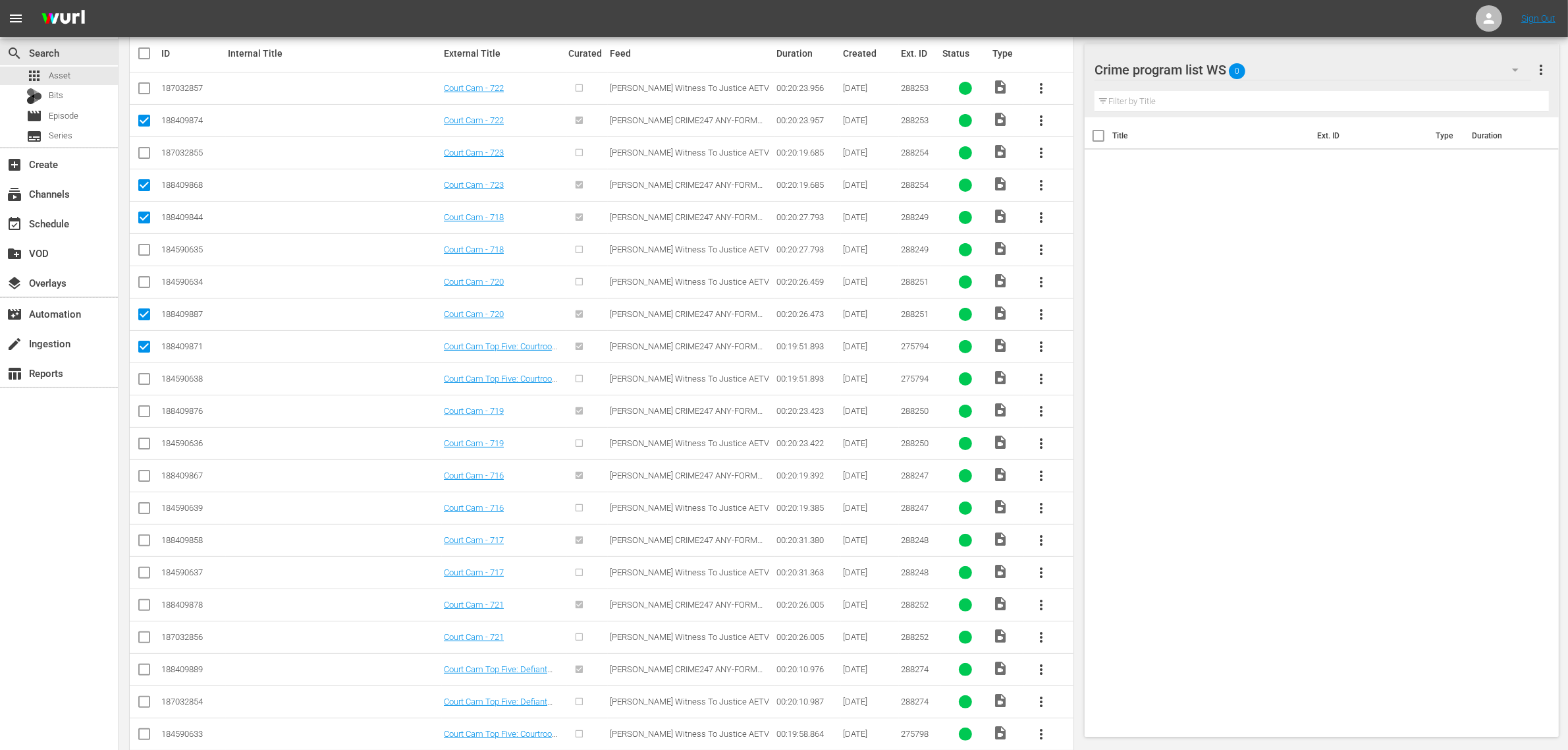
scroll to position [329, 0]
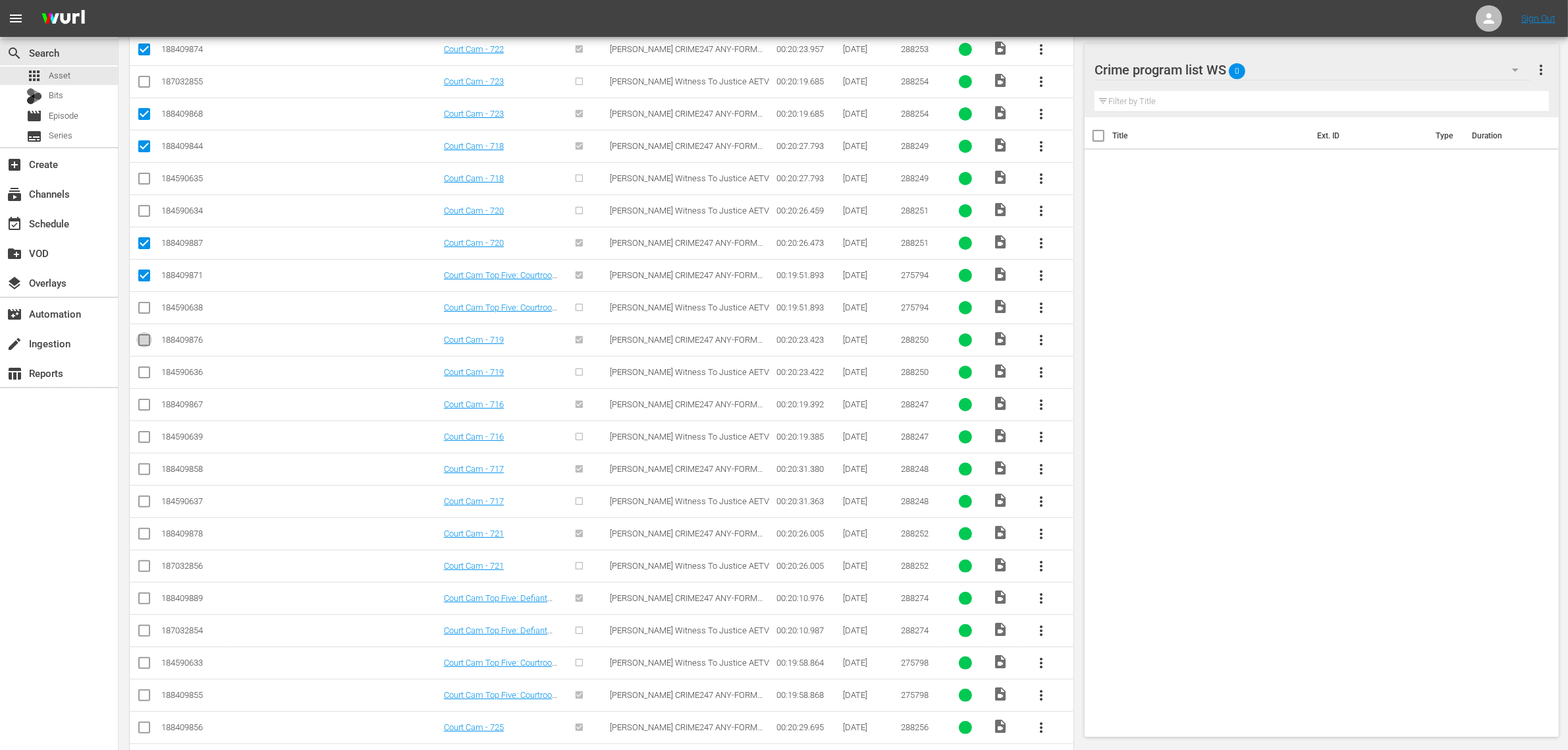
click at [137, 338] on input "checkbox" at bounding box center [145, 343] width 16 height 16
checkbox input "true"
click at [137, 405] on input "checkbox" at bounding box center [145, 407] width 16 height 16
checkbox input "true"
click at [146, 470] on input "checkbox" at bounding box center [145, 472] width 16 height 16
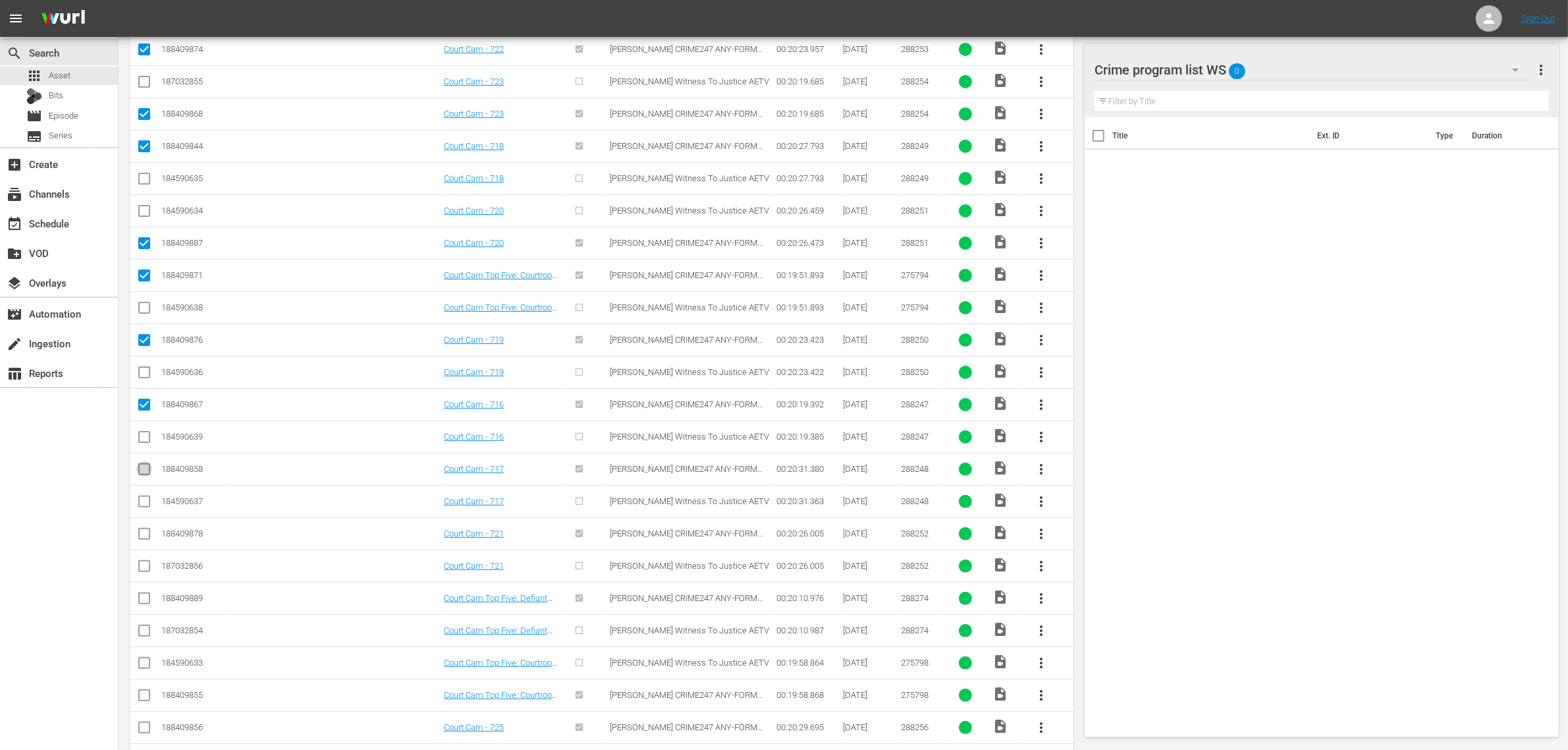
checkbox input "true"
click at [132, 539] on td at bounding box center [144, 533] width 29 height 32
click at [139, 538] on input "checkbox" at bounding box center [145, 537] width 16 height 16
checkbox input "true"
click at [140, 600] on input "checkbox" at bounding box center [145, 601] width 16 height 16
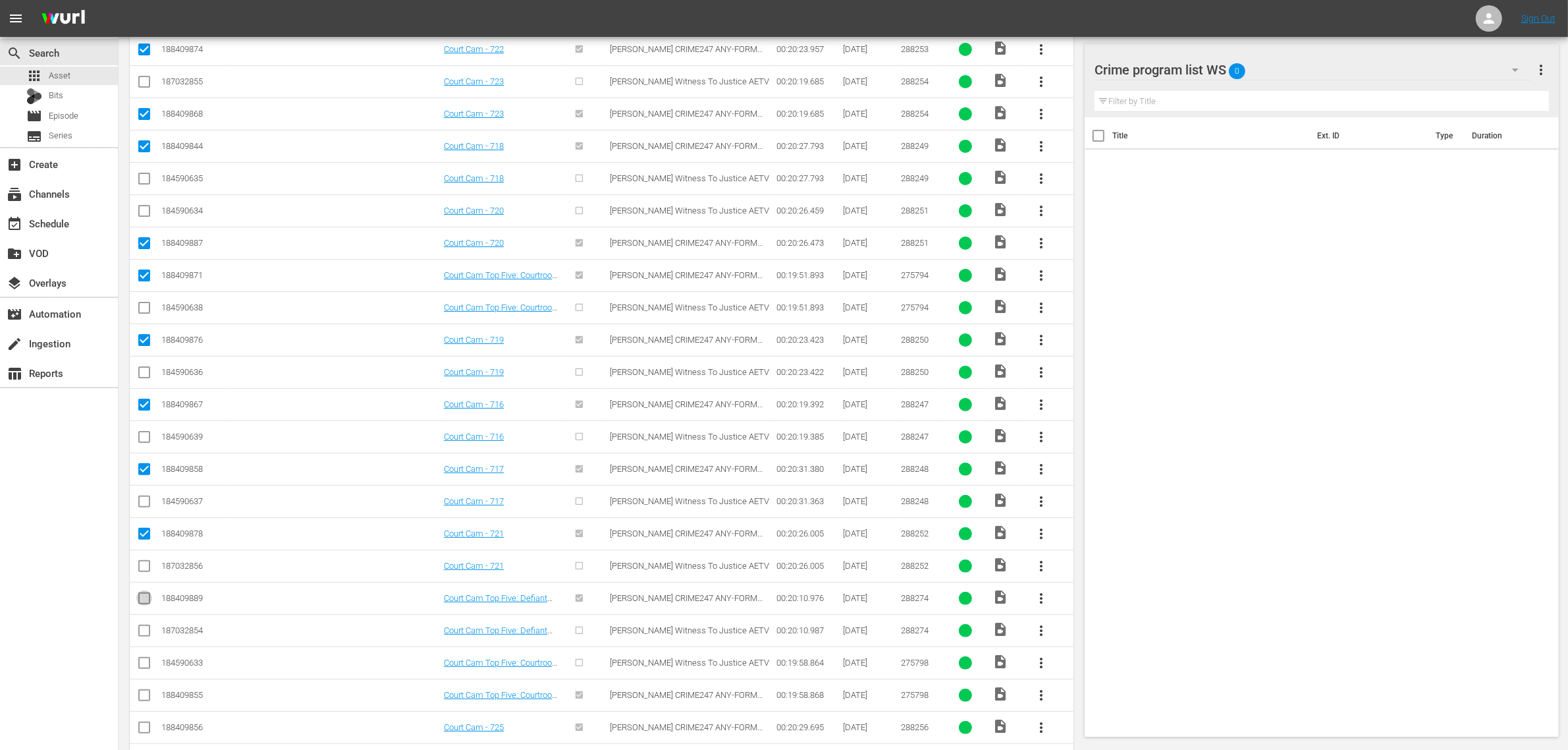
checkbox input "true"
click at [143, 693] on input "checkbox" at bounding box center [145, 698] width 16 height 16
checkbox input "true"
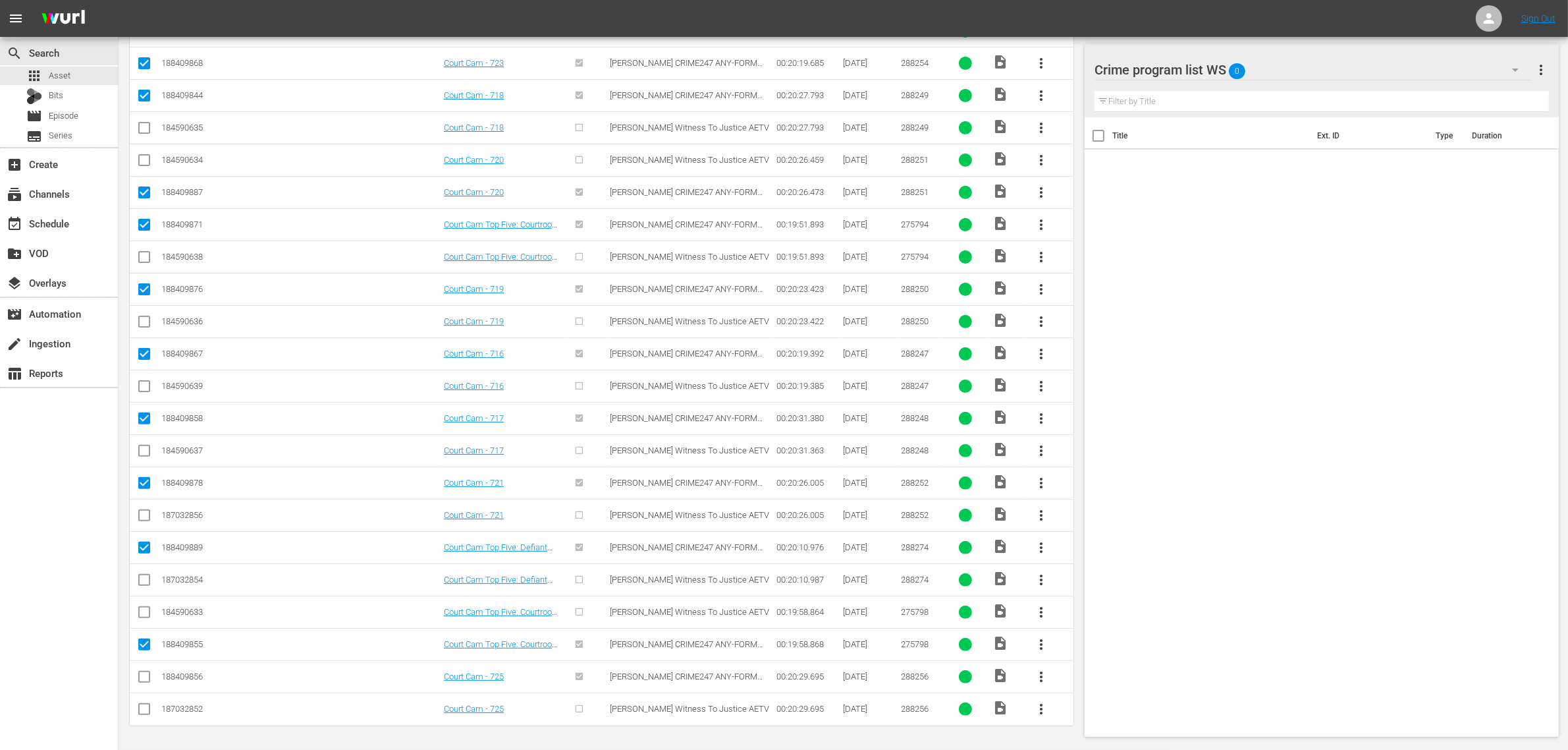
click at [137, 679] on input "checkbox" at bounding box center [145, 679] width 16 height 16
checkbox input "true"
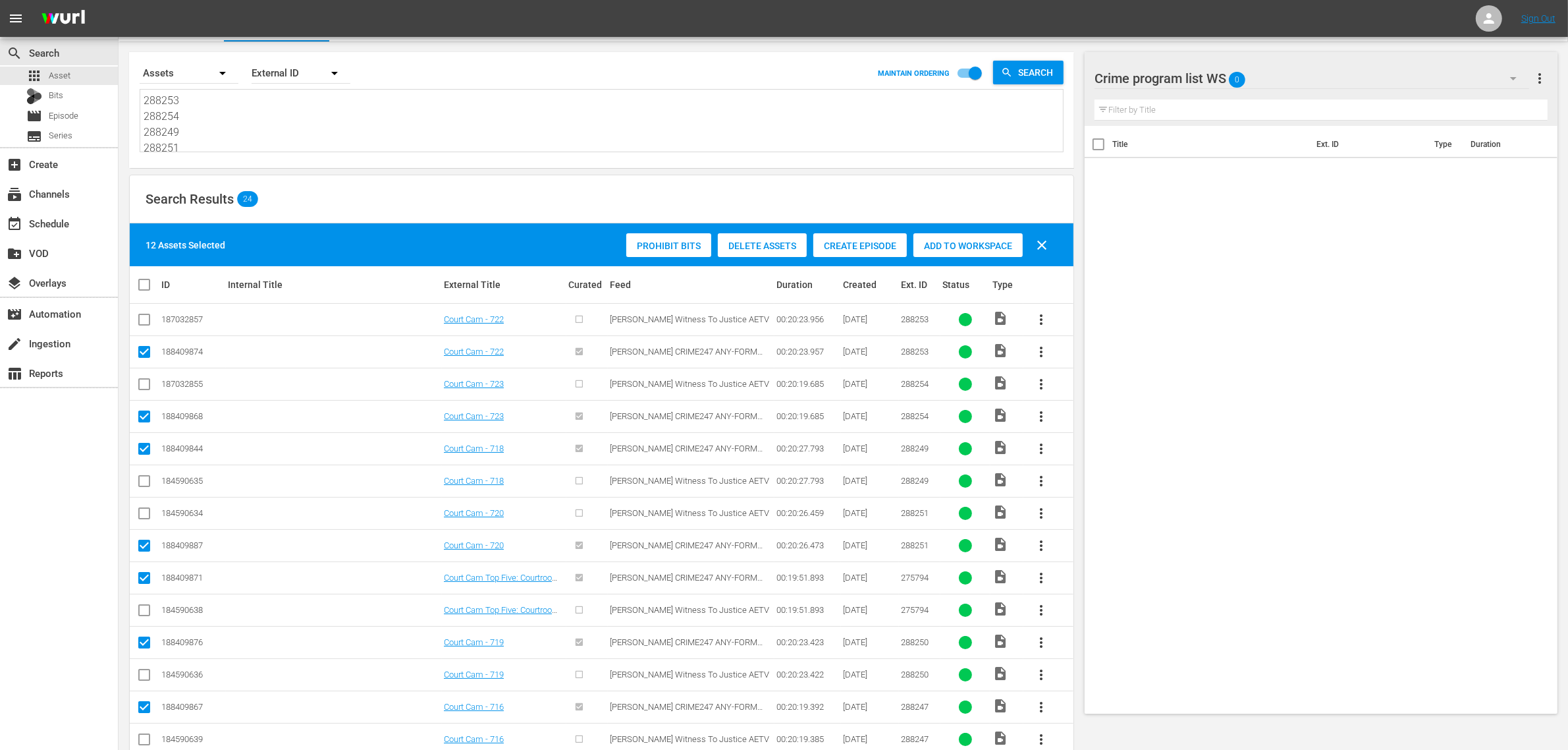
scroll to position [0, 0]
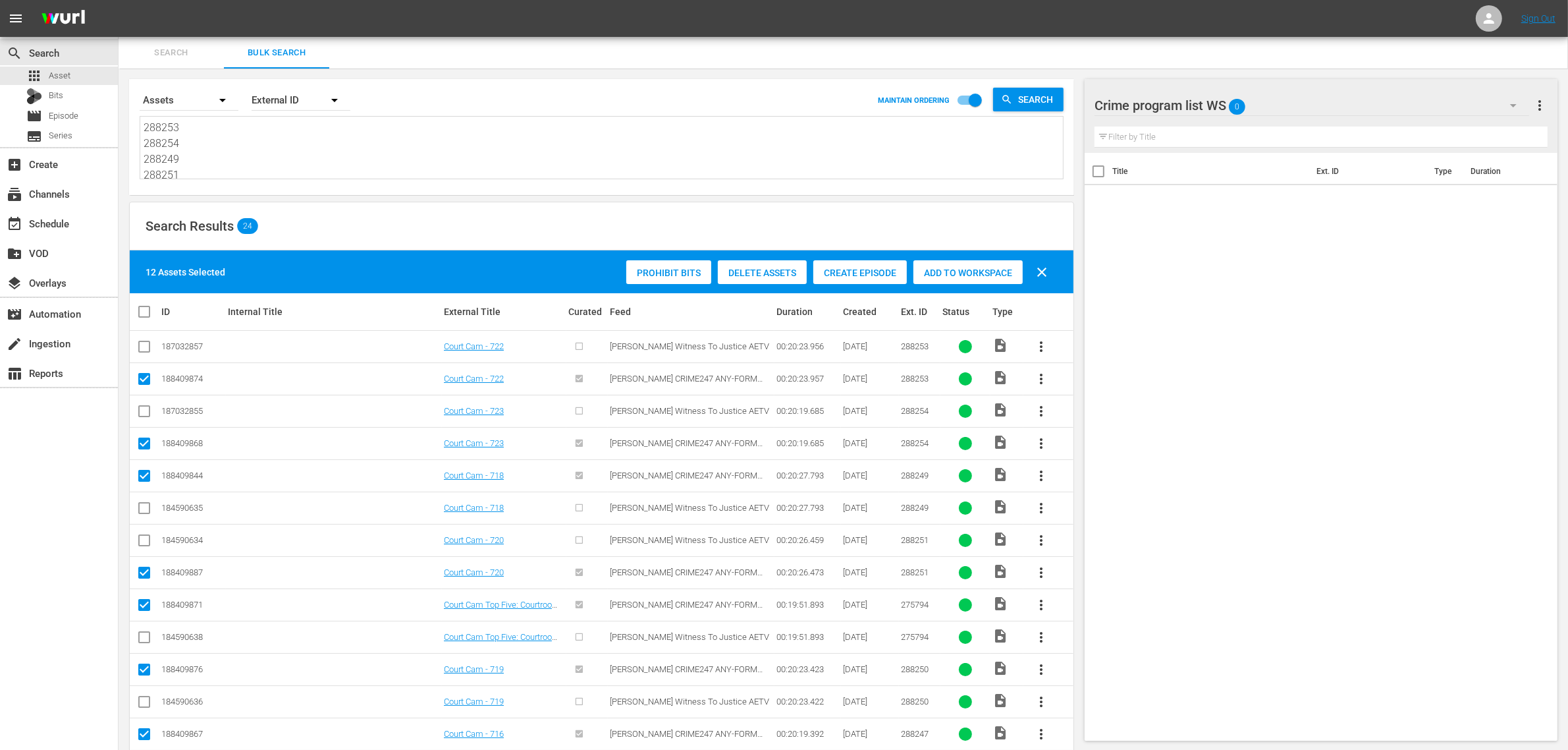
click at [990, 282] on div "Add to Workspace" at bounding box center [968, 273] width 110 height 25
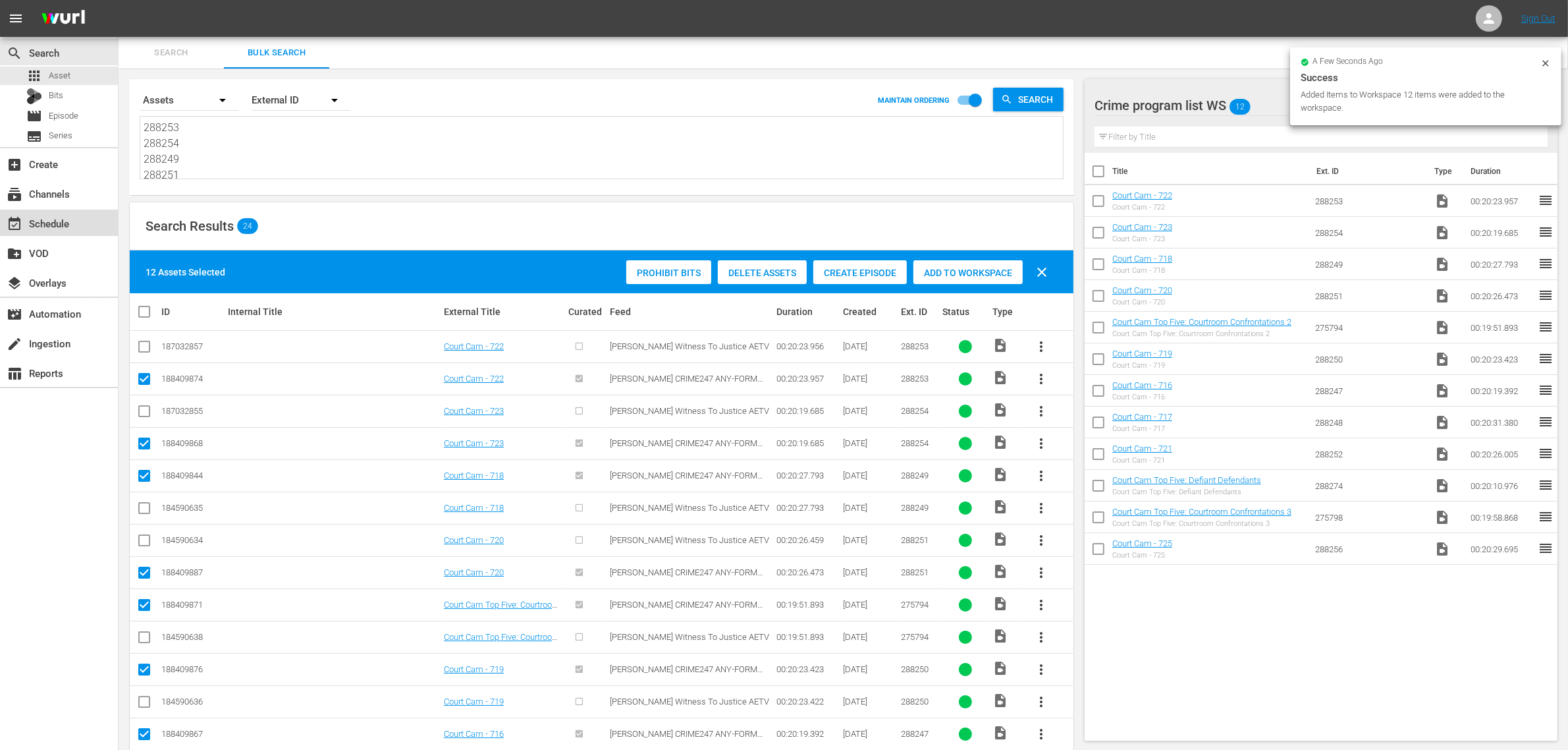
click at [39, 212] on div "event_available Schedule" at bounding box center [59, 223] width 118 height 27
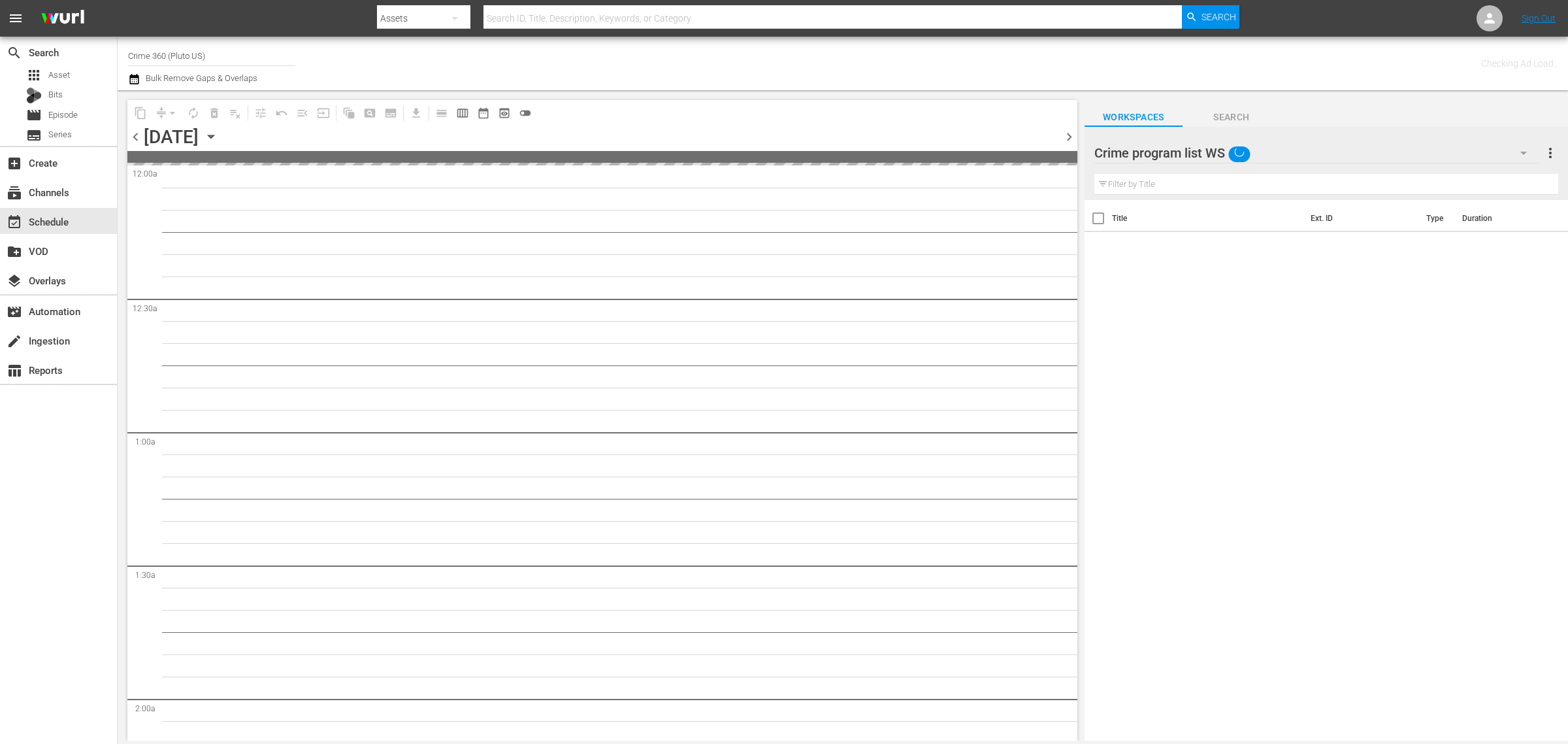
click at [707, 66] on div "Channel Title Crime 360 (Pluto US) Bulk Remove Gaps & Overlaps" at bounding box center [518, 63] width 779 height 47
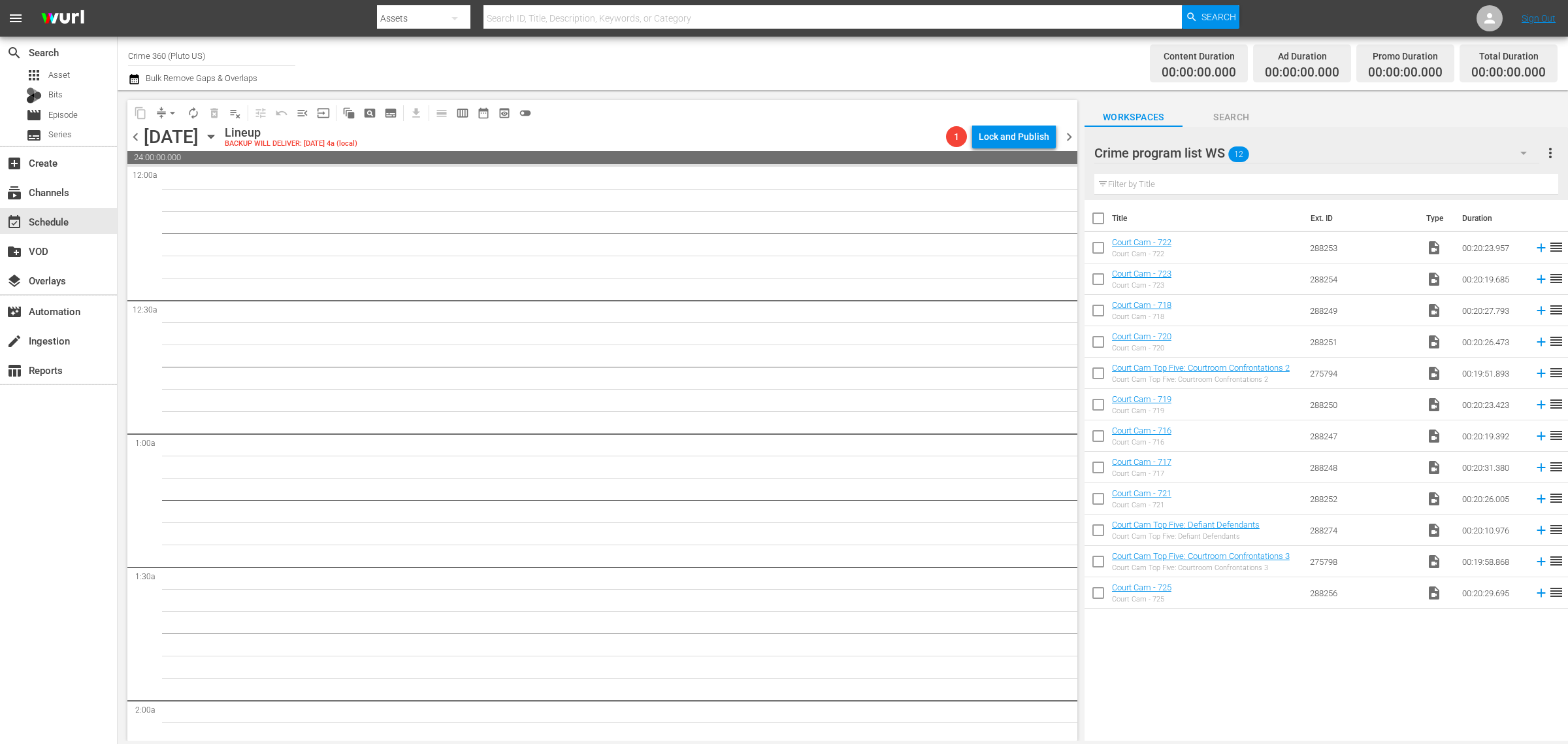
click at [1101, 216] on input "checkbox" at bounding box center [1098, 221] width 27 height 27
checkbox input "true"
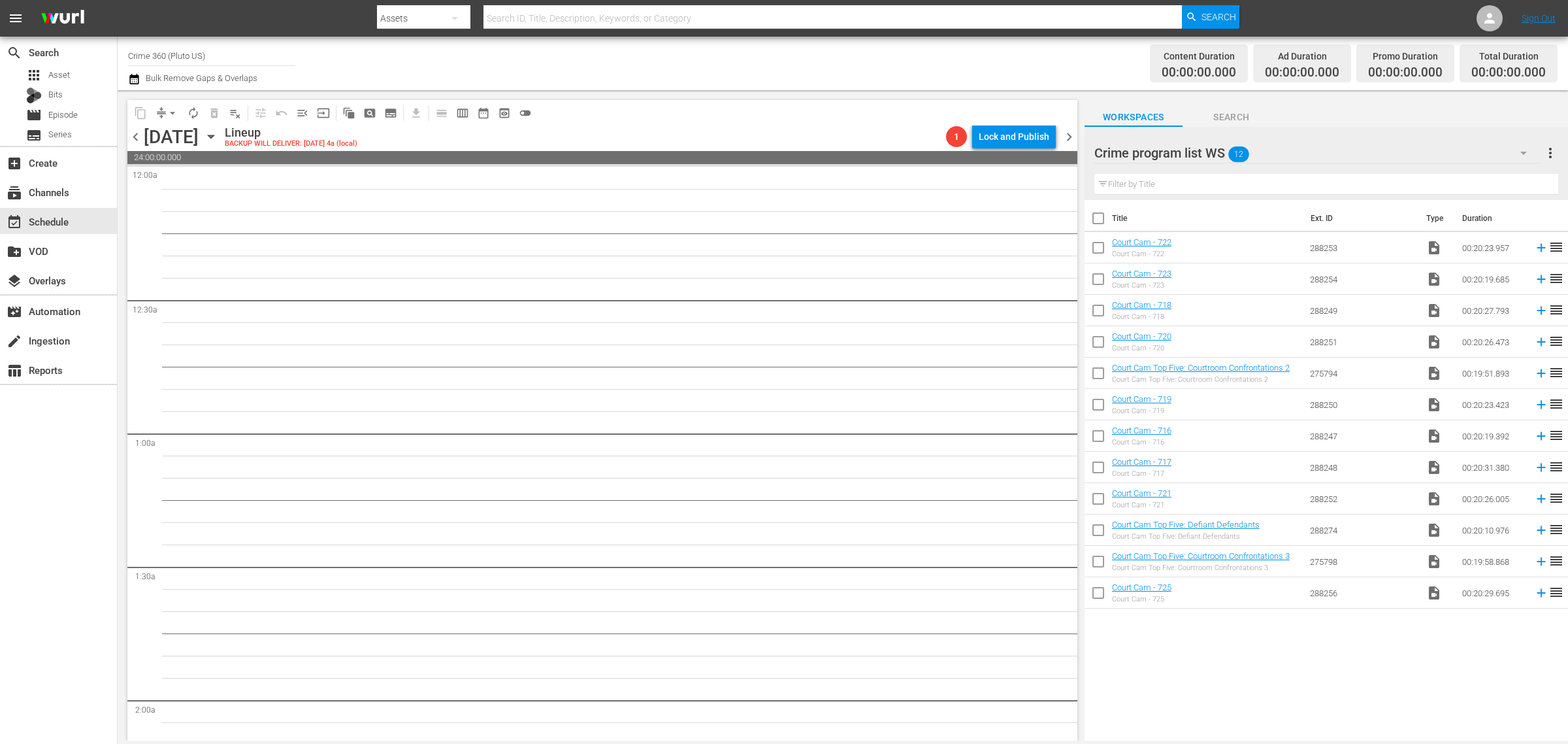
checkbox input "true"
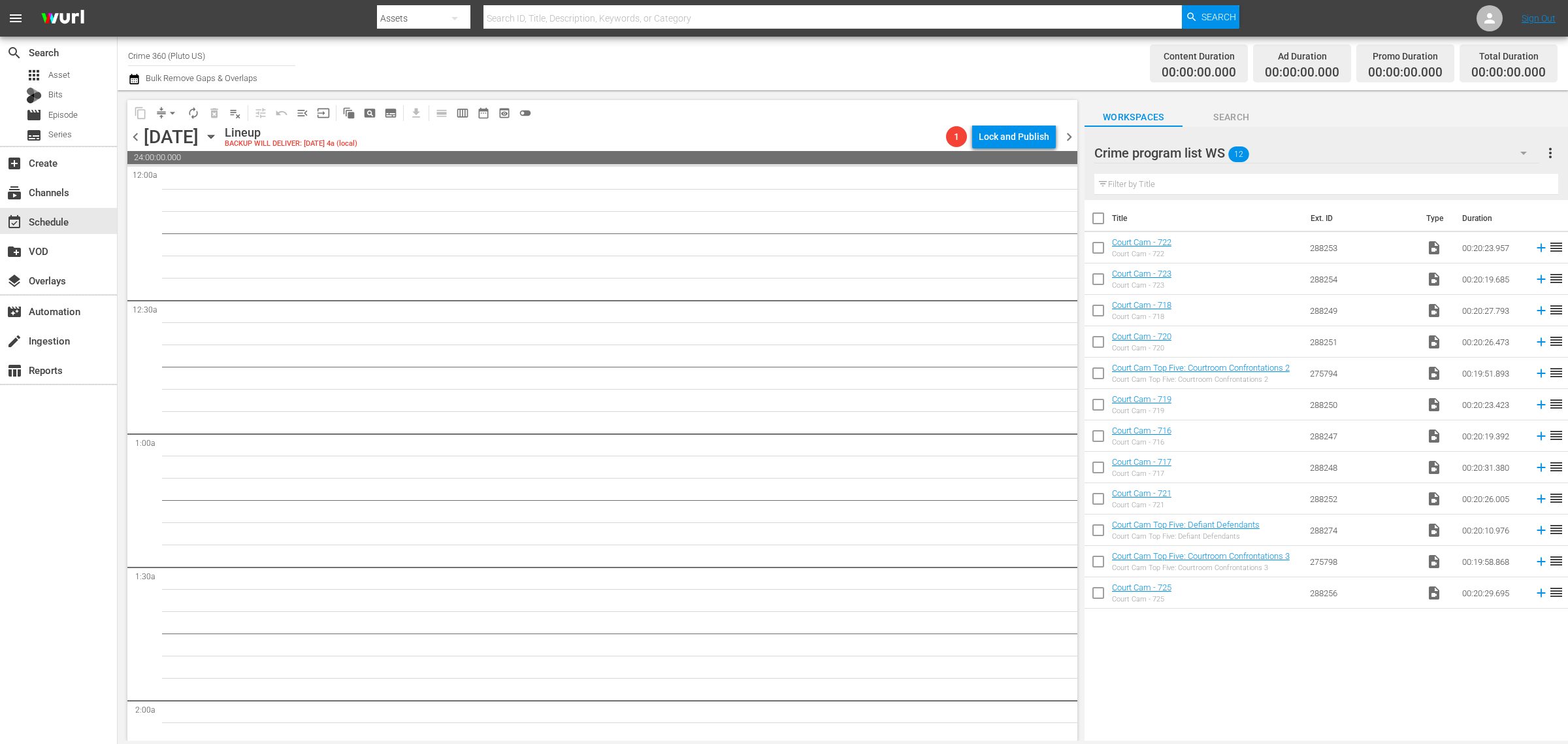
checkbox input "true"
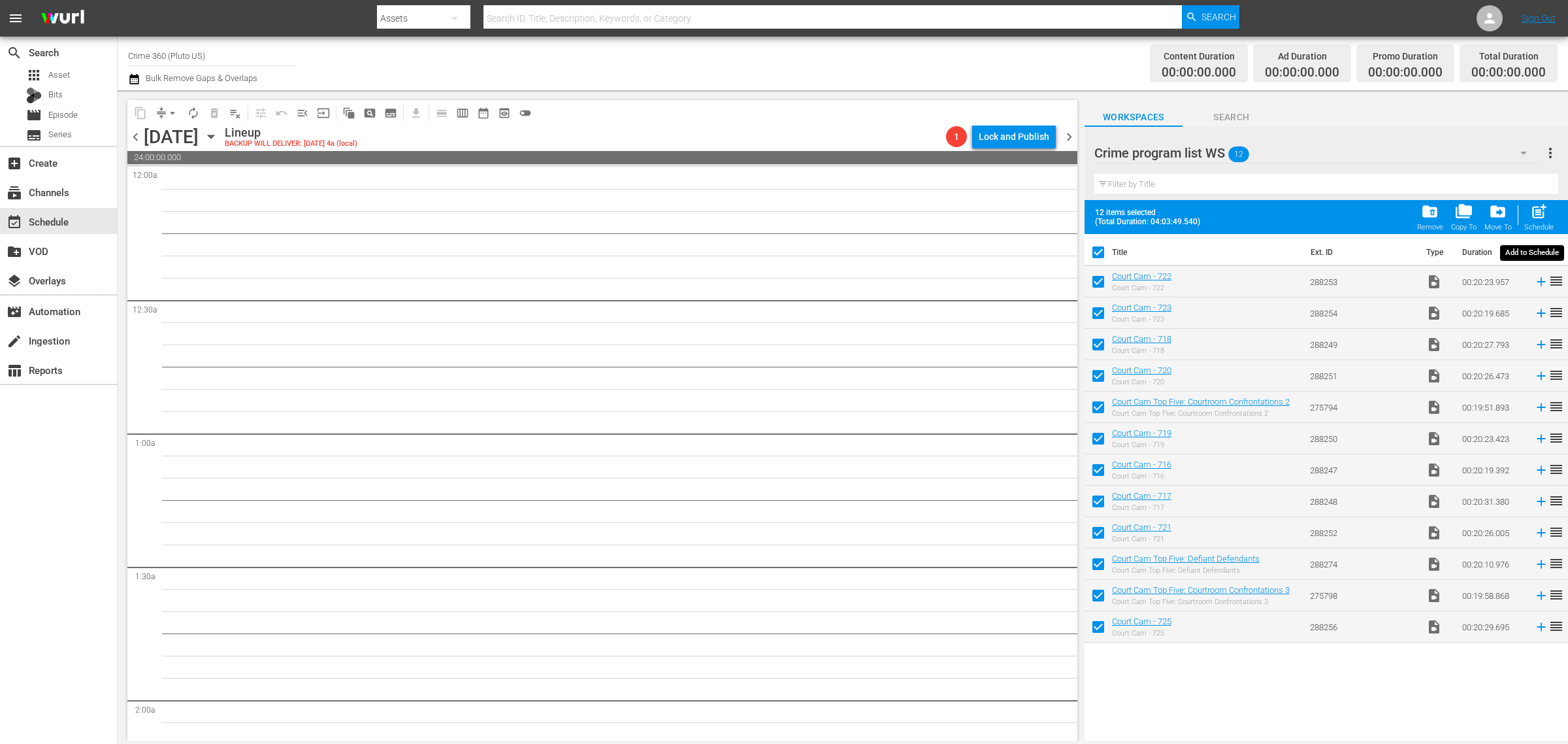
click at [1530, 209] on span "post_add" at bounding box center [1539, 212] width 18 height 18
checkbox input "false"
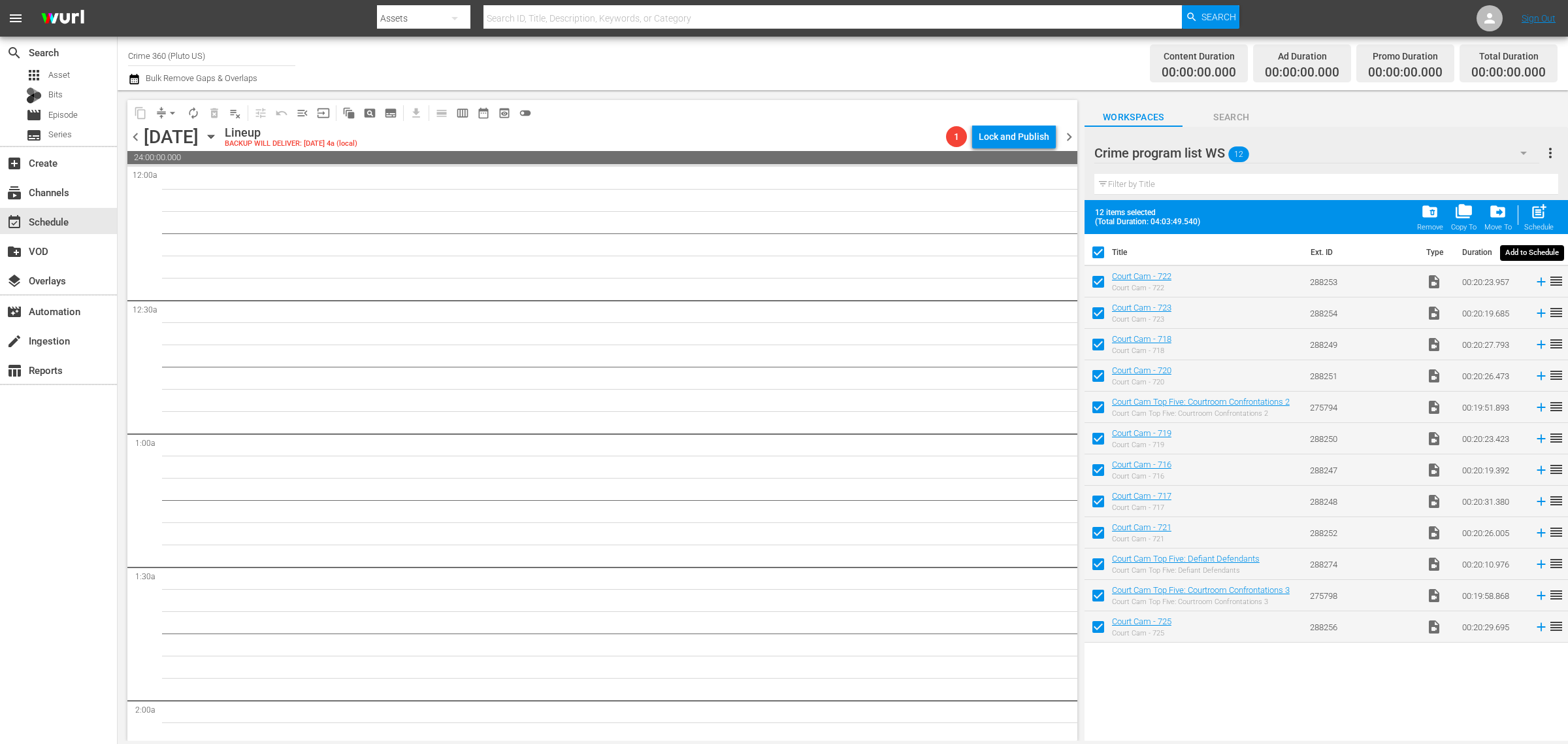
checkbox input "false"
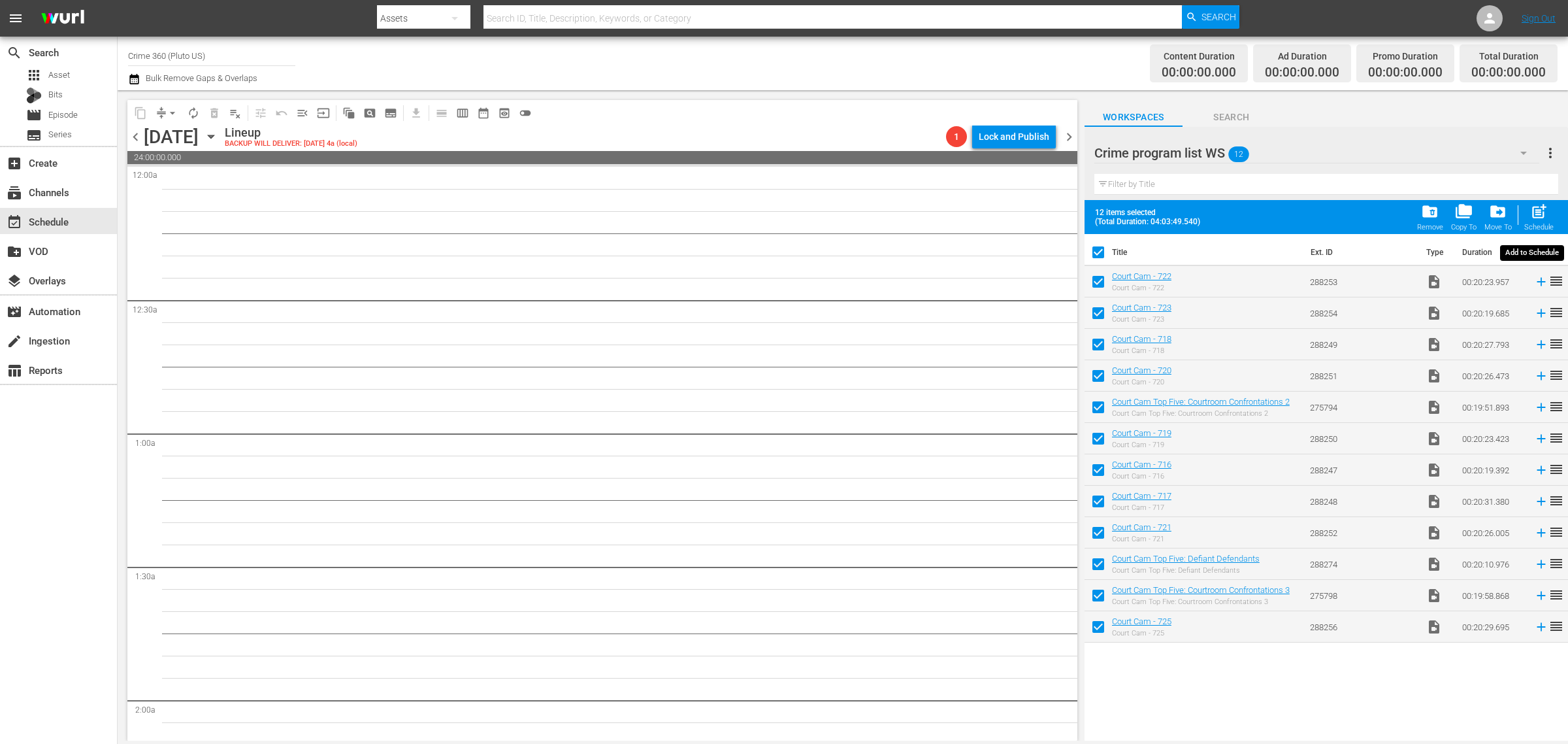
checkbox input "false"
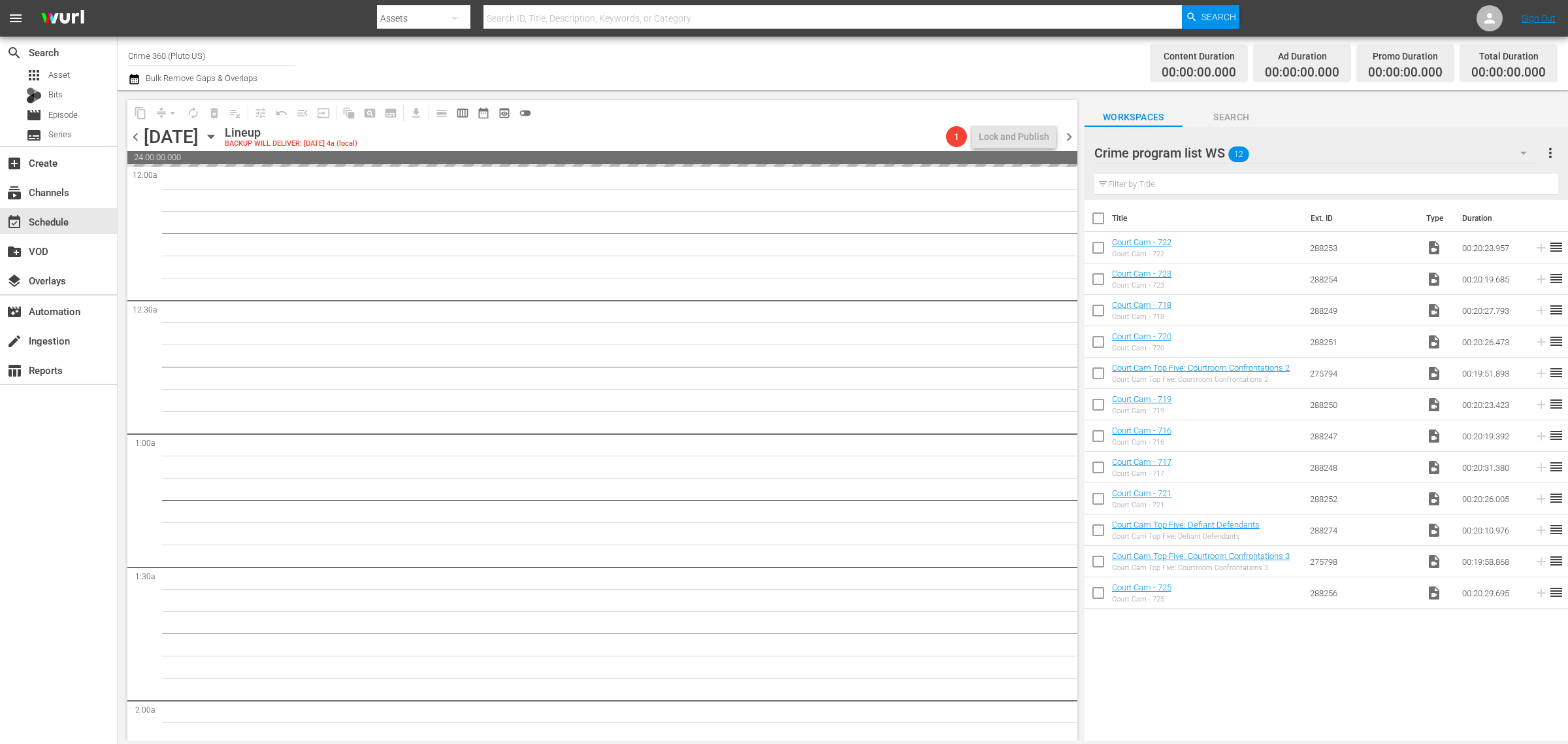
click at [716, 53] on div "Channel Title Crime 360 (Pluto US) Bulk Remove Gaps & Overlaps" at bounding box center [518, 63] width 779 height 47
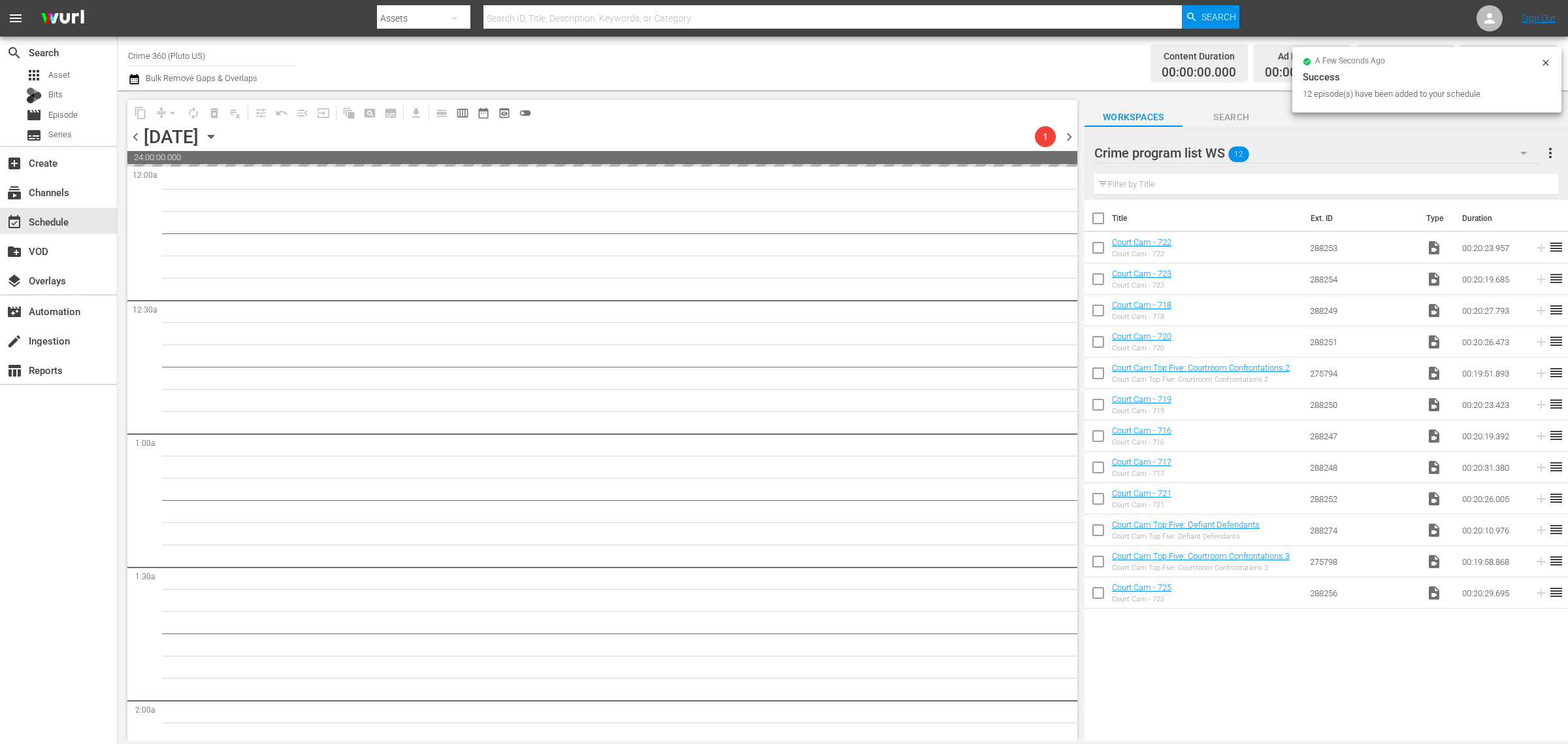
click at [812, 57] on div "Channel Title Crime 360 (Pluto US) Bulk Remove Gaps & Overlaps" at bounding box center [518, 63] width 779 height 47
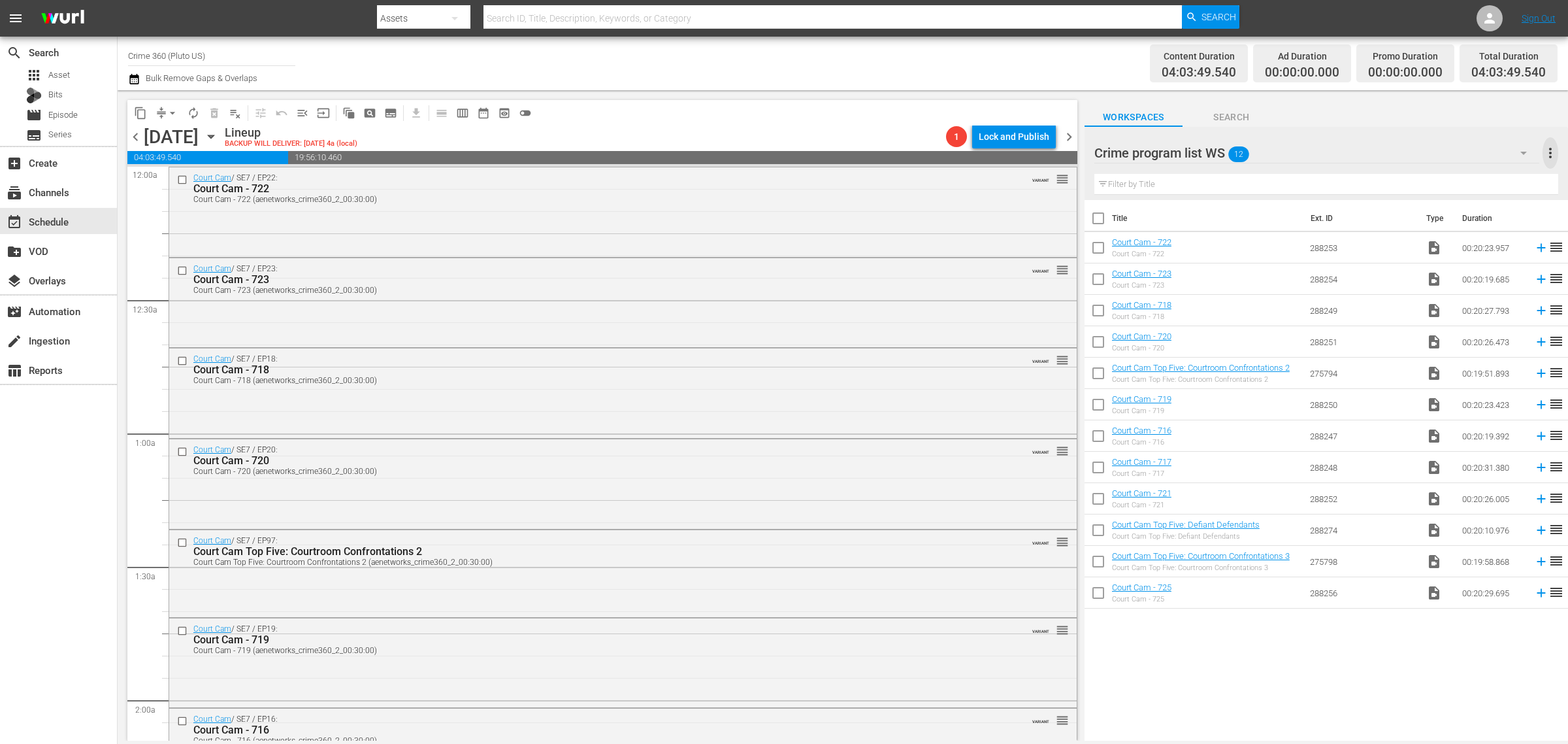
click at [1550, 151] on span "more_vert" at bounding box center [1550, 153] width 16 height 16
click at [1459, 177] on div "Clear All Workspace Items" at bounding box center [1465, 178] width 153 height 24
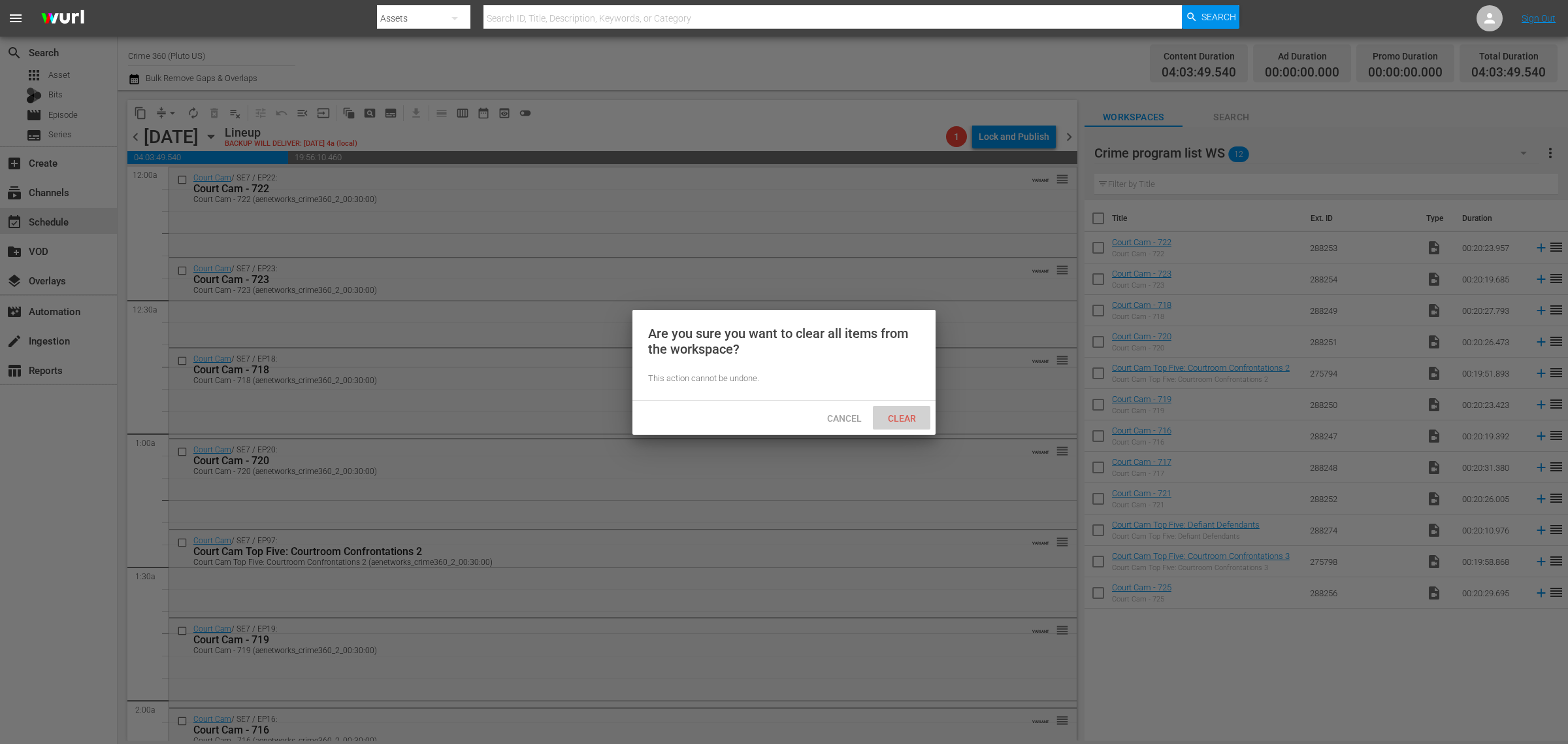
click at [909, 419] on span "Clear" at bounding box center [901, 418] width 49 height 11
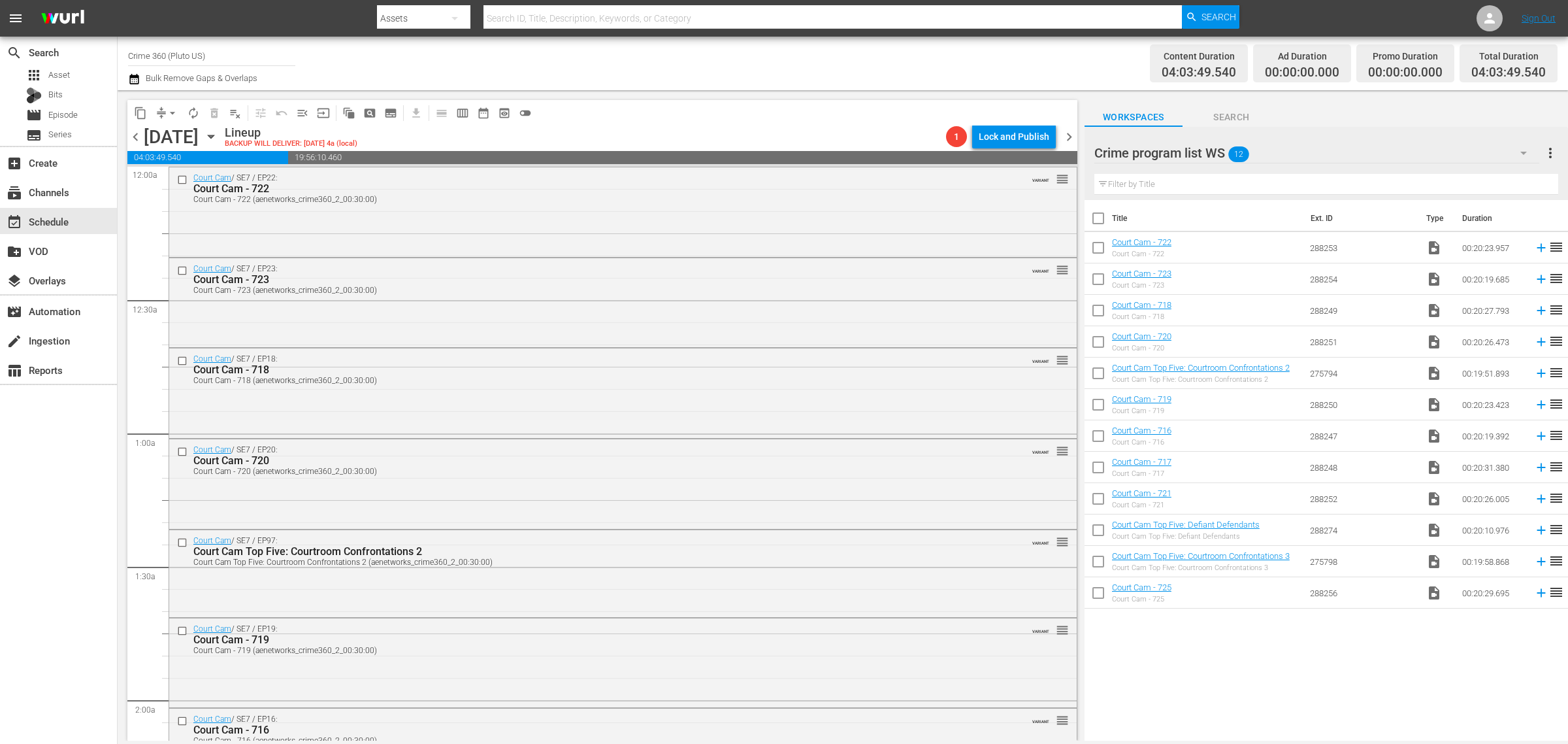
click at [841, 44] on div "Channel Title Crime 360 (Pluto US) Bulk Remove Gaps & Overlaps" at bounding box center [518, 63] width 779 height 47
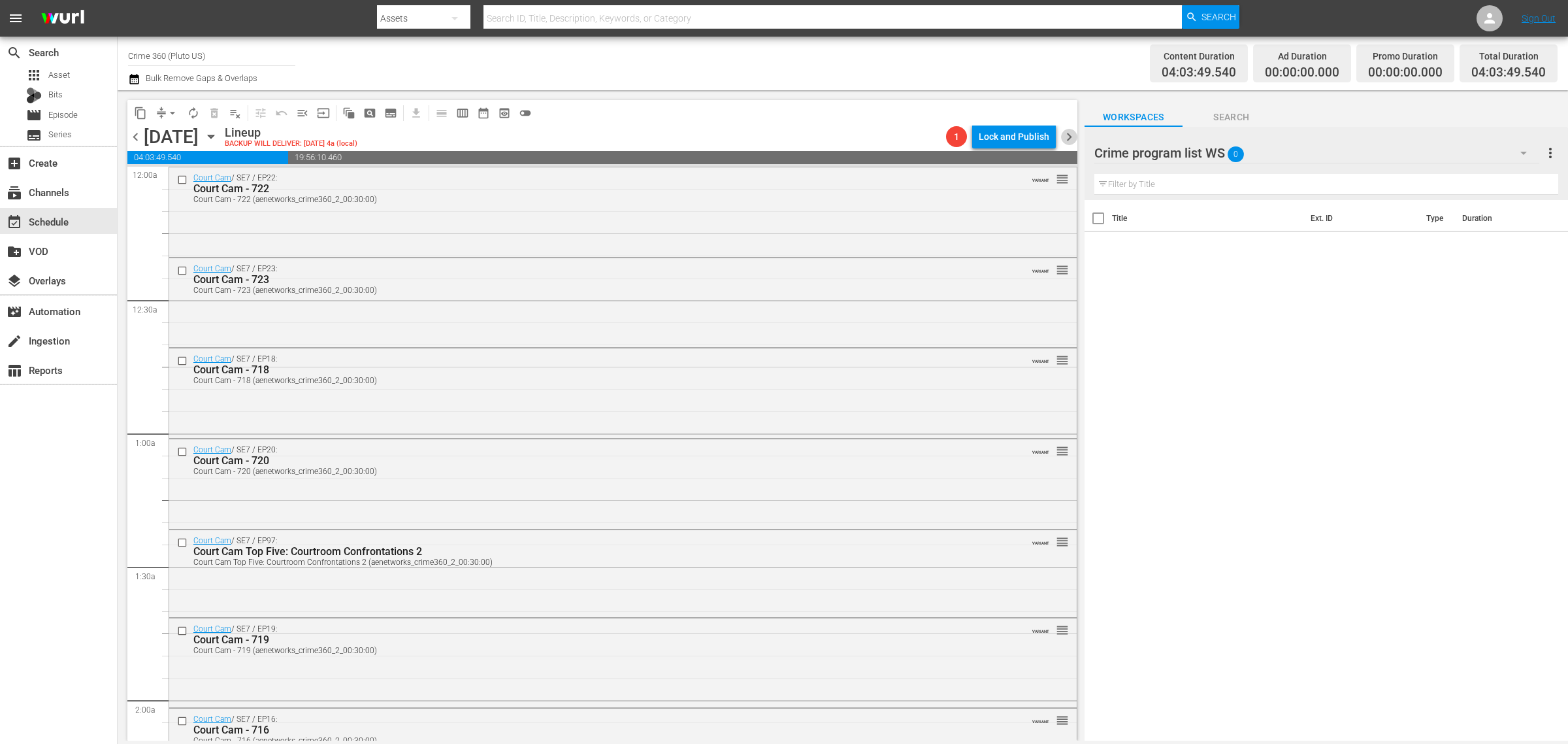
click at [1070, 131] on span "chevron_right" at bounding box center [1070, 136] width 16 height 16
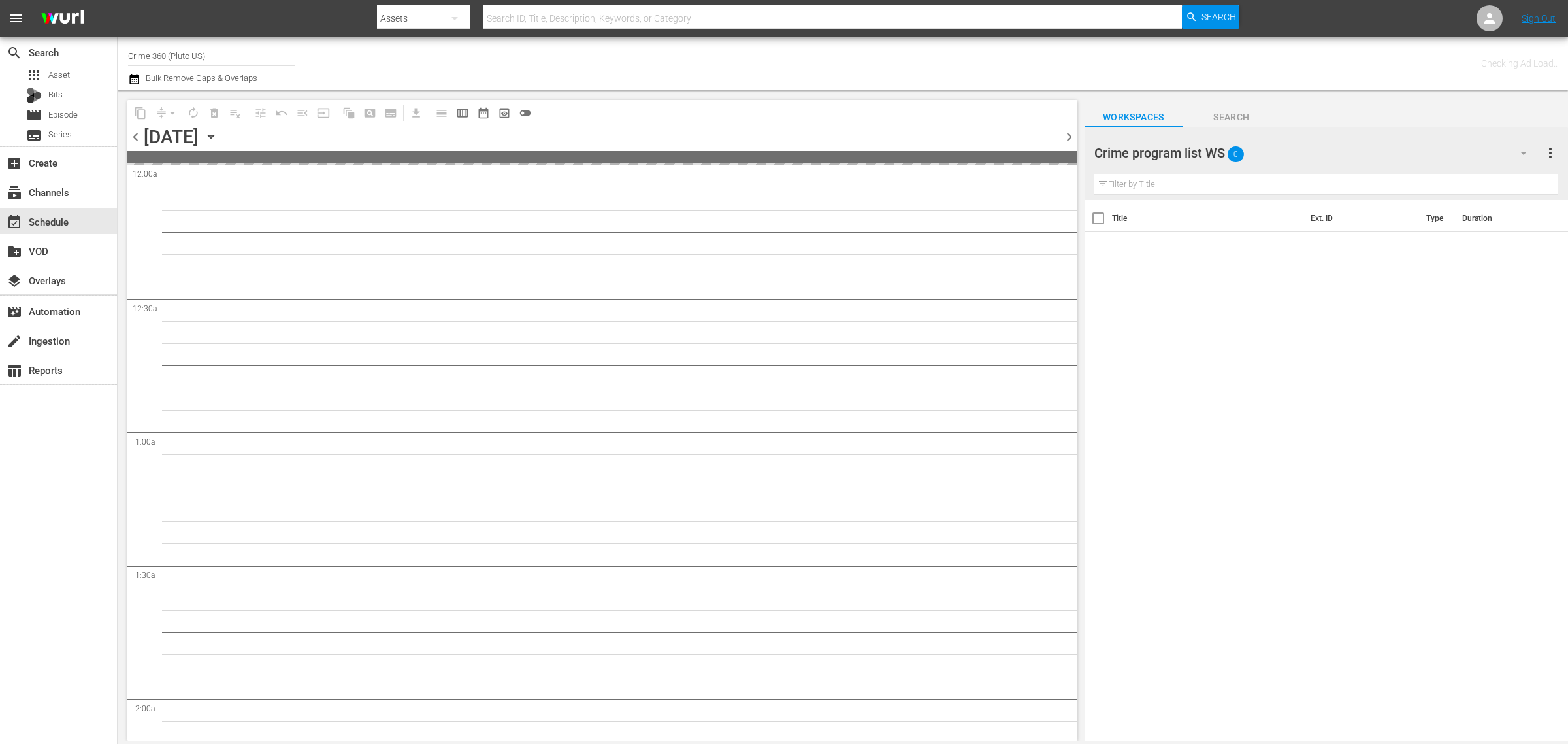
click at [866, 62] on div "Channel Title Crime 360 (Pluto US) Bulk Remove Gaps & Overlaps" at bounding box center [518, 63] width 779 height 47
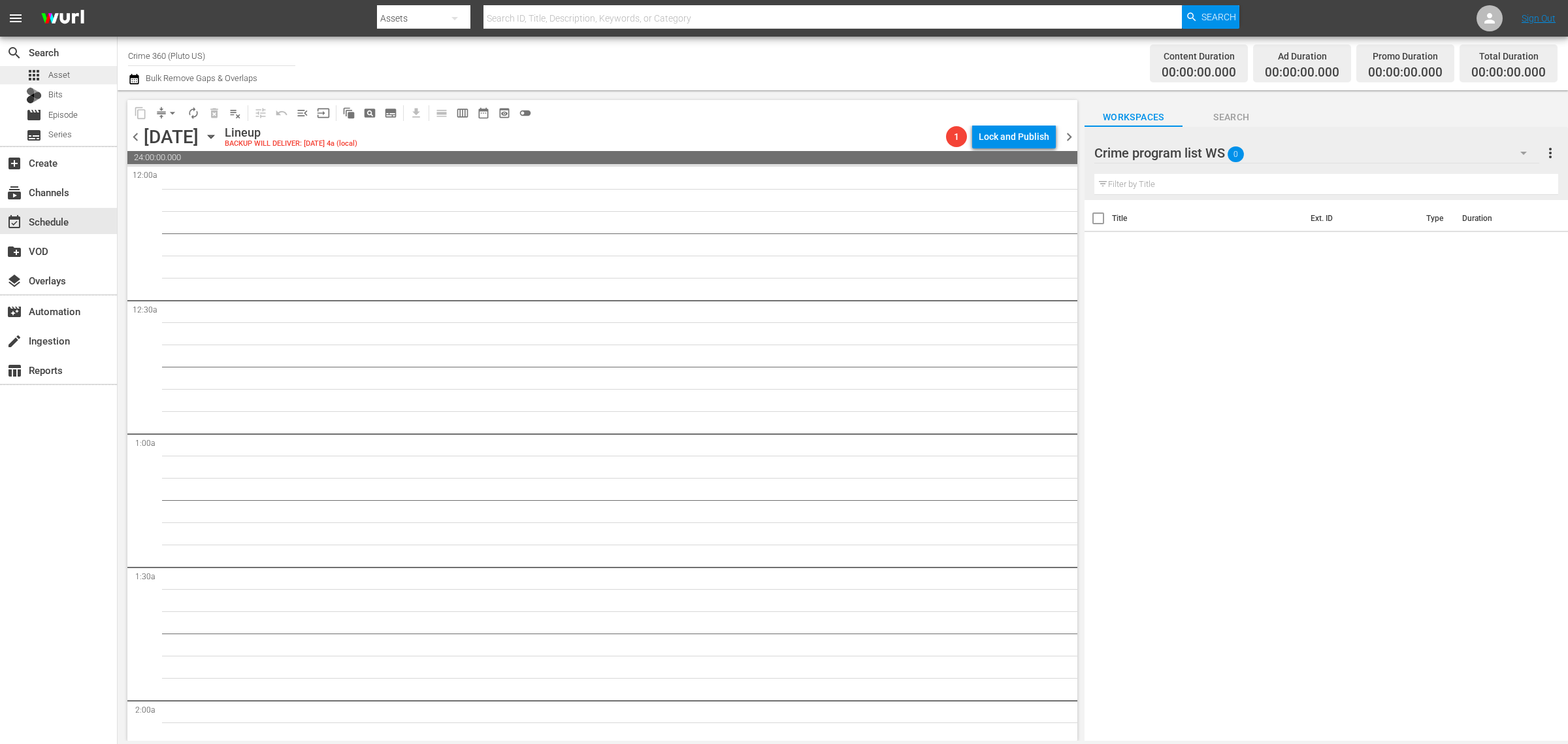
click at [67, 68] on span "Asset" at bounding box center [59, 74] width 21 height 13
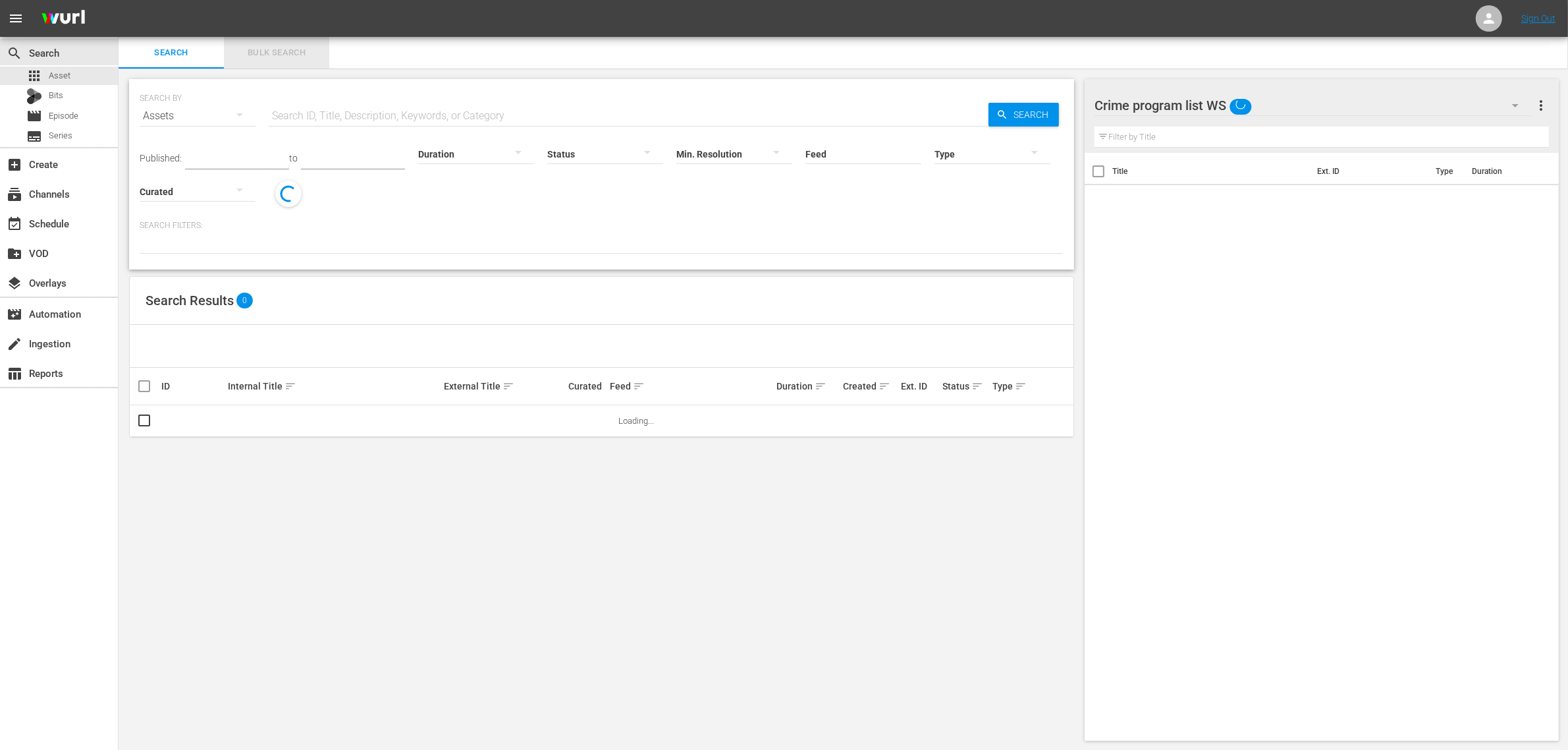
click at [280, 52] on span "Bulk Search" at bounding box center [277, 53] width 89 height 15
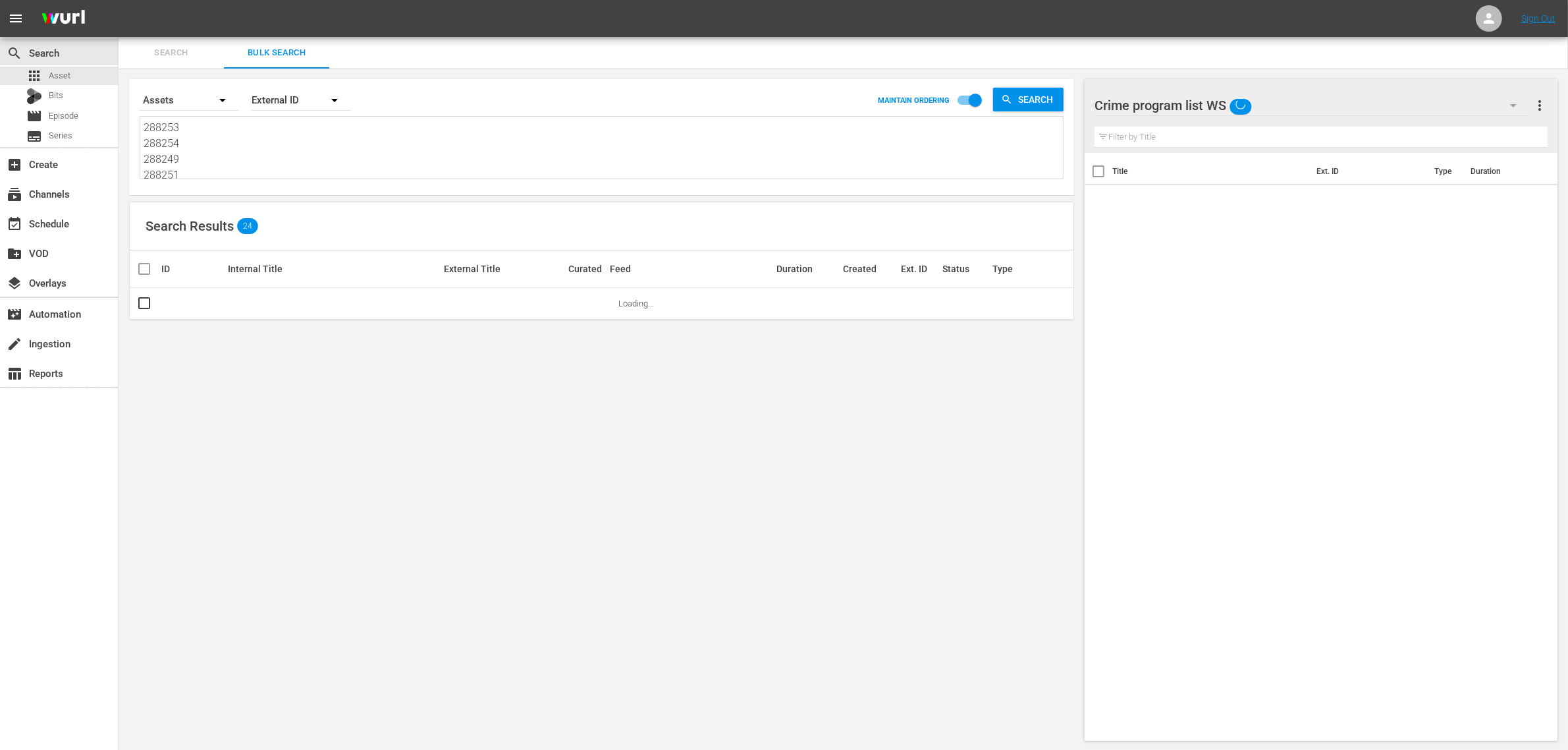
click at [224, 152] on textarea "288253 288254 288249 288251 275794 288250 288247 288248 288252 288274 275798 28…" at bounding box center [603, 149] width 919 height 60
paste textarea "12:00:00 AM 102694 PC212205 00:42:46 4 08:00 00:50:46 02:00 12:52:46 AM 102696 …"
type textarea "12:00:00 AM 102694 PC212205 00:42:46 4 08:00 00:50:46 02:00 12:52:46 AM 102696 …"
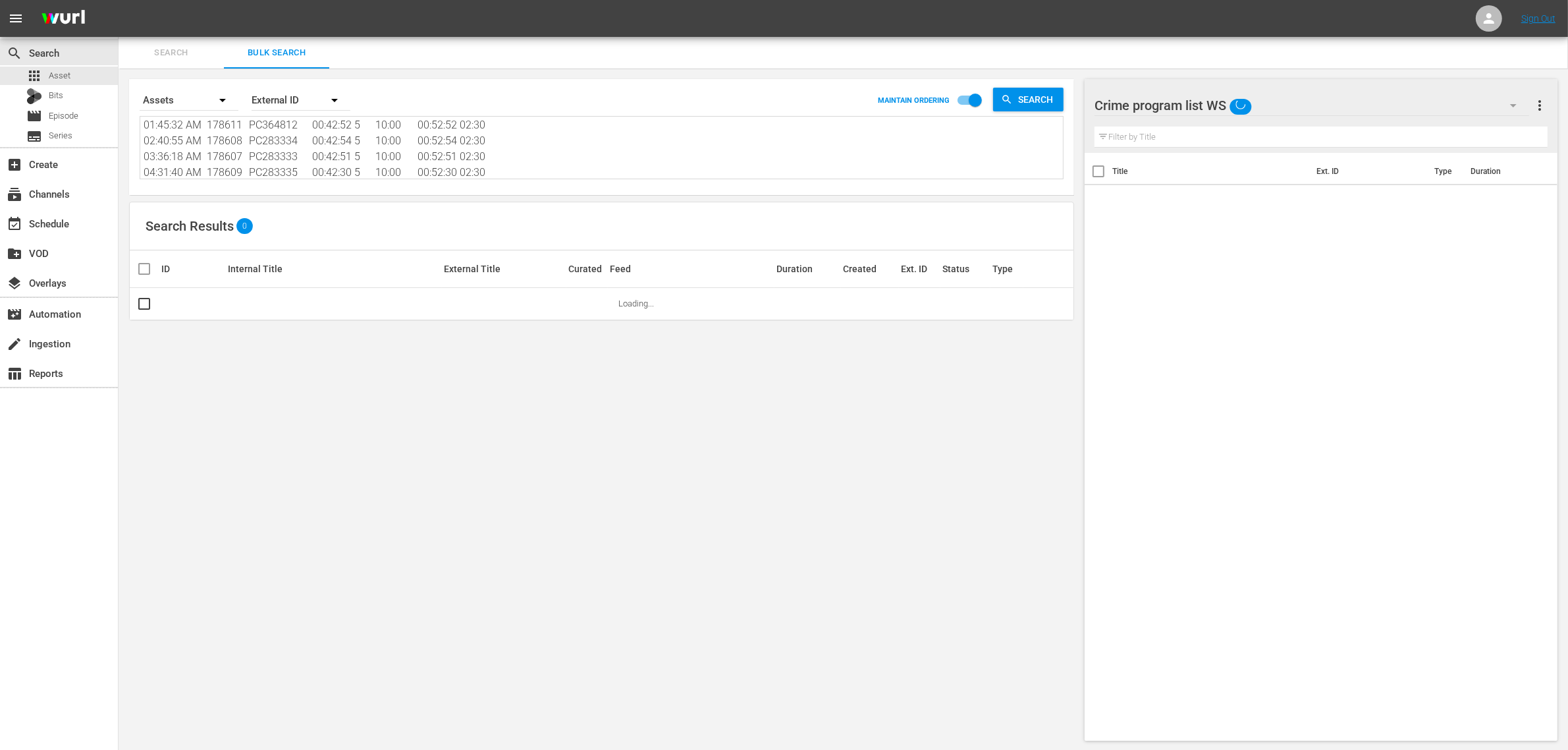
type textarea "12:00:00 AM 102694 PC212205 00:42:46 4 08:00 00:50:46 02:00 12:52:46 AM 102696 …"
click at [373, 160] on textarea "12:00:00 AM 102694 PC212205 00:42:46 4 08:00 00:50:46 02:00 12:52:46 AM 102696 …" at bounding box center [603, 148] width 919 height 60
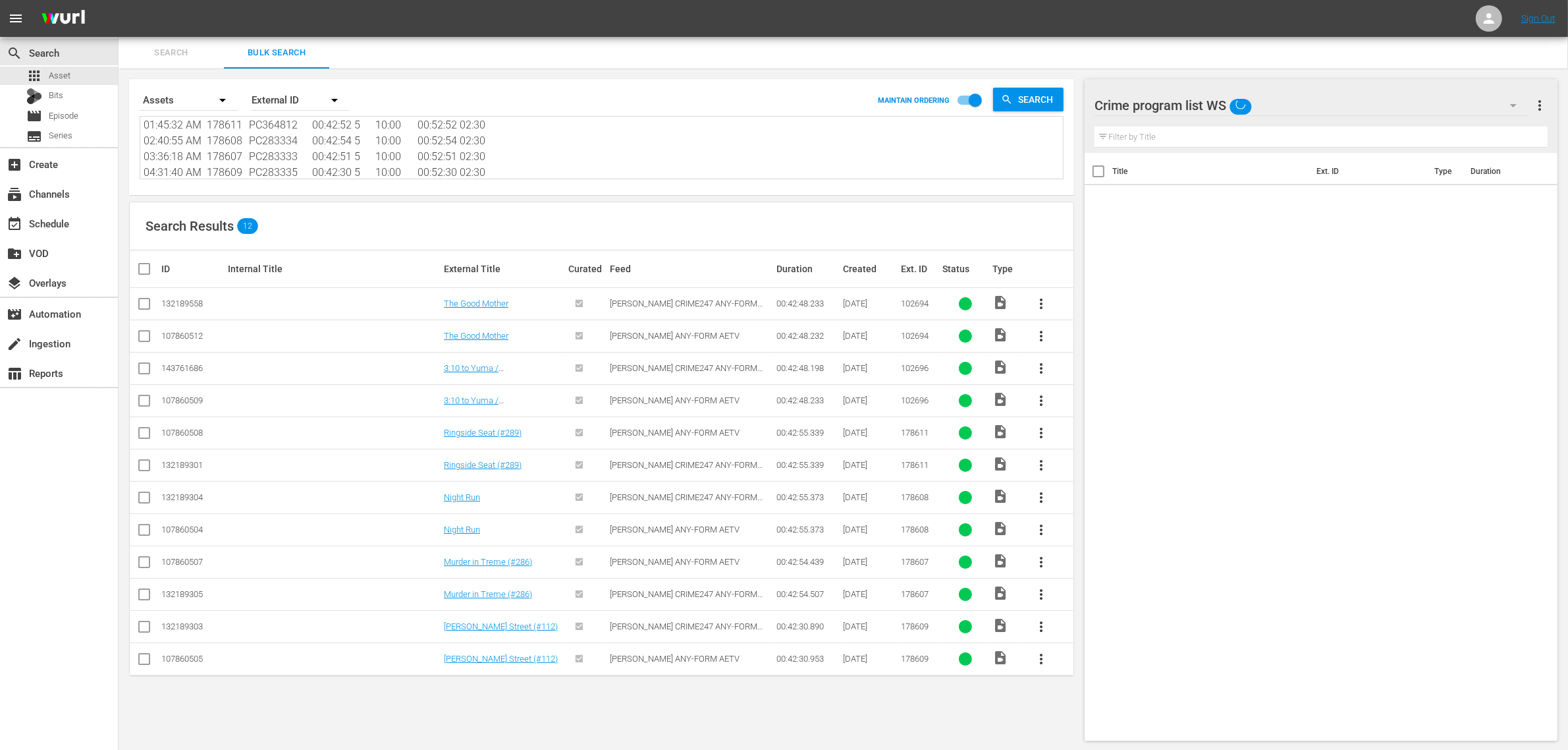
paste textarea "02694 102696 178611 178608 178607 178609"
type textarea "102694 102696 178611 178608 178607 178609"
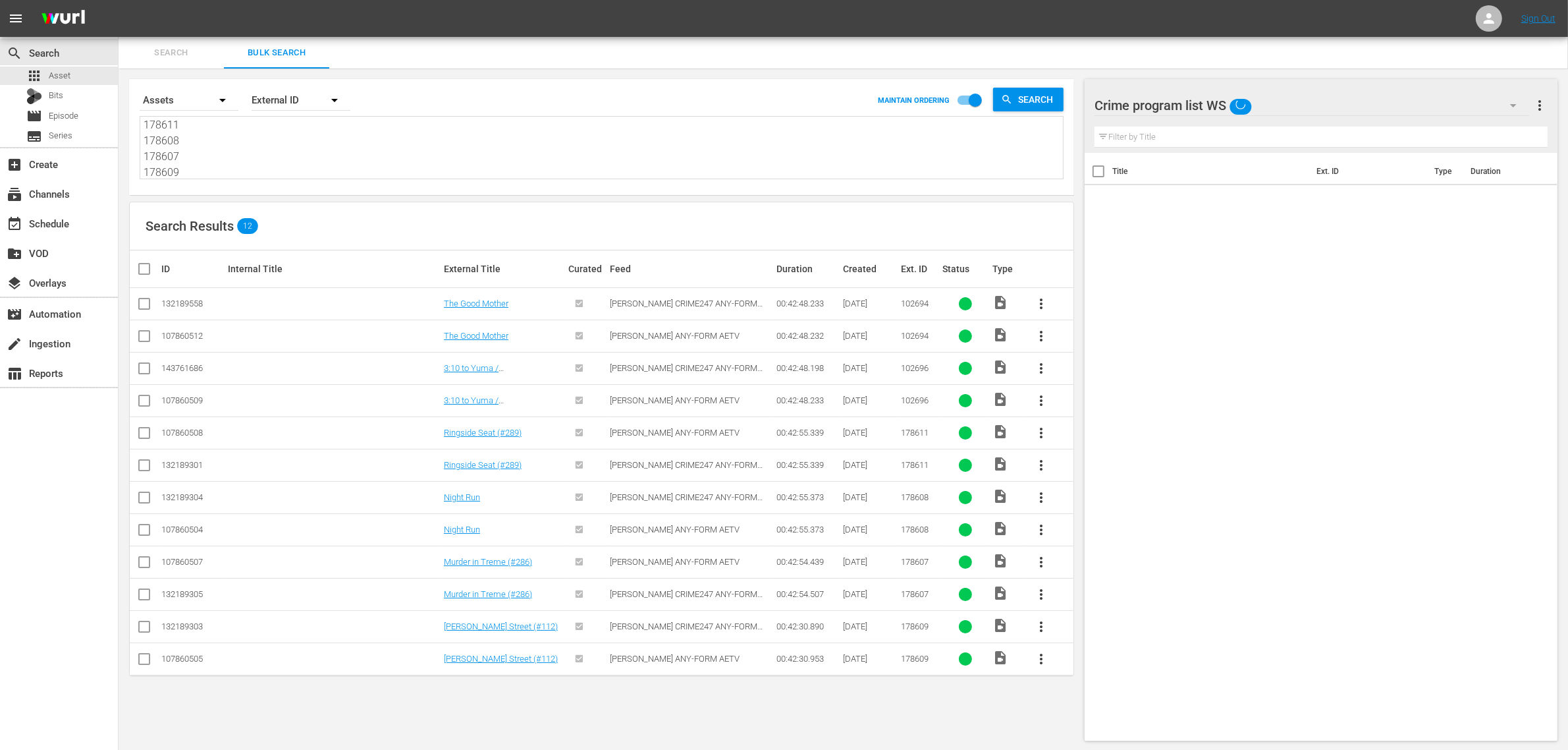
scroll to position [48, 0]
type textarea "102694 102696 178611 178608 178607 178609"
click at [139, 305] on input "checkbox" at bounding box center [145, 306] width 16 height 16
checkbox input "true"
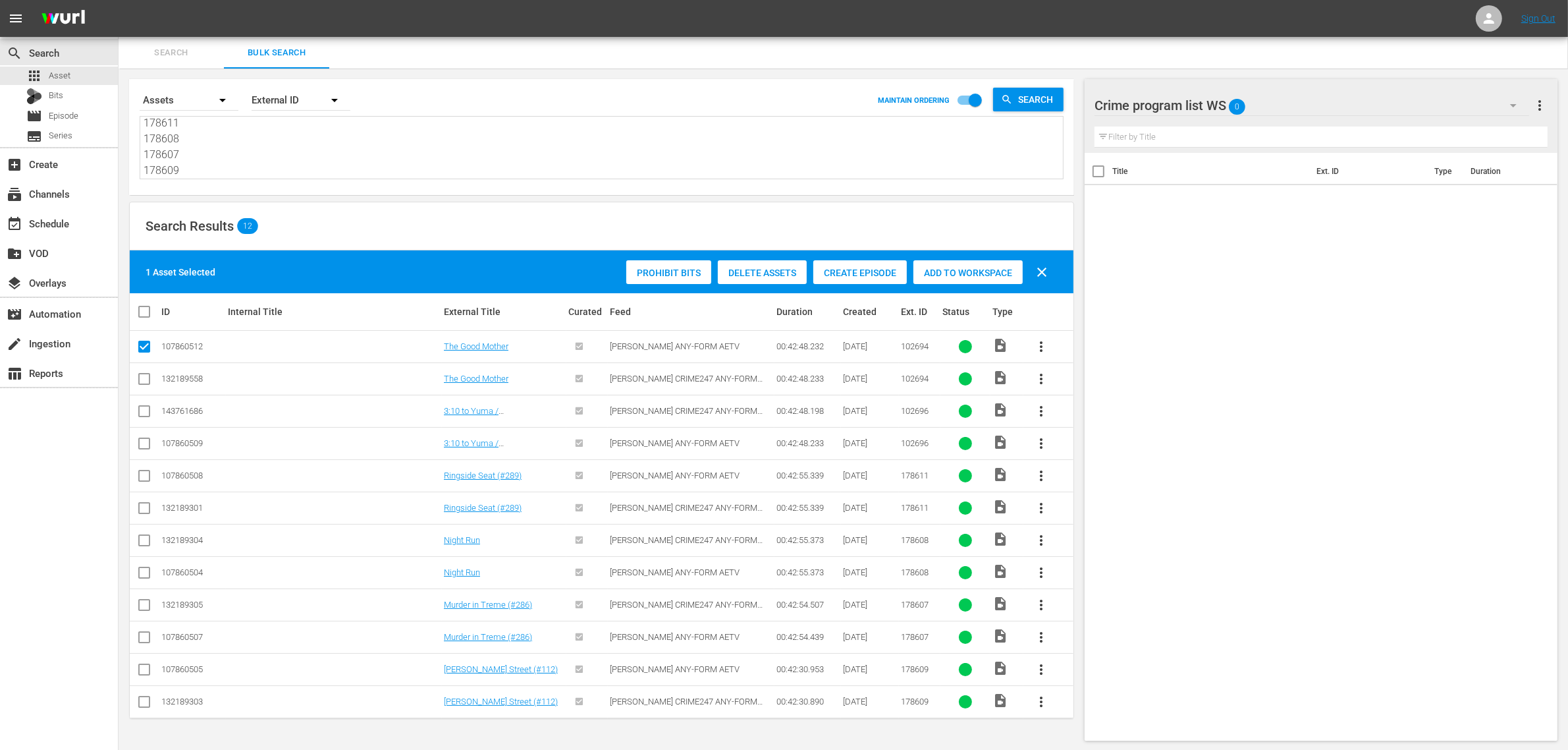
click at [144, 444] on input "checkbox" at bounding box center [145, 446] width 16 height 16
checkbox input "true"
drag, startPoint x: 145, startPoint y: 479, endPoint x: 193, endPoint y: 471, distance: 48.7
click at [145, 479] on input "checkbox" at bounding box center [145, 479] width 16 height 16
checkbox input "true"
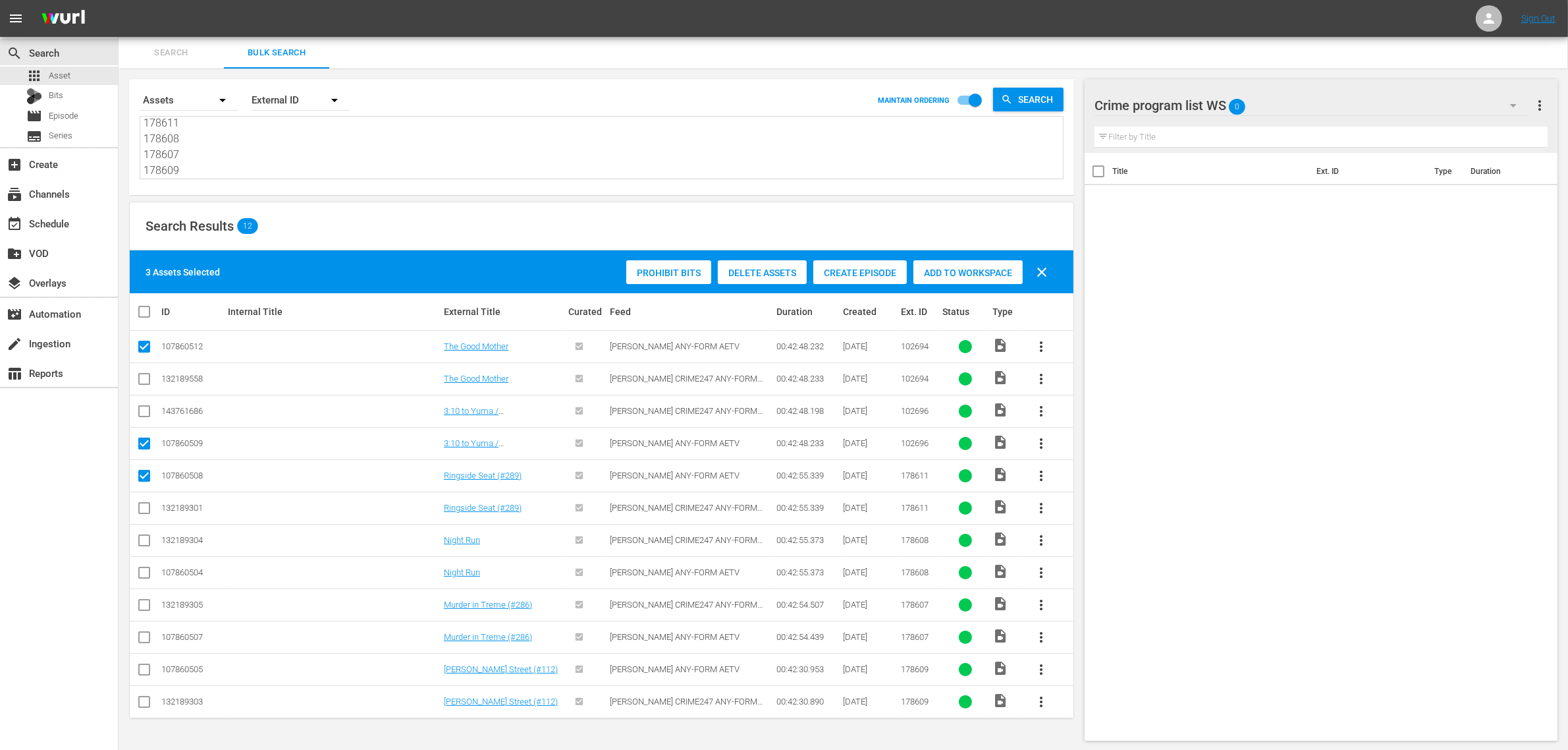
click at [145, 575] on input "checkbox" at bounding box center [145, 575] width 16 height 16
checkbox input "true"
click at [140, 640] on input "checkbox" at bounding box center [145, 640] width 16 height 16
checkbox input "true"
click at [134, 678] on td at bounding box center [144, 669] width 29 height 32
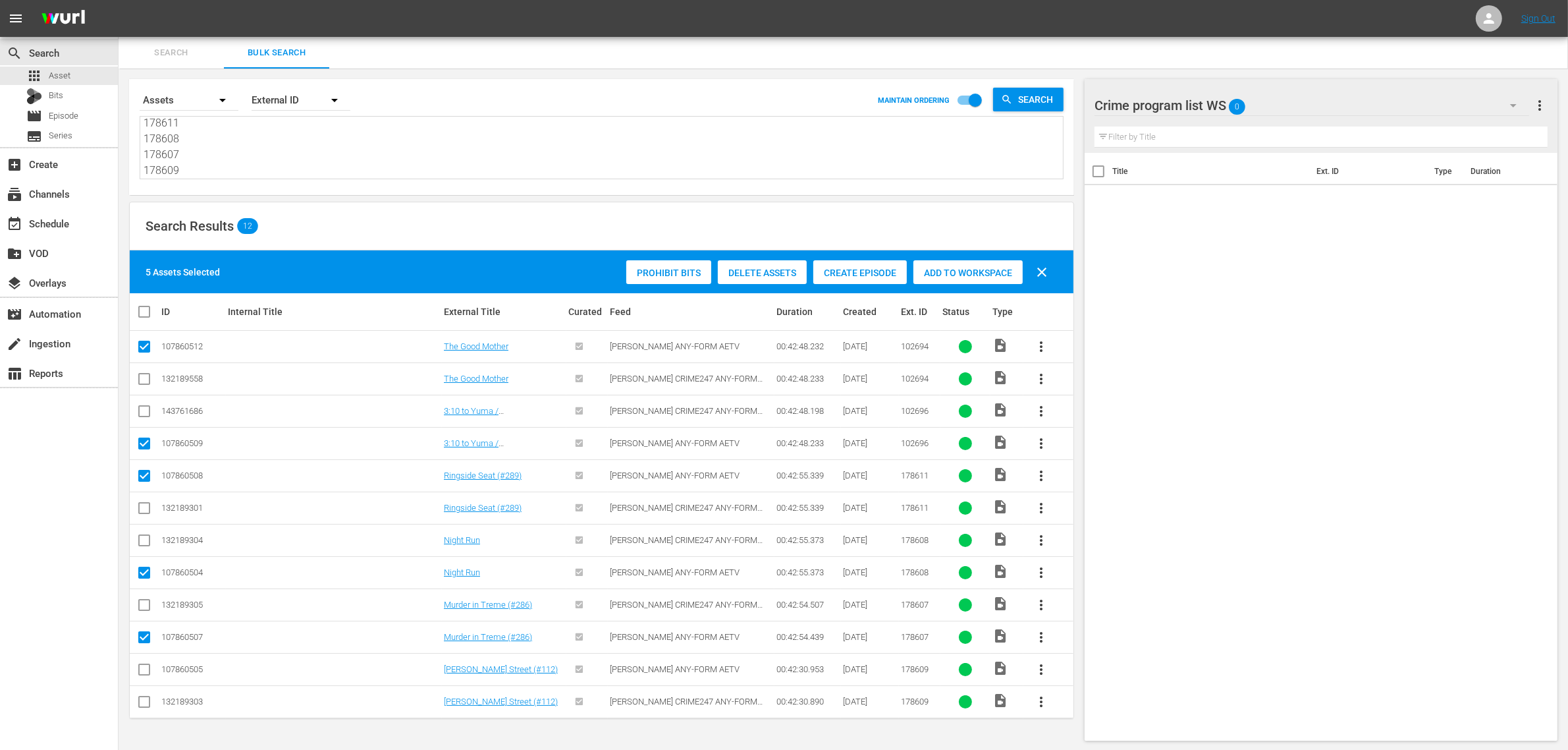
click at [135, 673] on td at bounding box center [144, 669] width 29 height 32
click at [142, 671] on input "checkbox" at bounding box center [145, 672] width 16 height 16
checkbox input "true"
click at [975, 273] on span "Add to Workspace" at bounding box center [968, 273] width 110 height 11
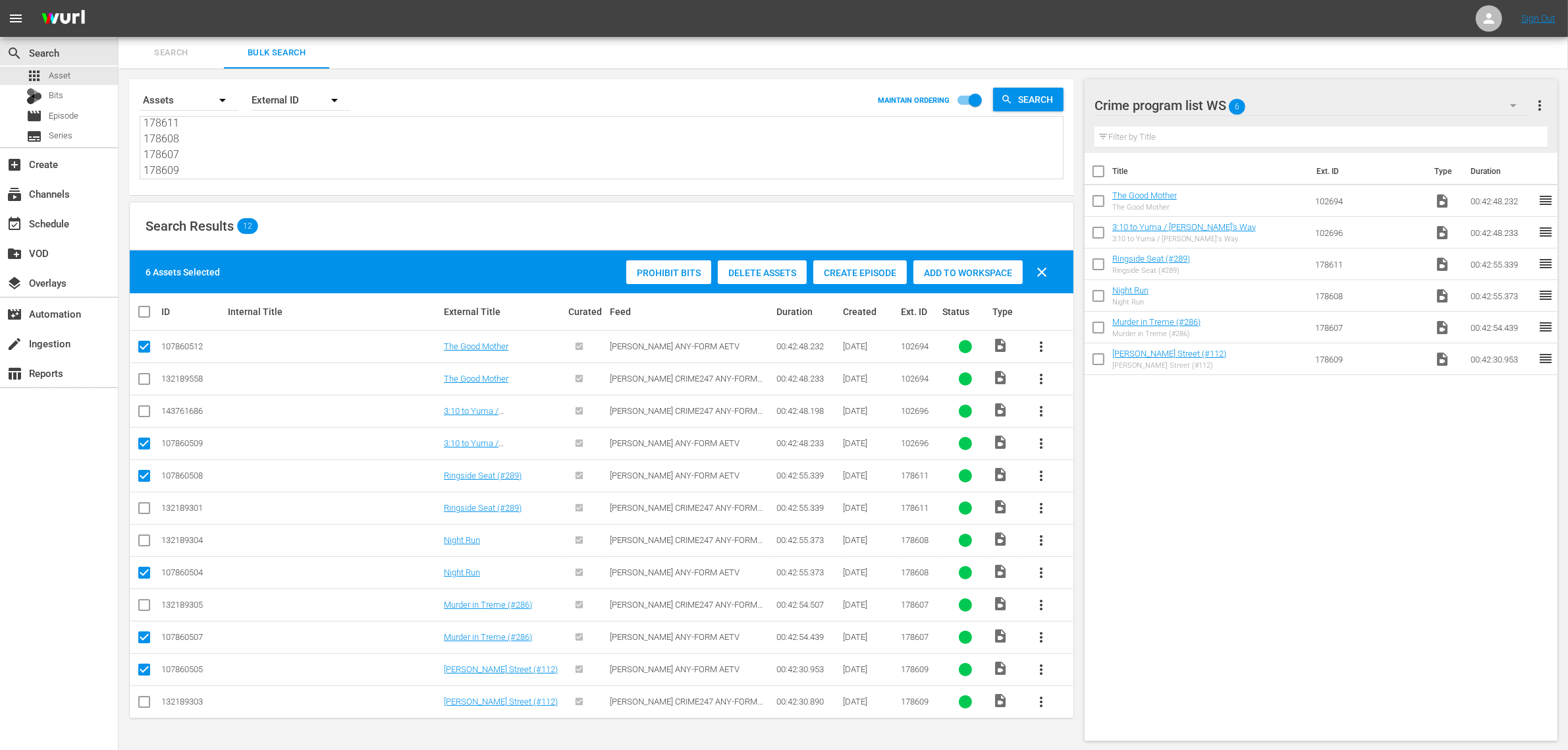
click at [529, 231] on div "Search Results 12" at bounding box center [601, 227] width 944 height 48
click at [64, 219] on div "event_available Schedule" at bounding box center [37, 221] width 74 height 12
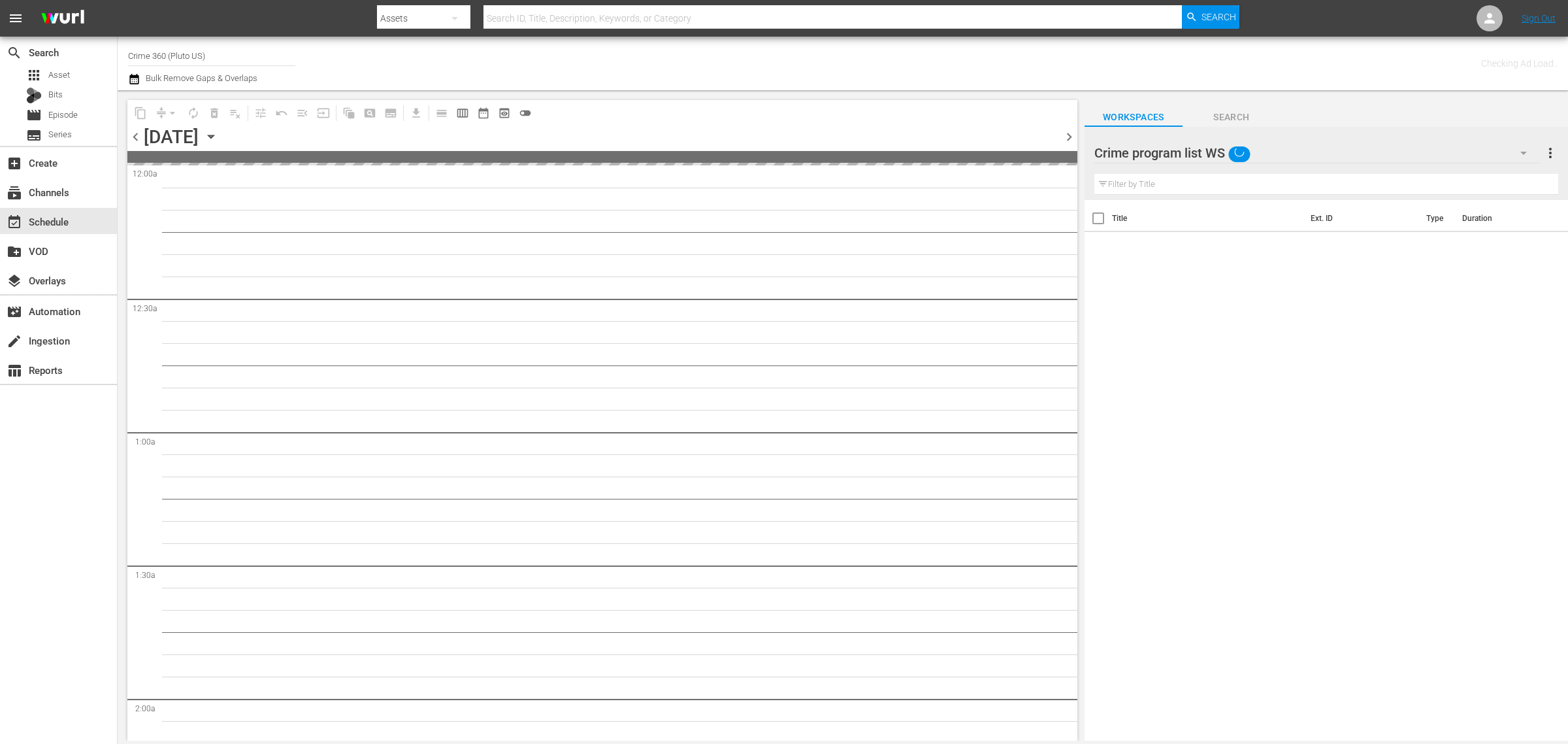
click at [746, 66] on div "Channel Title Crime 360 (Pluto US) Bulk Remove Gaps & Overlaps" at bounding box center [518, 63] width 779 height 47
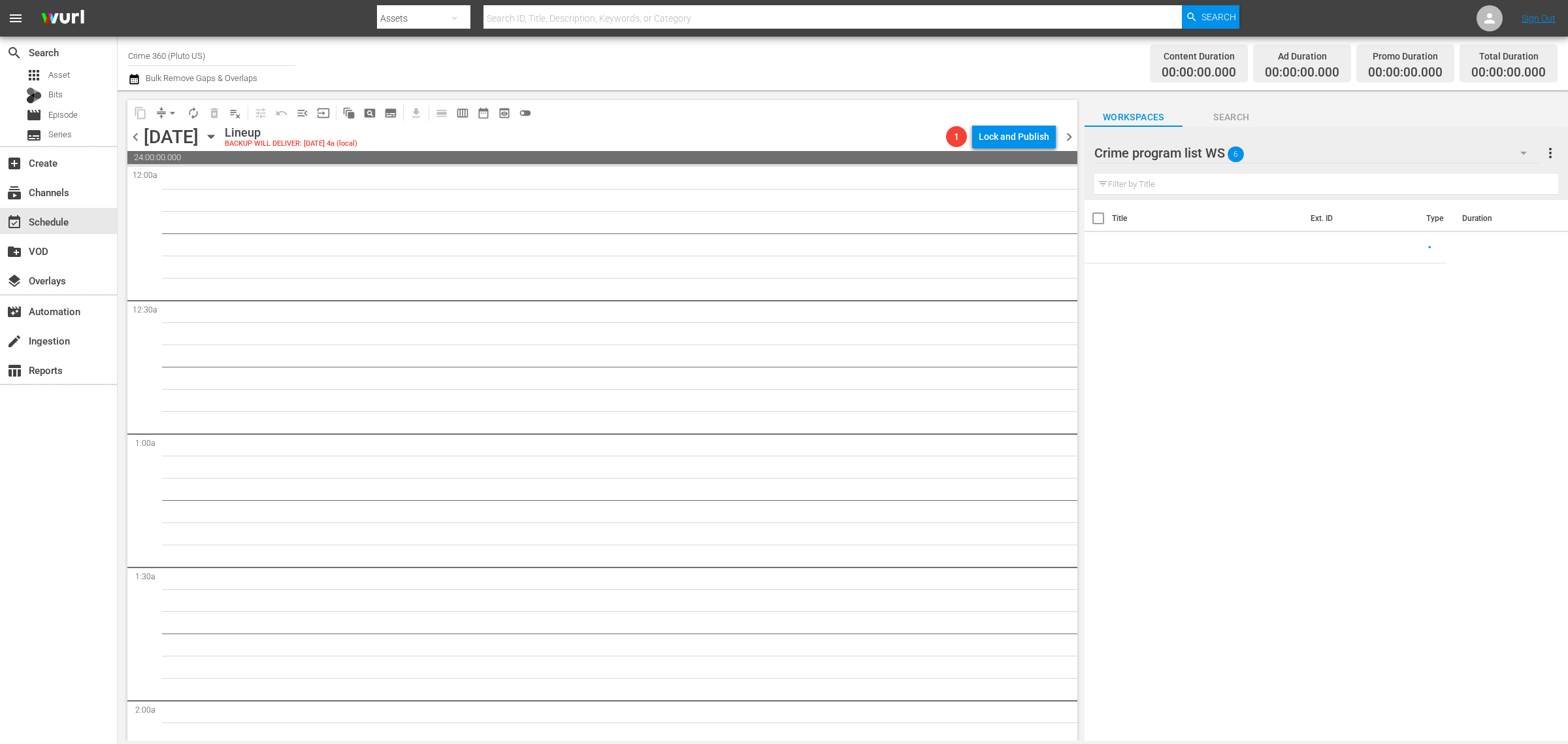
click at [1315, 425] on div "Title Ext. ID Type Duration" at bounding box center [1326, 471] width 483 height 543
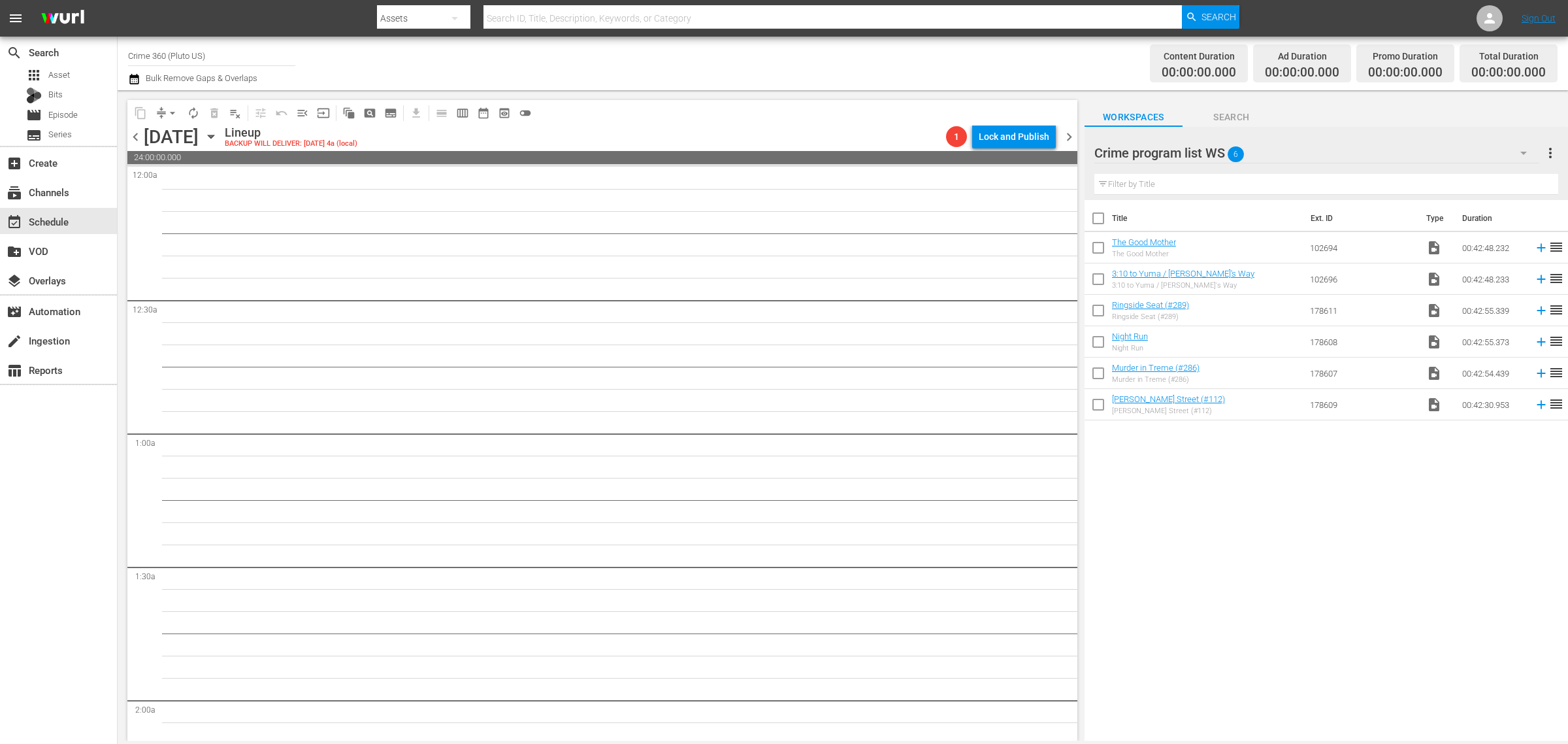
click at [782, 56] on div "Channel Title Crime 360 (Pluto US) Bulk Remove Gaps & Overlaps" at bounding box center [518, 63] width 779 height 47
click at [1104, 220] on input "checkbox" at bounding box center [1098, 221] width 27 height 27
checkbox input "true"
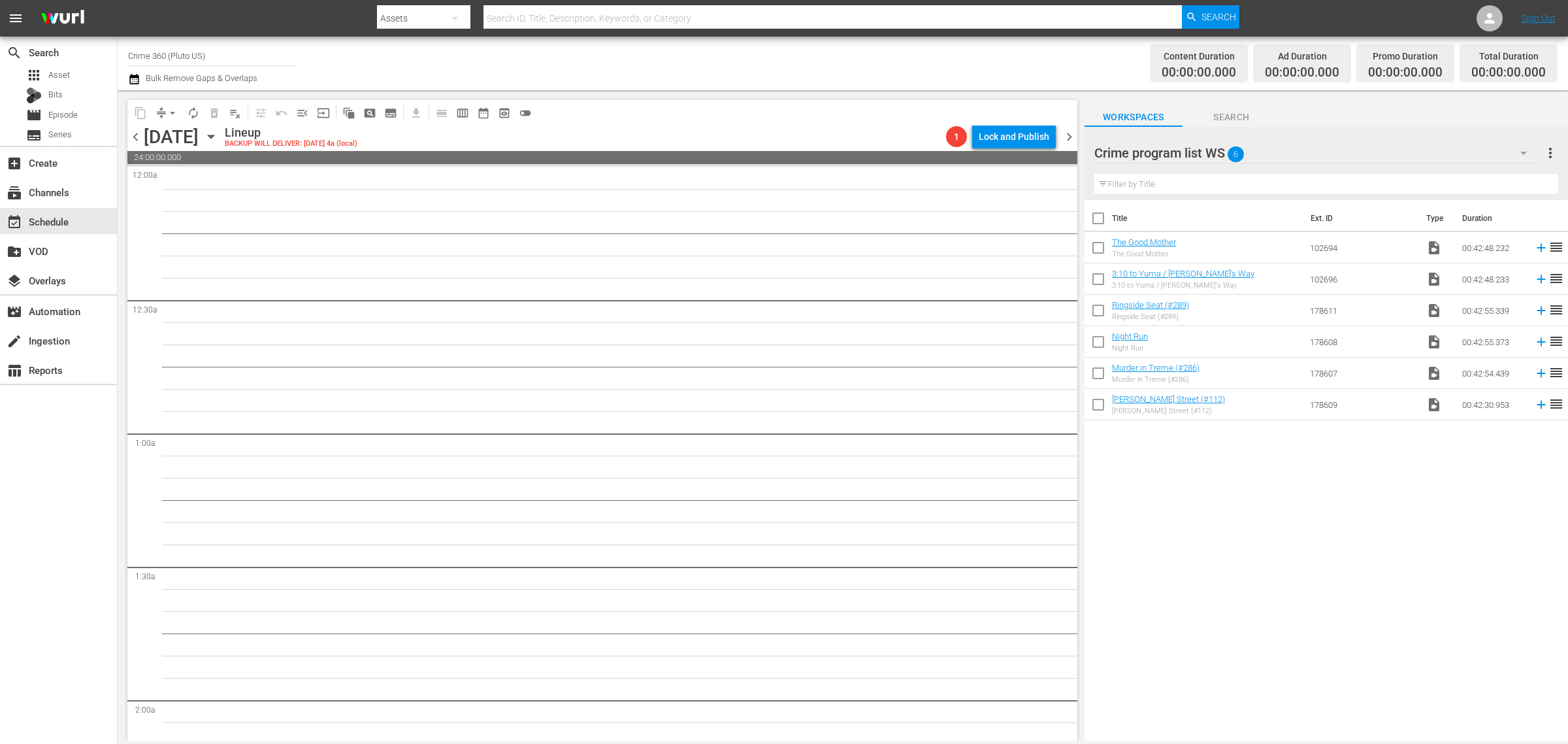
checkbox input "true"
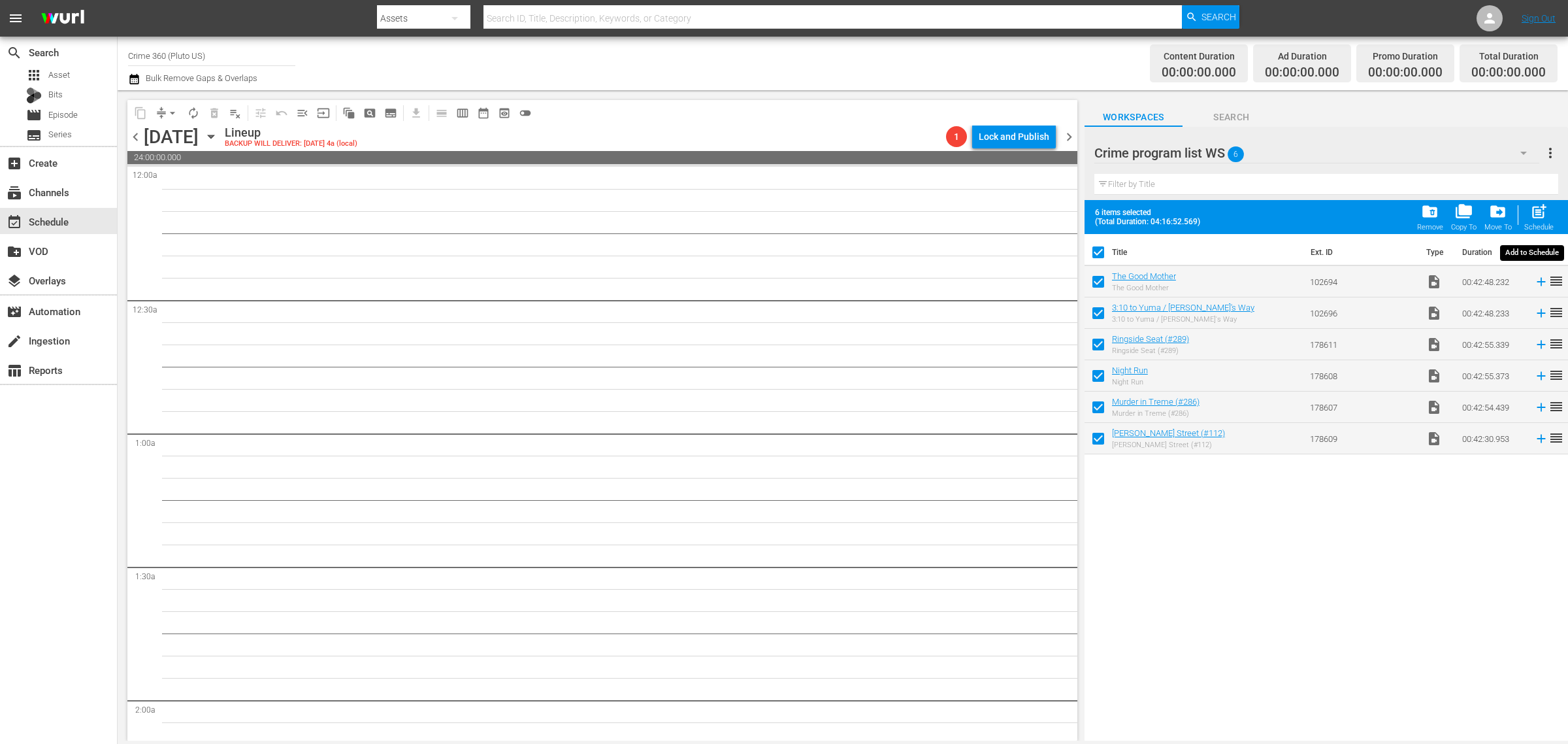
click at [1535, 217] on span "post_add" at bounding box center [1539, 212] width 18 height 18
checkbox input "false"
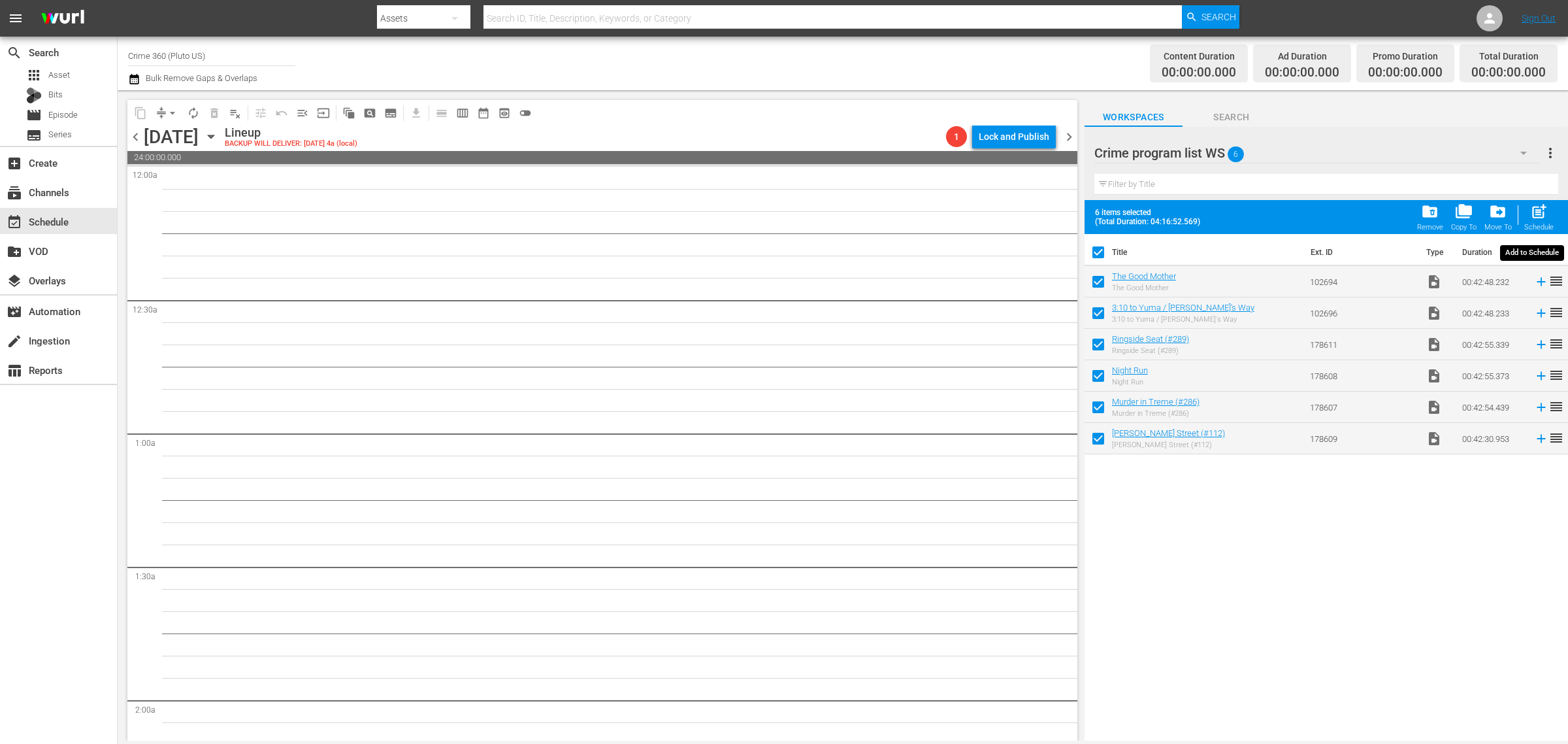
checkbox input "false"
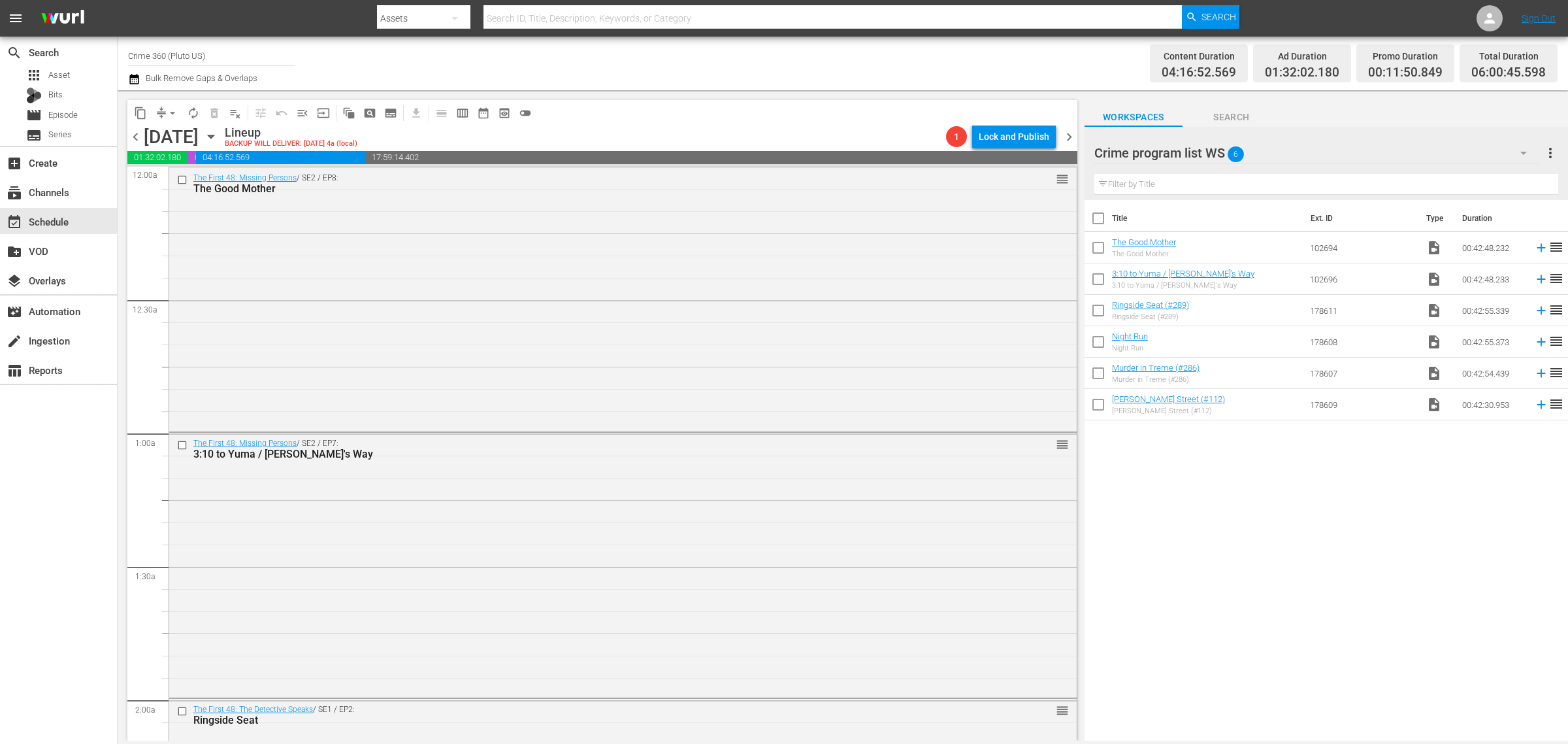
click at [814, 66] on div "Channel Title Crime 360 (Pluto US) Bulk Remove Gaps & Overlaps" at bounding box center [518, 63] width 779 height 47
click at [742, 60] on div "Channel Title Crime 360 (Pluto US) Bulk Remove Gaps & Overlaps" at bounding box center [518, 63] width 779 height 47
click at [1550, 154] on span "more_vert" at bounding box center [1550, 153] width 16 height 16
click at [1454, 181] on div "Clear All Workspace Items" at bounding box center [1465, 178] width 153 height 24
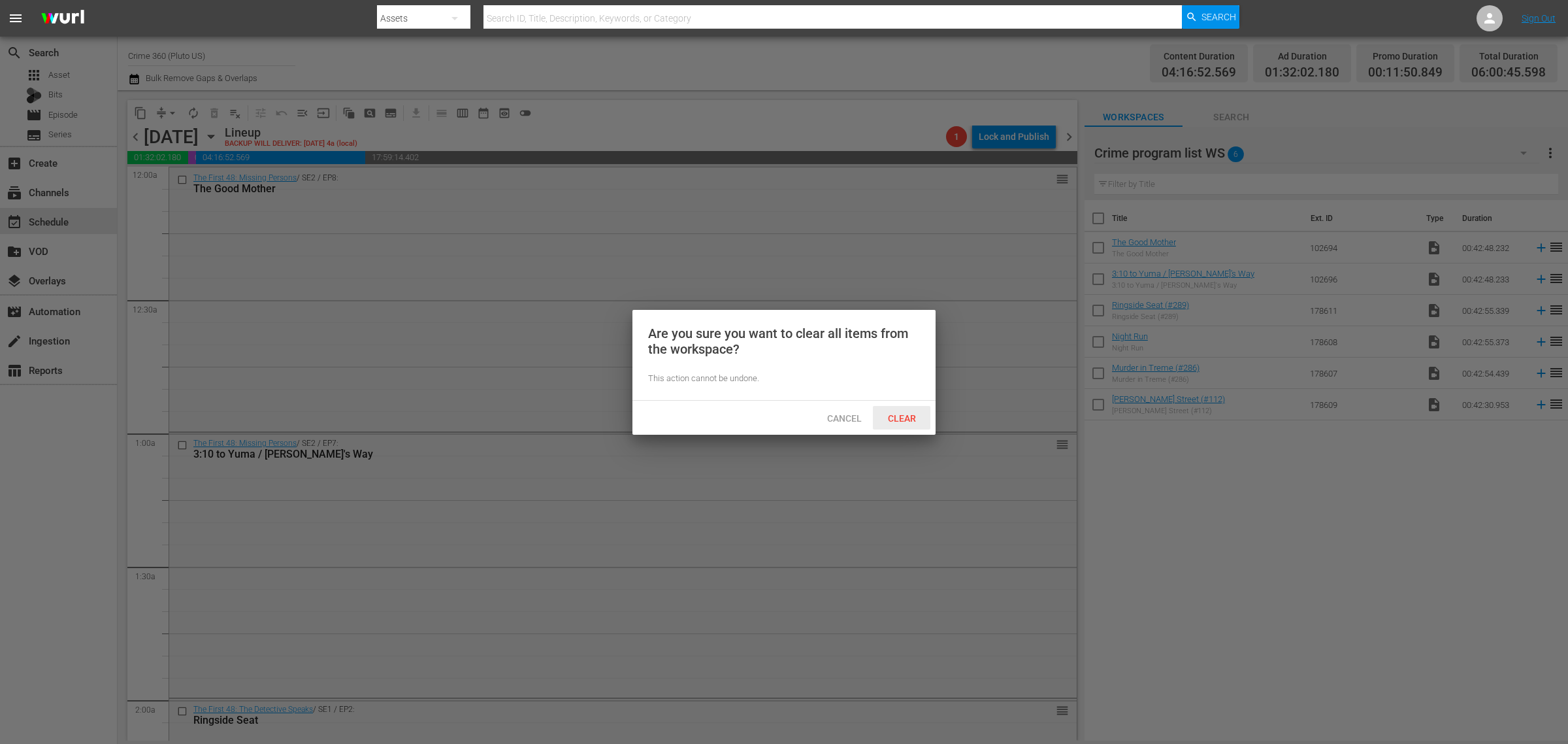
click at [914, 414] on span "Clear" at bounding box center [901, 418] width 49 height 11
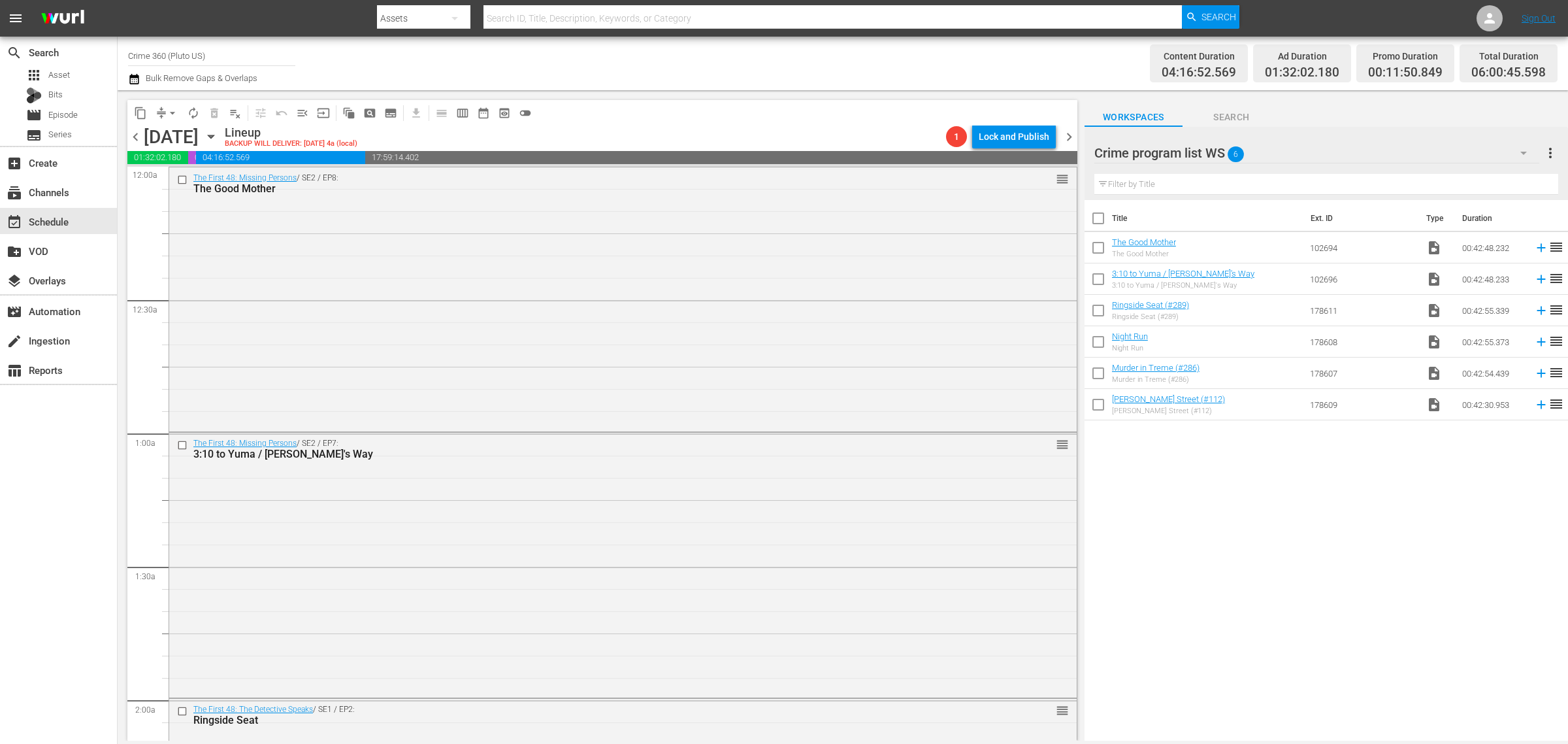
click at [779, 66] on div "Channel Title Crime 360 (Pluto US) Bulk Remove Gaps & Overlaps" at bounding box center [518, 63] width 779 height 47
click at [1067, 134] on span "chevron_right" at bounding box center [1070, 136] width 16 height 16
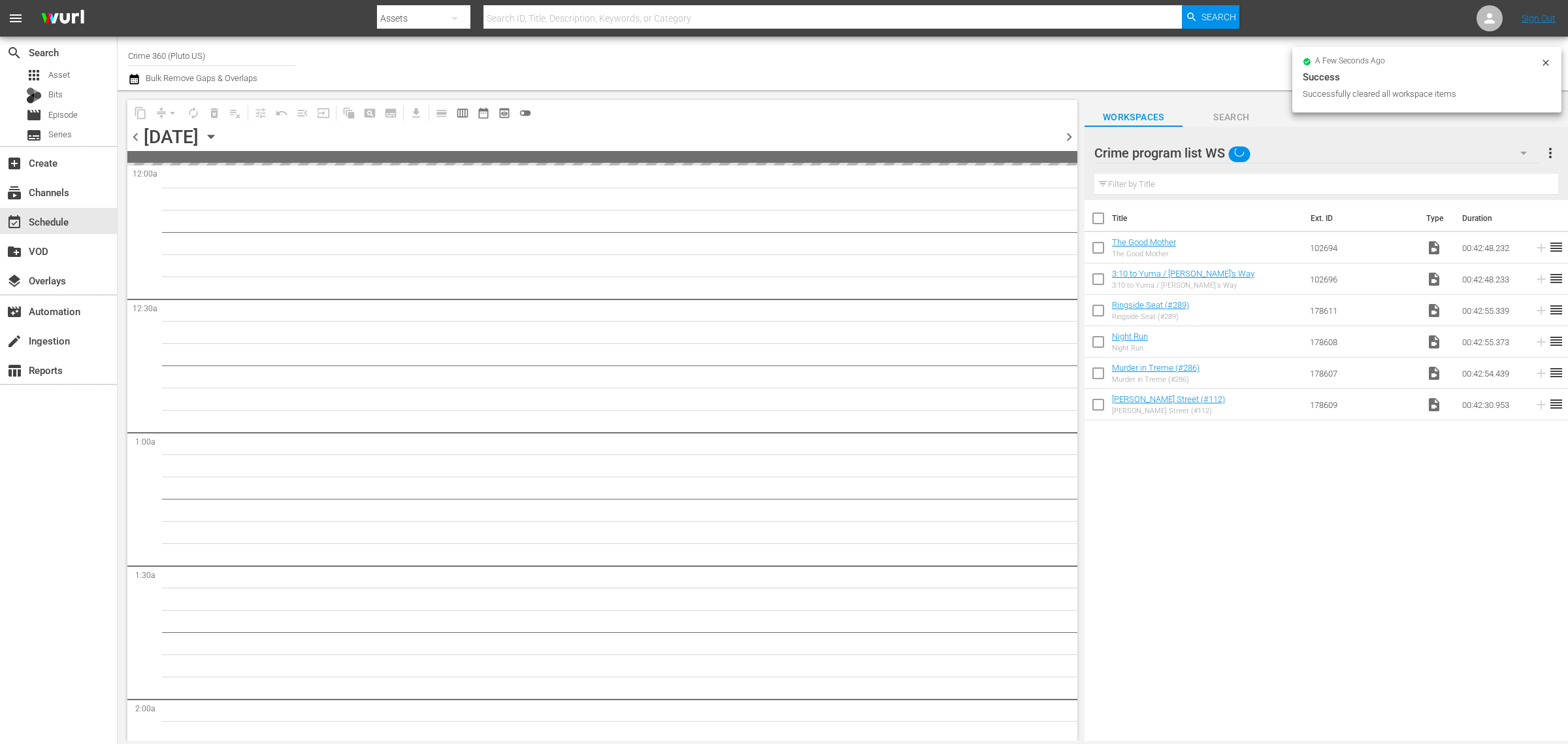
click at [767, 74] on div "Channel Title Crime 360 (Pluto US) Bulk Remove Gaps & Overlaps" at bounding box center [518, 63] width 779 height 47
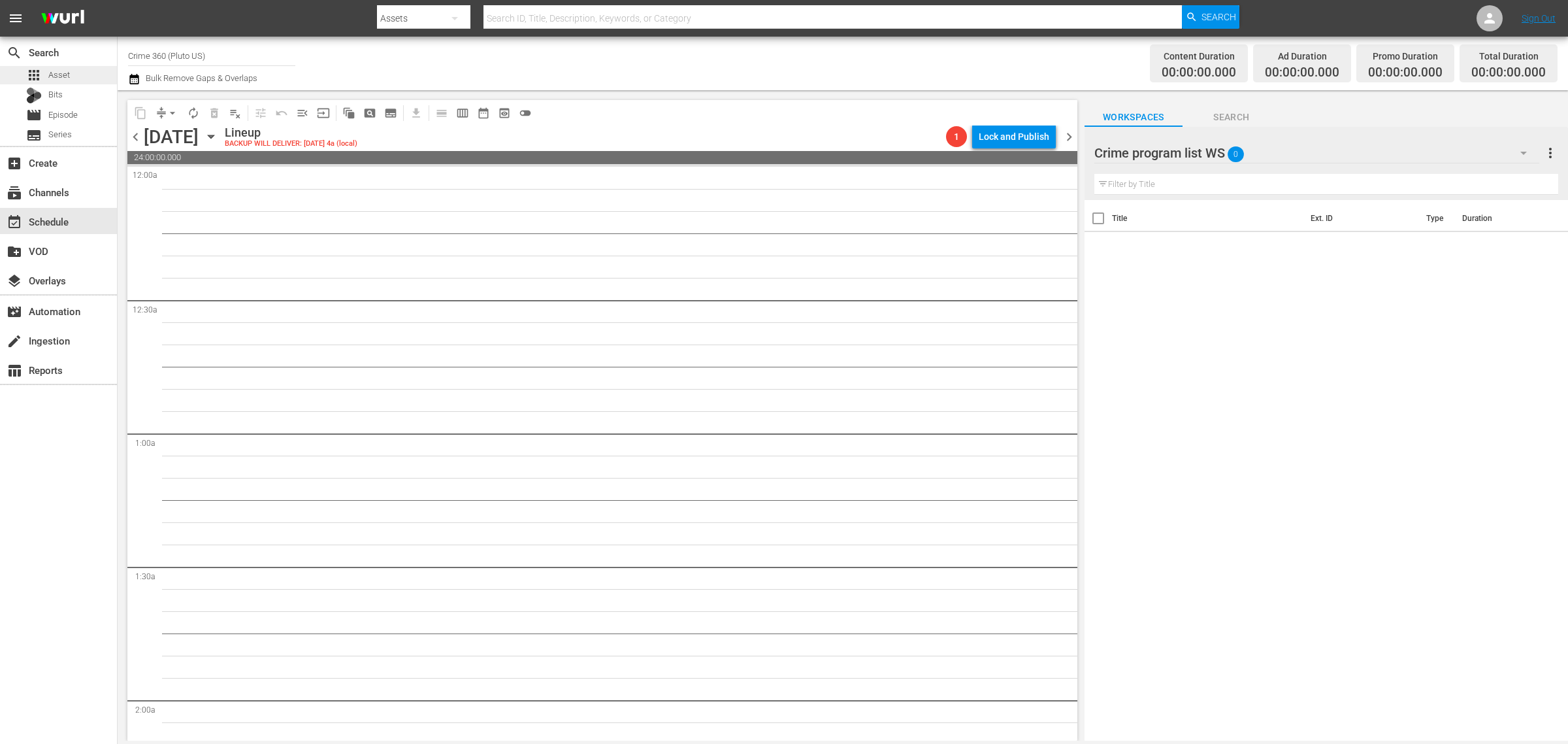
click at [50, 70] on span "Asset" at bounding box center [59, 74] width 21 height 13
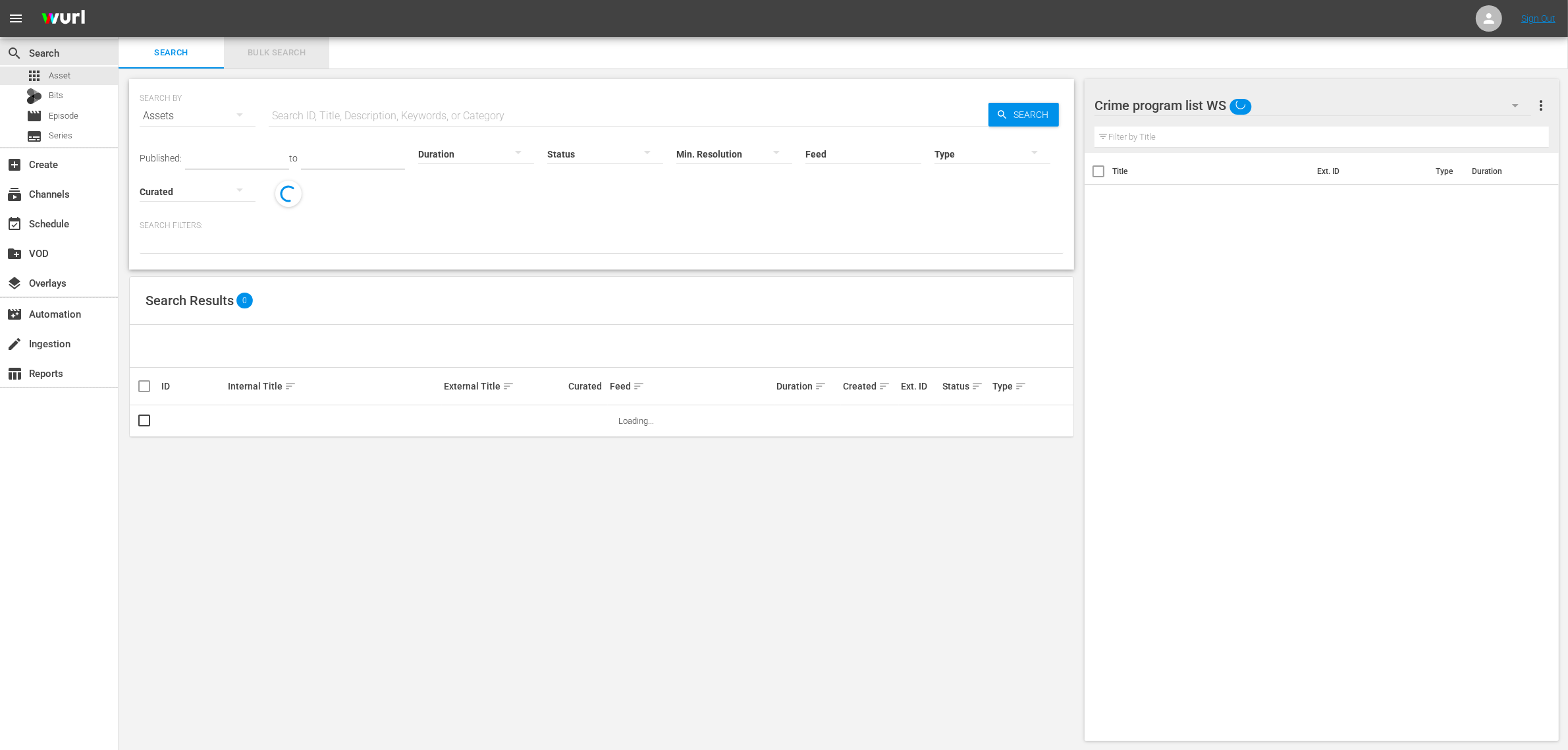
click at [255, 54] on span "Bulk Search" at bounding box center [277, 53] width 89 height 15
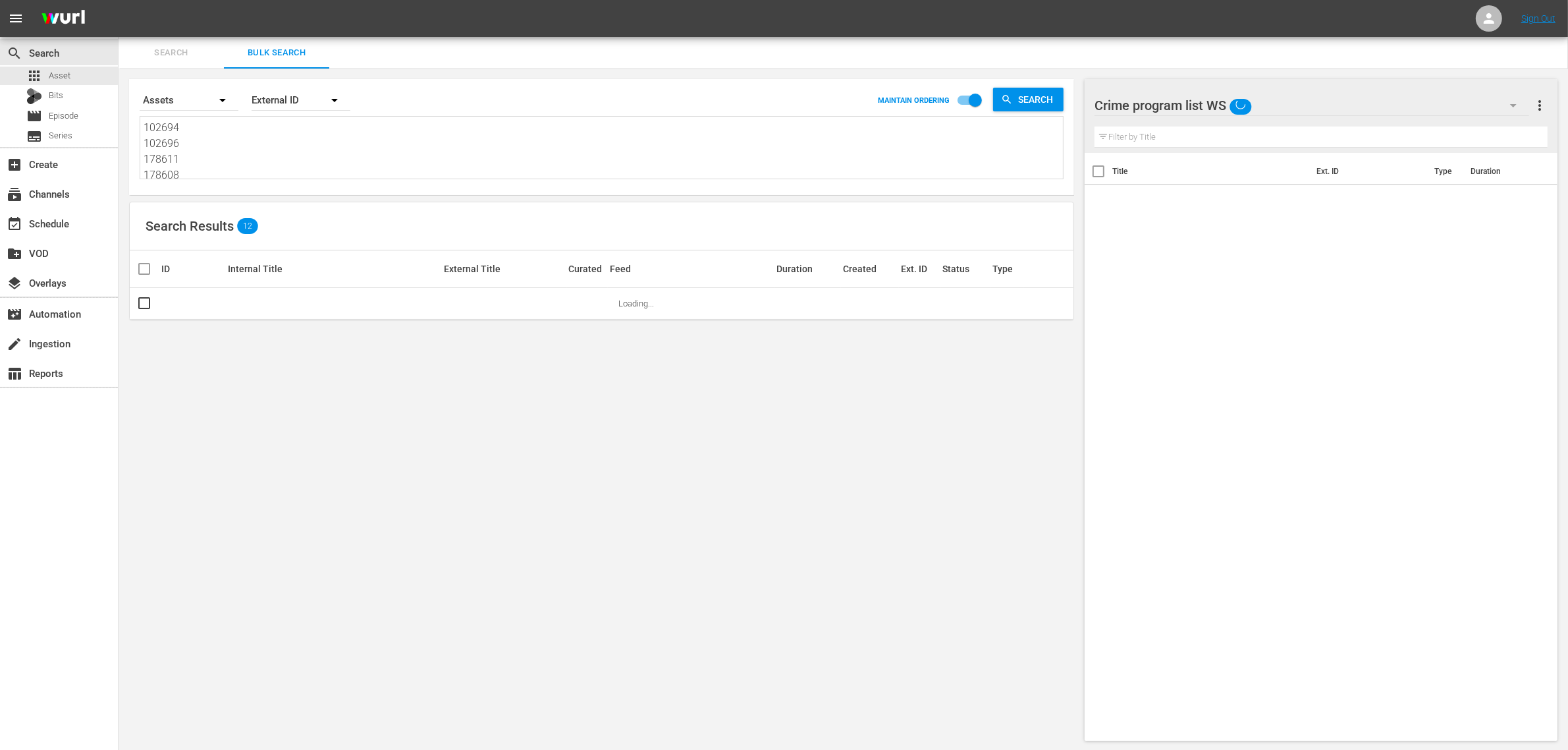
click at [214, 139] on textarea "102694 102696 178611 178608 178607 178609" at bounding box center [603, 149] width 919 height 60
paste textarea "85754 185766 166596 185761 214831 185762"
type textarea "185754 185766 166596 185761 214831 185762"
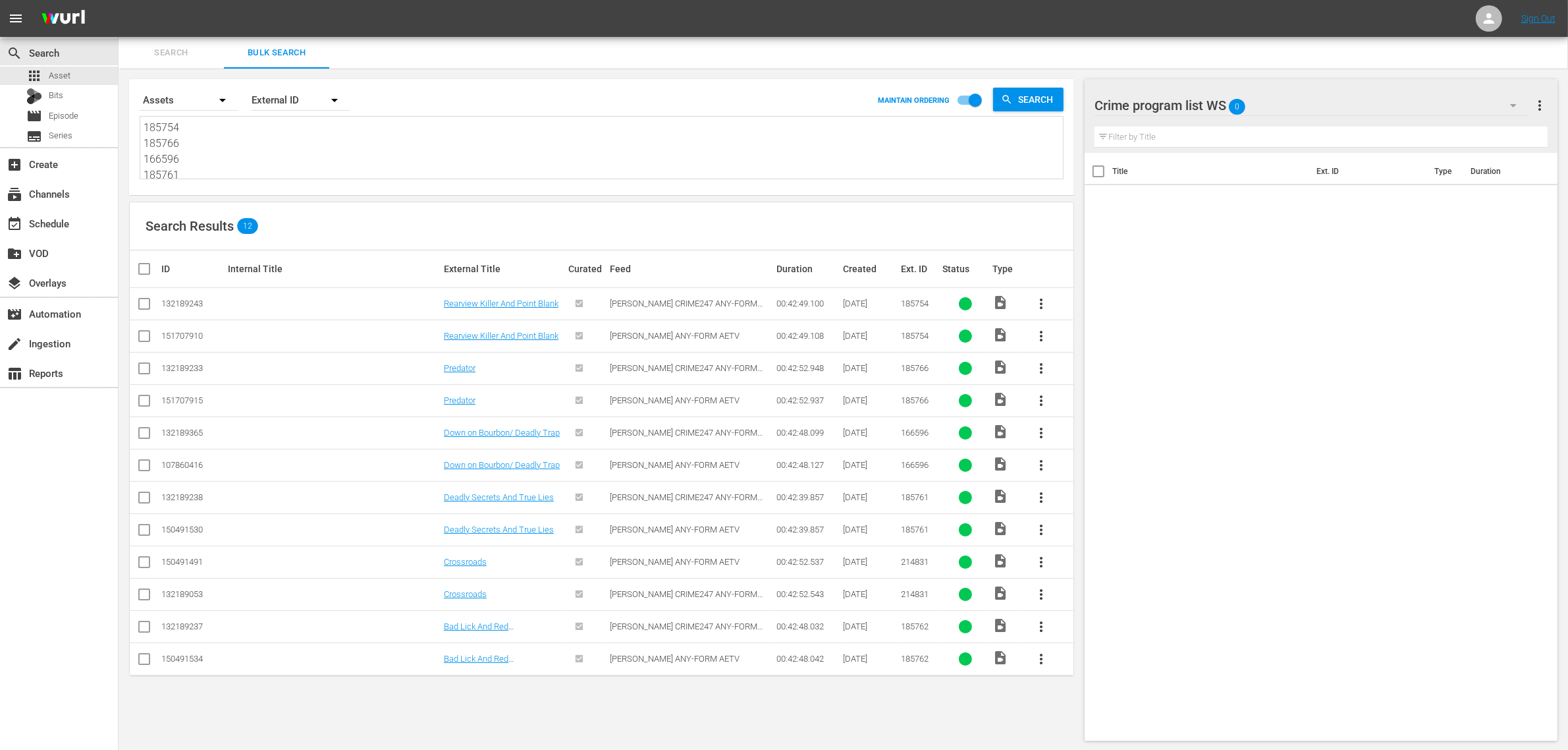
type textarea "185754 185766 166596 185761 214831 185762"
click at [149, 338] on input "checkbox" at bounding box center [145, 338] width 16 height 16
checkbox input "true"
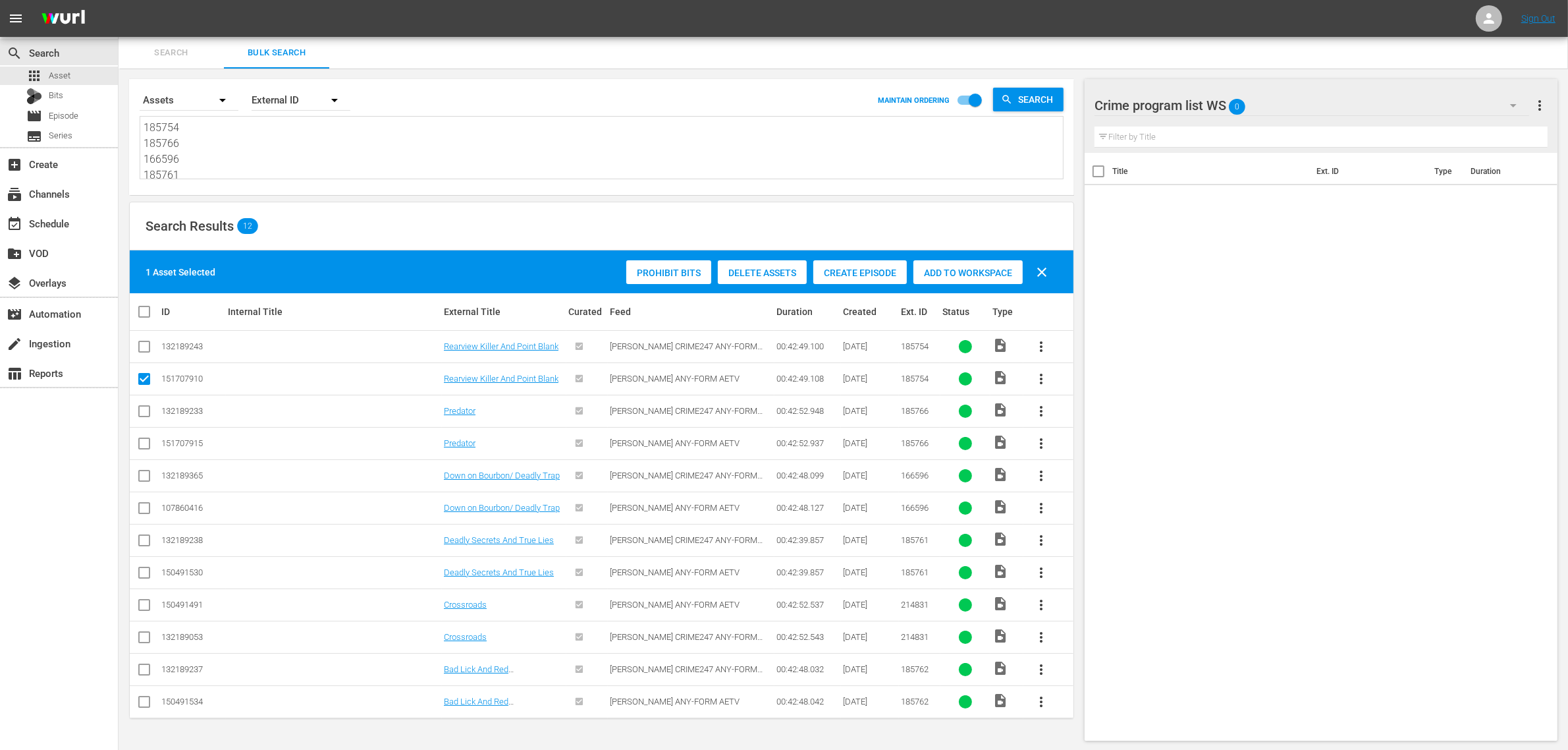
scroll to position [1, 0]
click at [139, 439] on input "checkbox" at bounding box center [145, 446] width 16 height 16
checkbox input "true"
click at [138, 506] on input "checkbox" at bounding box center [145, 510] width 16 height 16
checkbox input "true"
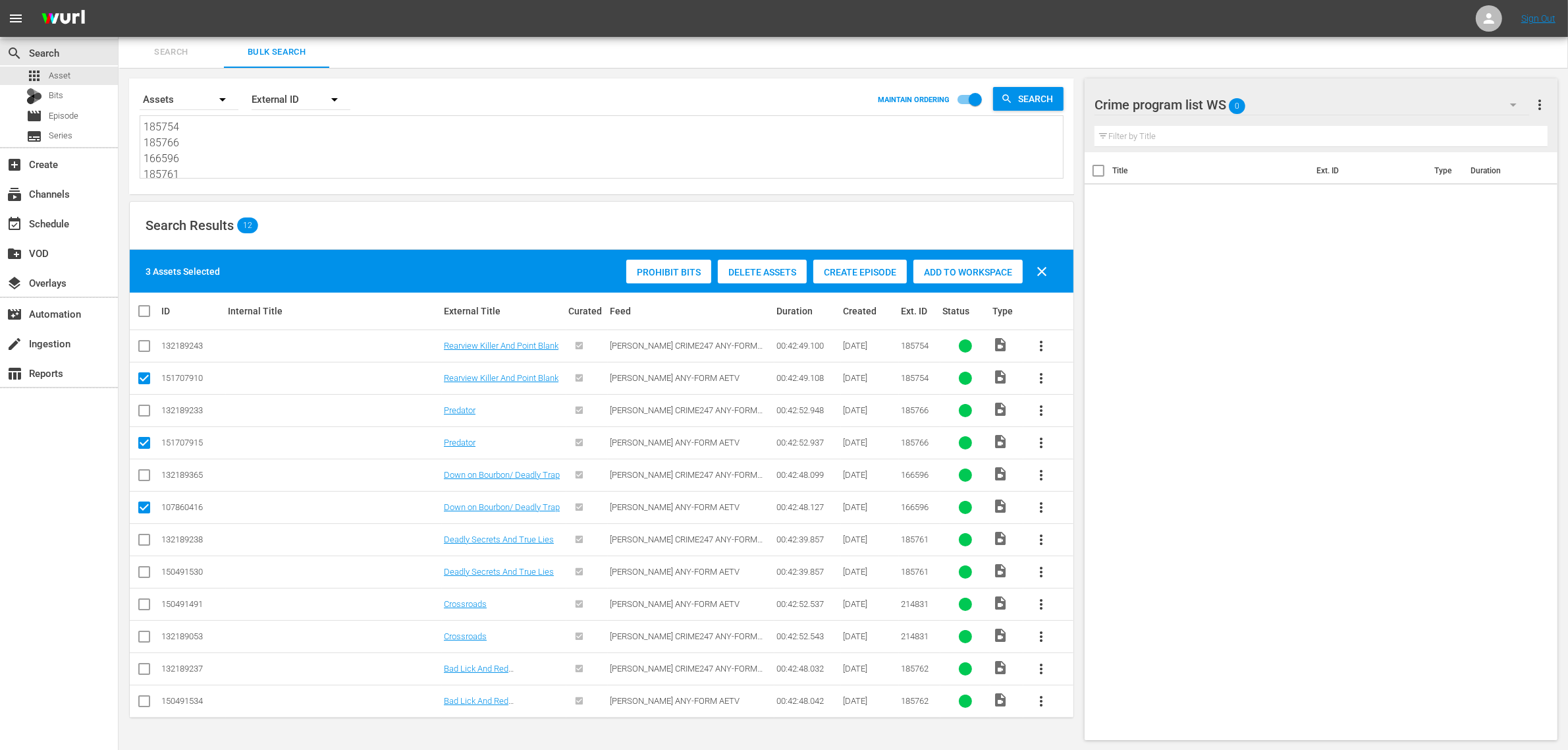
click at [143, 578] on input "checkbox" at bounding box center [145, 575] width 16 height 16
checkbox input "true"
drag, startPoint x: 147, startPoint y: 610, endPoint x: 155, endPoint y: 604, distance: 10.0
click at [146, 610] on input "checkbox" at bounding box center [145, 607] width 16 height 16
checkbox input "true"
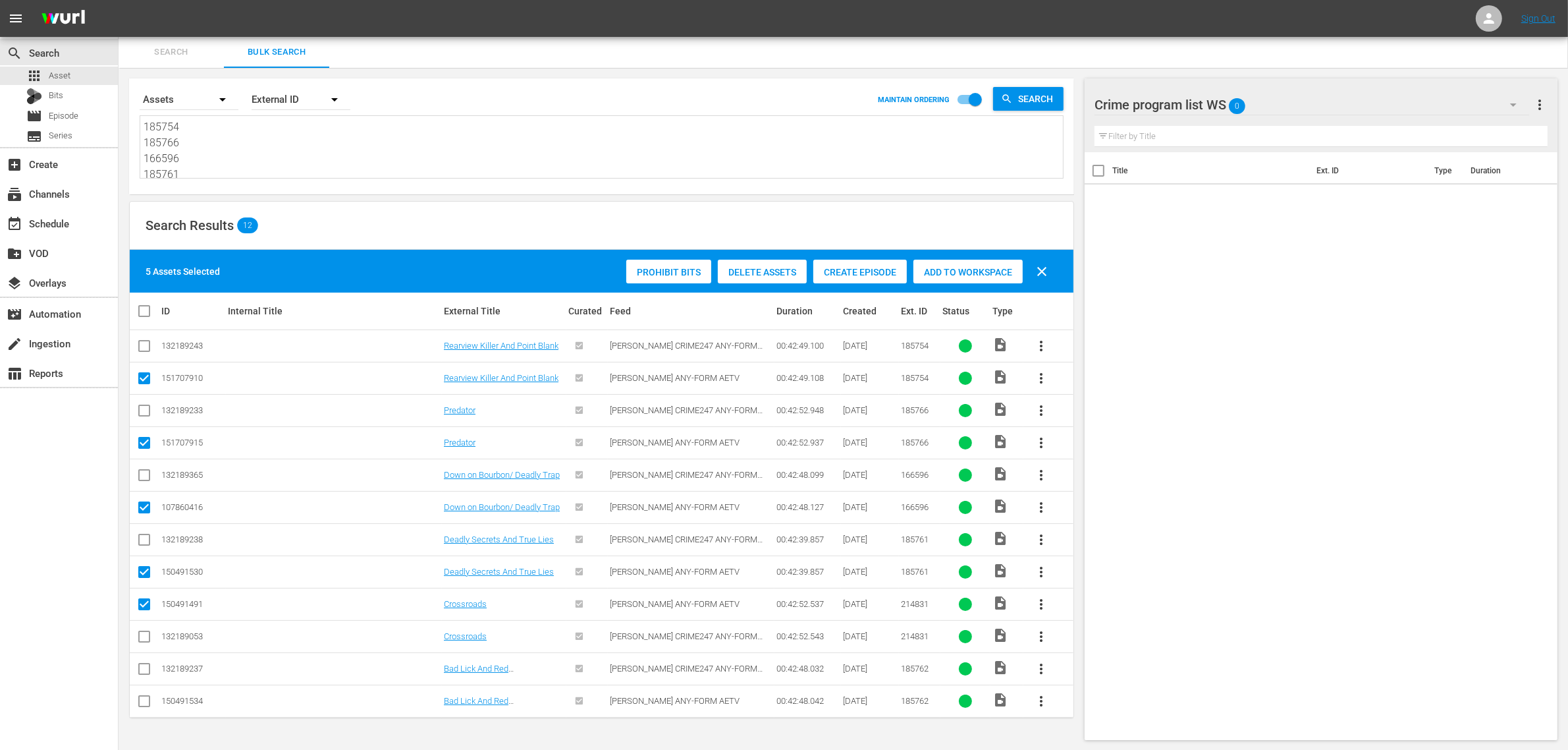
click at [148, 703] on input "checkbox" at bounding box center [145, 704] width 16 height 16
checkbox input "true"
click at [952, 267] on span "Add to Workspace" at bounding box center [968, 272] width 110 height 11
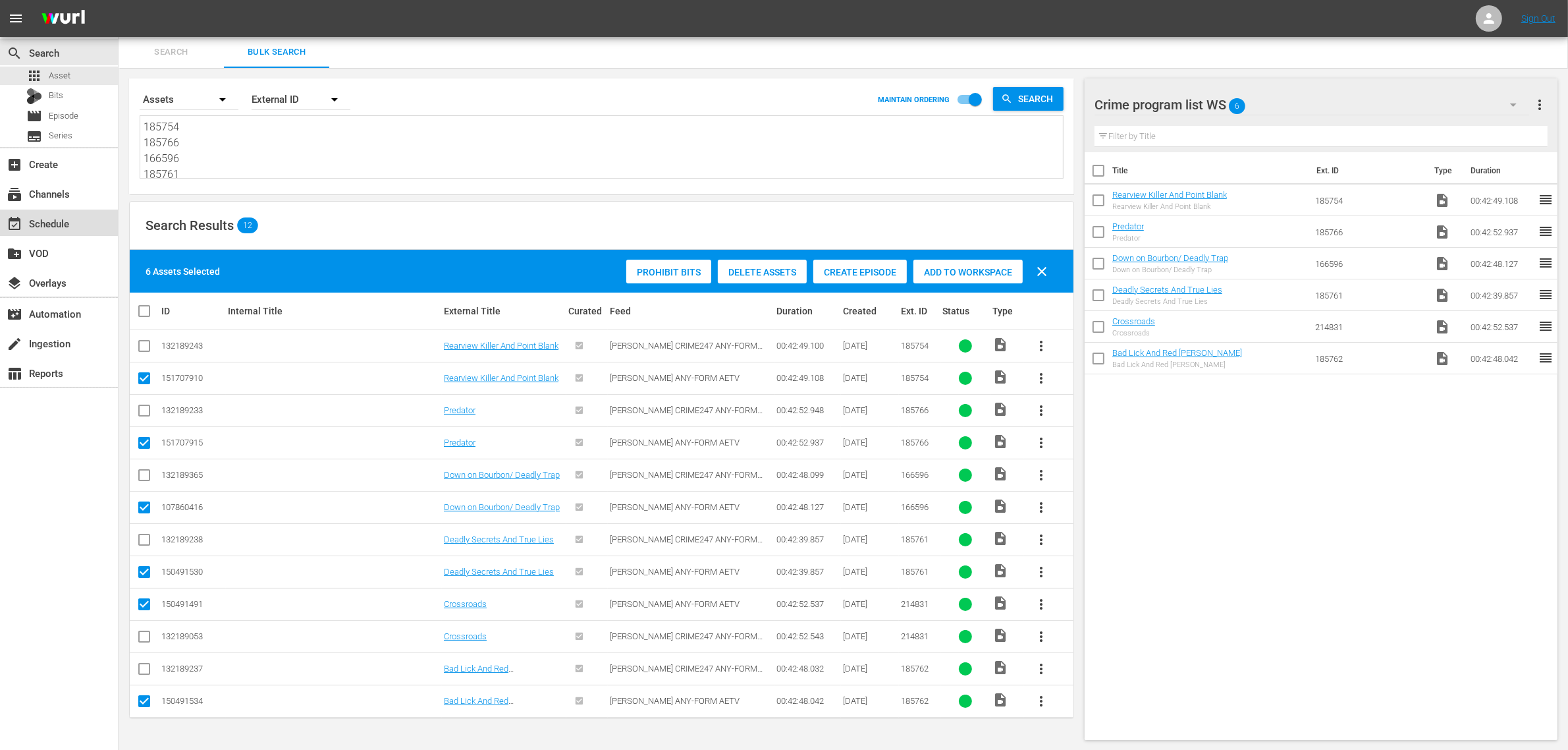
click at [46, 225] on div "event_available Schedule" at bounding box center [37, 221] width 74 height 12
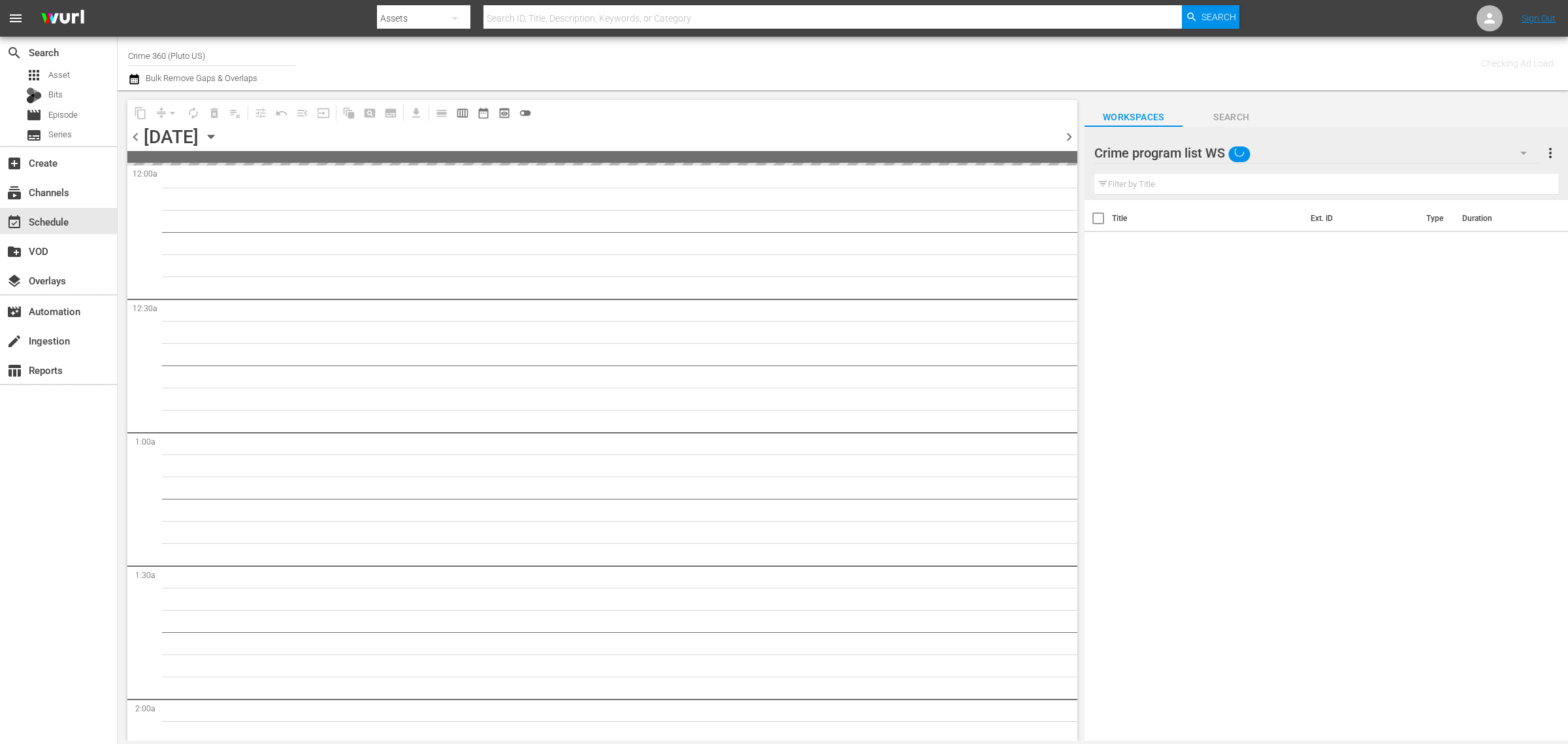
click at [598, 58] on div "Channel Title Crime 360 (Pluto US) Bulk Remove Gaps & Overlaps" at bounding box center [518, 63] width 779 height 47
click at [925, 51] on div "Checking Ad Load.." at bounding box center [1232, 63] width 650 height 47
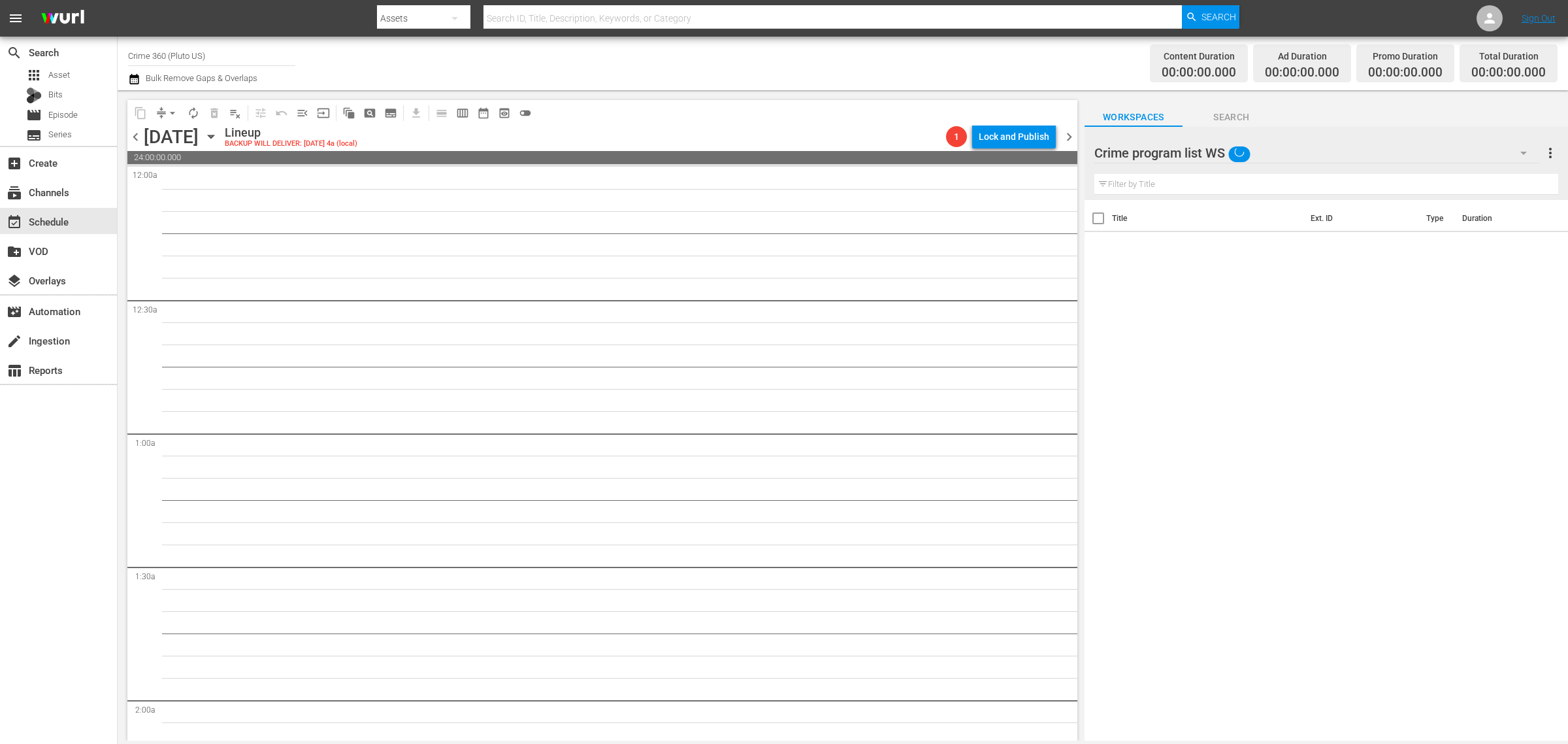
click at [939, 56] on div "Content Duration 00:00:00.000 Ad Duration 00:00:00.000 Promo Duration 00:00:00.…" at bounding box center [1232, 63] width 650 height 47
click at [897, 60] on div "Channel Title Crime 360 (Pluto US) Bulk Remove Gaps & Overlaps" at bounding box center [518, 63] width 779 height 47
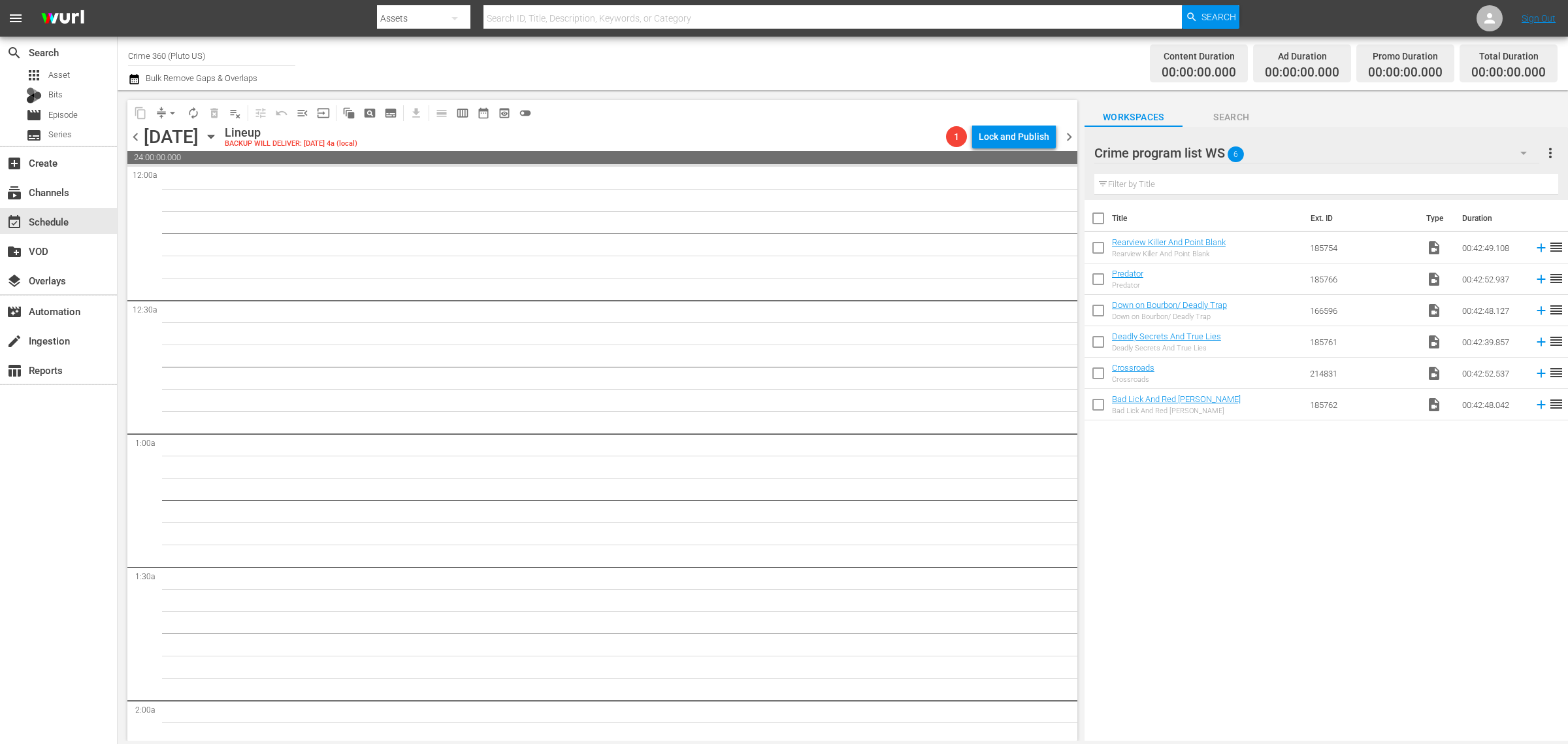
click at [1094, 220] on input "checkbox" at bounding box center [1098, 221] width 27 height 27
checkbox input "true"
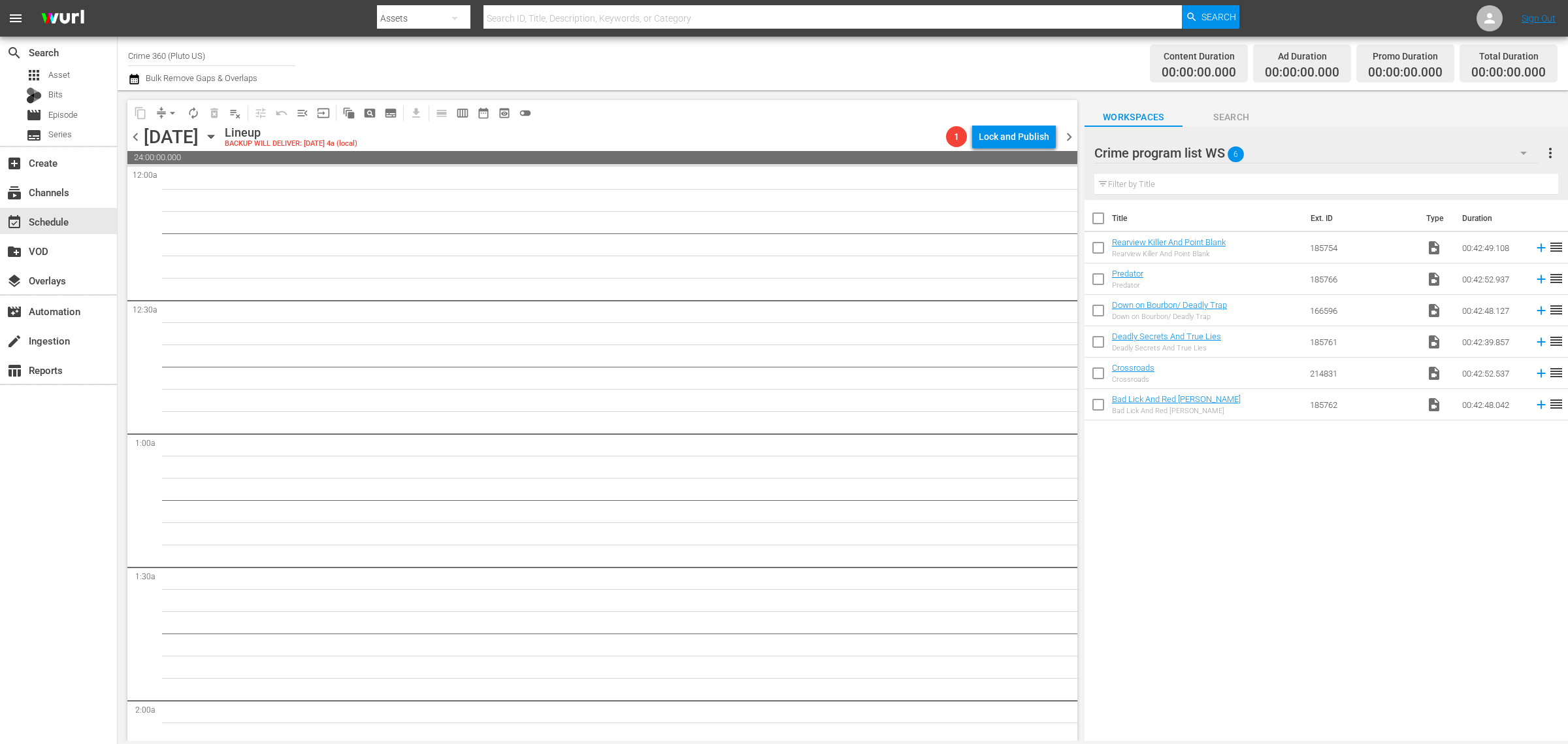
checkbox input "true"
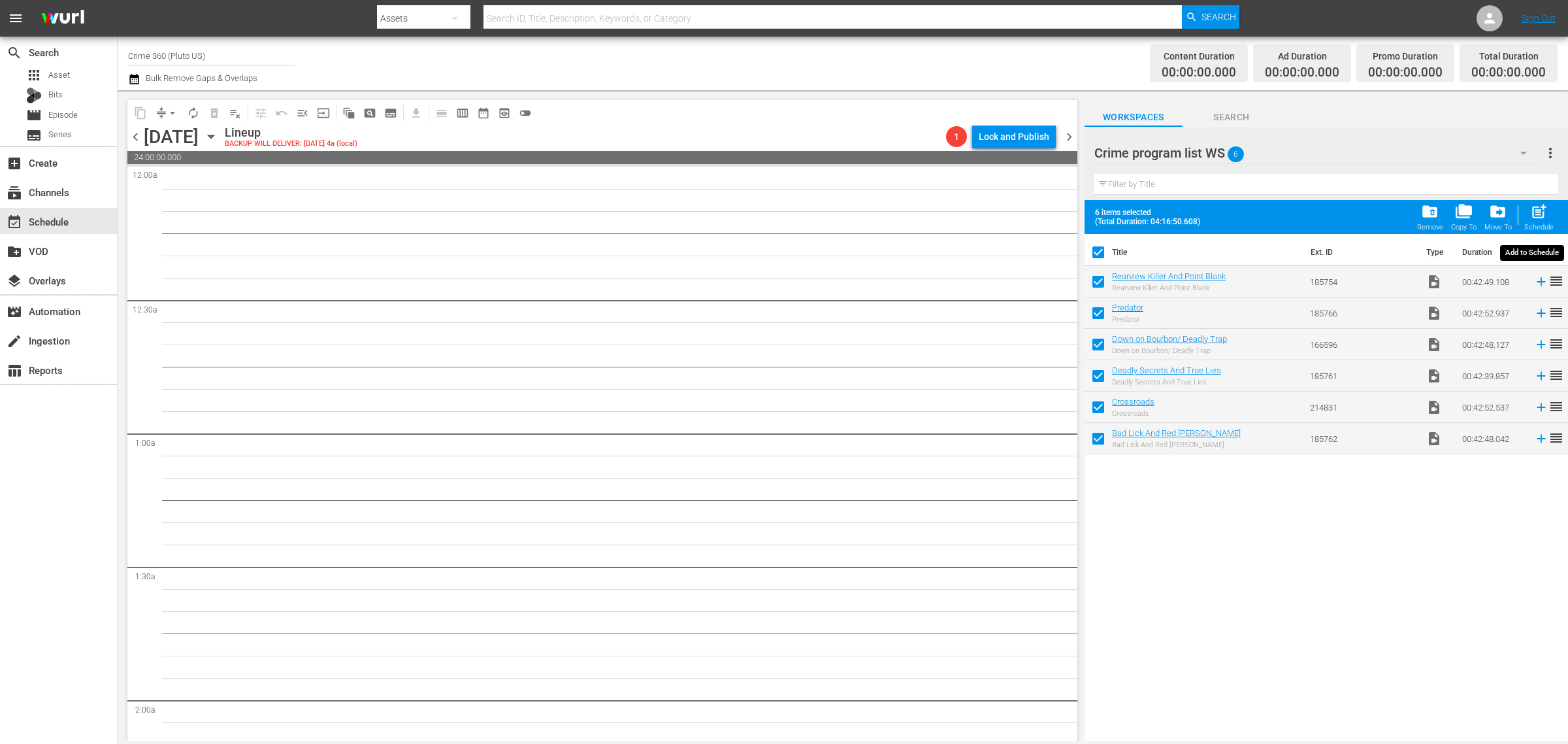
click at [1540, 210] on span "post_add" at bounding box center [1539, 212] width 18 height 18
checkbox input "false"
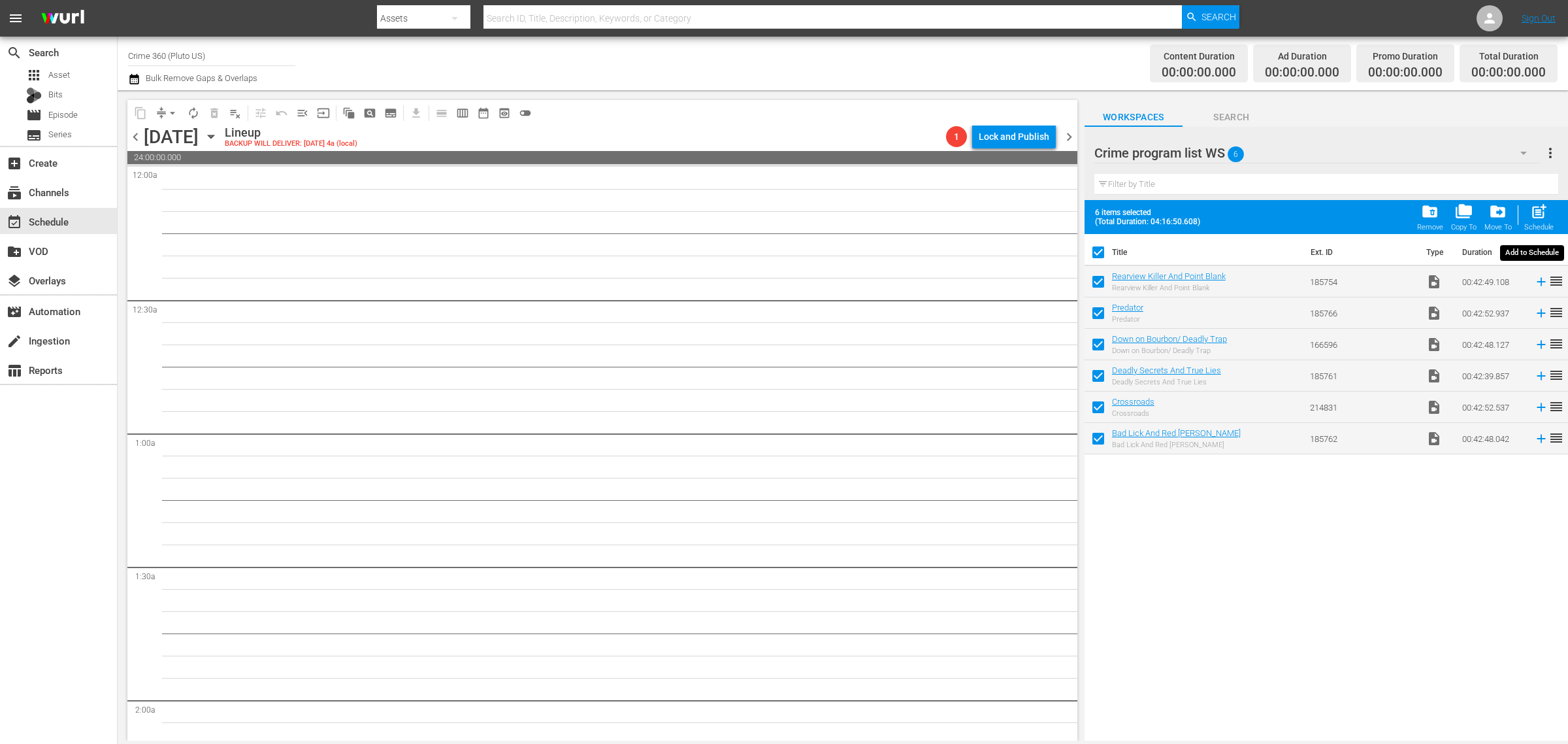
checkbox input "false"
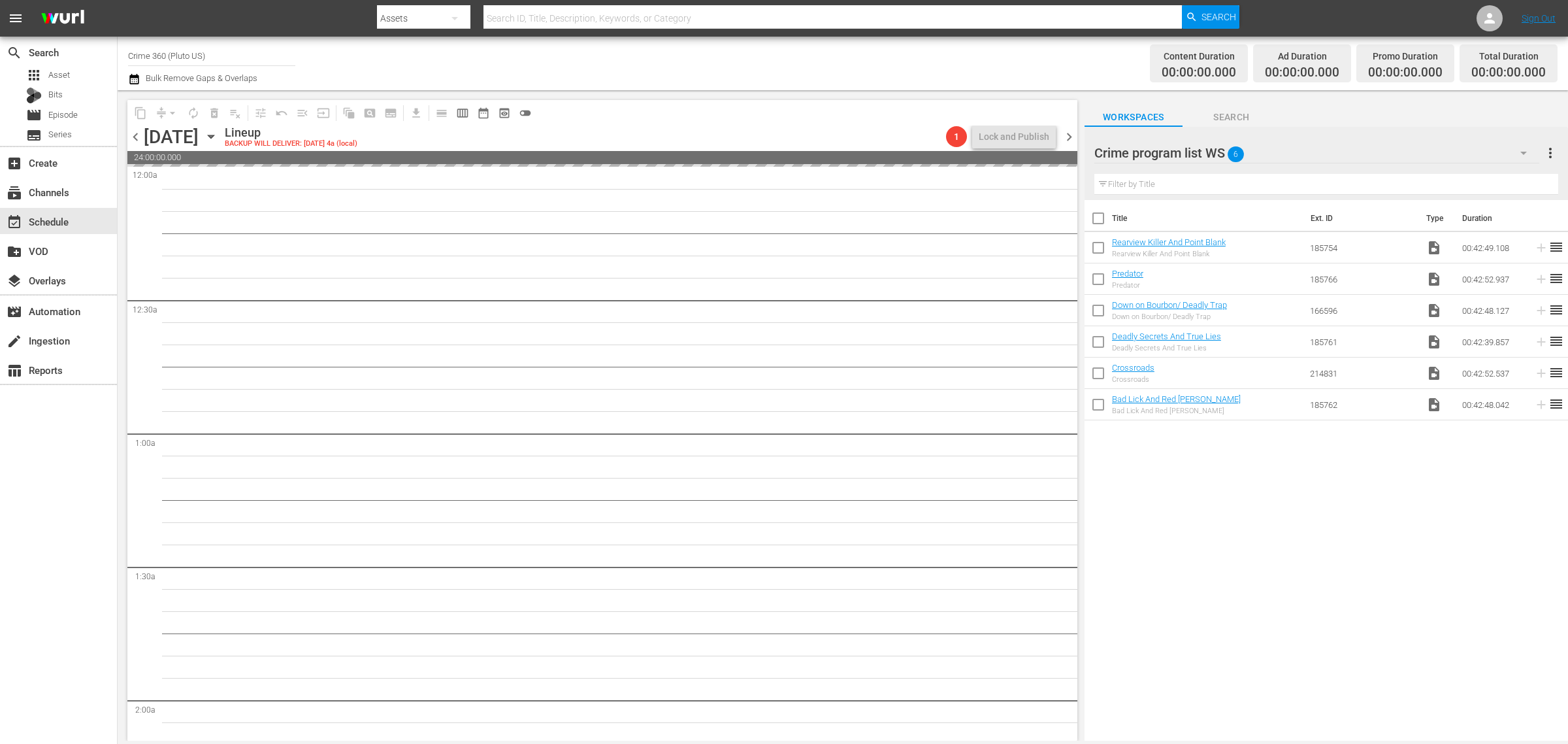
click at [799, 57] on div "Channel Title Crime 360 (Pluto US) Bulk Remove Gaps & Overlaps" at bounding box center [518, 63] width 779 height 47
click at [746, 61] on div "Channel Title Crime 360 (Pluto US) Bulk Remove Gaps & Overlaps" at bounding box center [518, 63] width 779 height 47
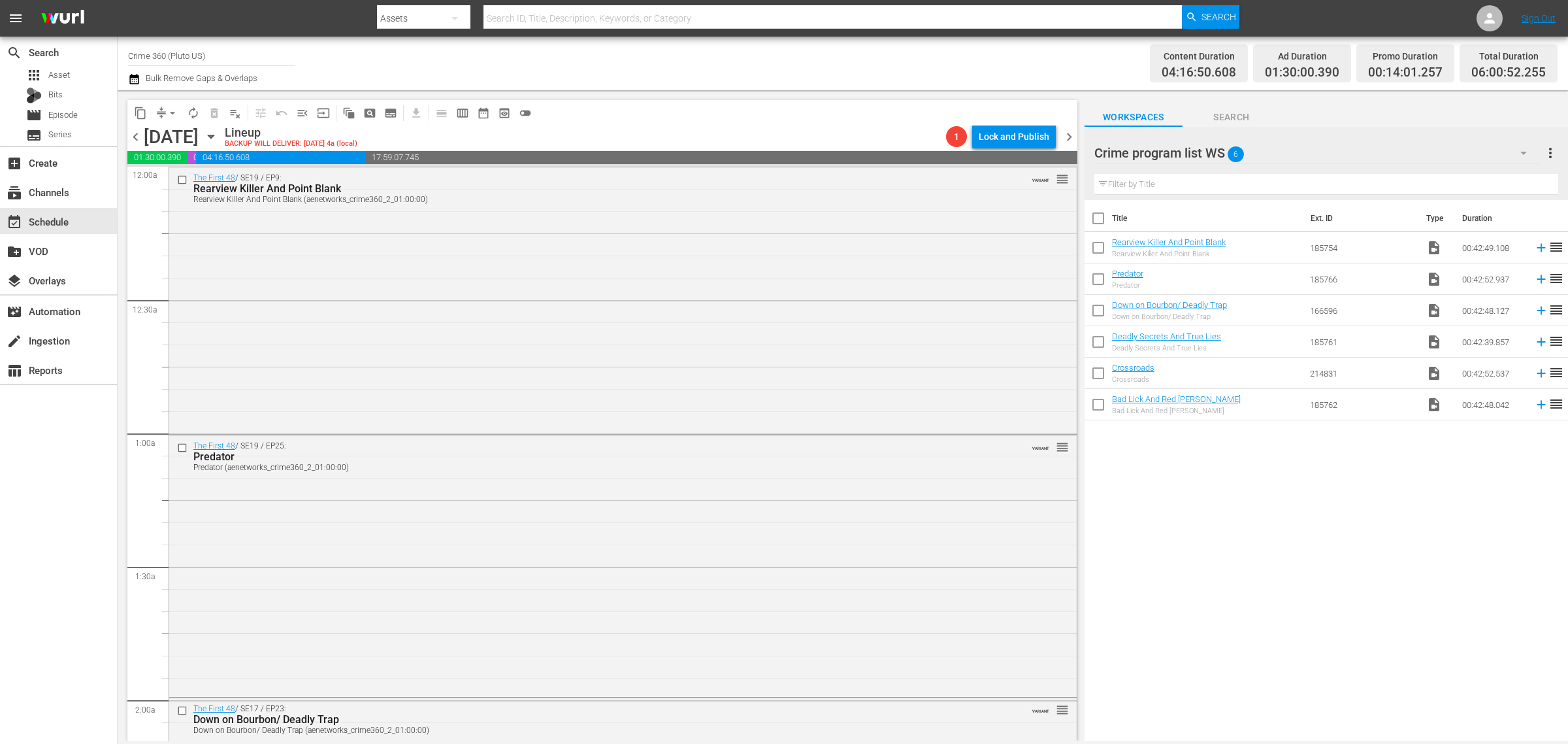
click at [794, 54] on div "Channel Title Crime 360 (Pluto US) Bulk Remove Gaps & Overlaps" at bounding box center [518, 63] width 779 height 47
click at [748, 66] on div "Channel Title Crime 360 (Pluto US) Bulk Remove Gaps & Overlaps" at bounding box center [518, 63] width 779 height 47
click at [1549, 149] on span "more_vert" at bounding box center [1550, 153] width 16 height 16
click at [1477, 181] on div "Clear All Workspace Items" at bounding box center [1465, 178] width 153 height 24
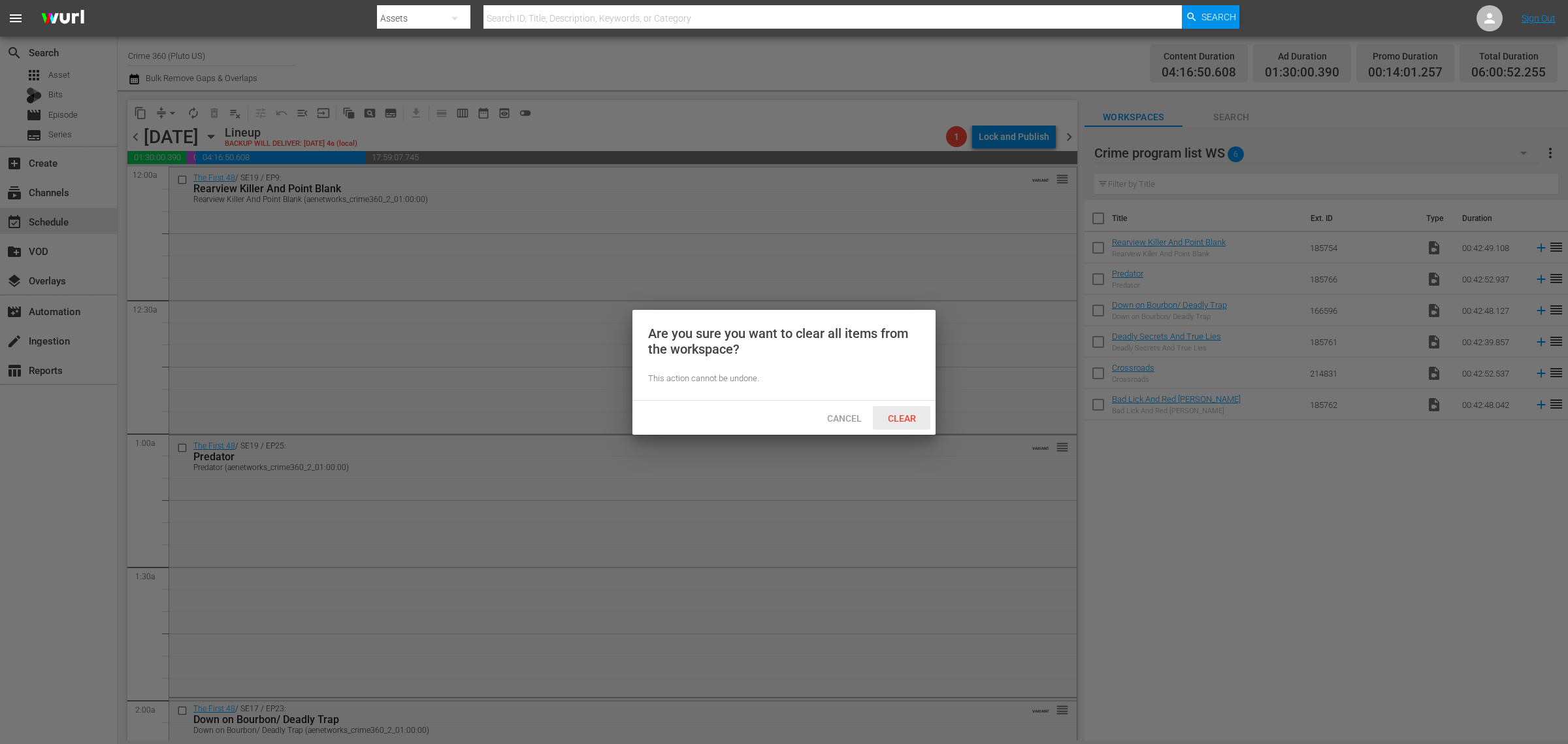
click at [900, 418] on span "Clear" at bounding box center [901, 418] width 49 height 11
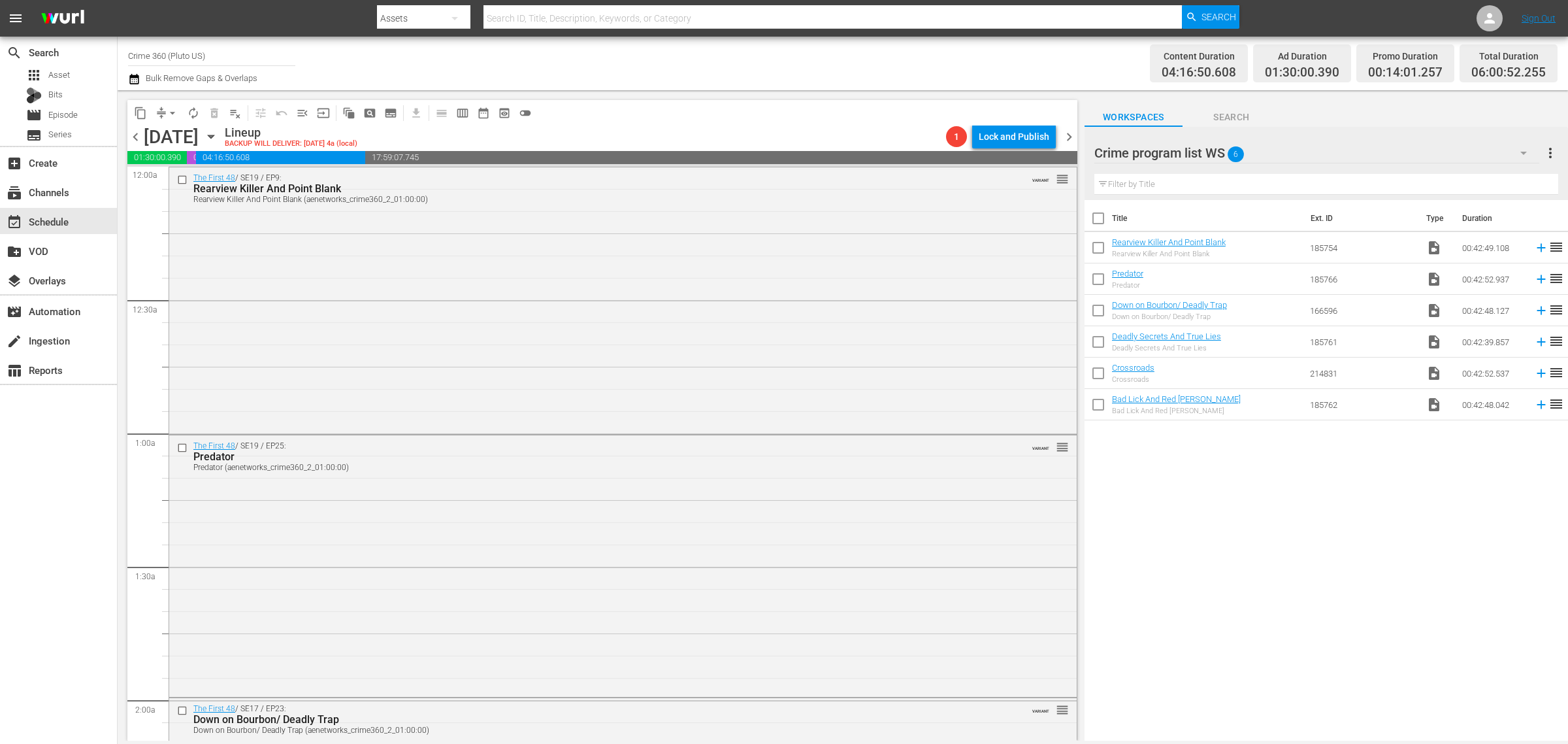
click at [715, 59] on div "Channel Title Crime 360 (Pluto US) Bulk Remove Gaps & Overlaps" at bounding box center [518, 63] width 779 height 47
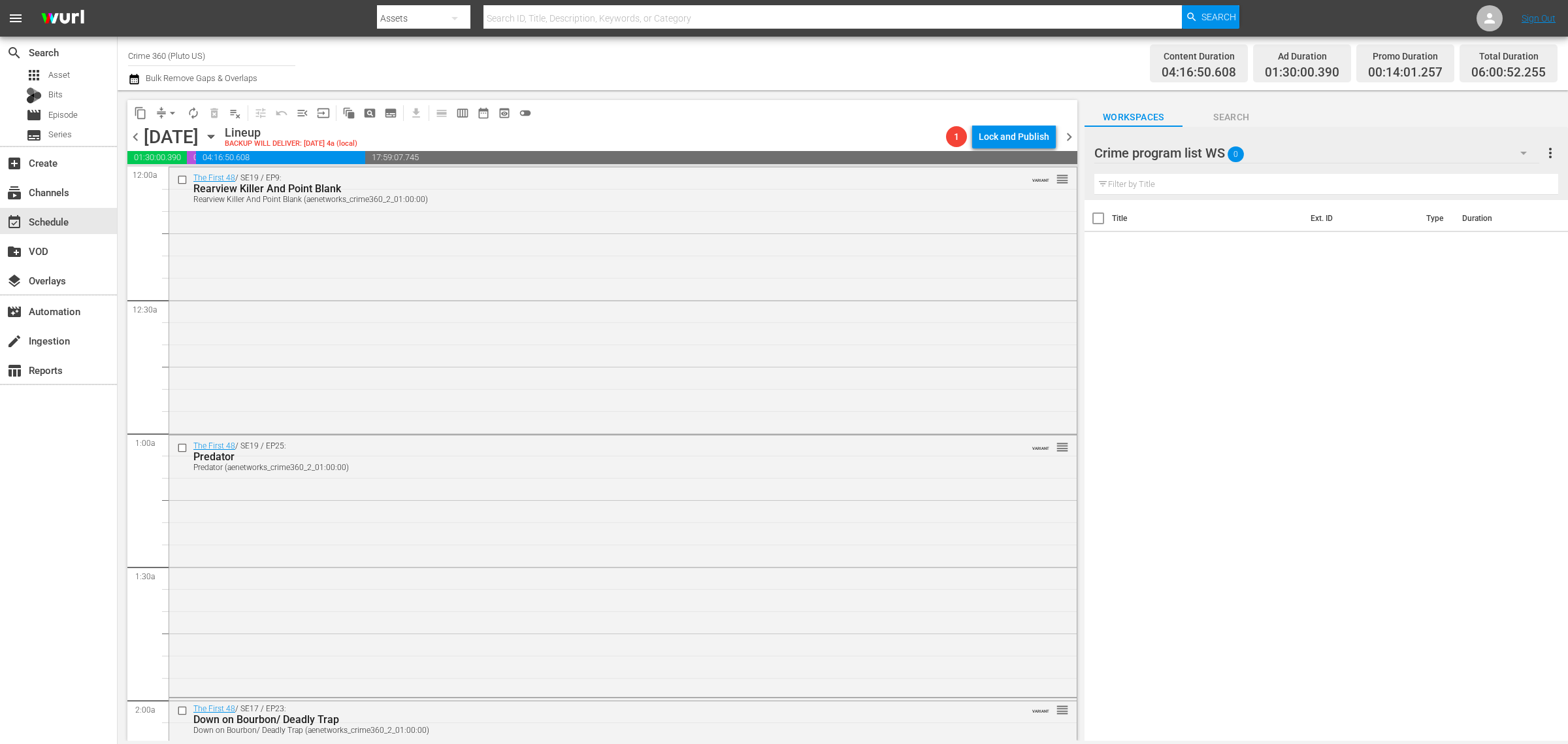
click at [747, 49] on div "Channel Title Crime 360 (Pluto US) Bulk Remove Gaps & Overlaps" at bounding box center [518, 63] width 779 height 47
click at [705, 56] on div "Channel Title Crime 360 (Pluto US) Bulk Remove Gaps & Overlaps" at bounding box center [518, 63] width 779 height 47
click at [804, 60] on div "Channel Title Crime 360 (Pluto US) Bulk Remove Gaps & Overlaps" at bounding box center [518, 63] width 779 height 47
click at [1072, 134] on span "chevron_right" at bounding box center [1070, 136] width 16 height 16
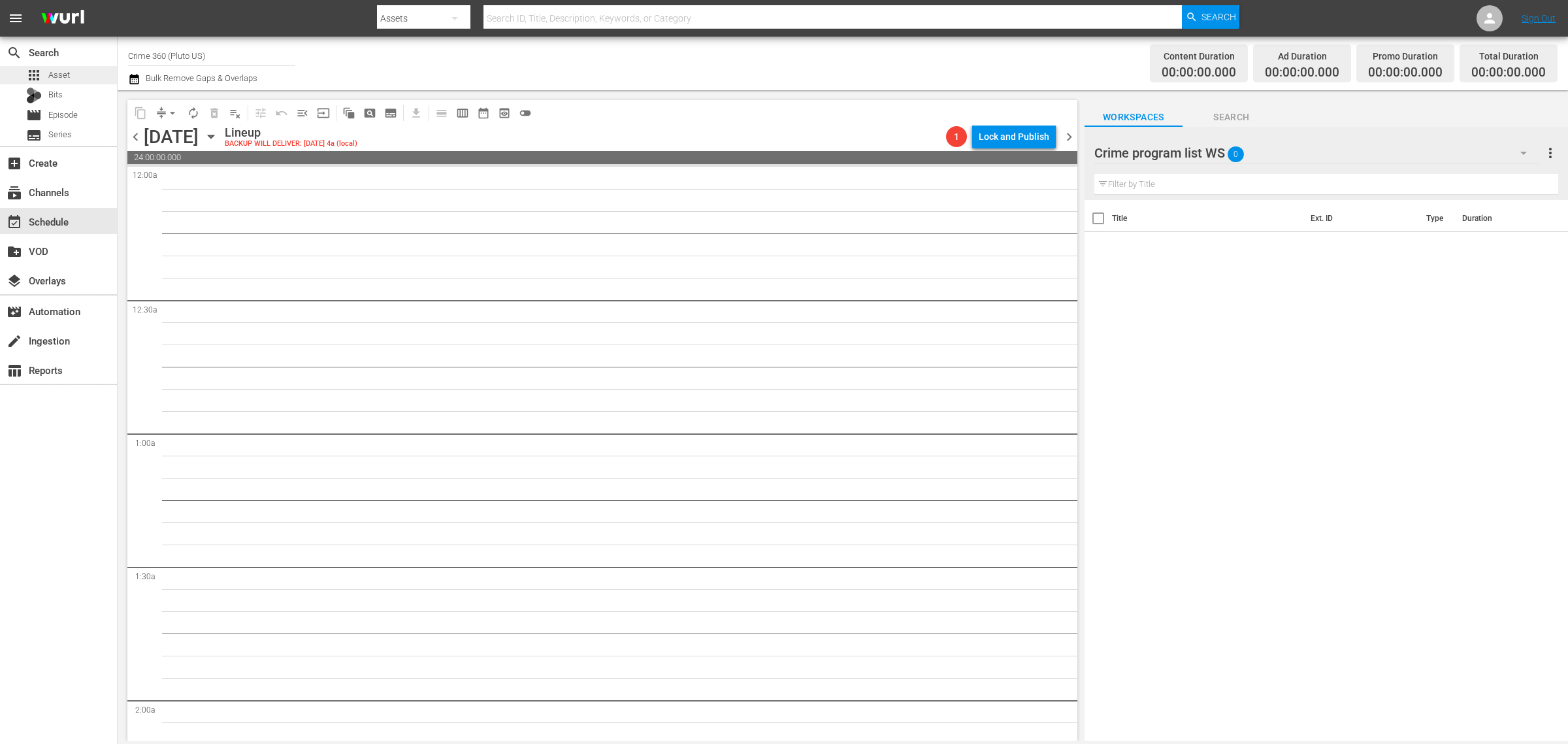
click at [73, 73] on div "apps Asset" at bounding box center [58, 75] width 117 height 19
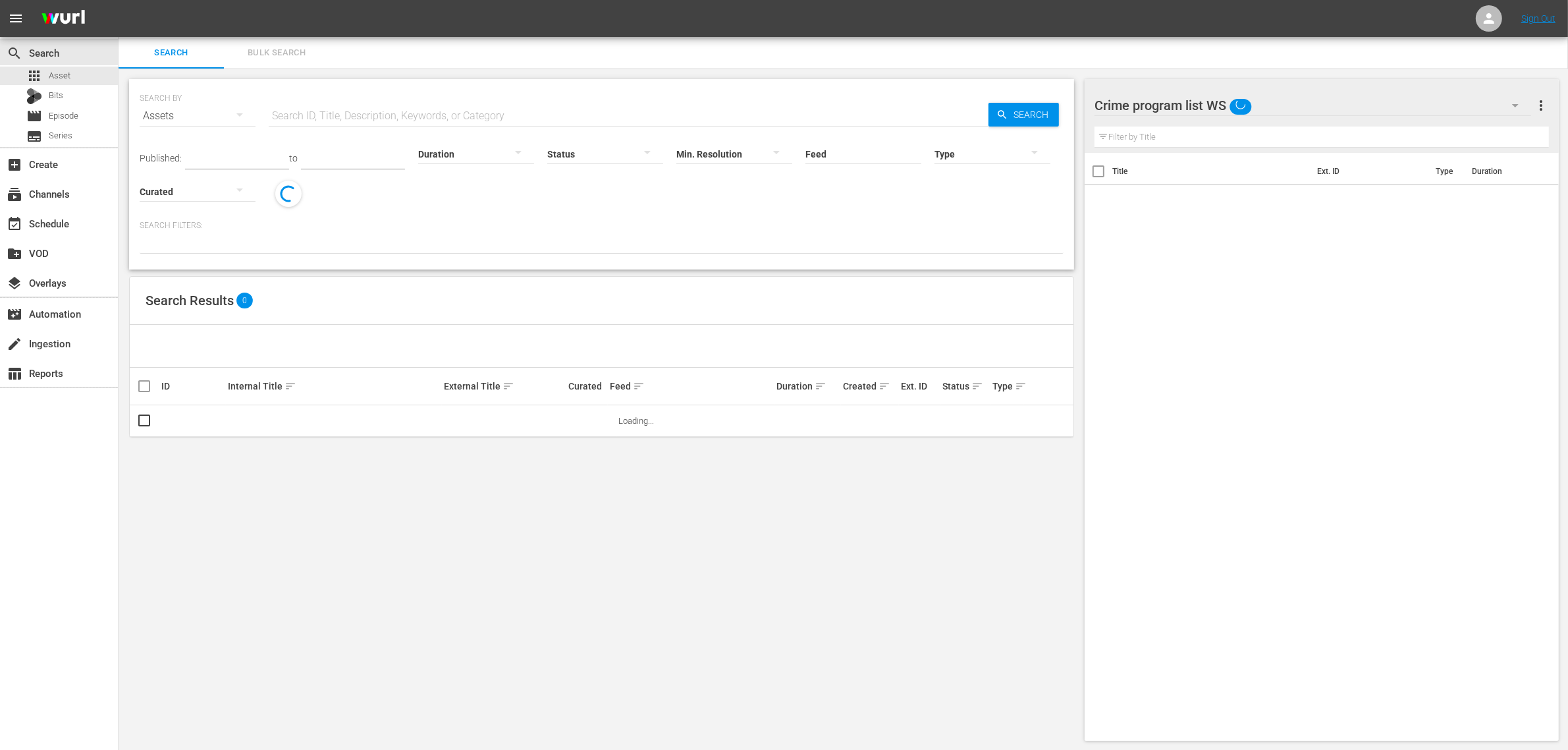
click at [274, 47] on span "Bulk Search" at bounding box center [277, 53] width 89 height 15
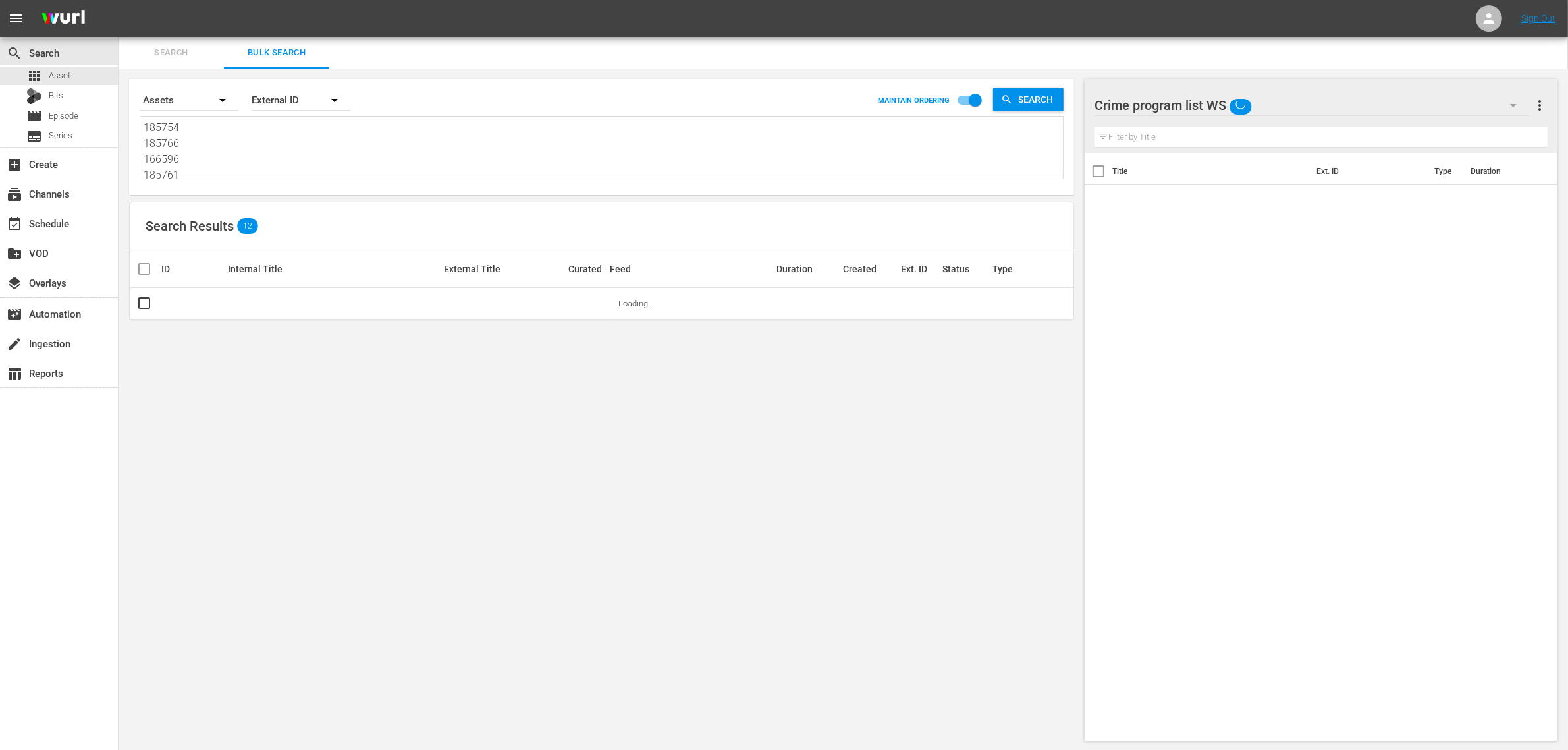
click at [195, 135] on textarea "185754 185766 166596 185761 214831 185762" at bounding box center [603, 149] width 919 height 60
paste textarea "293133 291644 293129 293131 293134 291649 293132 293135 278110 257706"
type textarea "293133 291644 293129 293131 293134 291649 293132 293135 278110 257706"
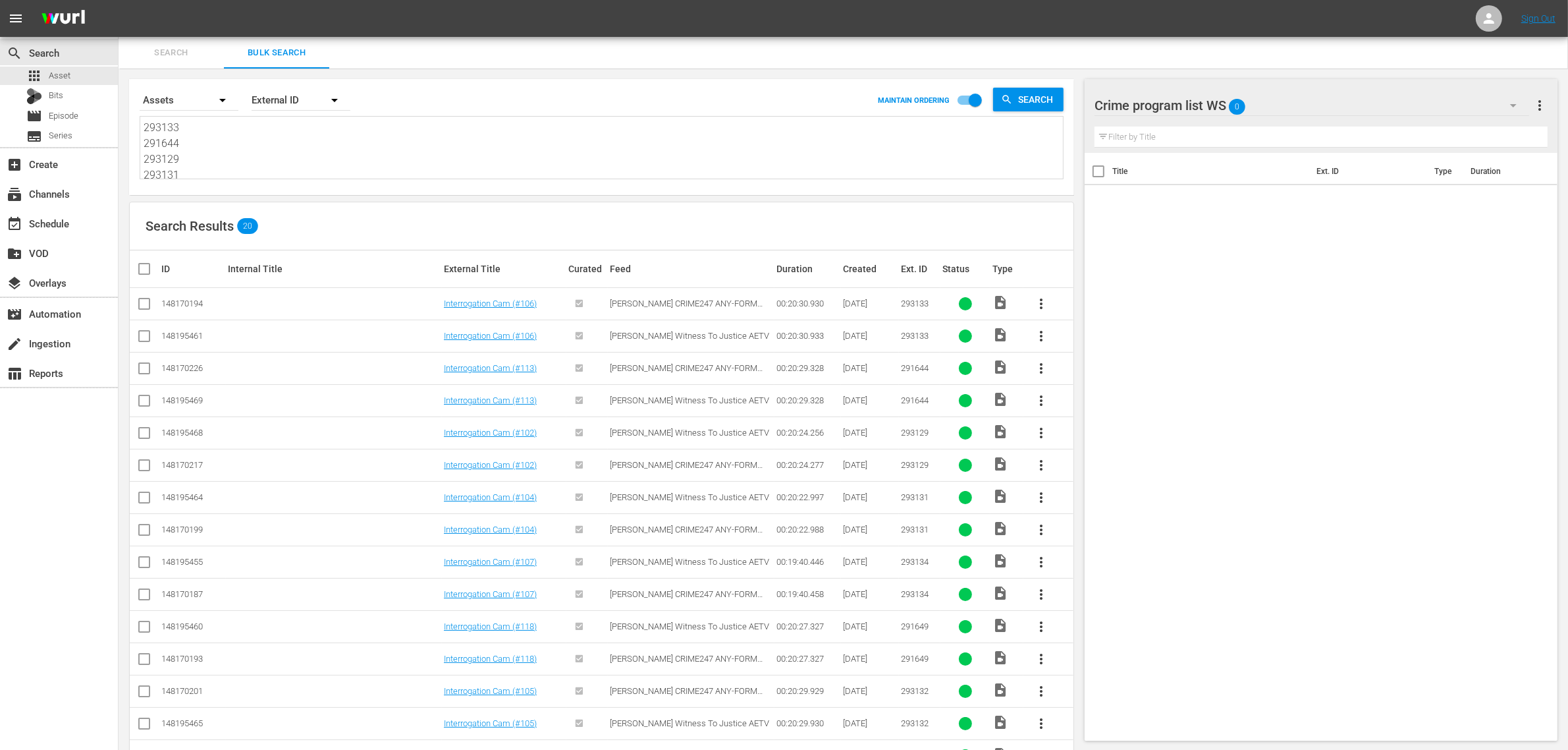
type textarea "293133 291644 293129 293131 293134 291649 293132 293135 278110 257706"
click at [144, 305] on input "checkbox" at bounding box center [145, 306] width 16 height 16
checkbox input "true"
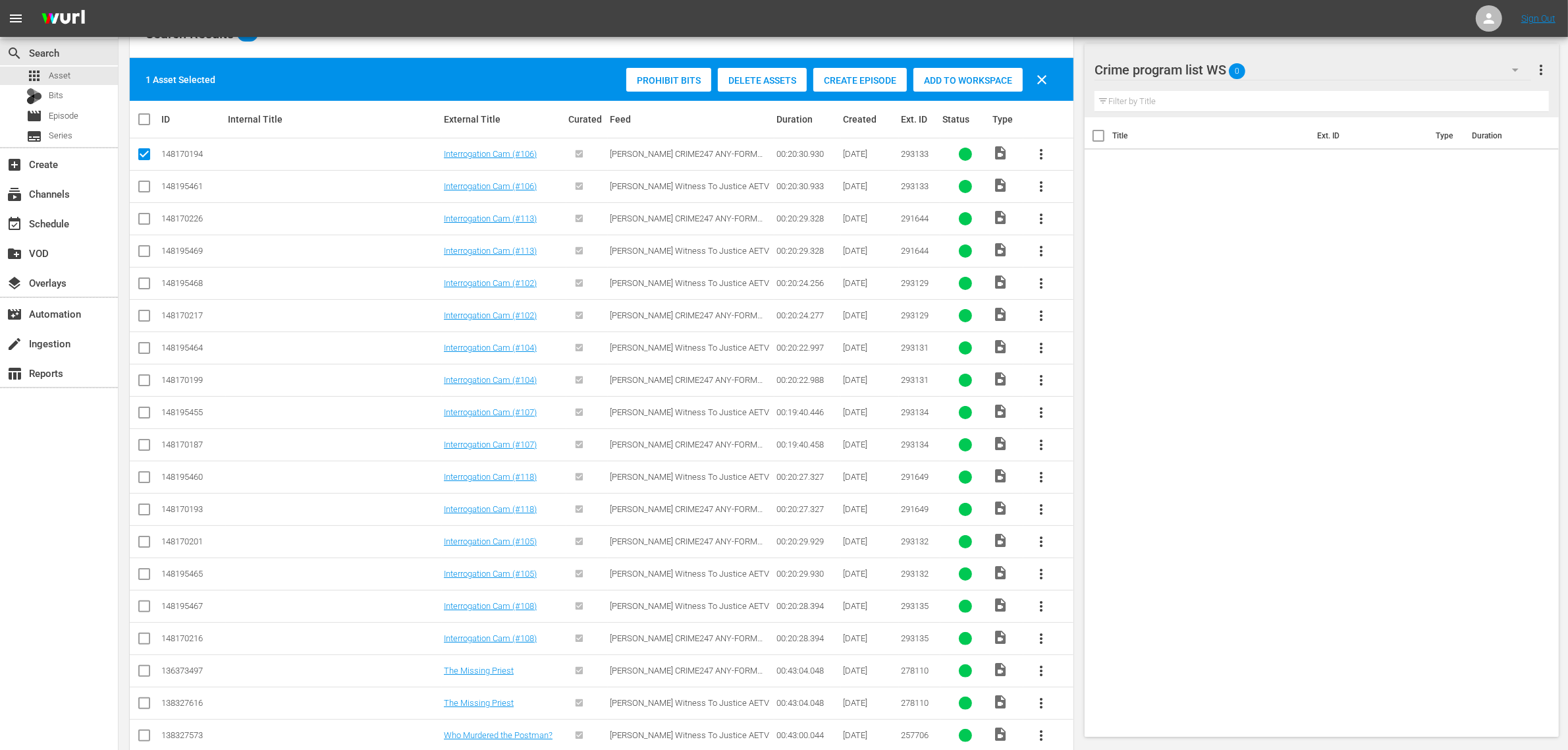
scroll to position [247, 0]
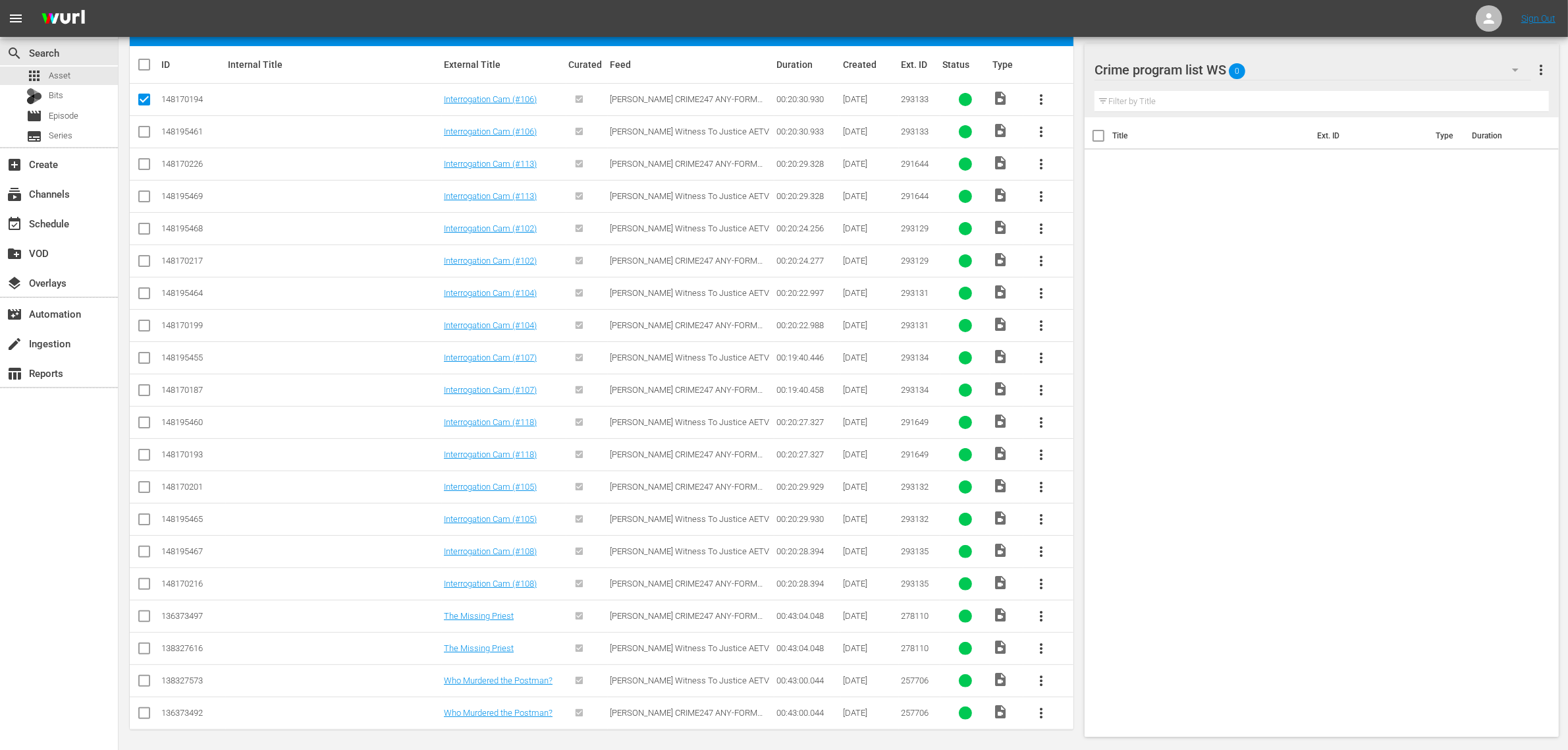
click at [145, 165] on input "checkbox" at bounding box center [145, 167] width 16 height 16
checkbox input "true"
click at [149, 262] on input "checkbox" at bounding box center [145, 263] width 16 height 16
checkbox input "true"
click at [143, 325] on input "checkbox" at bounding box center [145, 329] width 16 height 16
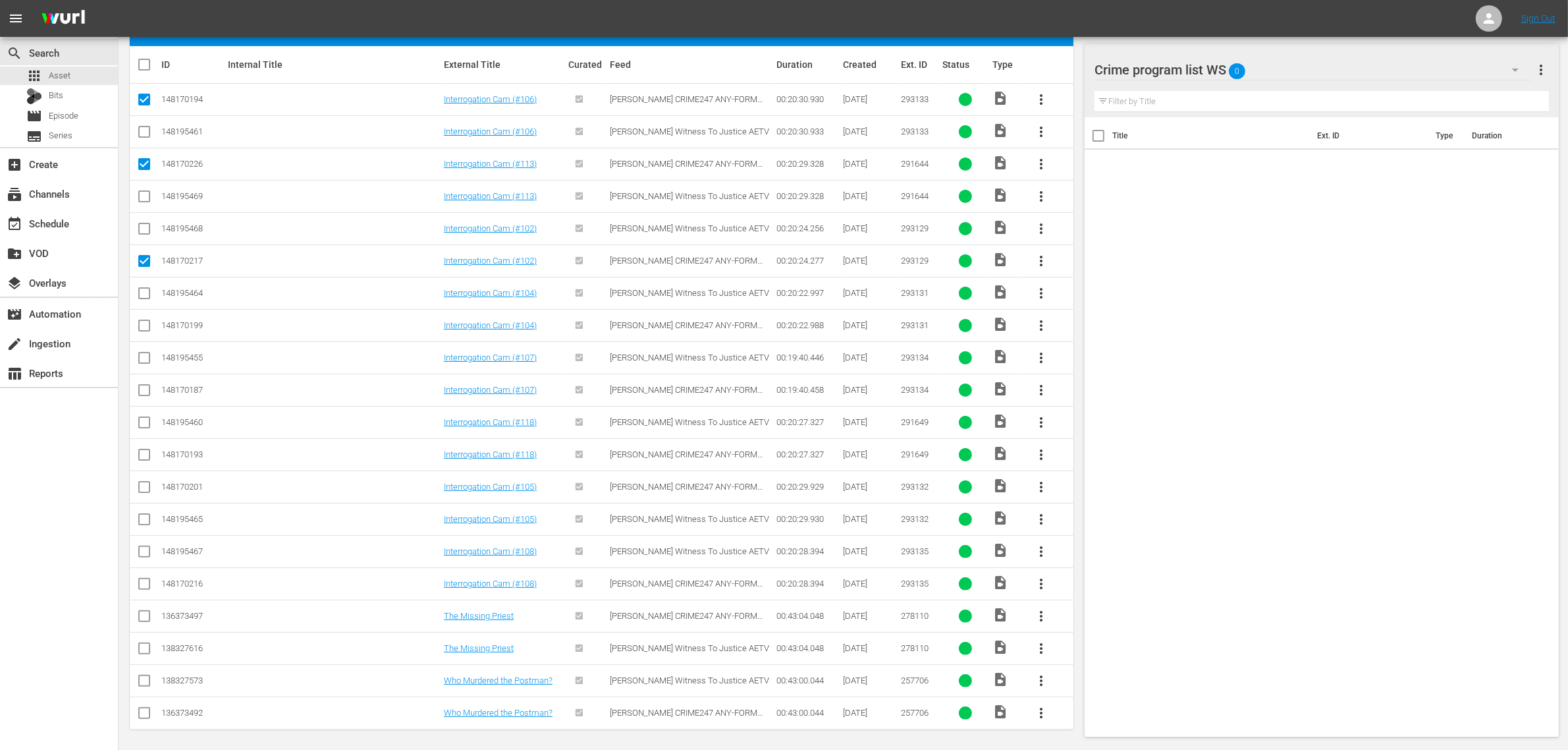
checkbox input "true"
click at [147, 393] on input "checkbox" at bounding box center [145, 393] width 16 height 16
checkbox input "true"
click at [146, 455] on input "checkbox" at bounding box center [145, 457] width 16 height 16
checkbox input "true"
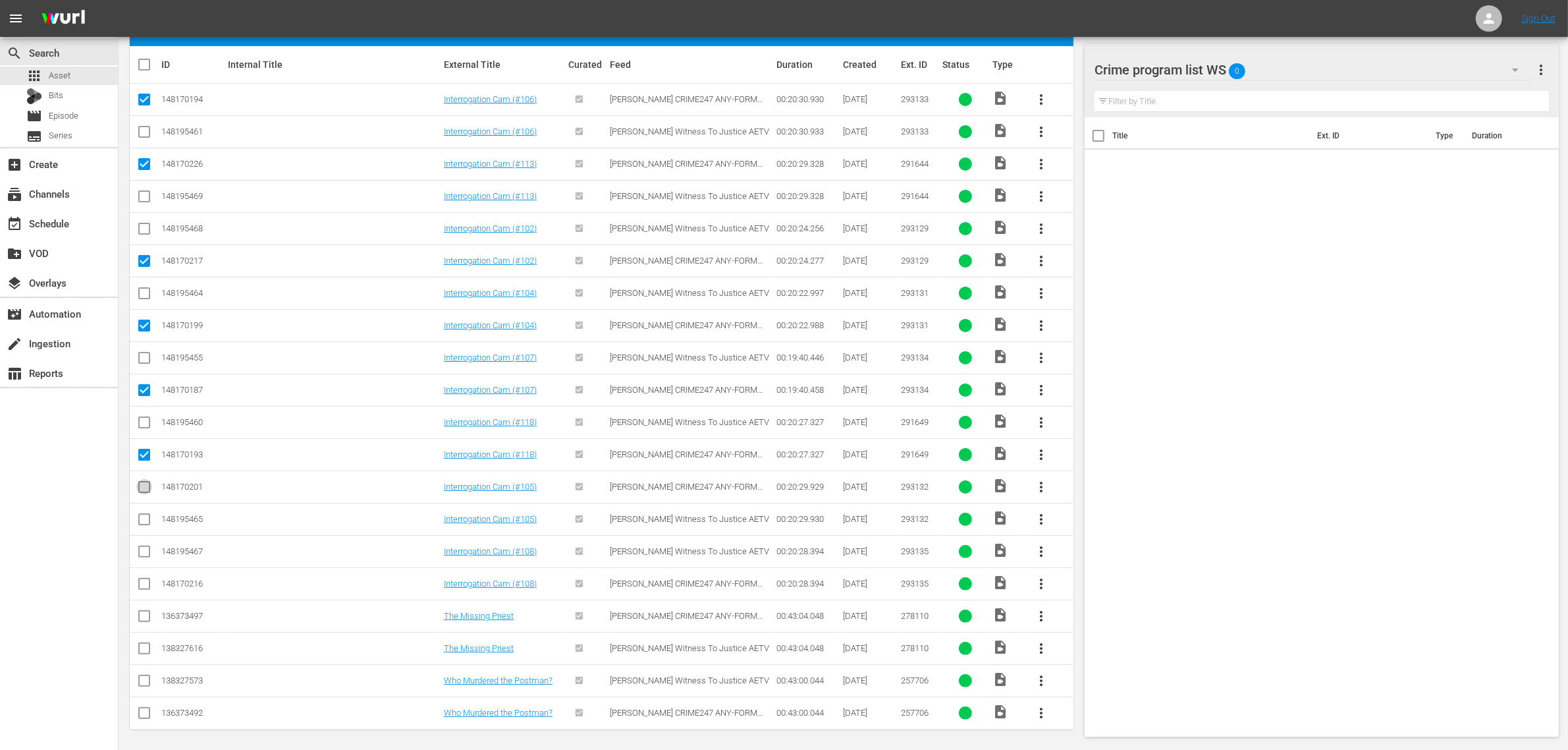
click at [143, 488] on input "checkbox" at bounding box center [145, 490] width 16 height 16
checkbox input "true"
click at [146, 585] on input "checkbox" at bounding box center [145, 587] width 16 height 16
checkbox input "true"
click at [142, 623] on input "checkbox" at bounding box center [145, 619] width 16 height 16
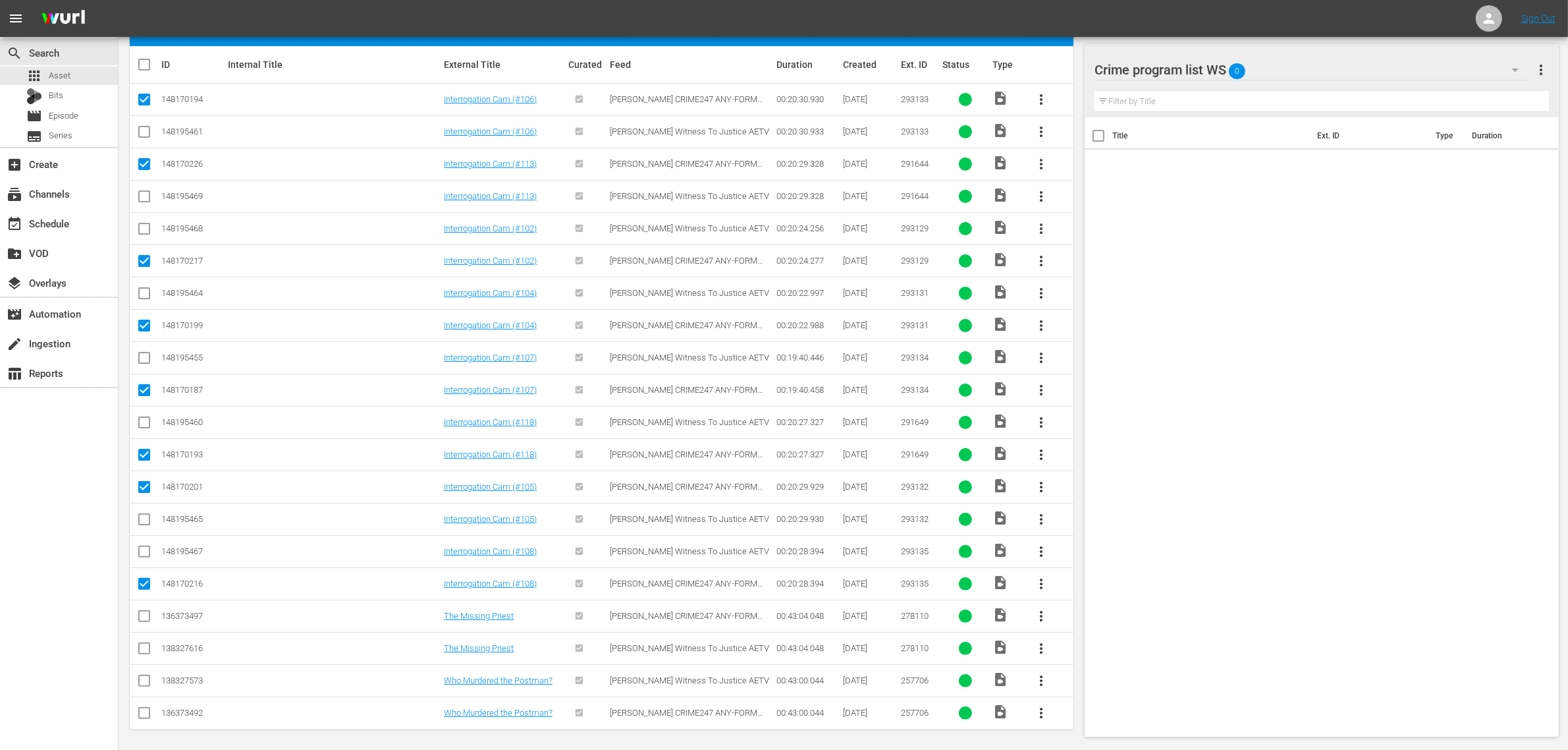
checkbox input "true"
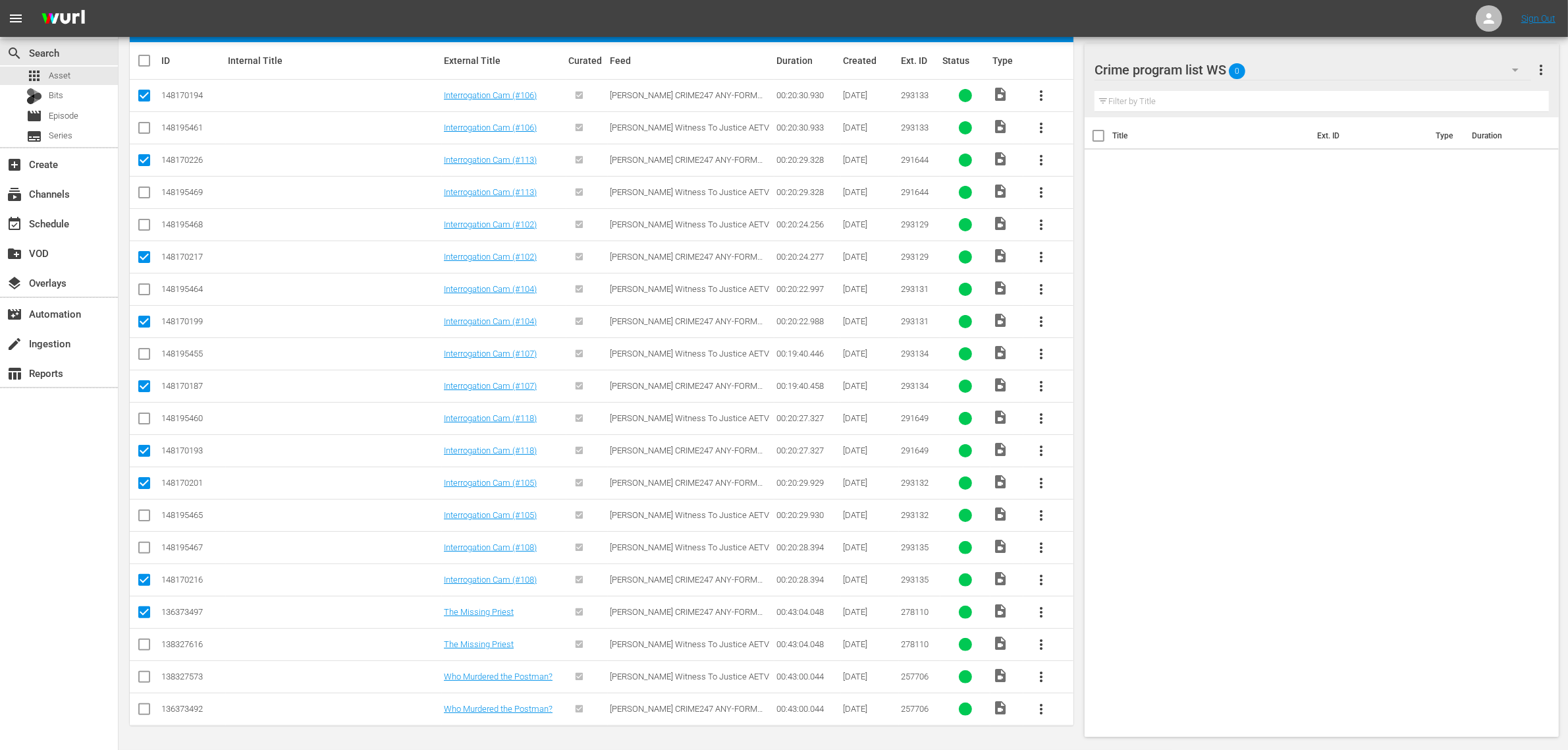
click at [148, 710] on input "checkbox" at bounding box center [145, 712] width 16 height 16
checkbox input "true"
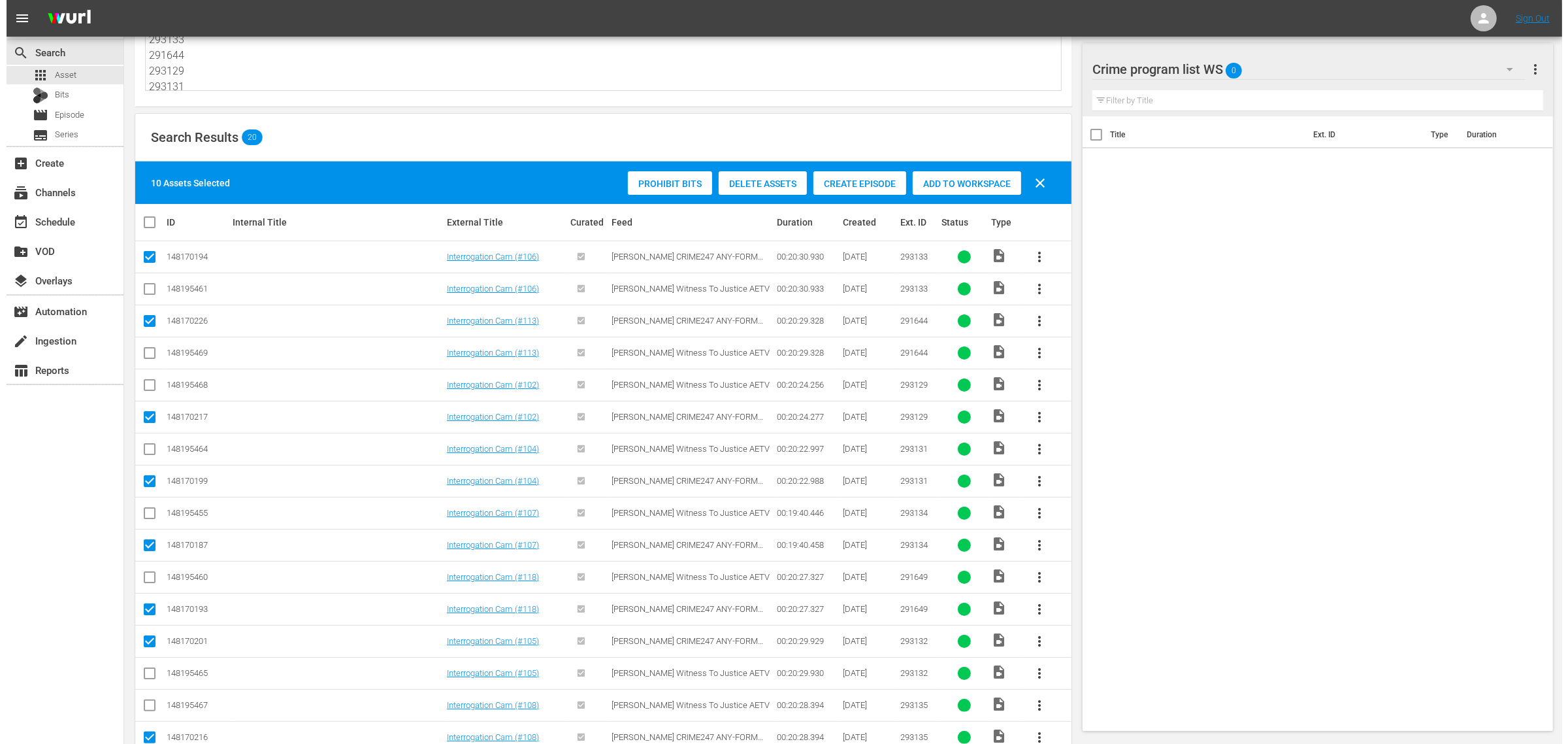
scroll to position [0, 0]
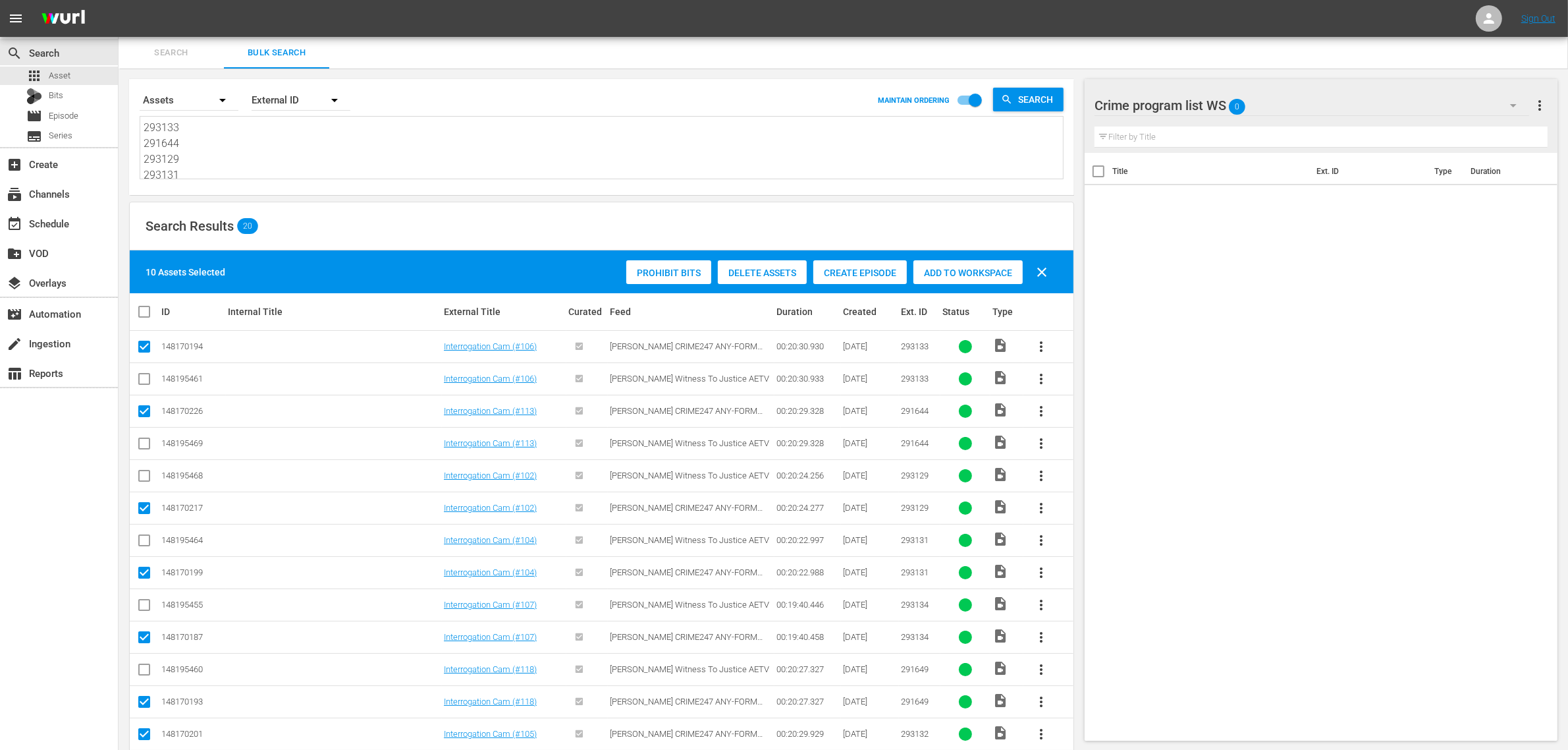
click at [949, 262] on div "Add to Workspace" at bounding box center [968, 273] width 110 height 25
click at [406, 219] on div "Search Results 20" at bounding box center [601, 227] width 944 height 48
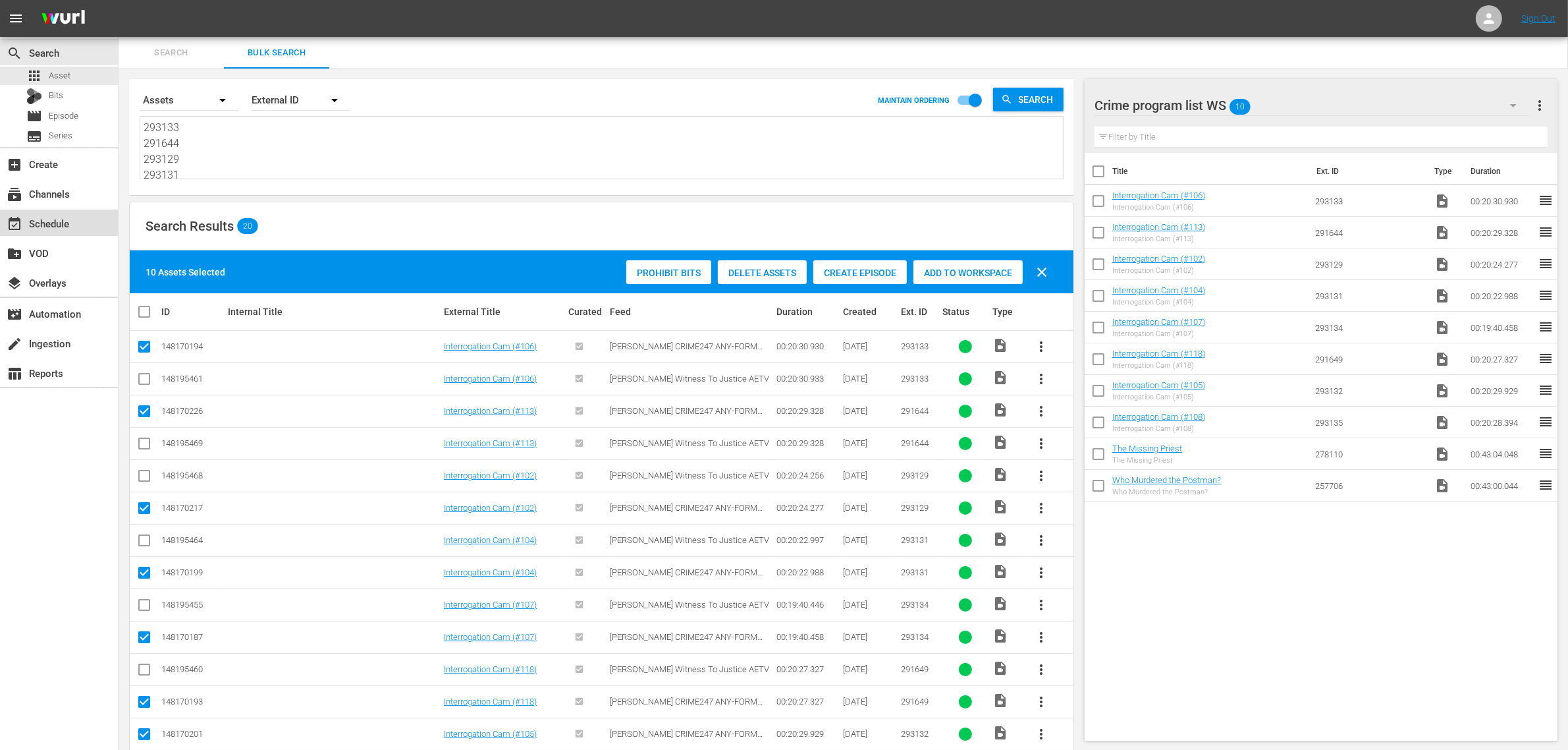
click at [48, 212] on div "event_available Schedule" at bounding box center [59, 223] width 118 height 27
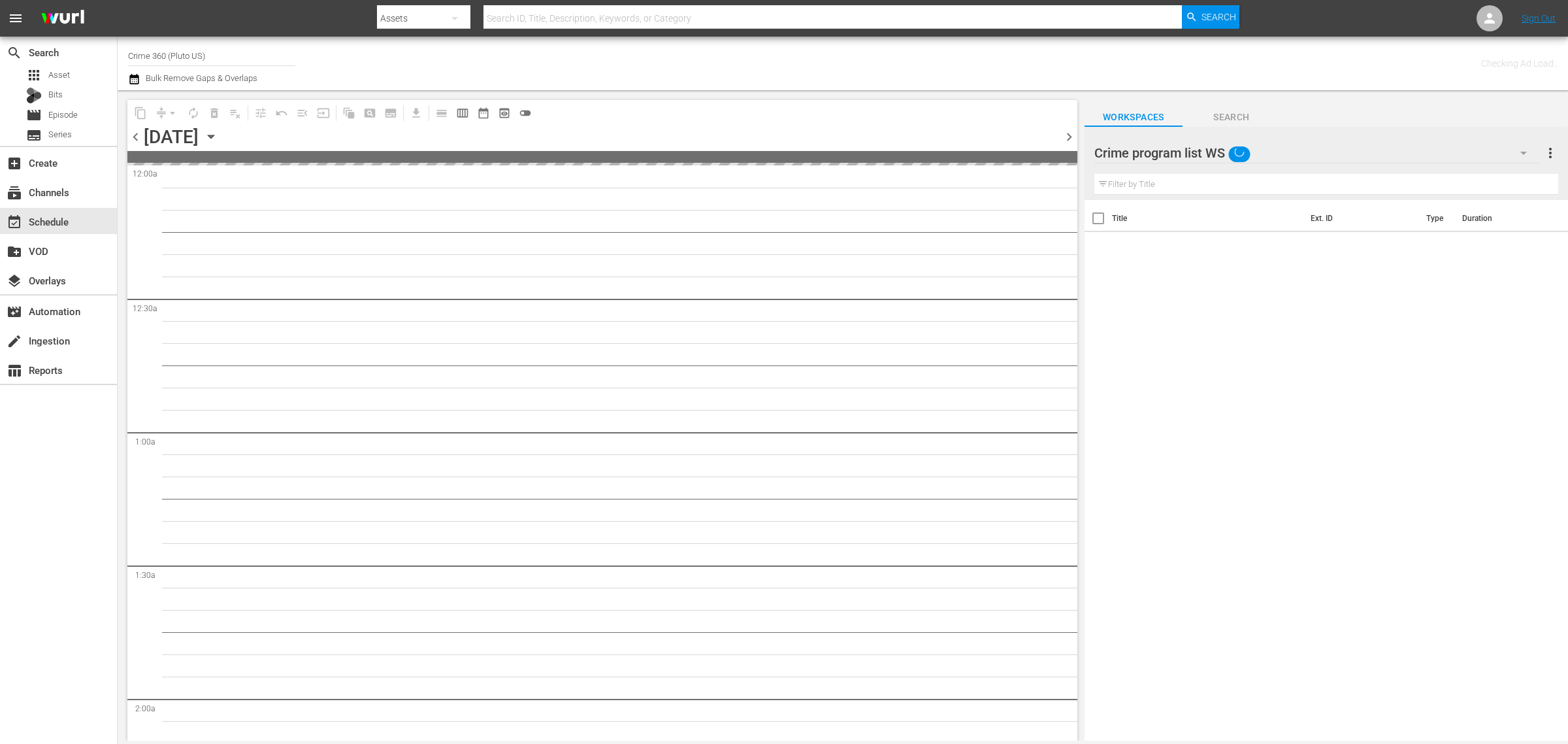
click at [520, 61] on div "Channel Title Crime 360 (Pluto US) Bulk Remove Gaps & Overlaps" at bounding box center [518, 63] width 779 height 47
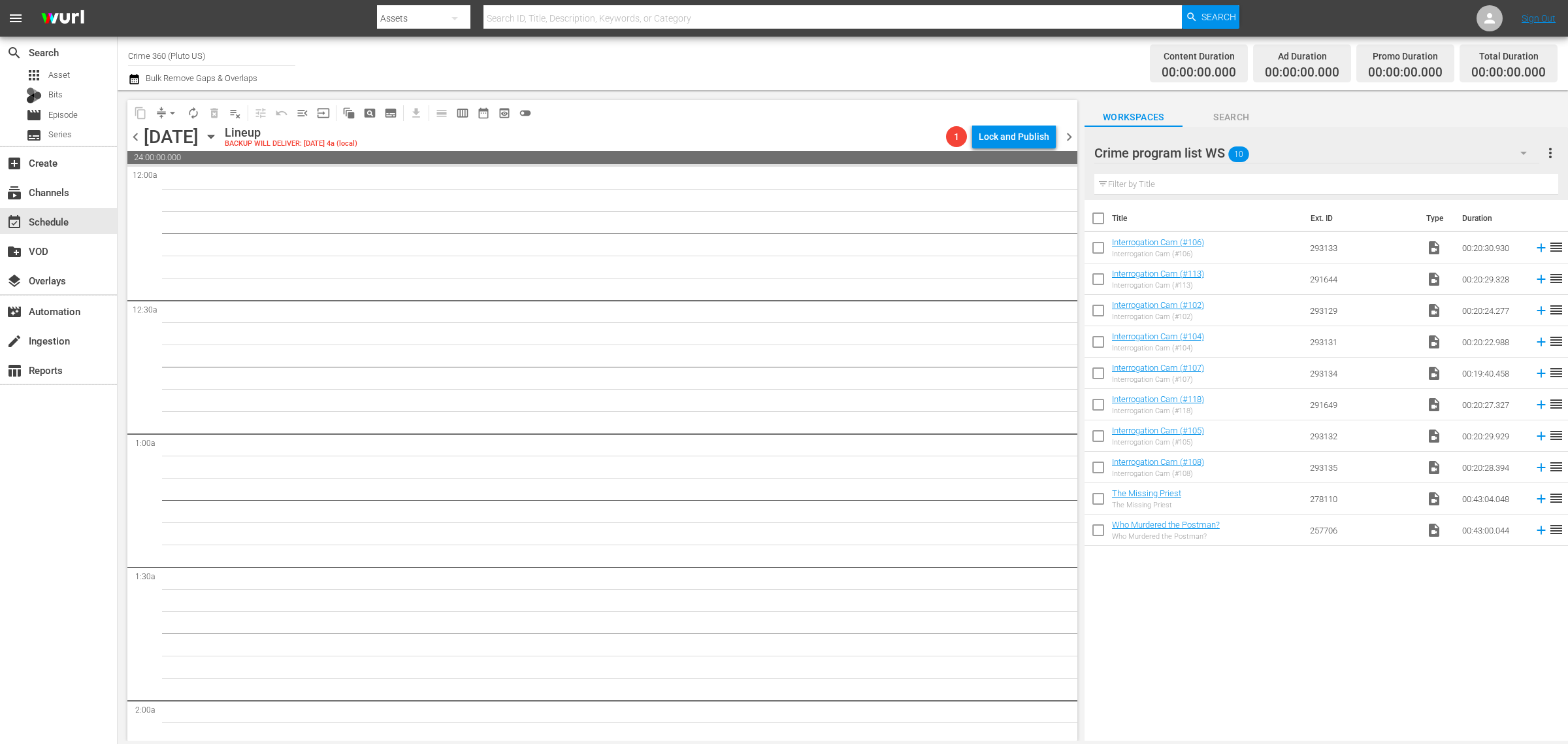
click at [1096, 219] on input "checkbox" at bounding box center [1098, 221] width 27 height 27
checkbox input "true"
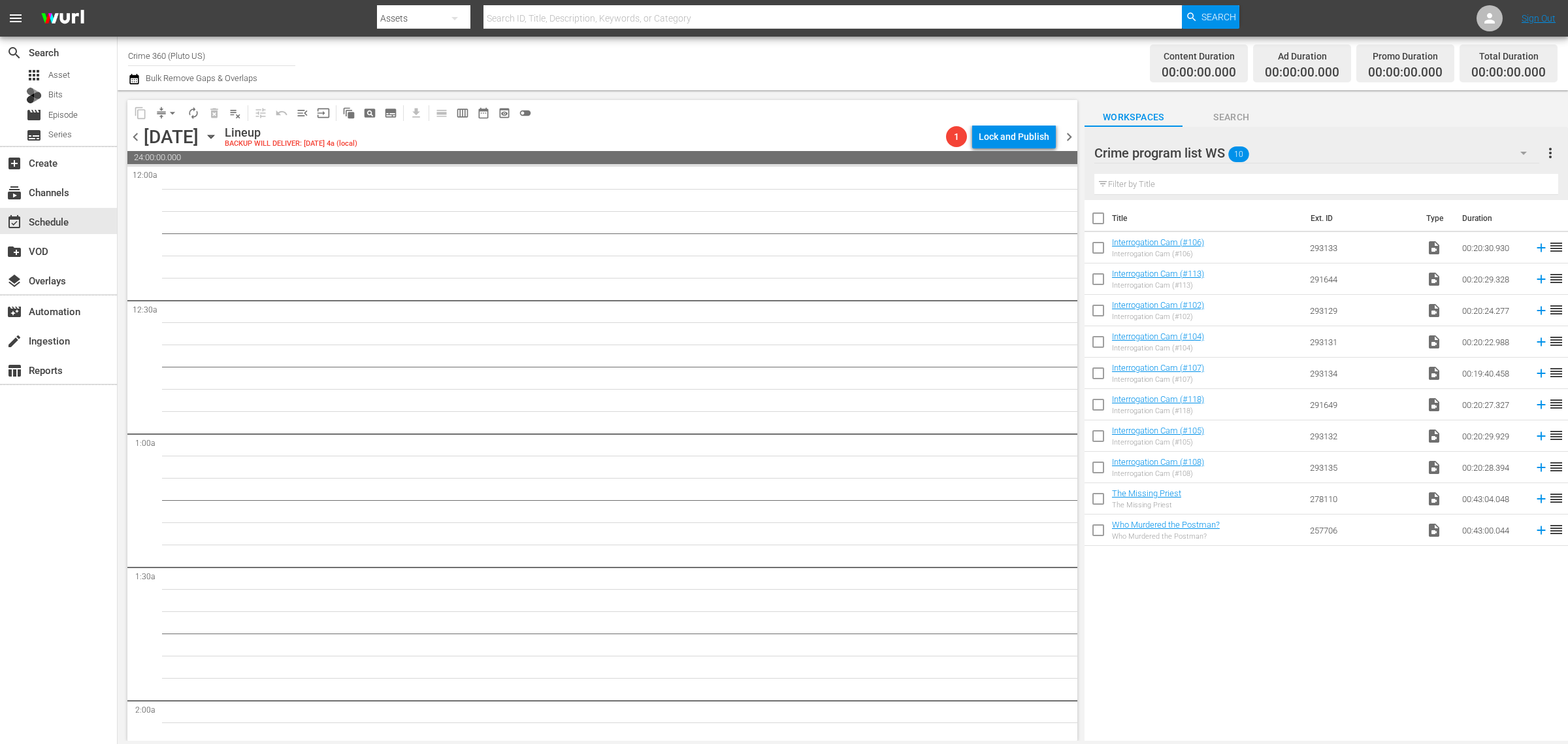
checkbox input "true"
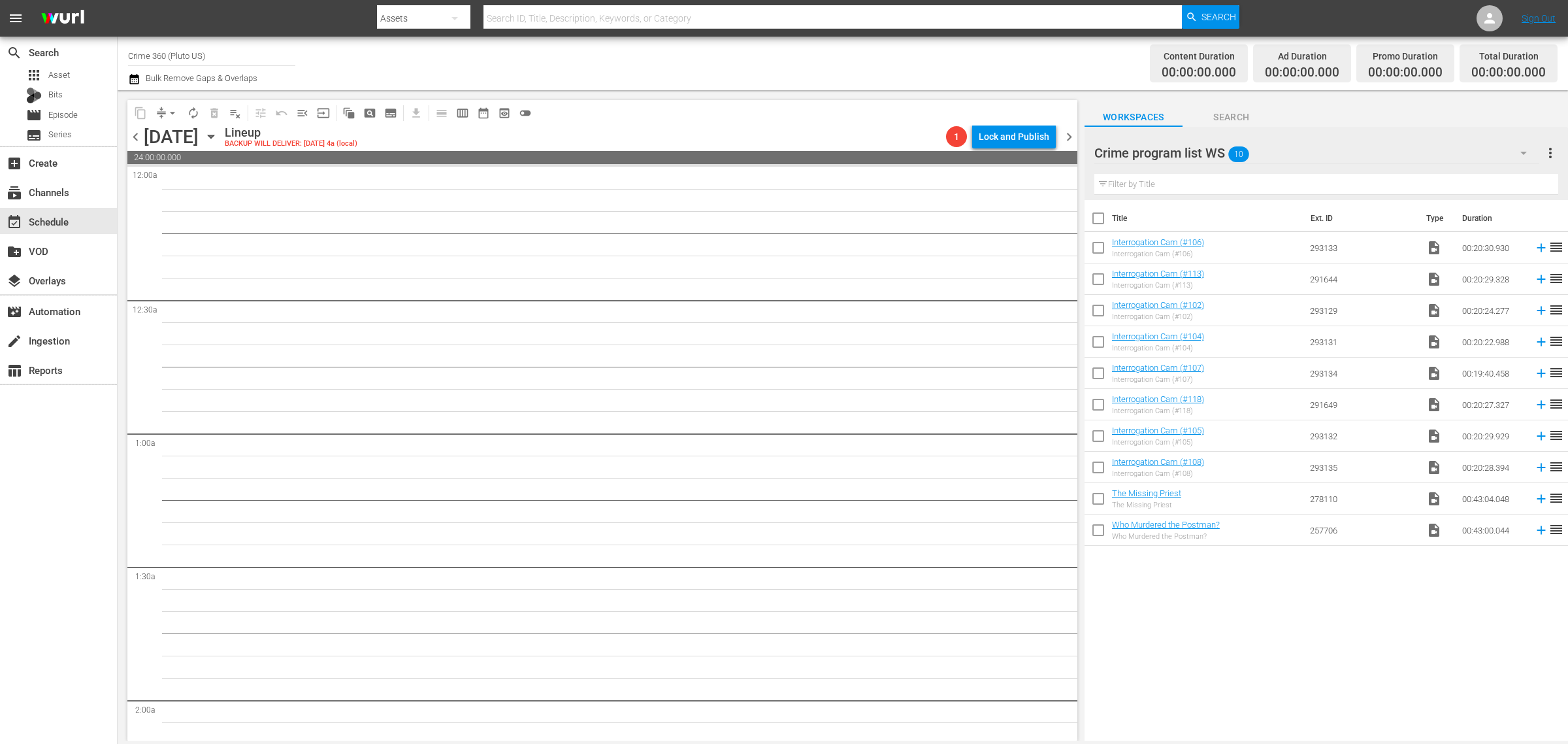
checkbox input "true"
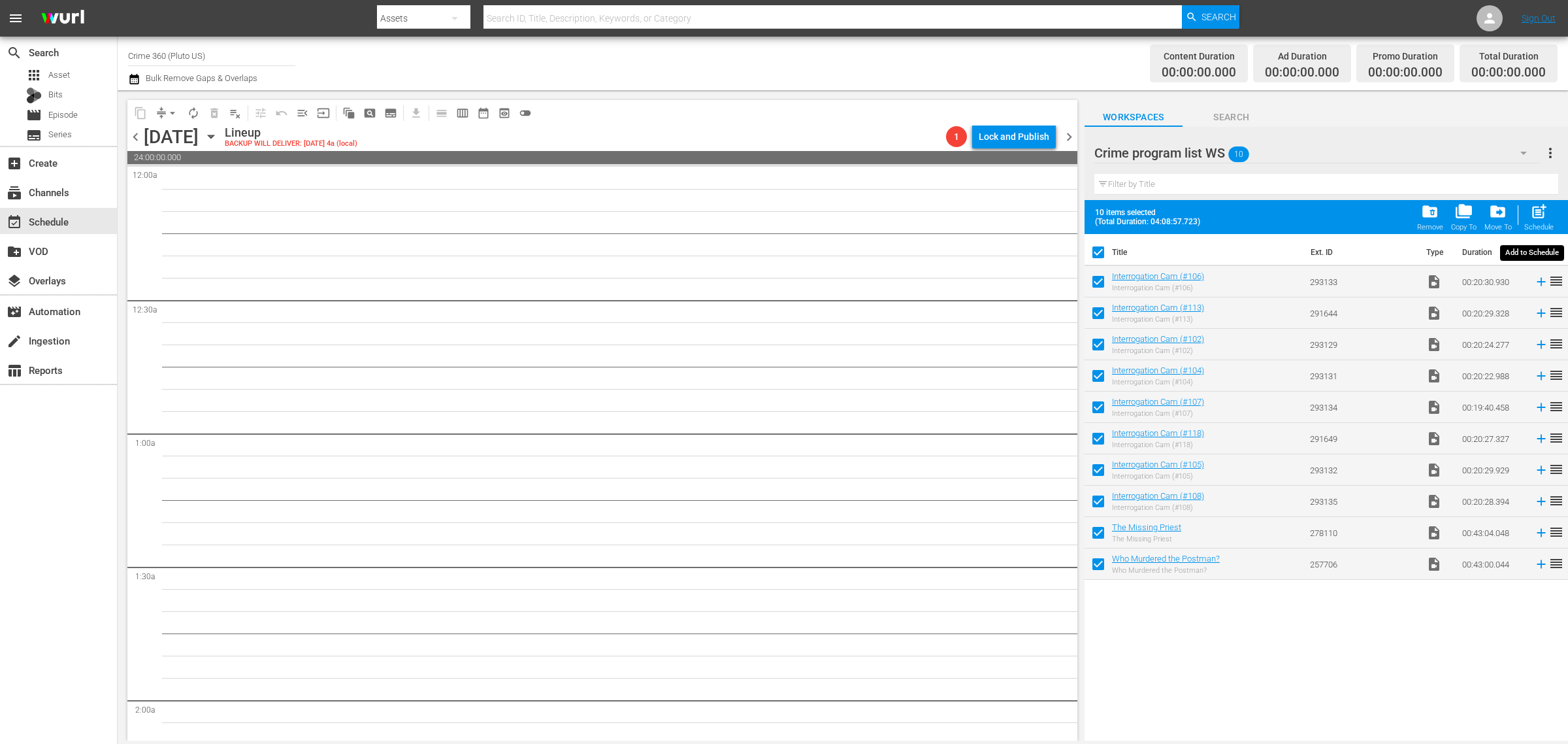
click at [1534, 208] on span "post_add" at bounding box center [1539, 212] width 18 height 18
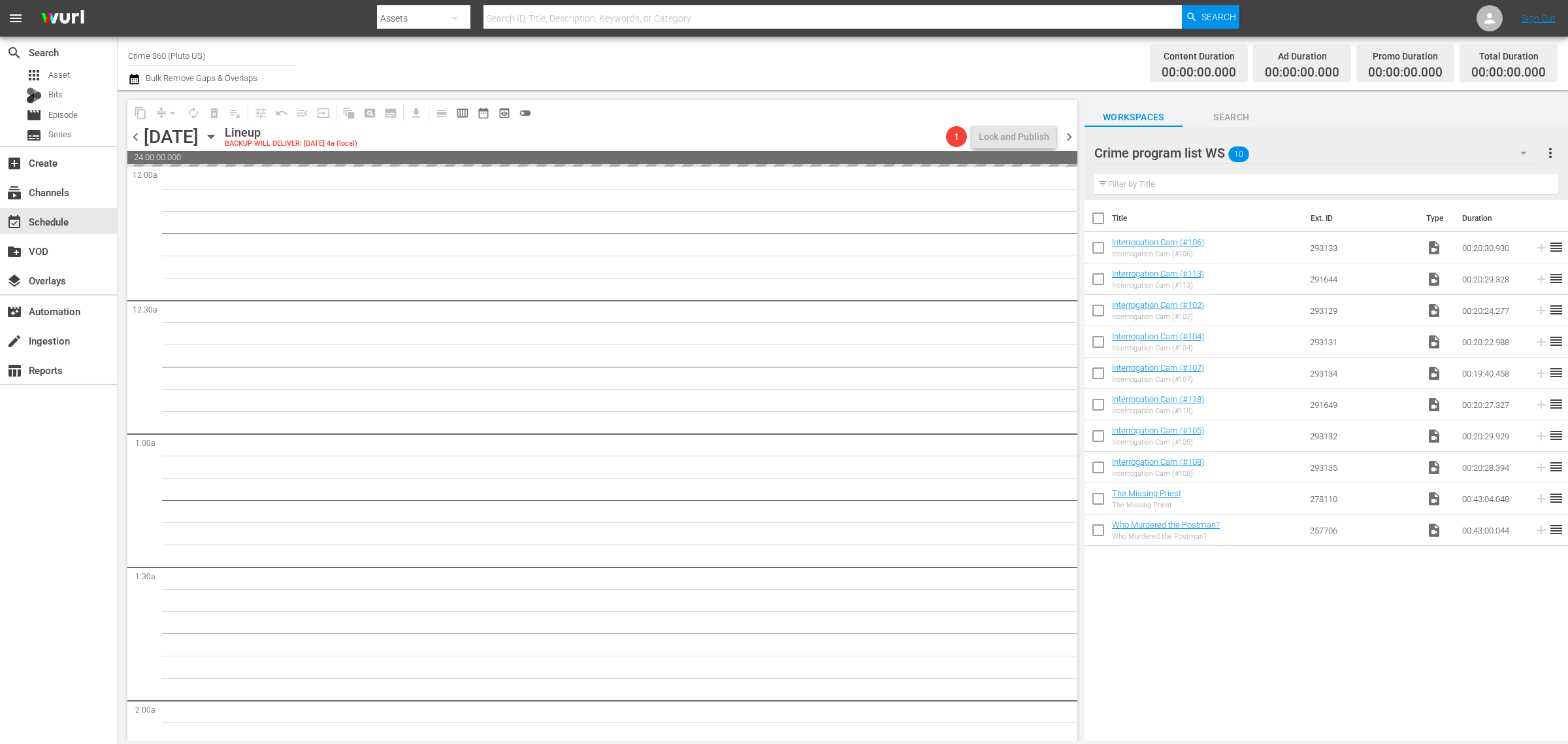
click at [802, 56] on div "Channel Title Crime 360 (Pluto US) Bulk Remove Gaps & Overlaps" at bounding box center [518, 63] width 779 height 47
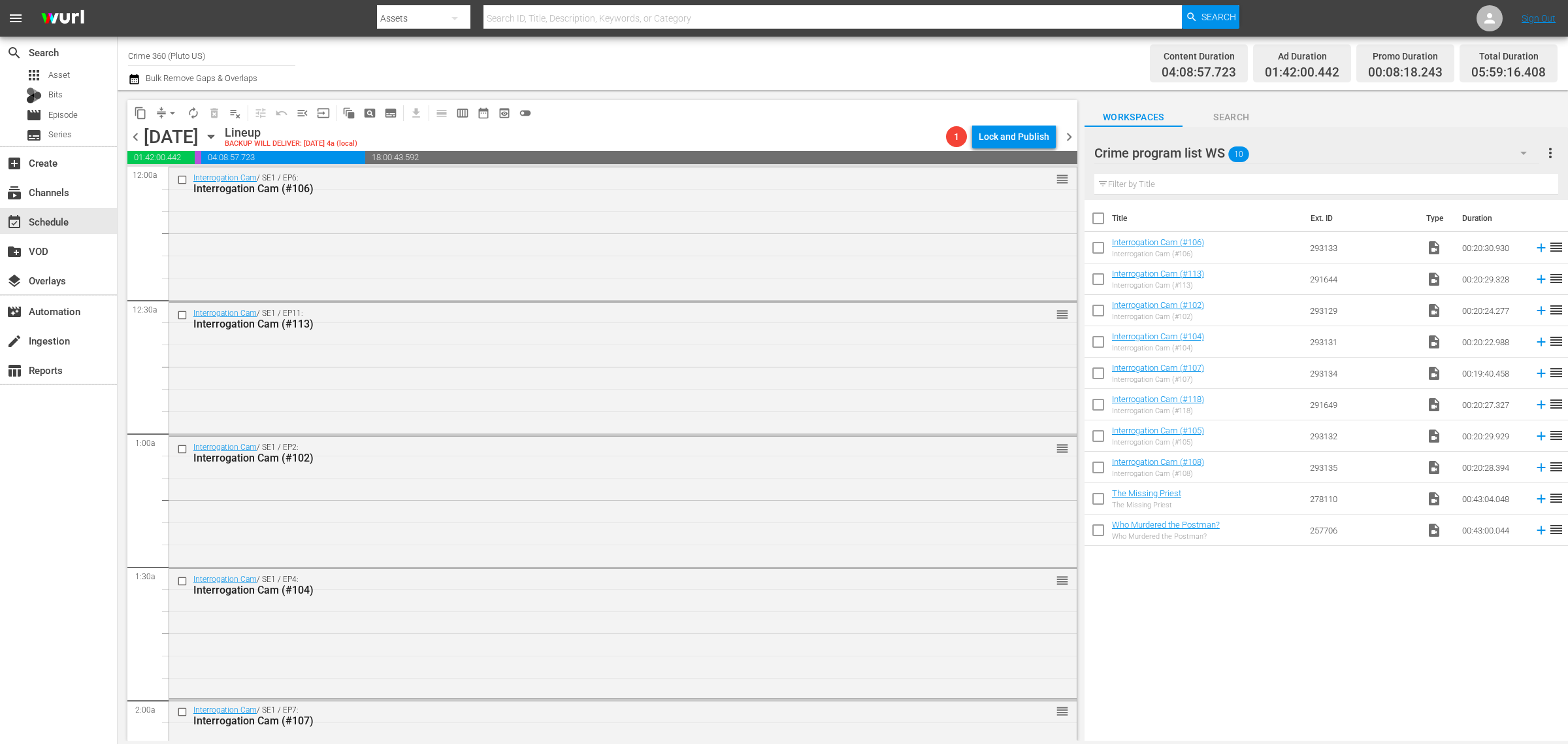
click at [789, 66] on div "Channel Title Crime 360 (Pluto US) Bulk Remove Gaps & Overlaps" at bounding box center [518, 63] width 779 height 47
